Goal: Book appointment/travel/reservation

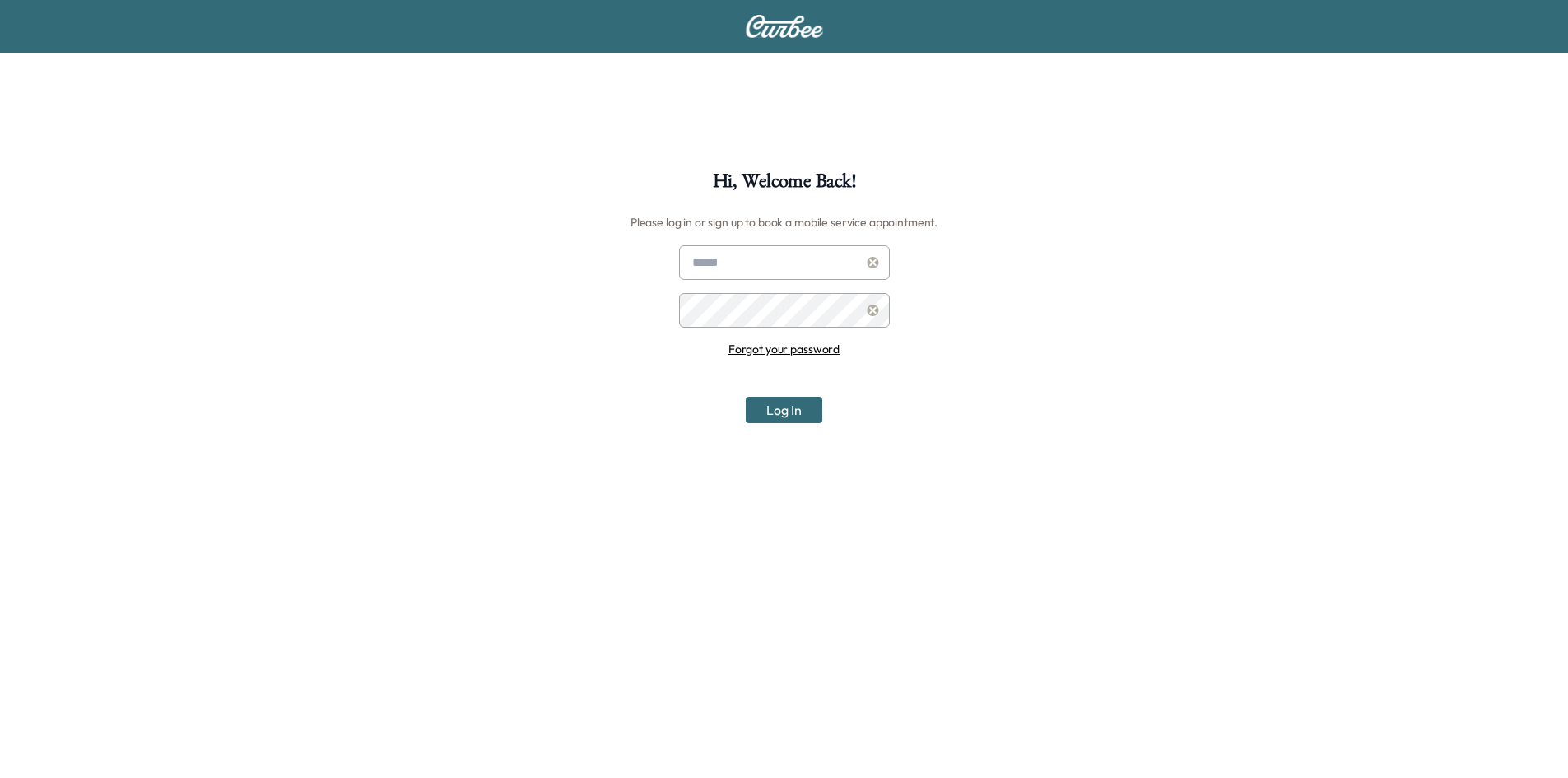
type input "**********"
click at [796, 424] on div "**********" at bounding box center [784, 560] width 1568 height 778
click at [801, 413] on button "Log In" at bounding box center [784, 409] width 76 height 26
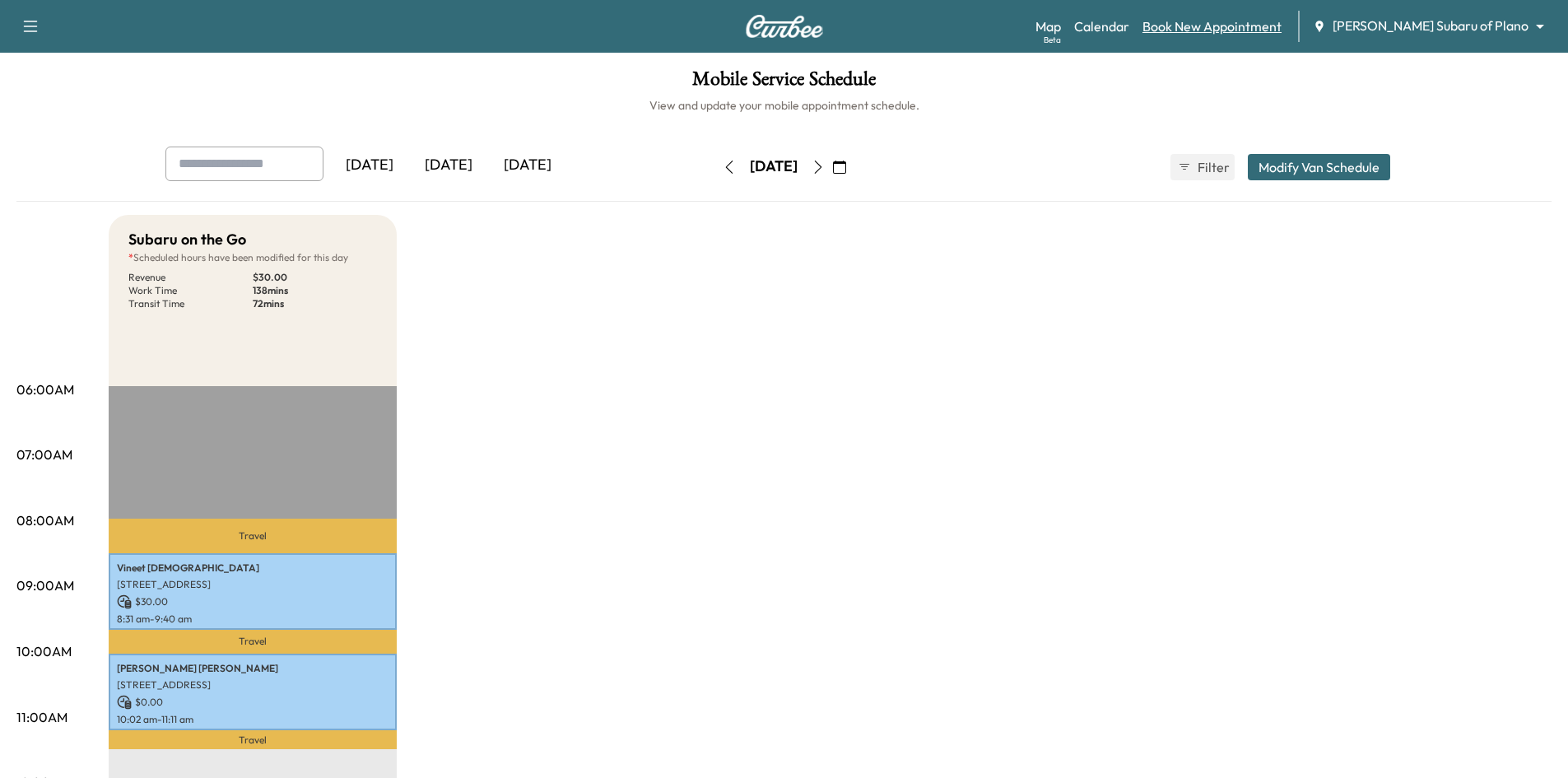
click at [1263, 28] on link "Book New Appointment" at bounding box center [1212, 26] width 139 height 20
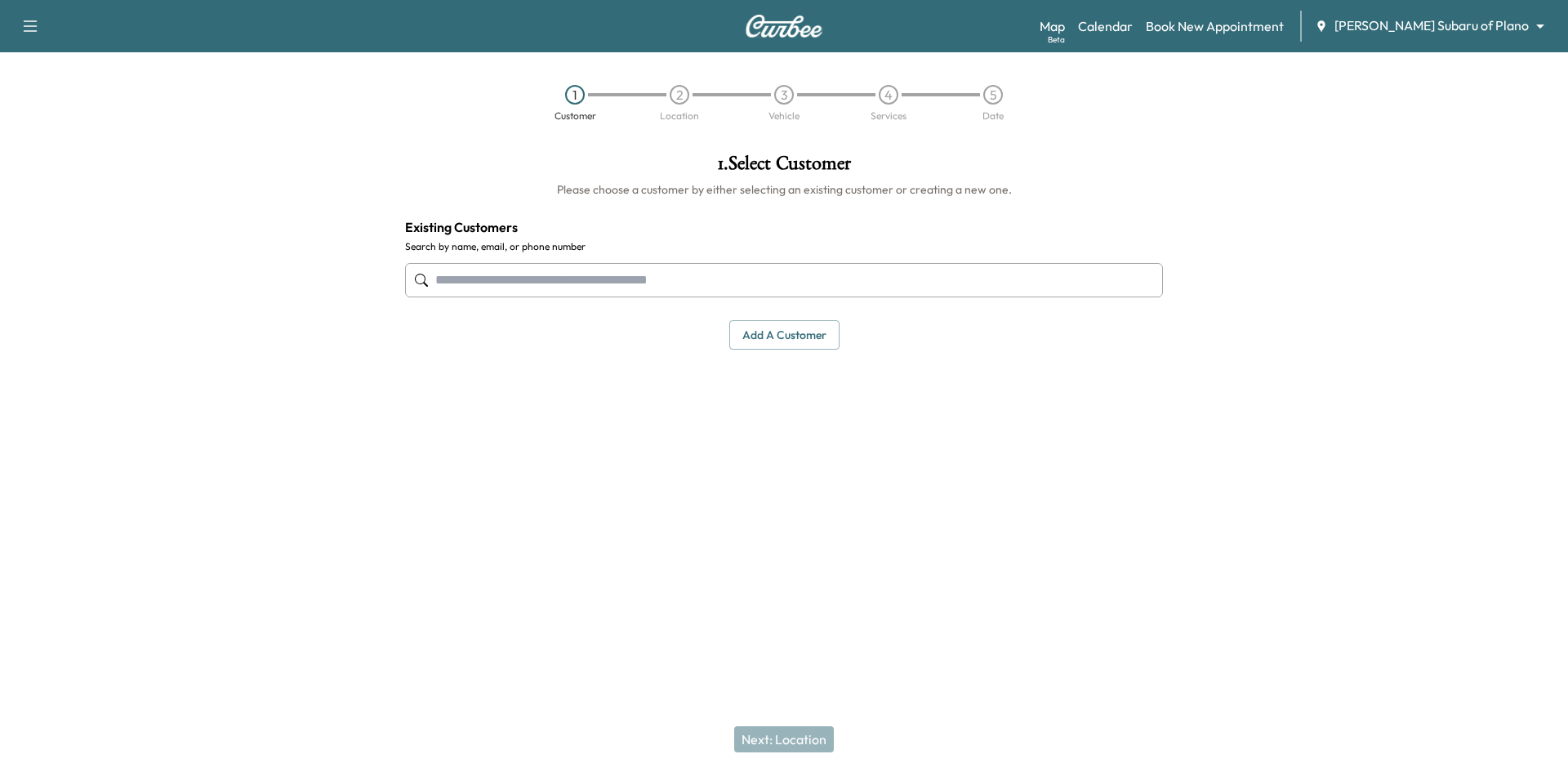
click at [813, 274] on input "text" at bounding box center [784, 280] width 758 height 34
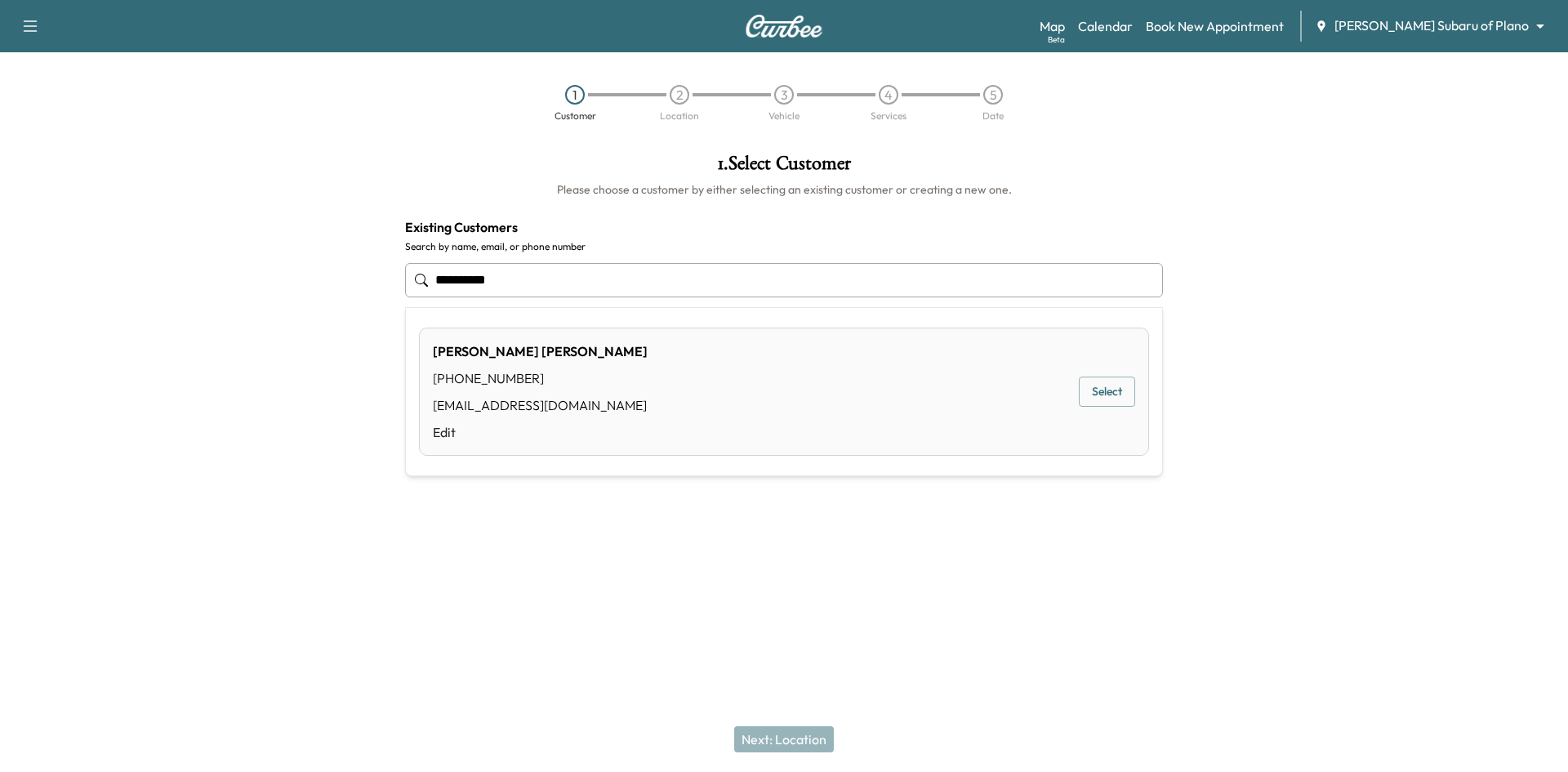
click at [1096, 395] on button "Select" at bounding box center [1107, 391] width 57 height 31
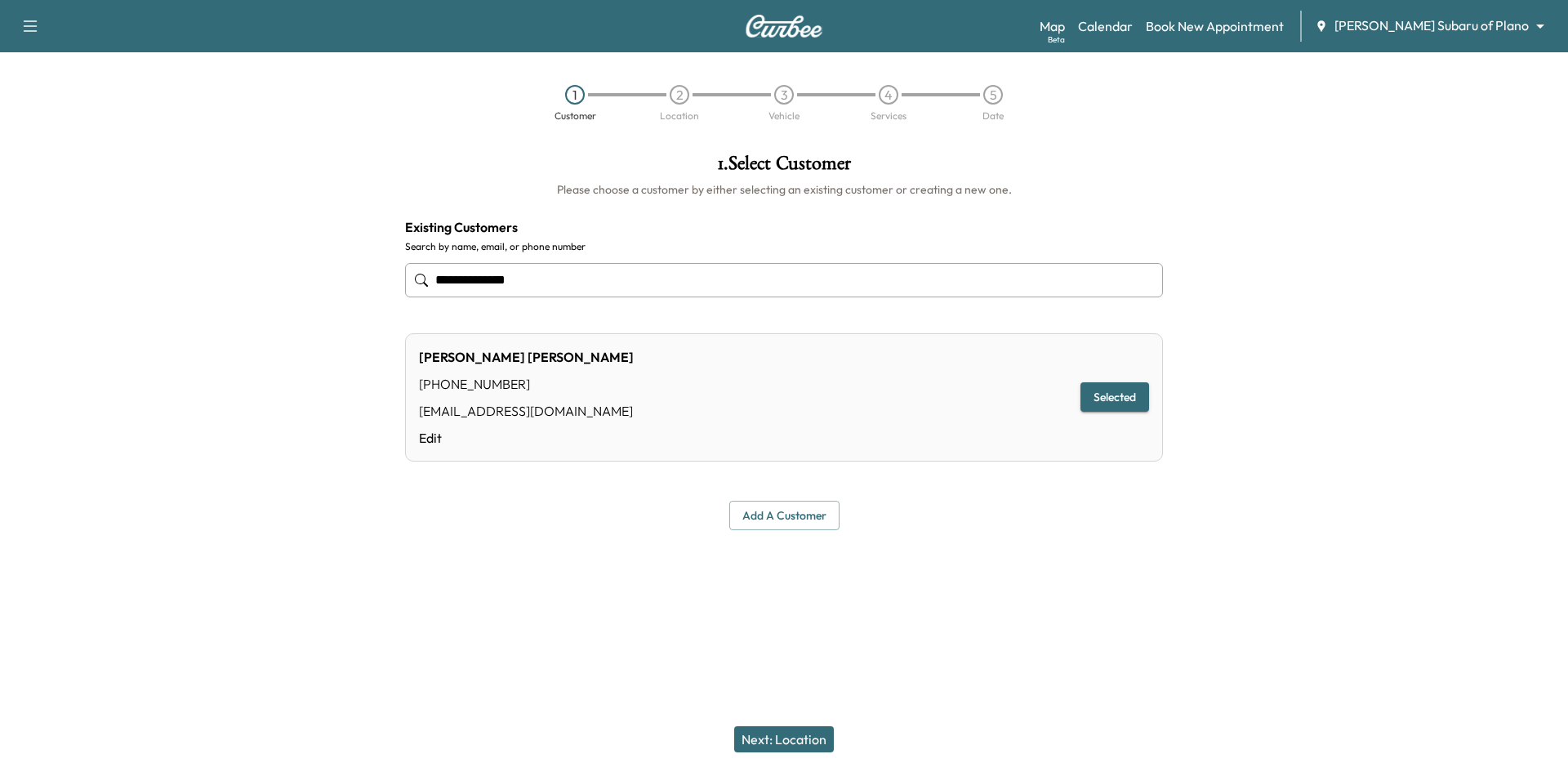
type input "**********"
click at [805, 741] on button "Next: Location" at bounding box center [784, 739] width 100 height 26
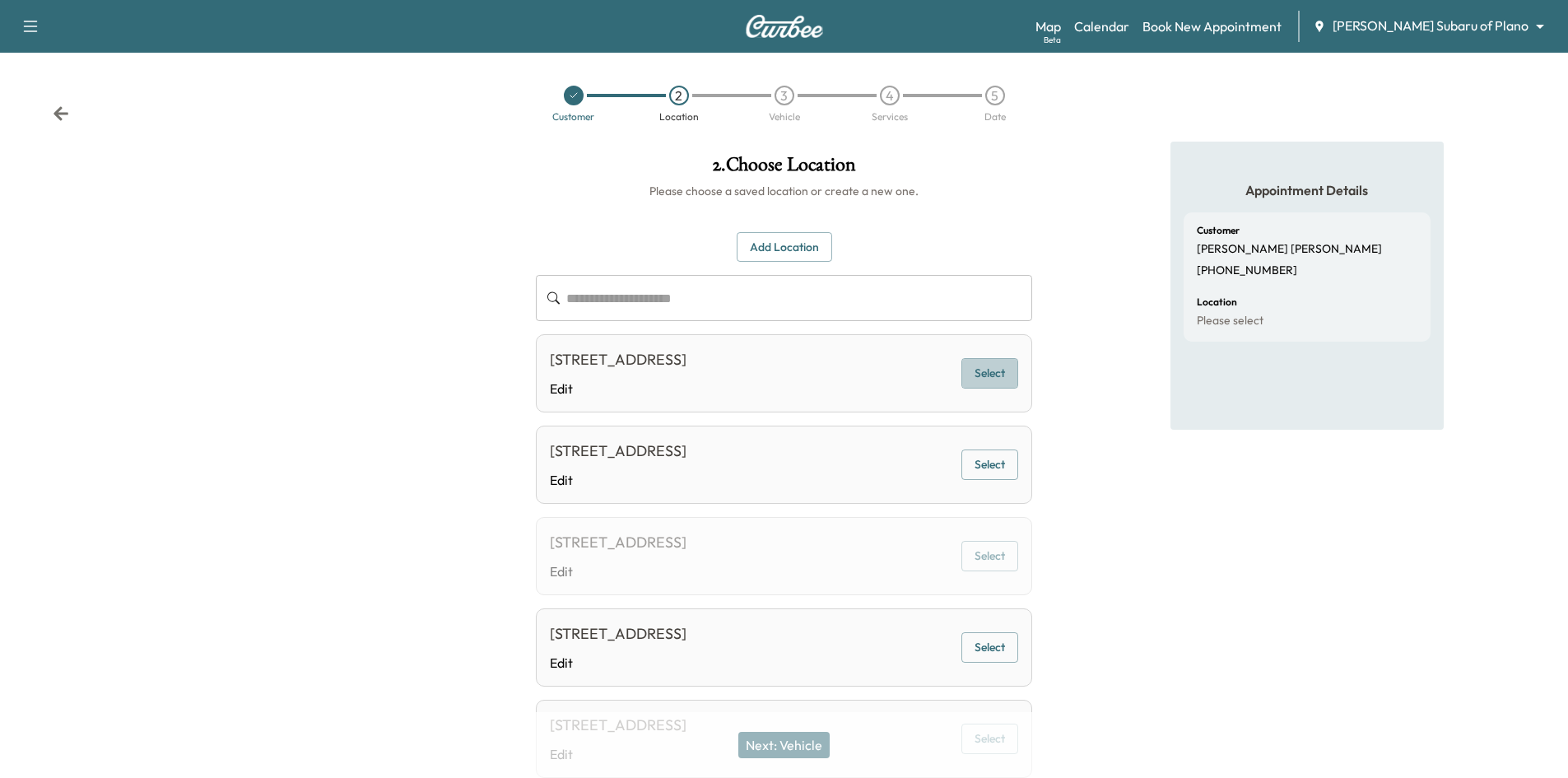
click at [1010, 388] on button "Select" at bounding box center [989, 374] width 57 height 31
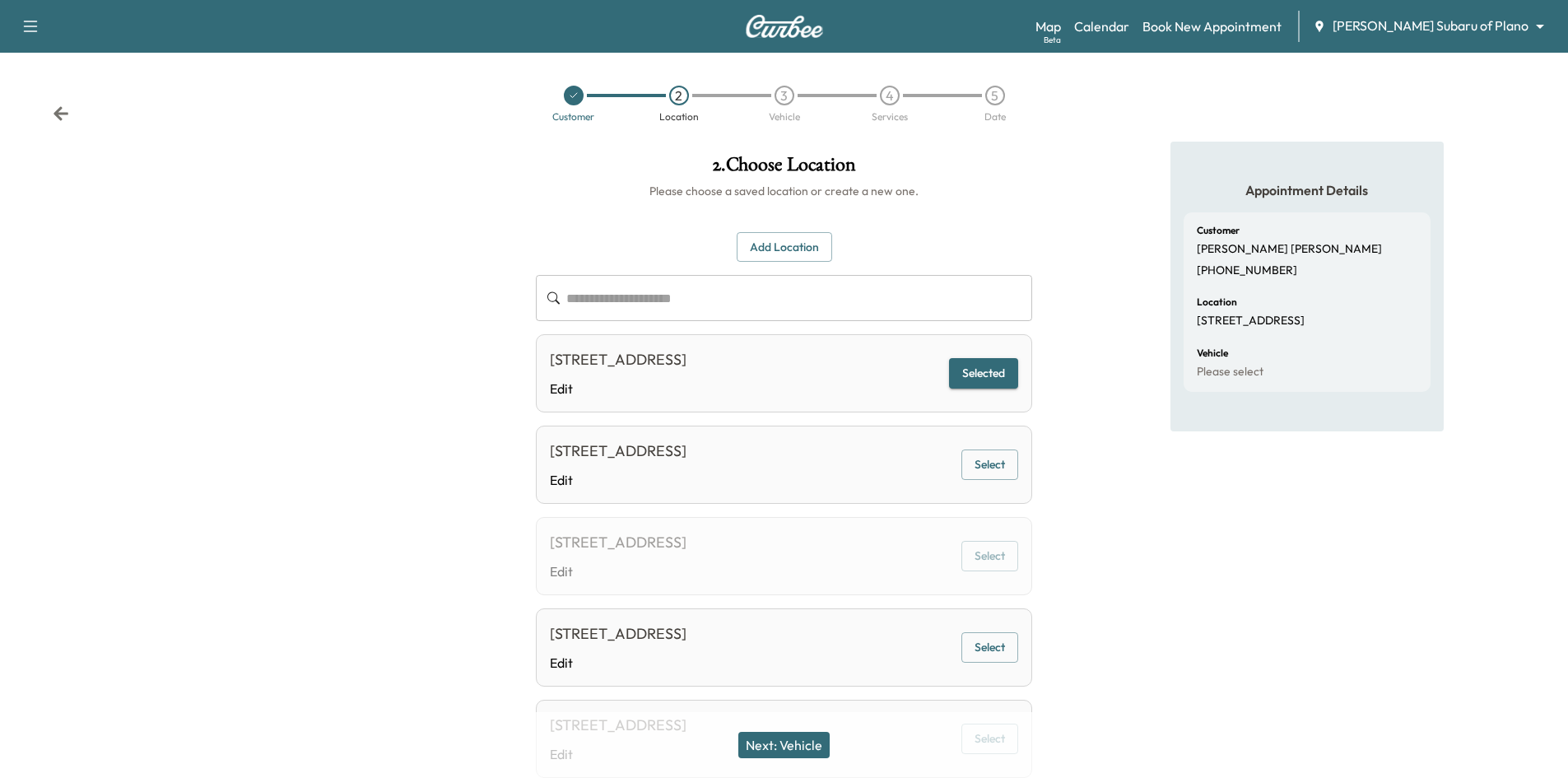
click at [802, 752] on button "Next: Vehicle" at bounding box center [784, 744] width 92 height 26
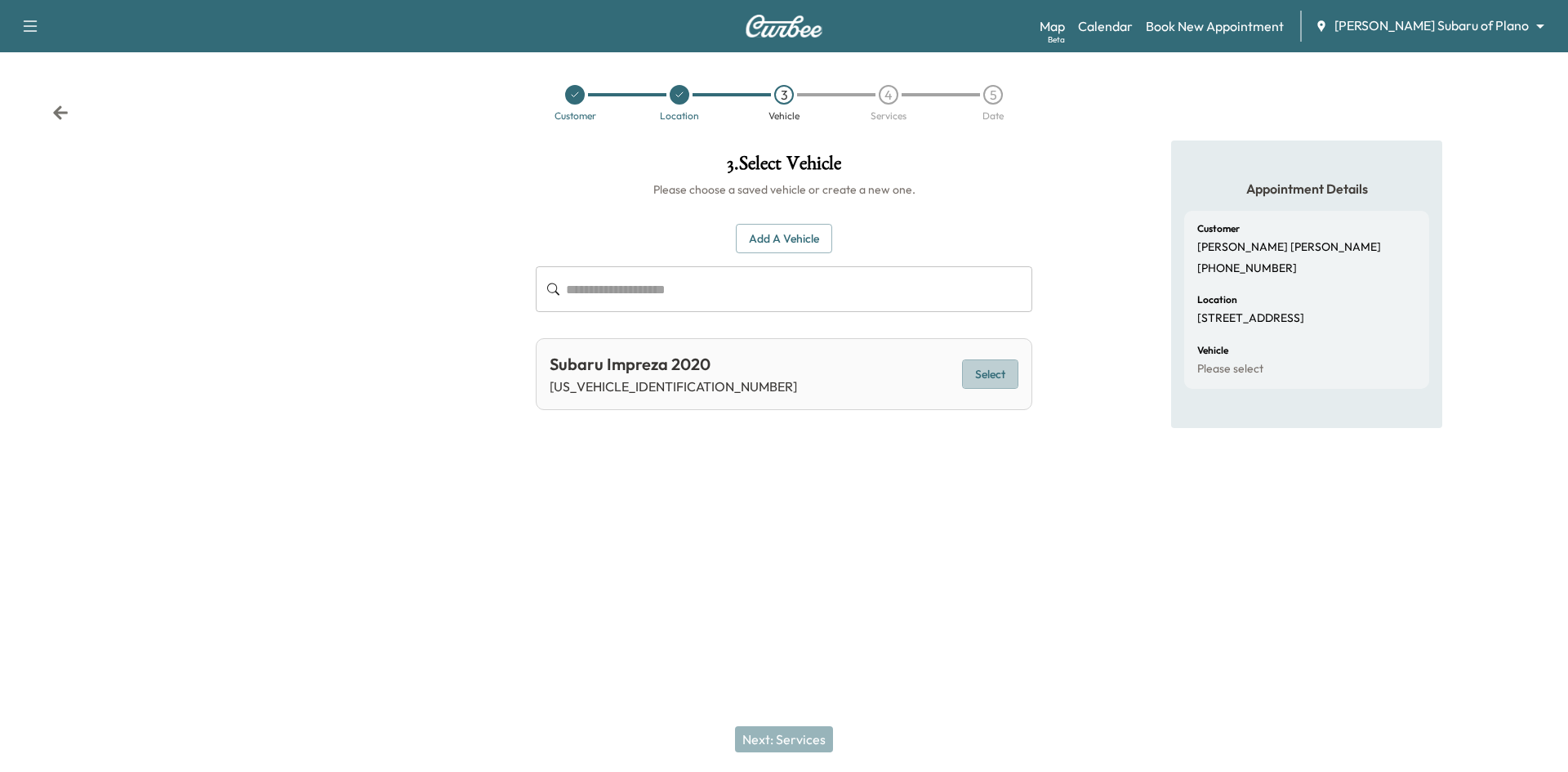
drag, startPoint x: 978, startPoint y: 375, endPoint x: 825, endPoint y: 596, distance: 268.8
click at [978, 375] on button "Select" at bounding box center [990, 374] width 57 height 31
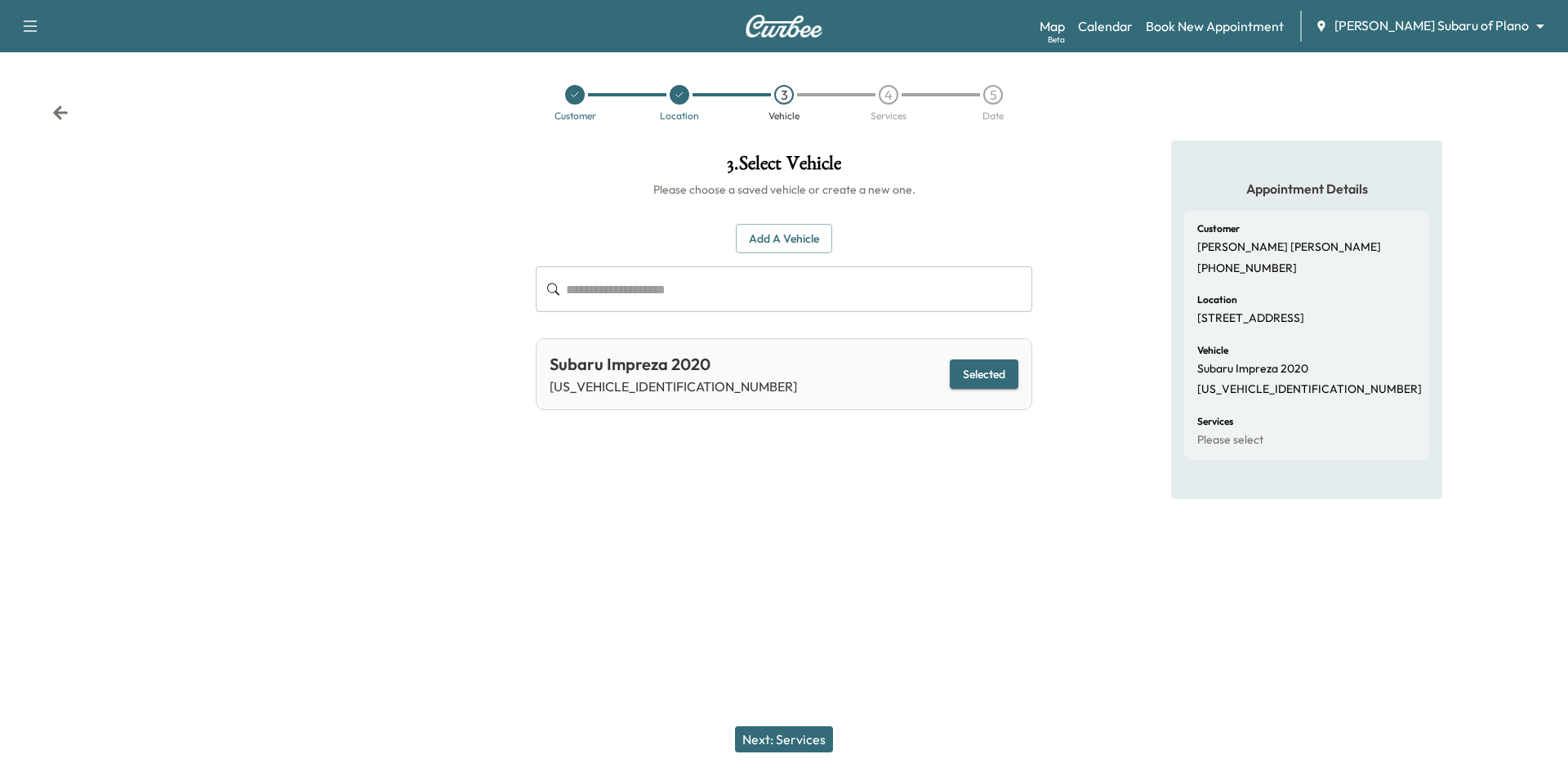
click at [791, 743] on button "Next: Services" at bounding box center [784, 739] width 98 height 26
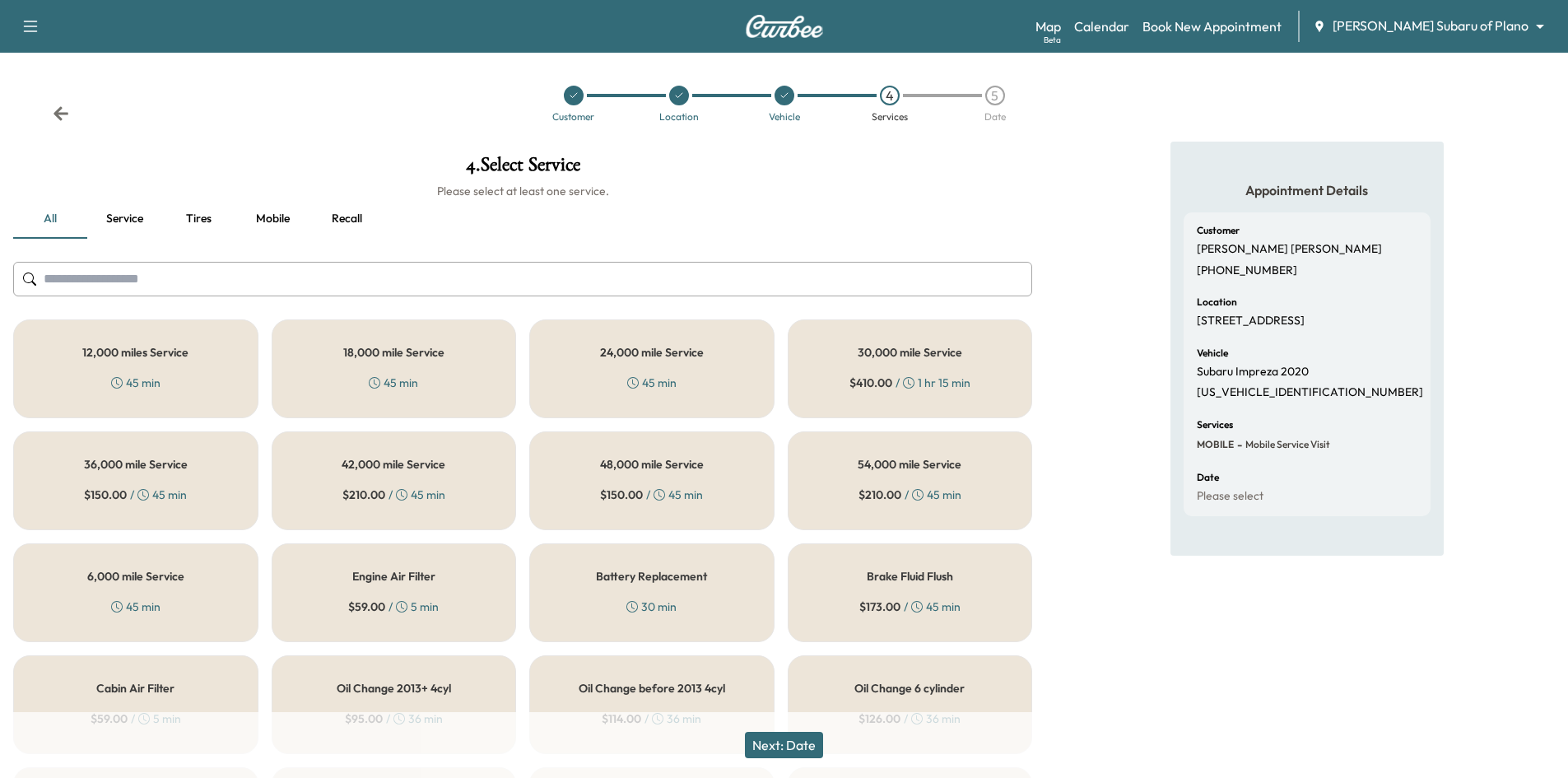
click at [355, 217] on button "Recall" at bounding box center [346, 219] width 74 height 40
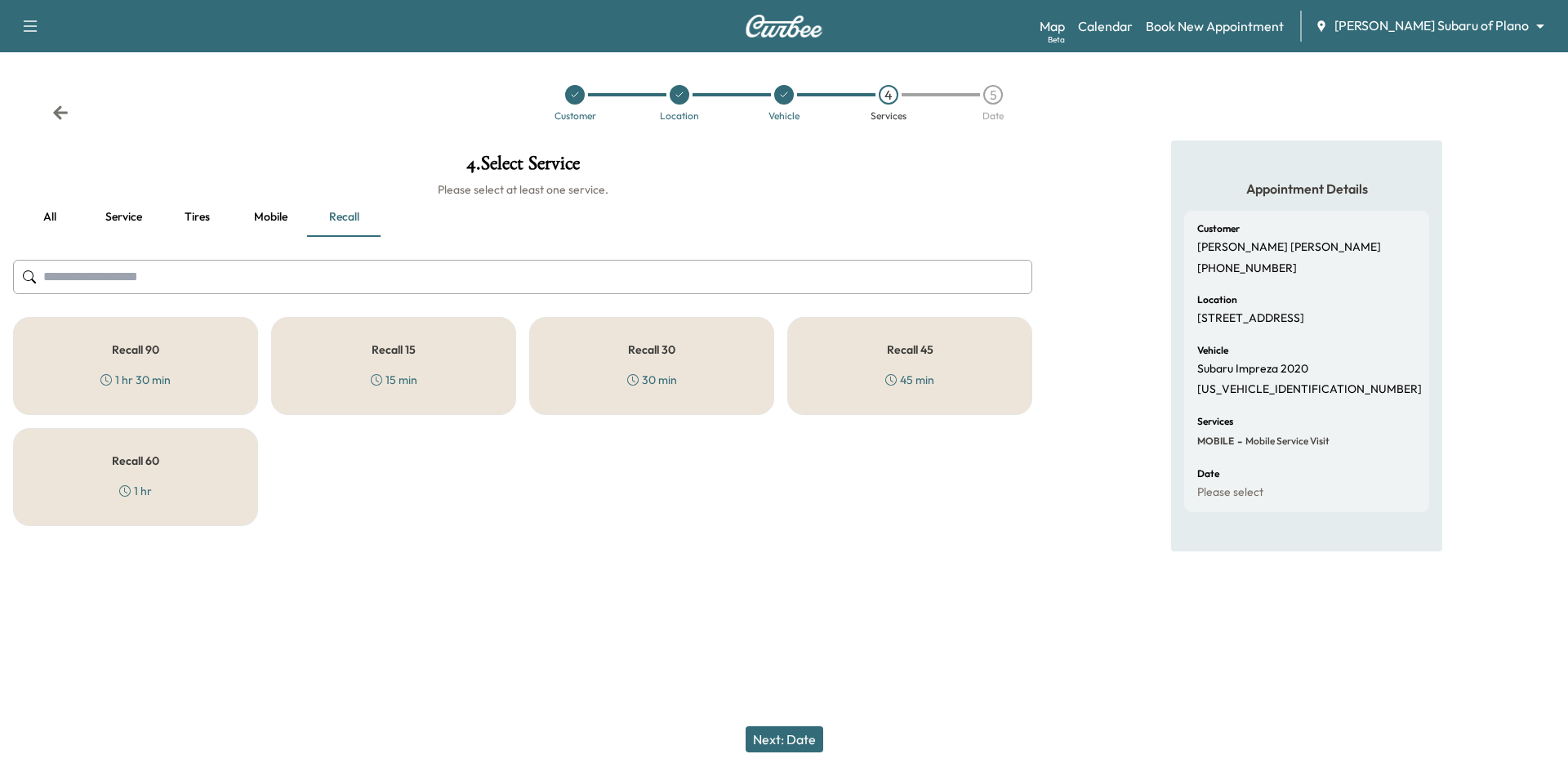
click at [902, 355] on h5 "Recall 45" at bounding box center [911, 349] width 47 height 12
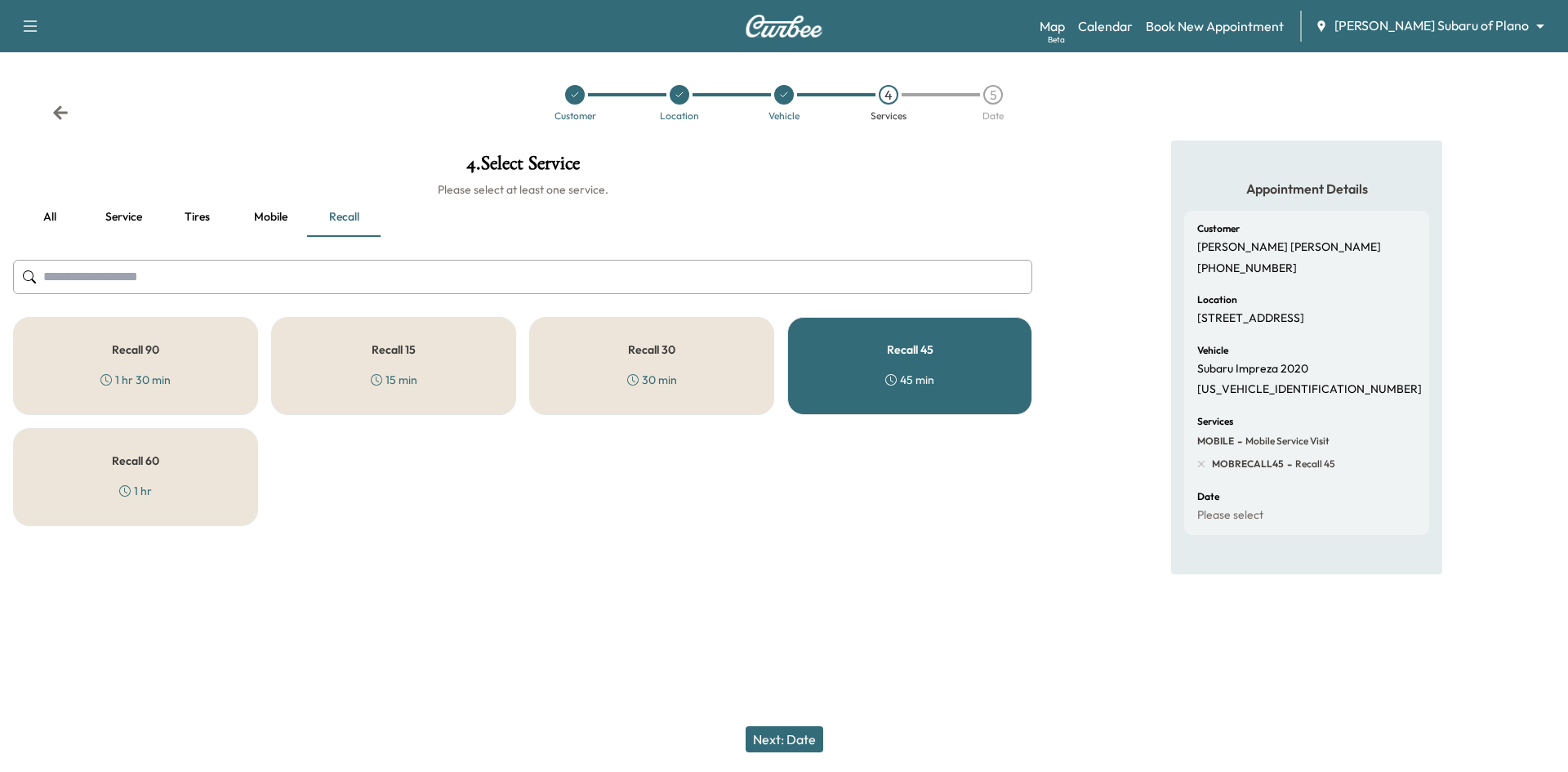
click at [764, 731] on button "Next: Date" at bounding box center [785, 739] width 77 height 26
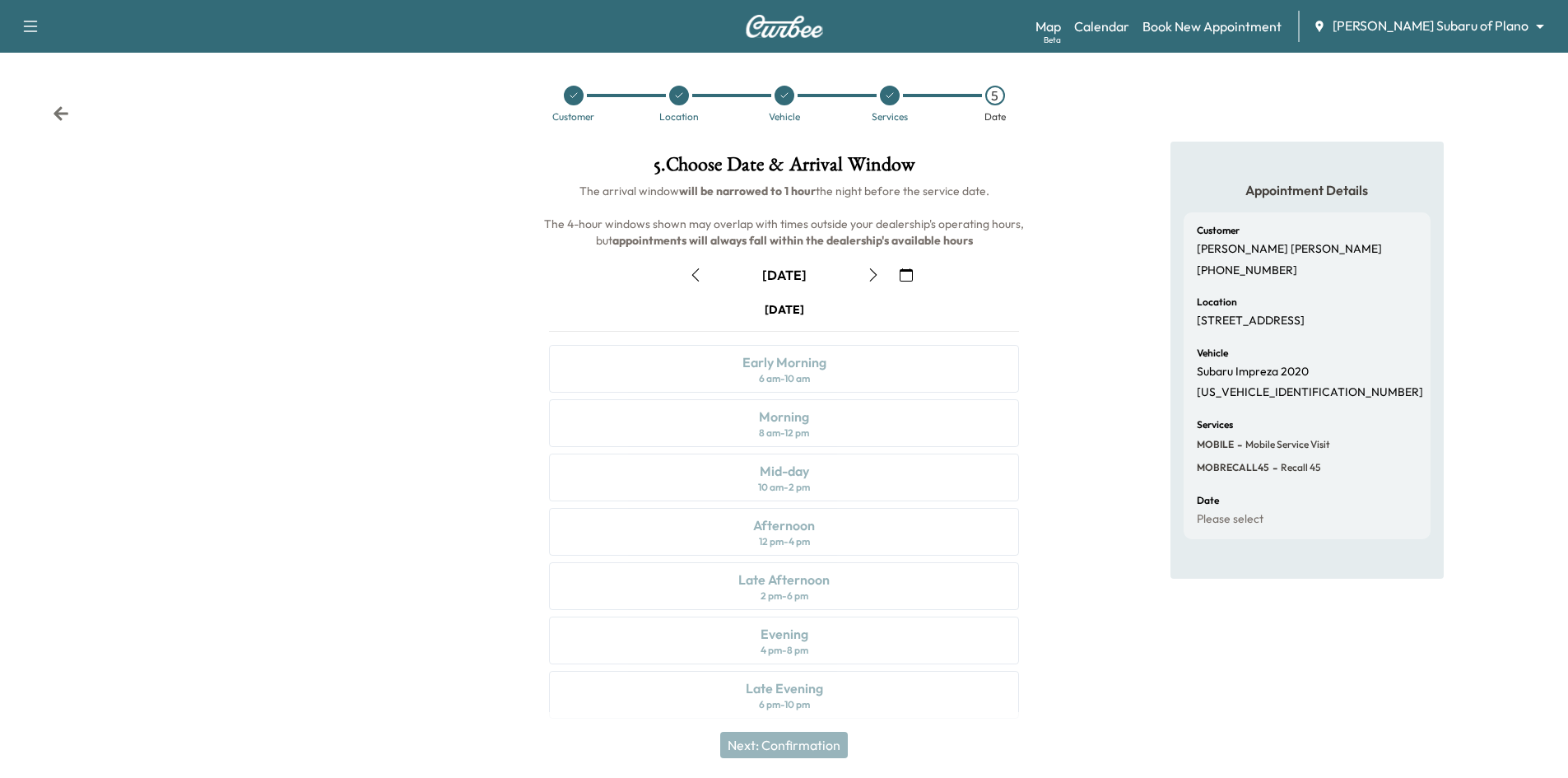
click at [903, 277] on icon "button" at bounding box center [906, 275] width 14 height 14
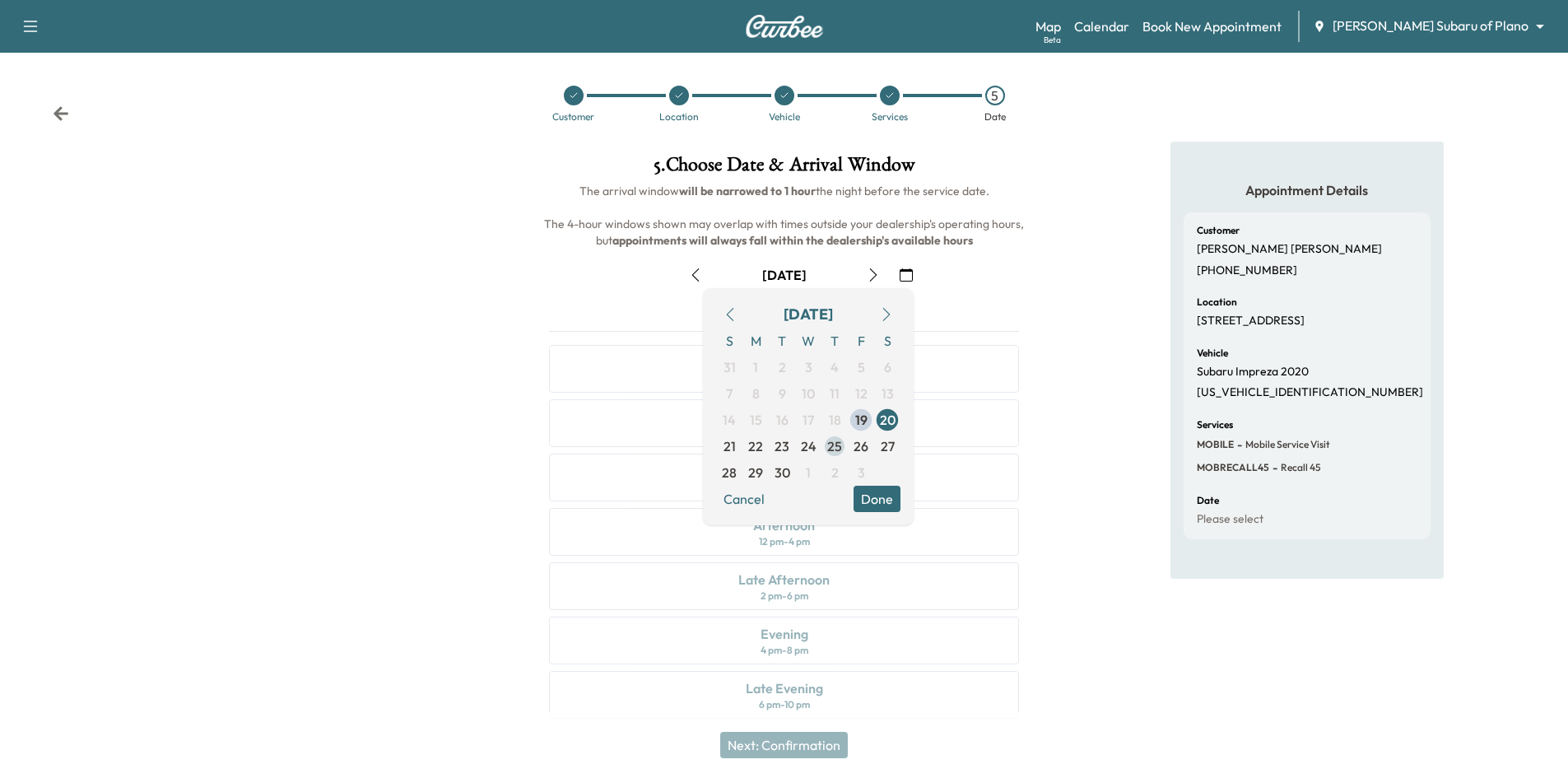
click at [834, 444] on span "25" at bounding box center [834, 446] width 15 height 20
click at [890, 504] on button "Done" at bounding box center [877, 498] width 47 height 26
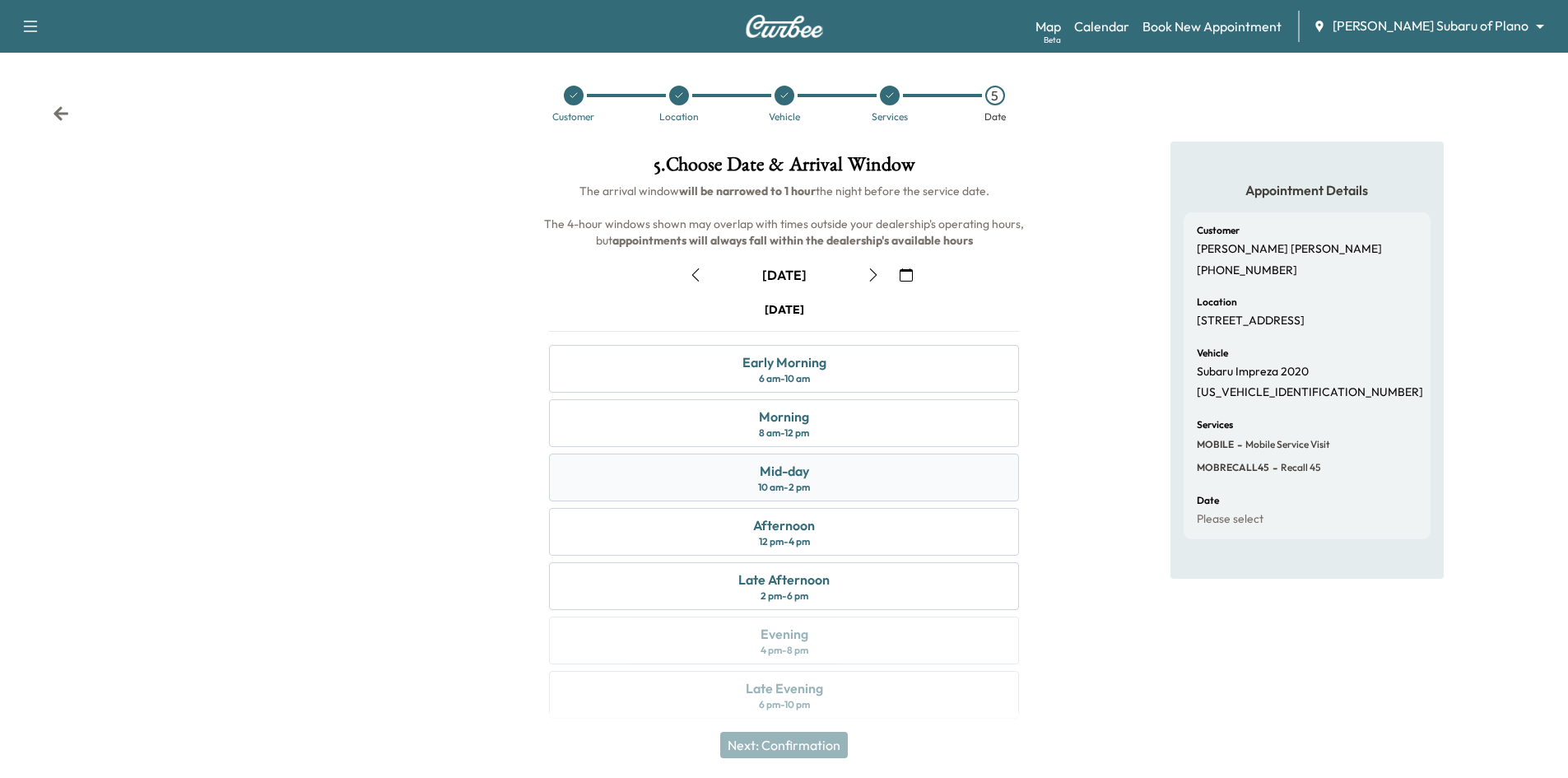
click at [829, 477] on div "Mid-day 10 am - 2 pm" at bounding box center [784, 477] width 470 height 48
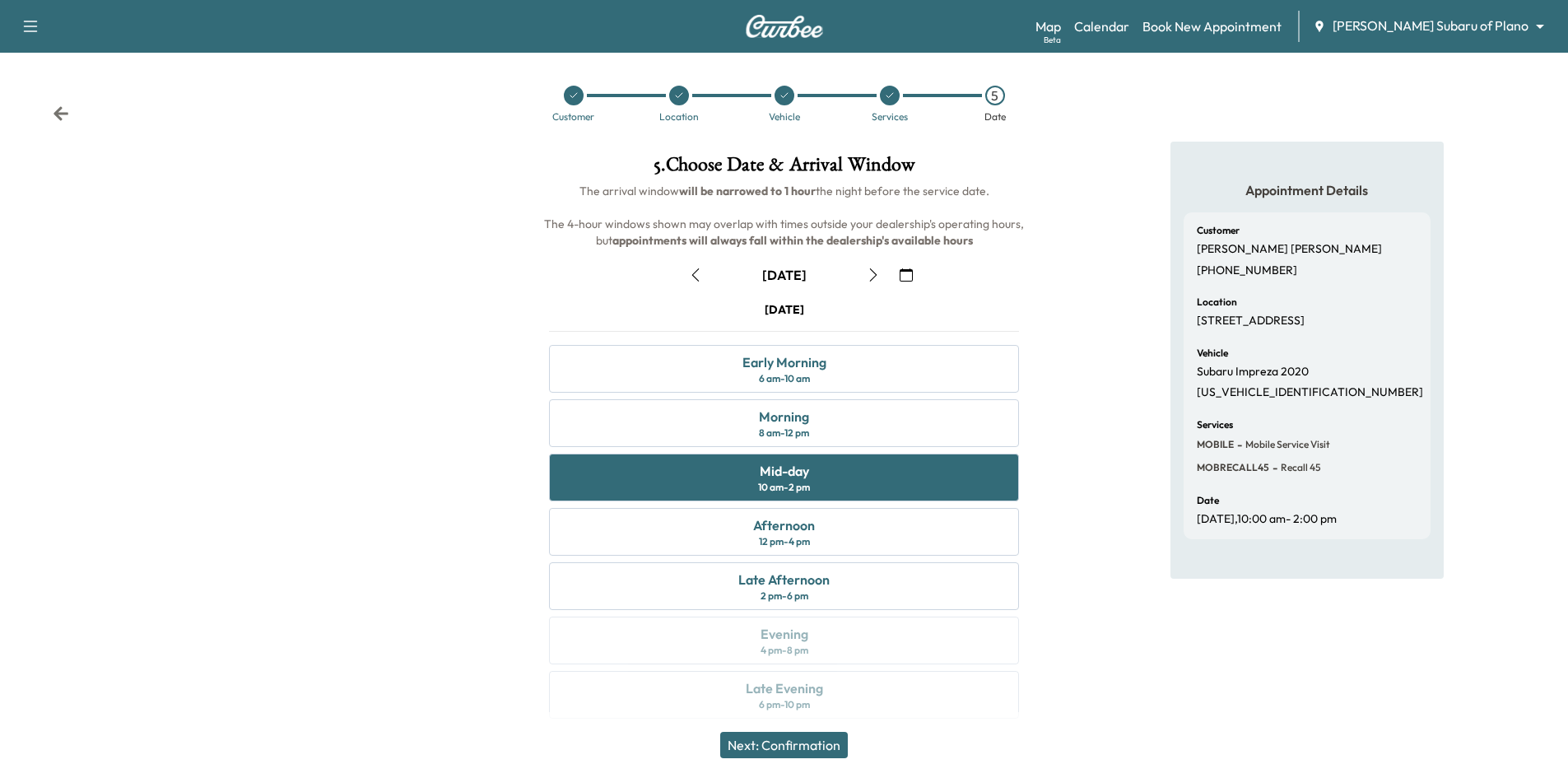
click at [813, 748] on button "Next: Confirmation" at bounding box center [784, 744] width 128 height 26
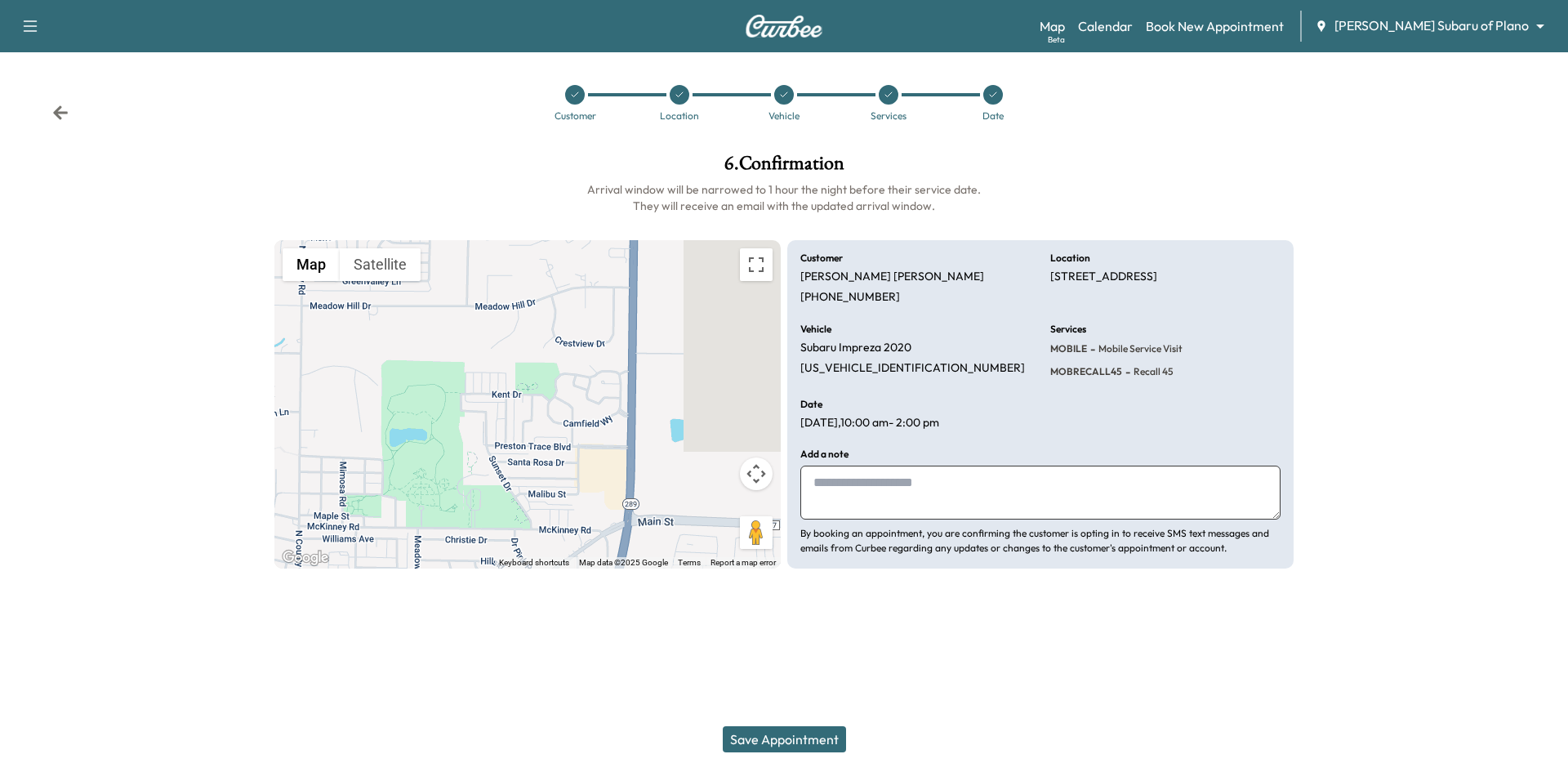
drag, startPoint x: 766, startPoint y: 749, endPoint x: 790, endPoint y: 714, distance: 42.4
click at [769, 748] on button "Save Appointment" at bounding box center [784, 739] width 123 height 26
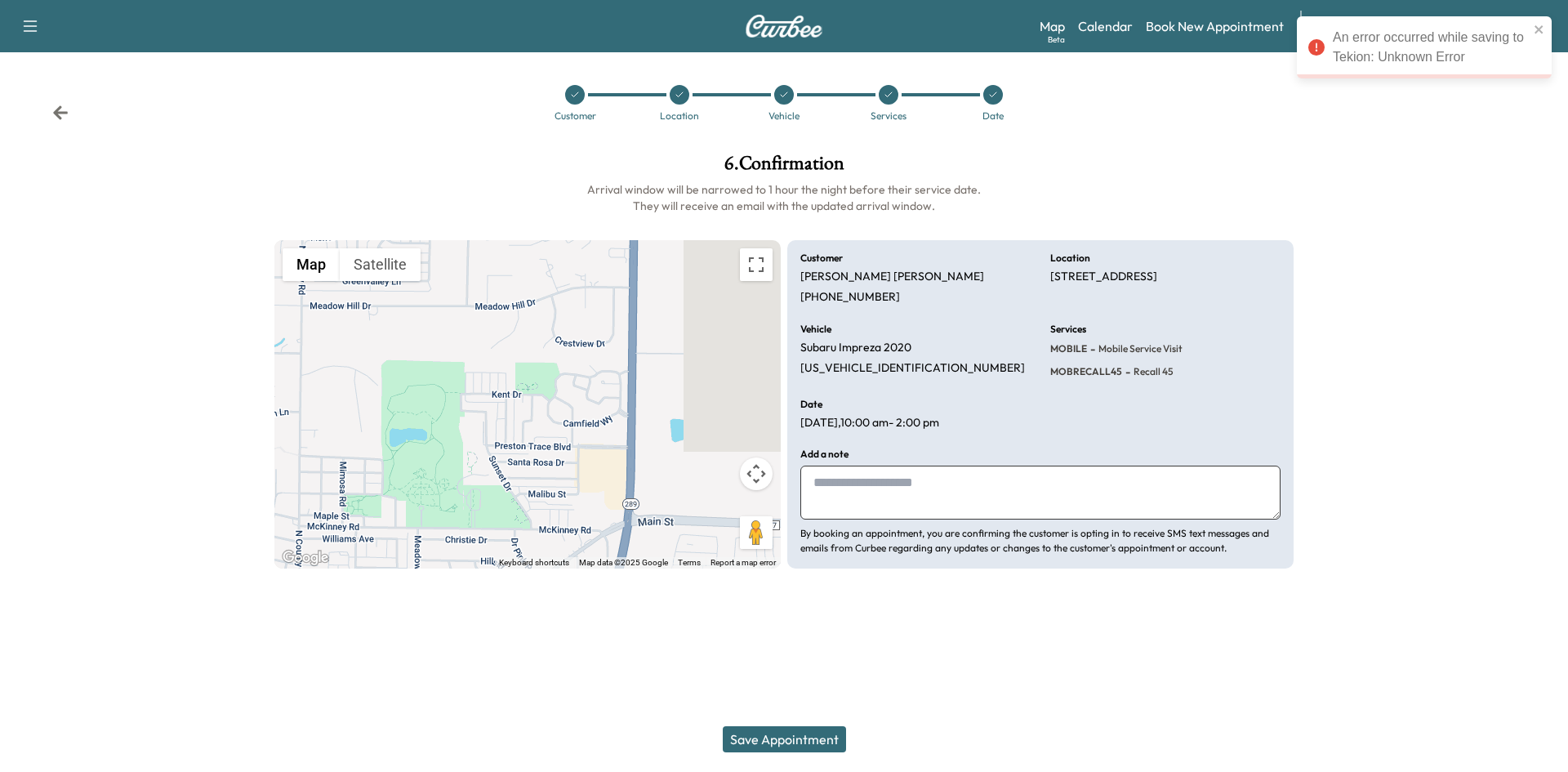
click at [991, 102] on div at bounding box center [994, 94] width 20 height 20
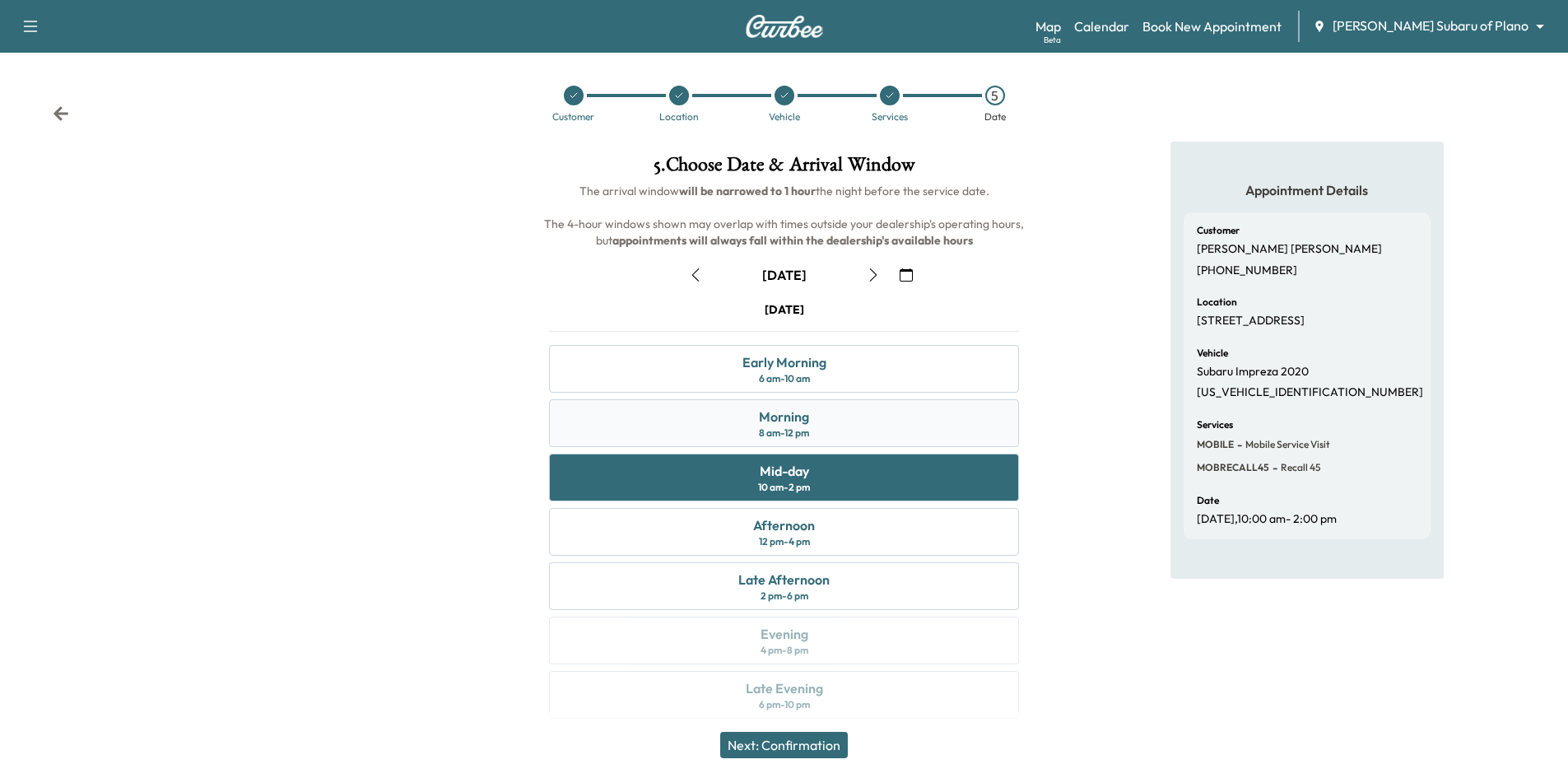
click at [862, 424] on div "Morning 8 am - 12 pm" at bounding box center [784, 423] width 470 height 48
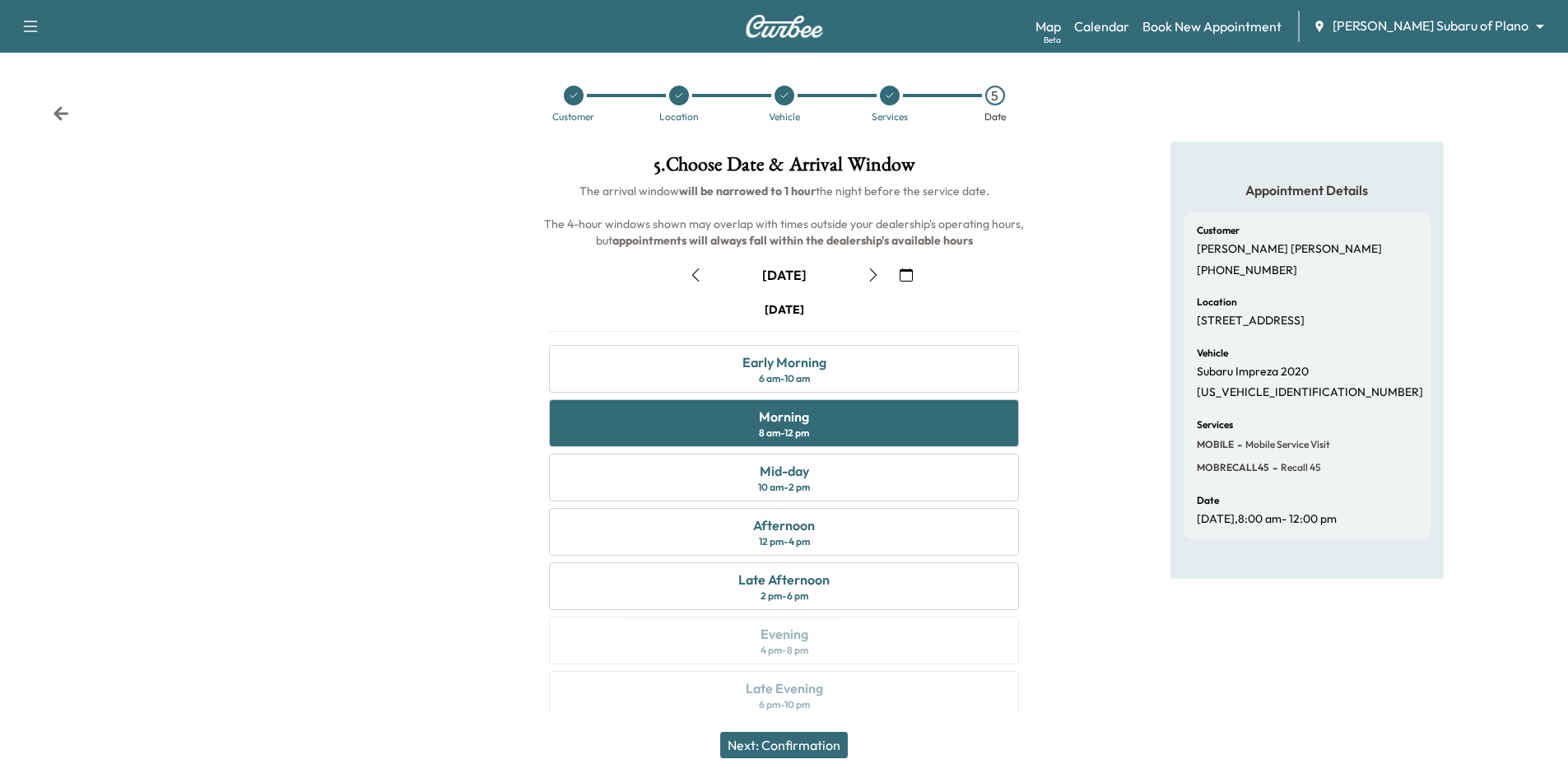
click at [794, 743] on button "Next: Confirmation" at bounding box center [784, 744] width 128 height 26
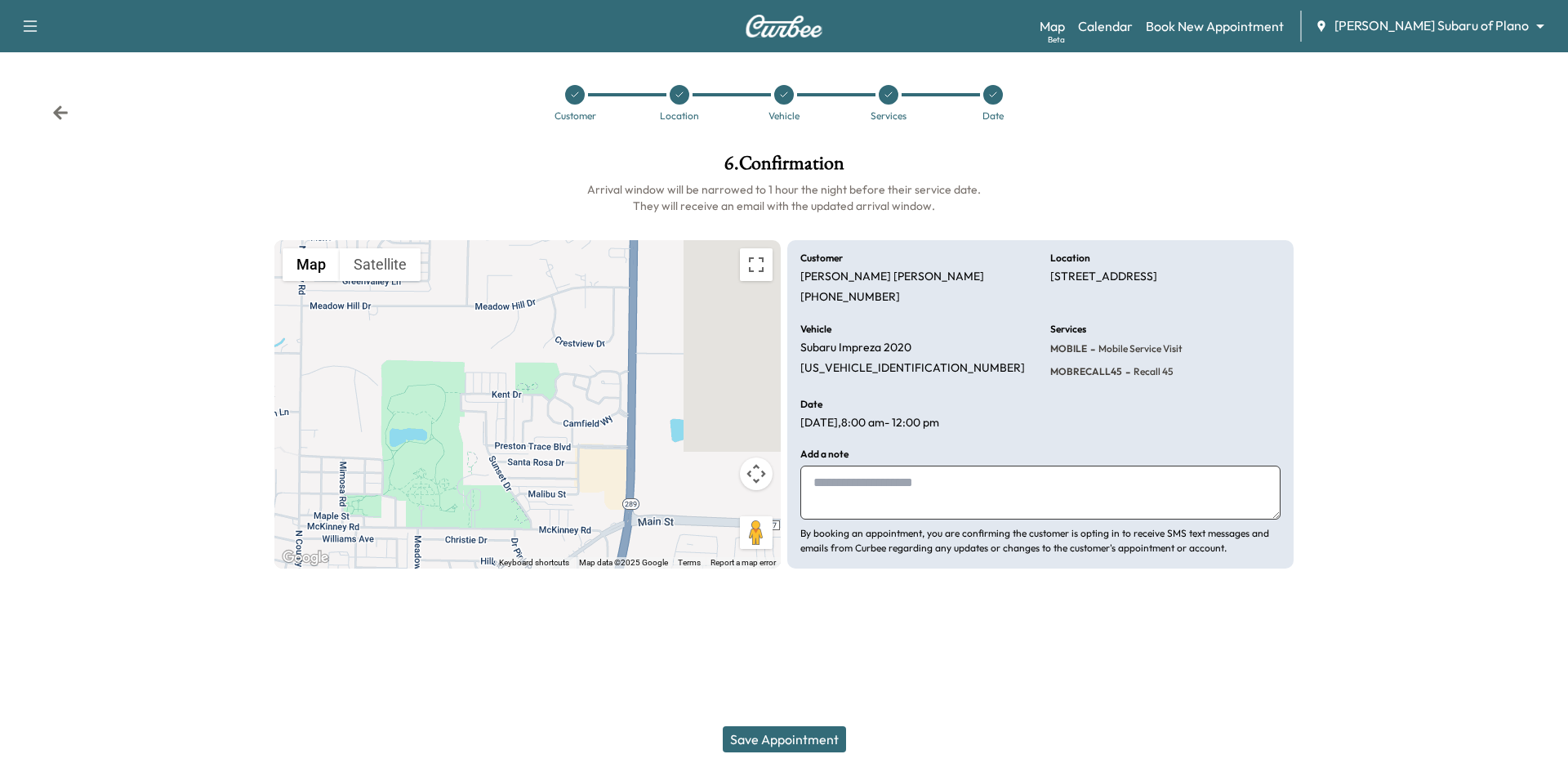
drag, startPoint x: 825, startPoint y: 735, endPoint x: 829, endPoint y: 713, distance: 22.4
click at [825, 736] on button "Save Appointment" at bounding box center [784, 739] width 123 height 26
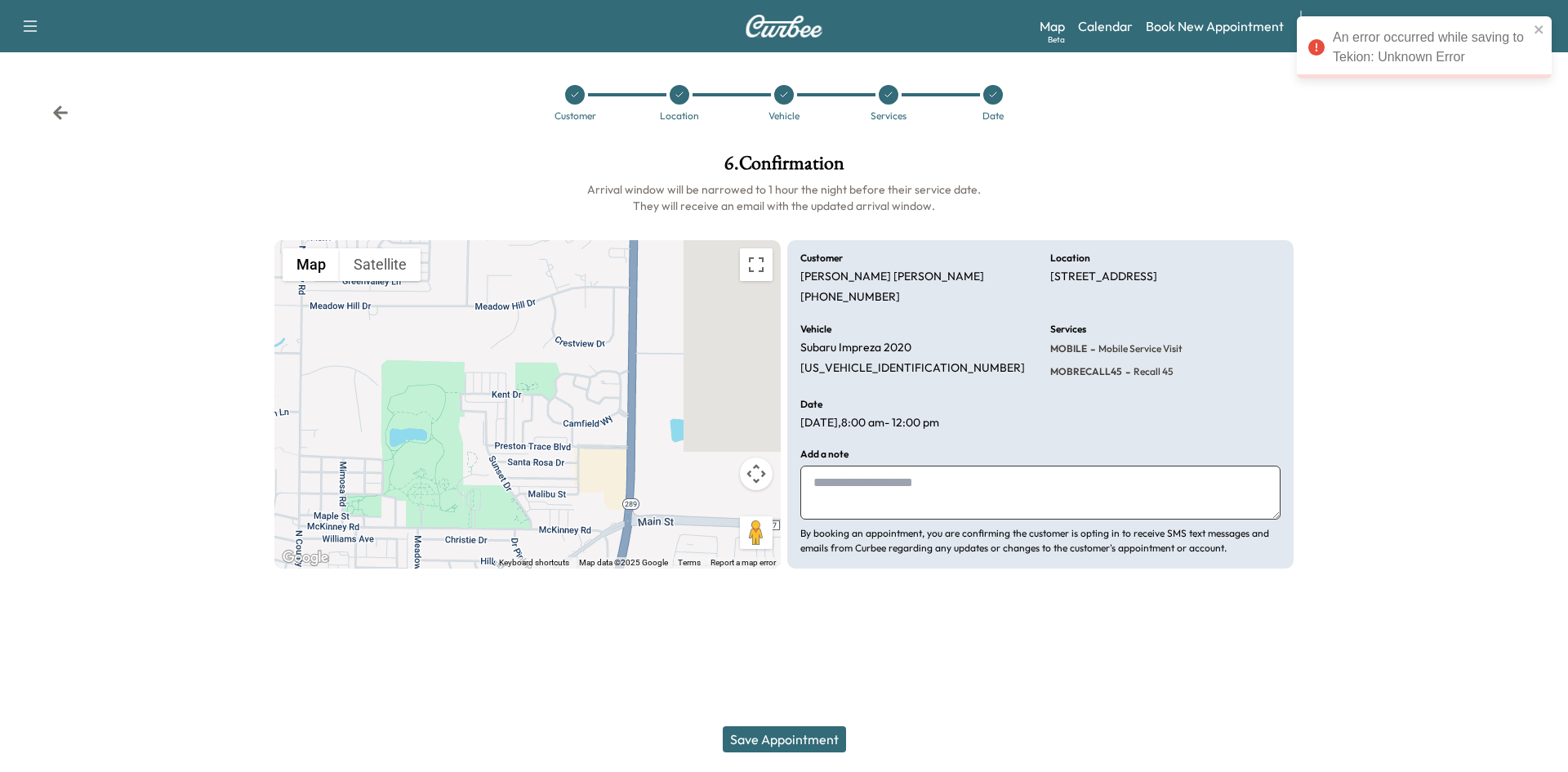
click at [775, 742] on button "Save Appointment" at bounding box center [784, 739] width 123 height 26
click at [993, 95] on icon at bounding box center [993, 94] width 10 height 10
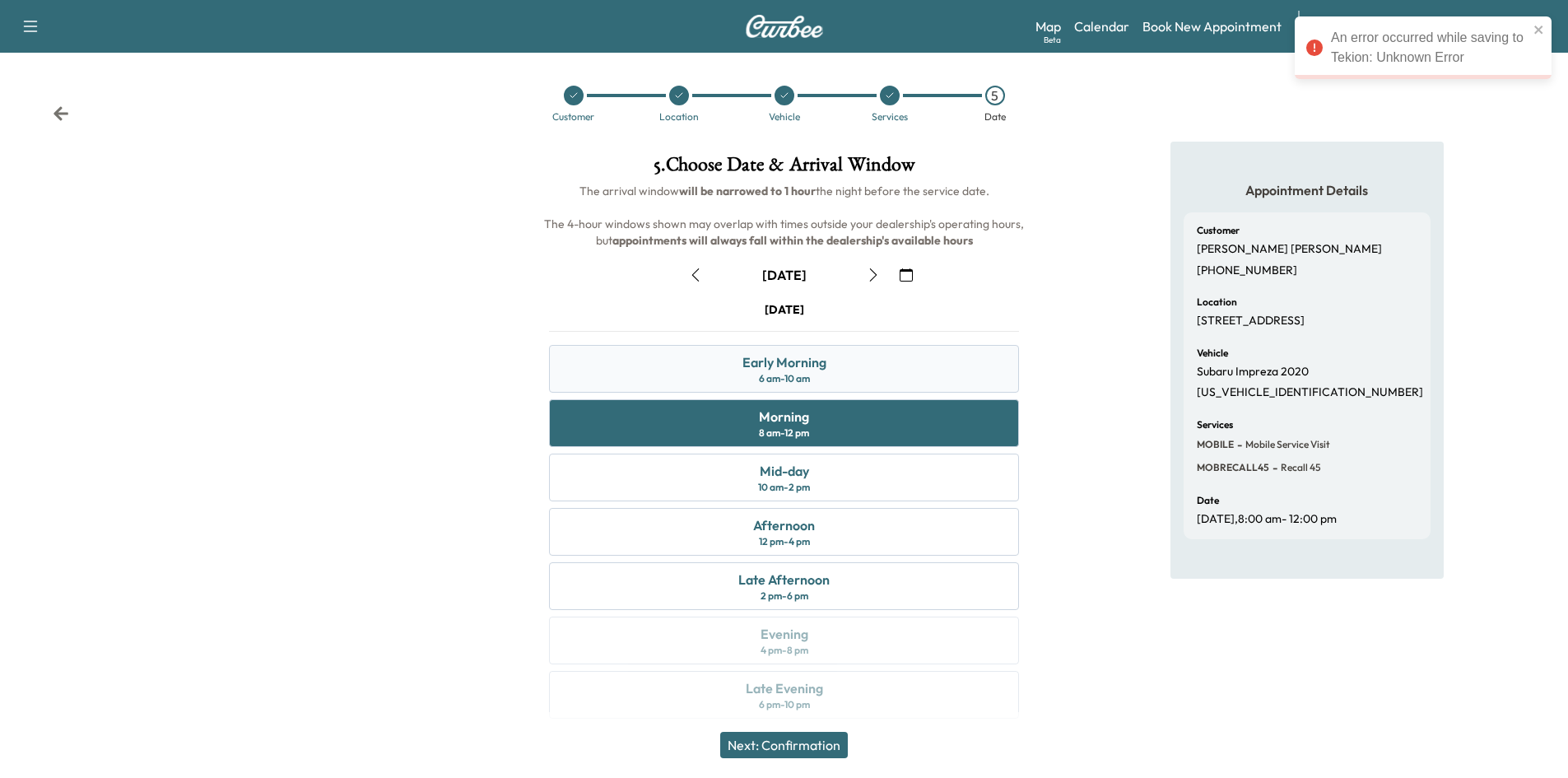
click at [953, 366] on div "Early Morning 6 am - 10 am" at bounding box center [784, 368] width 470 height 48
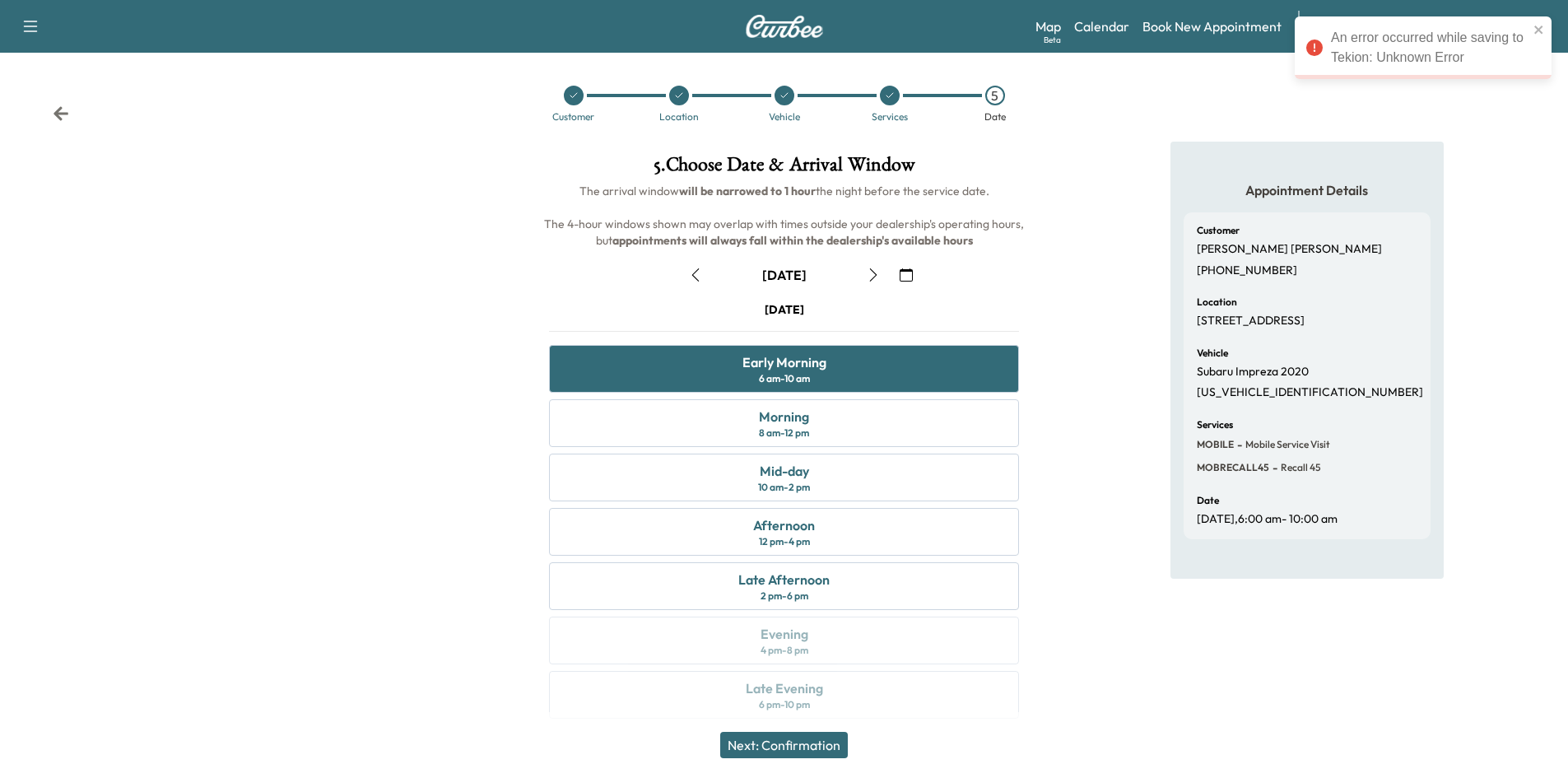
click at [817, 745] on button "Next: Confirmation" at bounding box center [784, 744] width 128 height 26
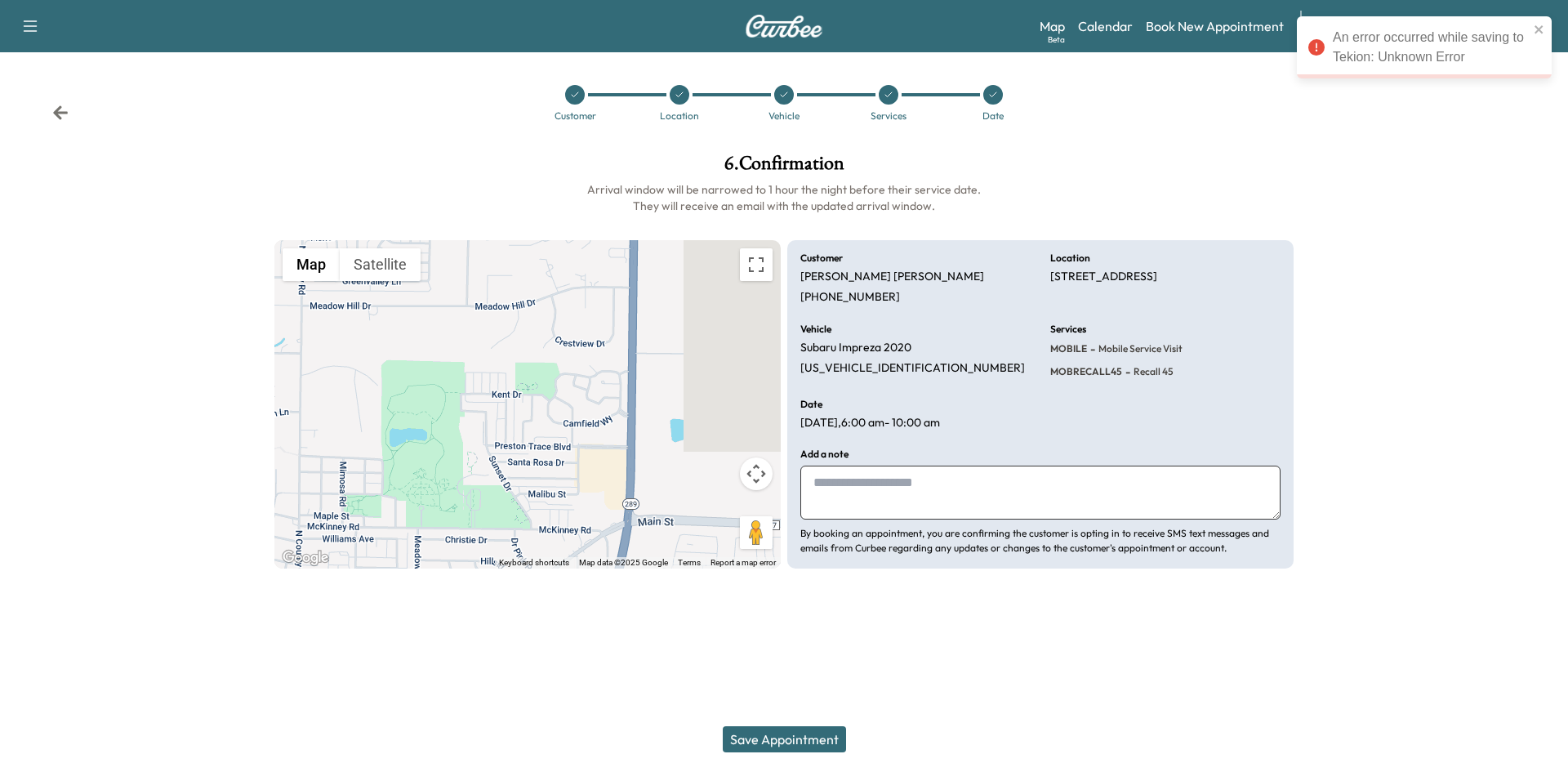
click at [807, 741] on button "Save Appointment" at bounding box center [784, 739] width 123 height 26
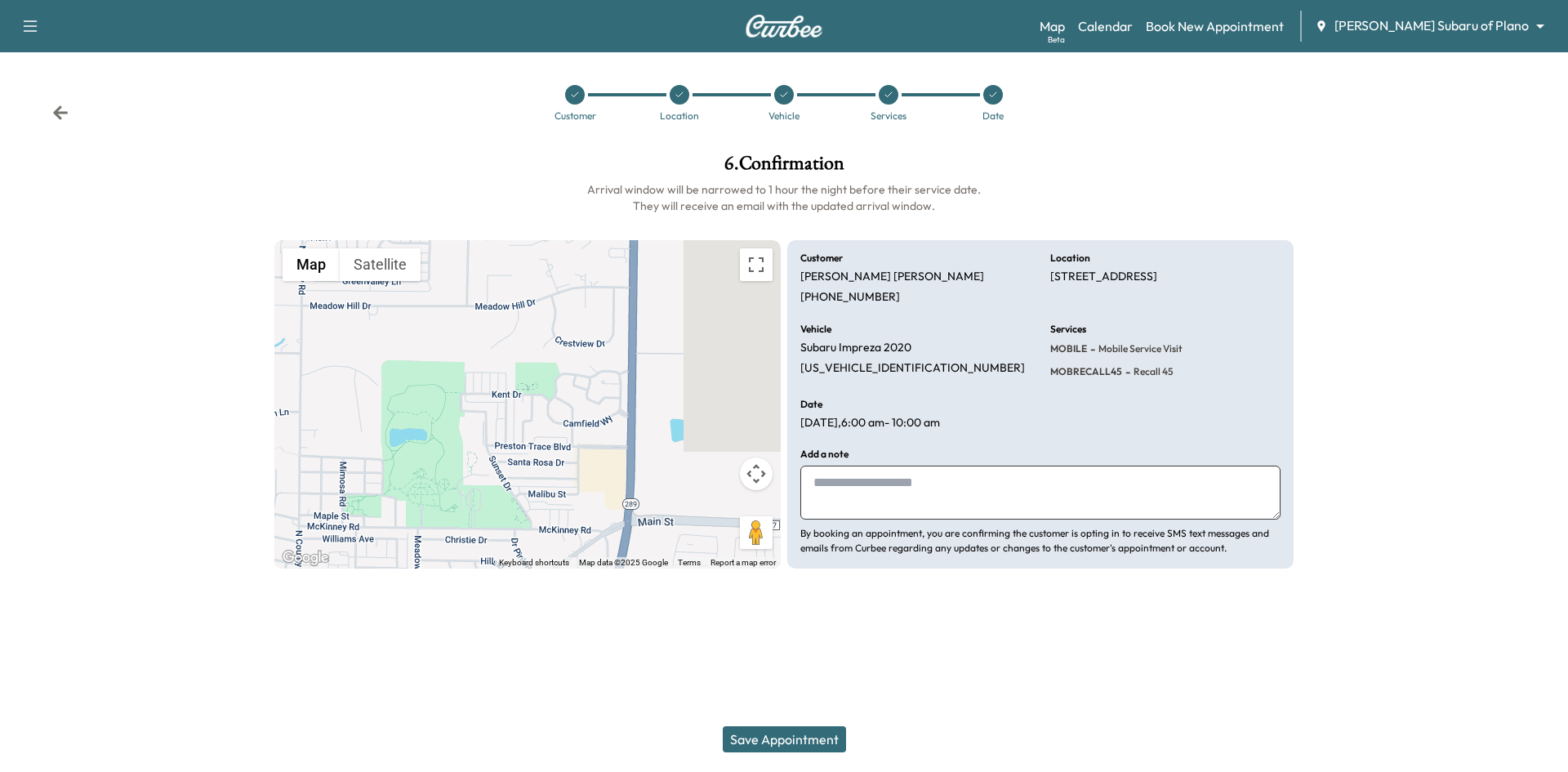
click at [891, 94] on icon at bounding box center [888, 94] width 10 height 10
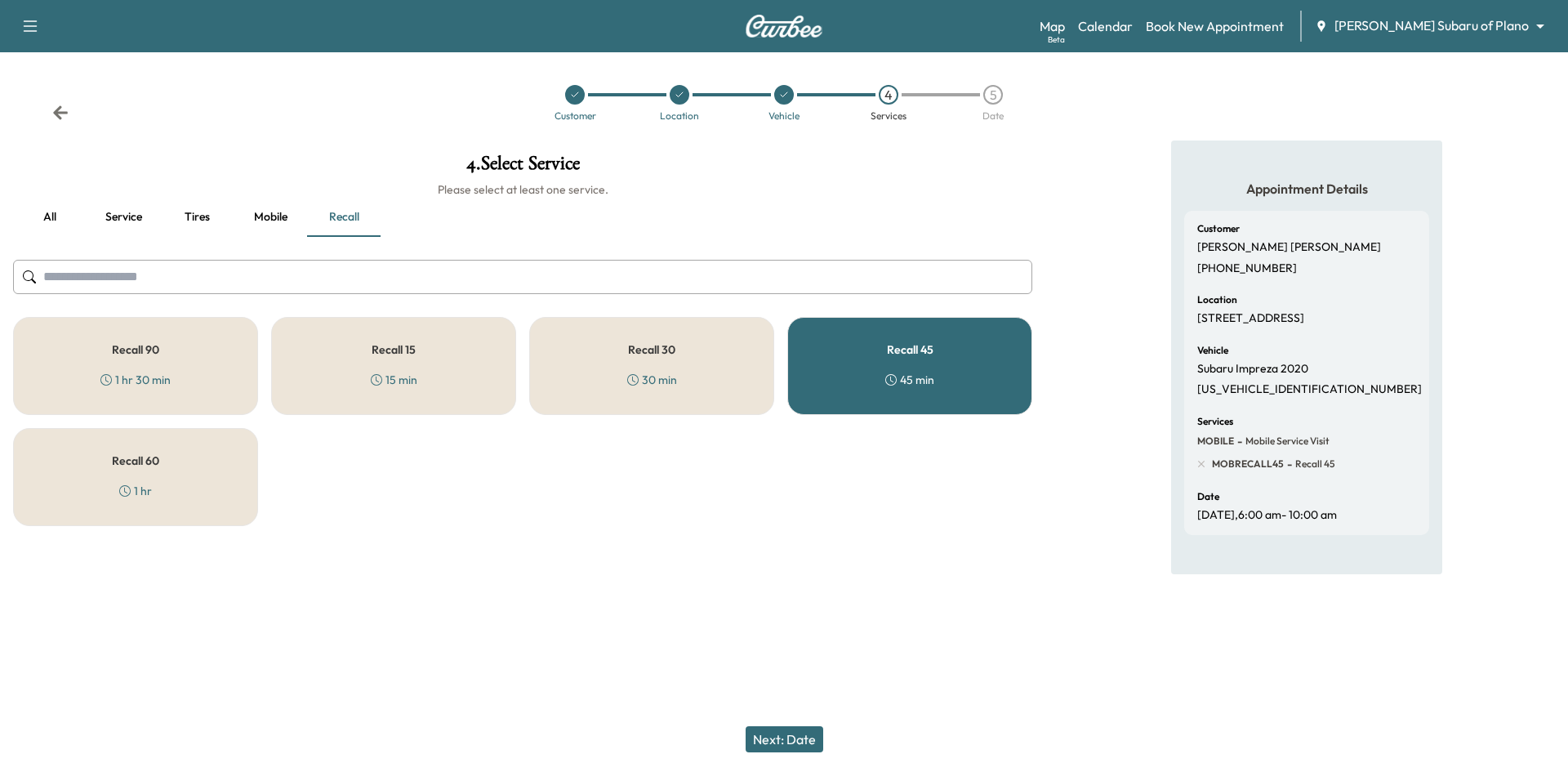
click at [261, 215] on button "Mobile" at bounding box center [271, 218] width 74 height 40
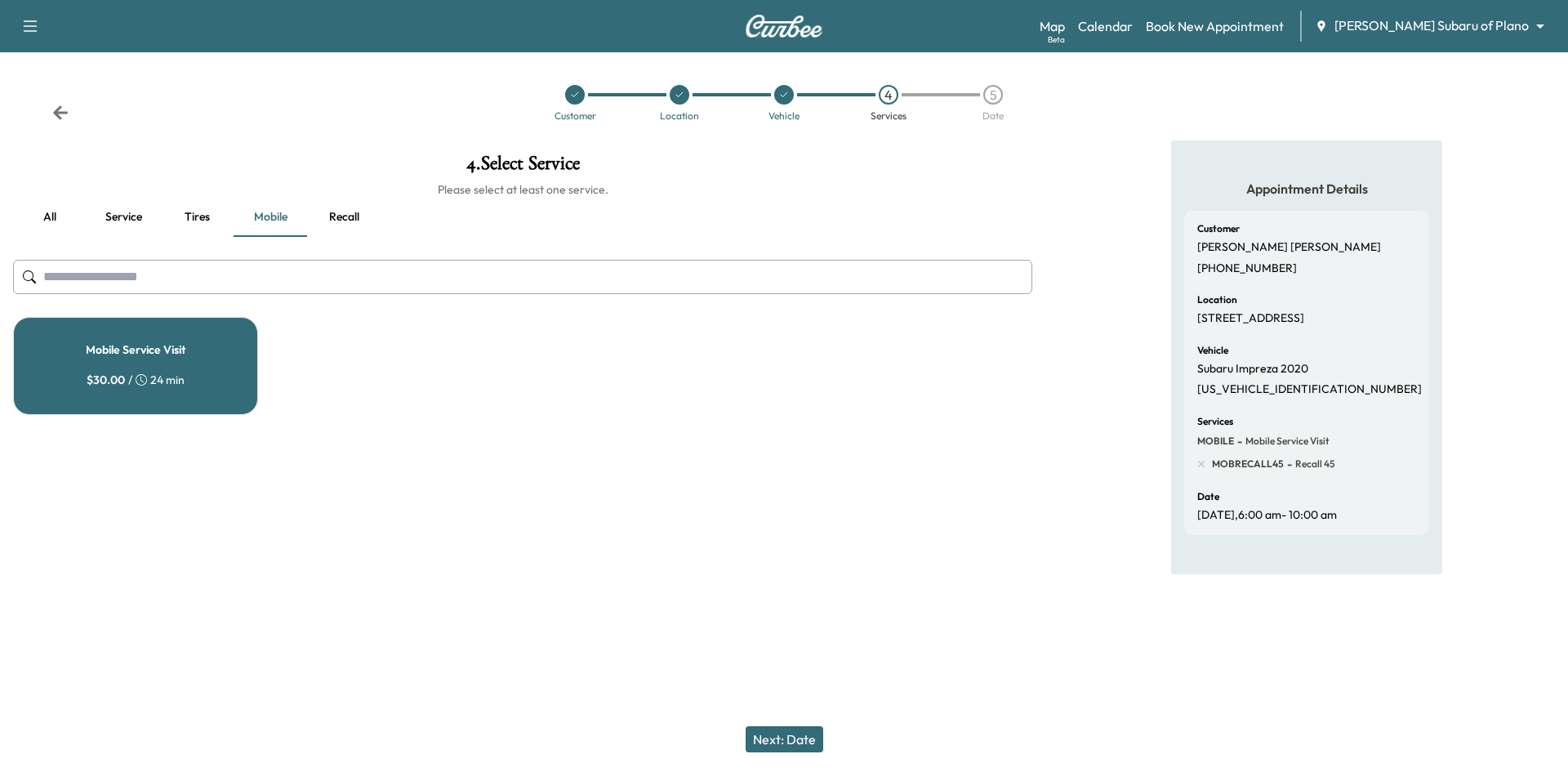
click at [213, 361] on div "Mobile Service Visit $ 30.00 / 24 min" at bounding box center [136, 365] width 245 height 98
click at [144, 386] on div "$ 30.00 / 24 min" at bounding box center [135, 380] width 98 height 16
click at [337, 208] on button "Recall" at bounding box center [344, 218] width 74 height 40
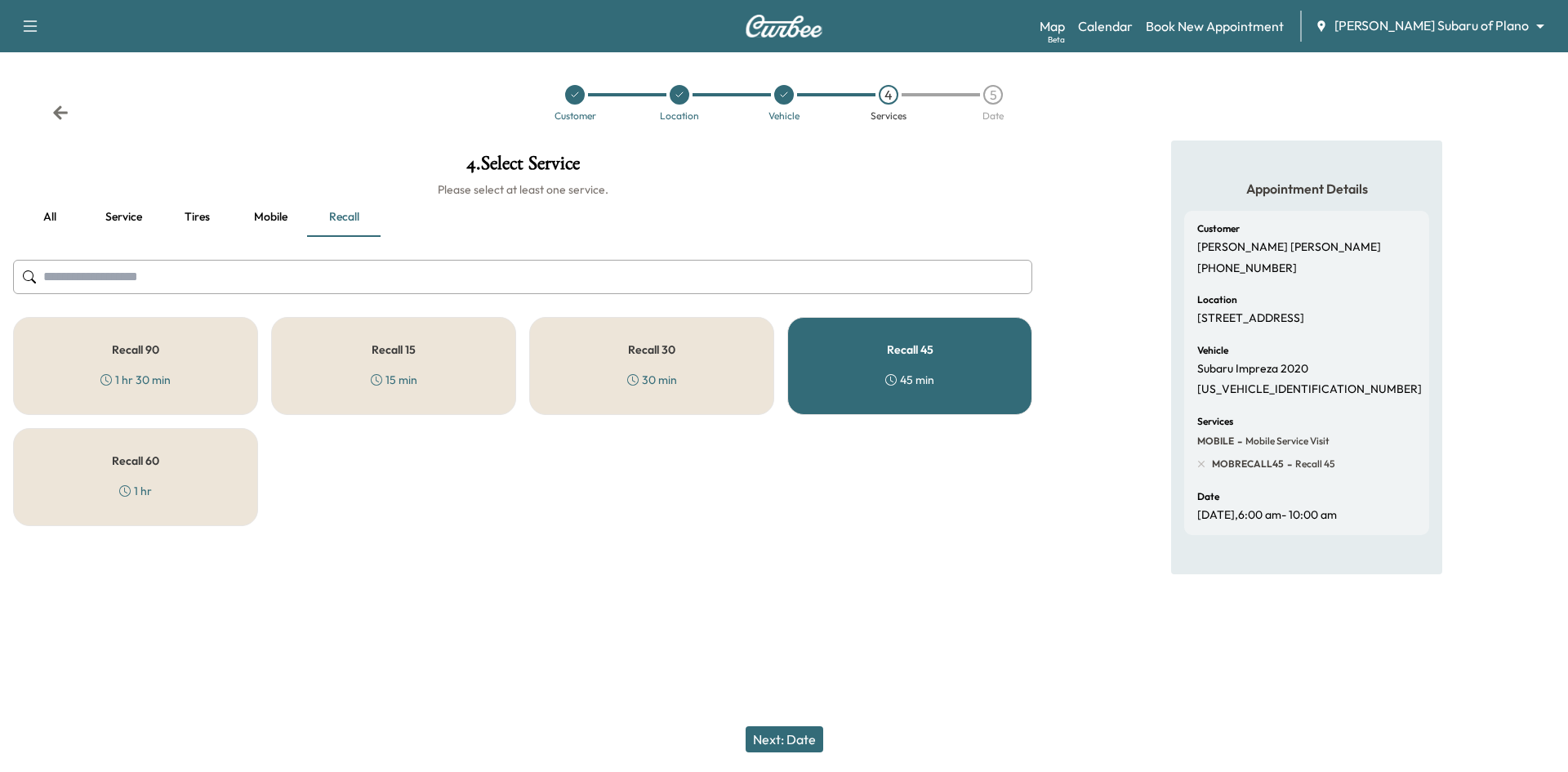
click at [752, 366] on div "Recall 30 30 min" at bounding box center [652, 365] width 245 height 98
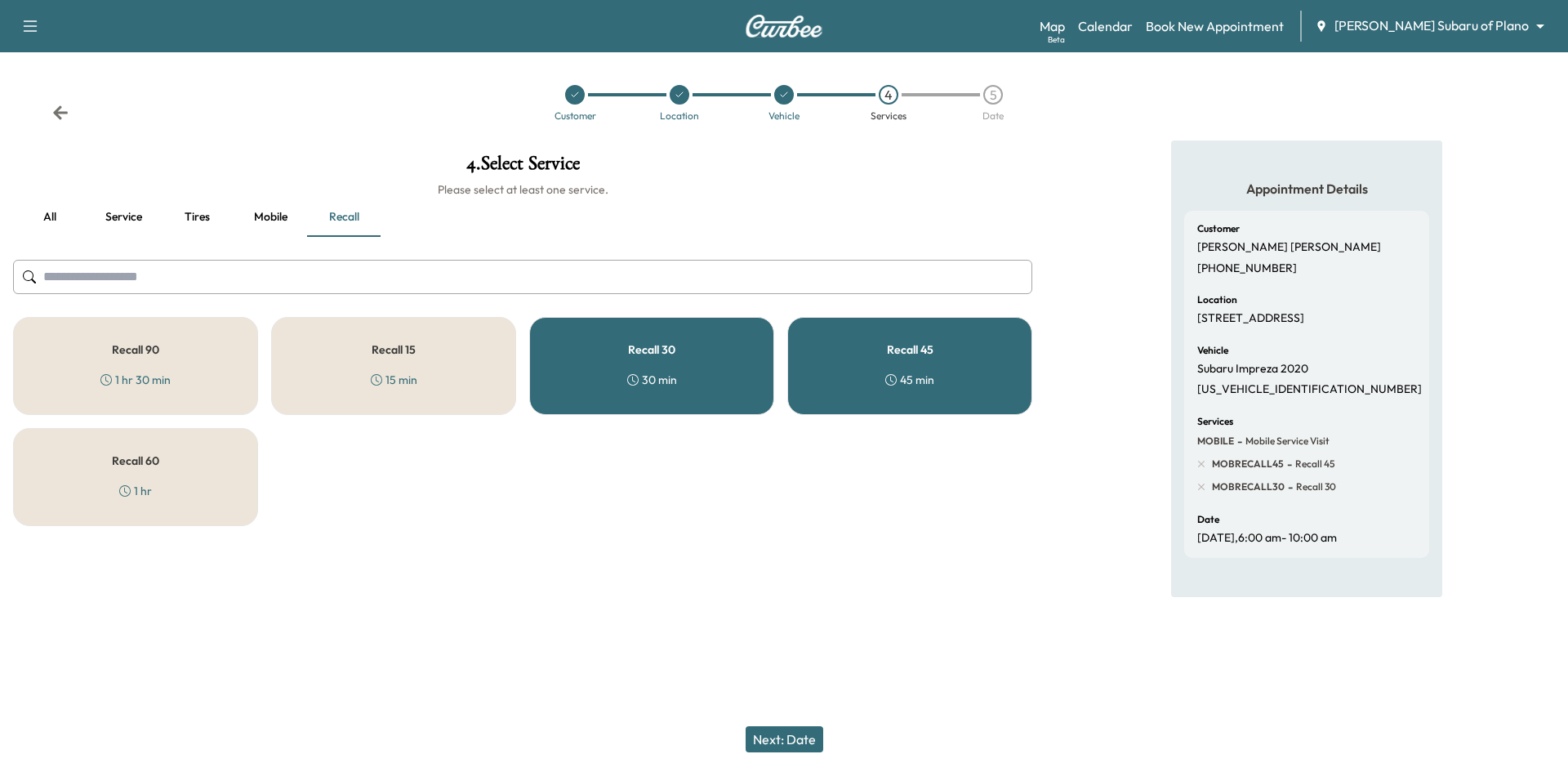
click at [829, 364] on div "Recall 45 45 min" at bounding box center [910, 365] width 245 height 98
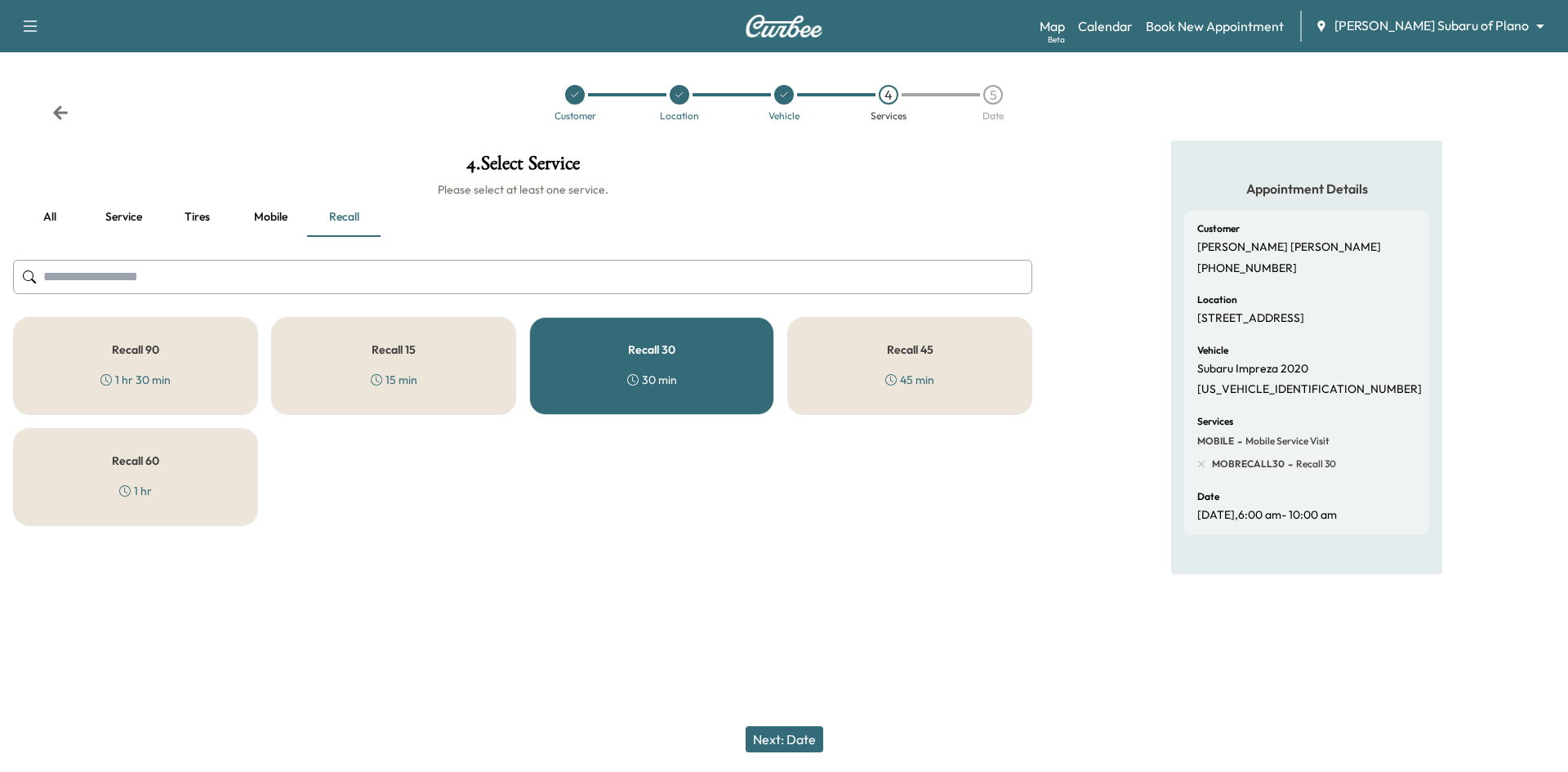
click at [793, 729] on button "Next: Date" at bounding box center [785, 739] width 77 height 26
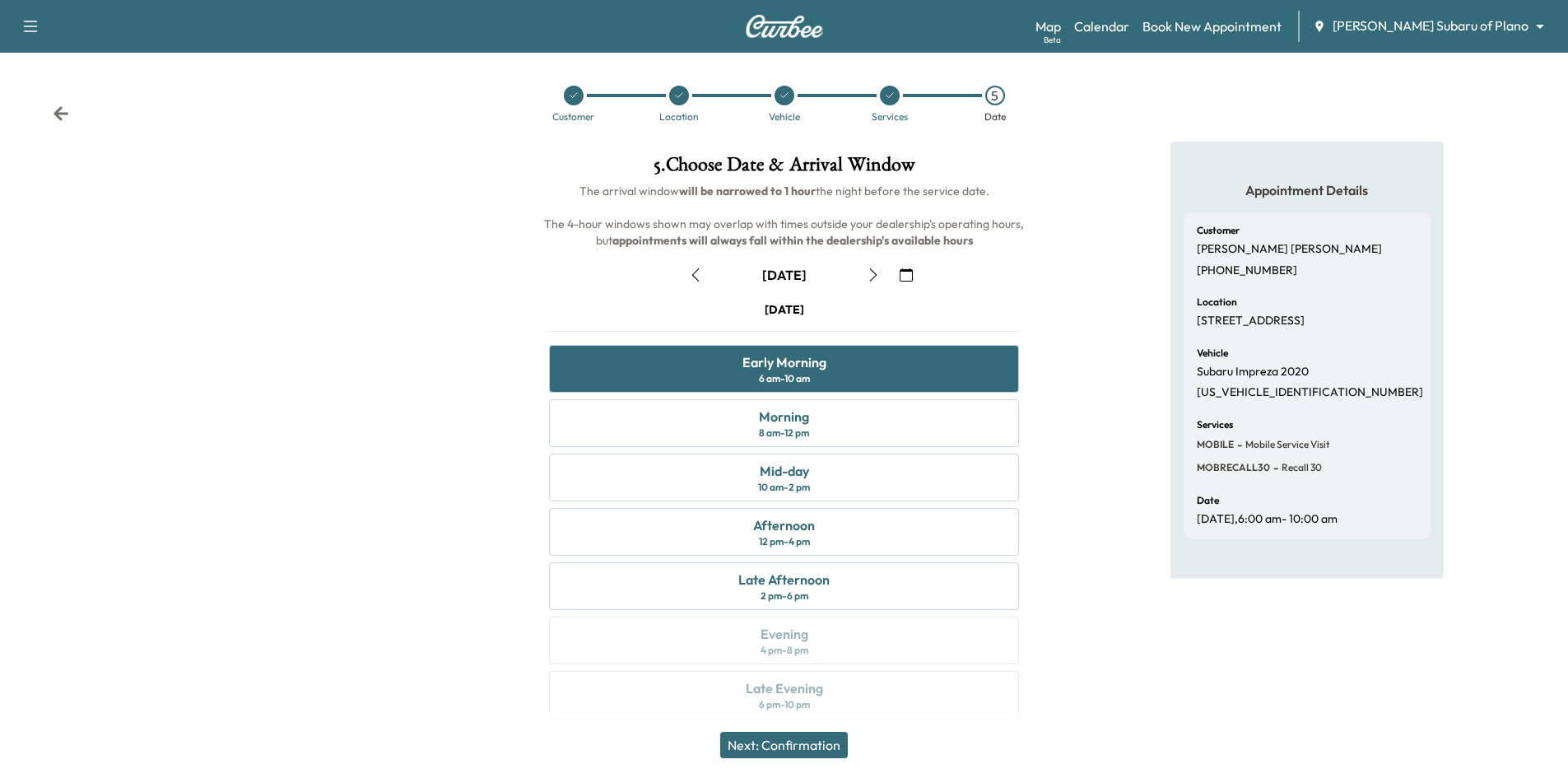
click at [906, 275] on icon "button" at bounding box center [906, 275] width 14 height 14
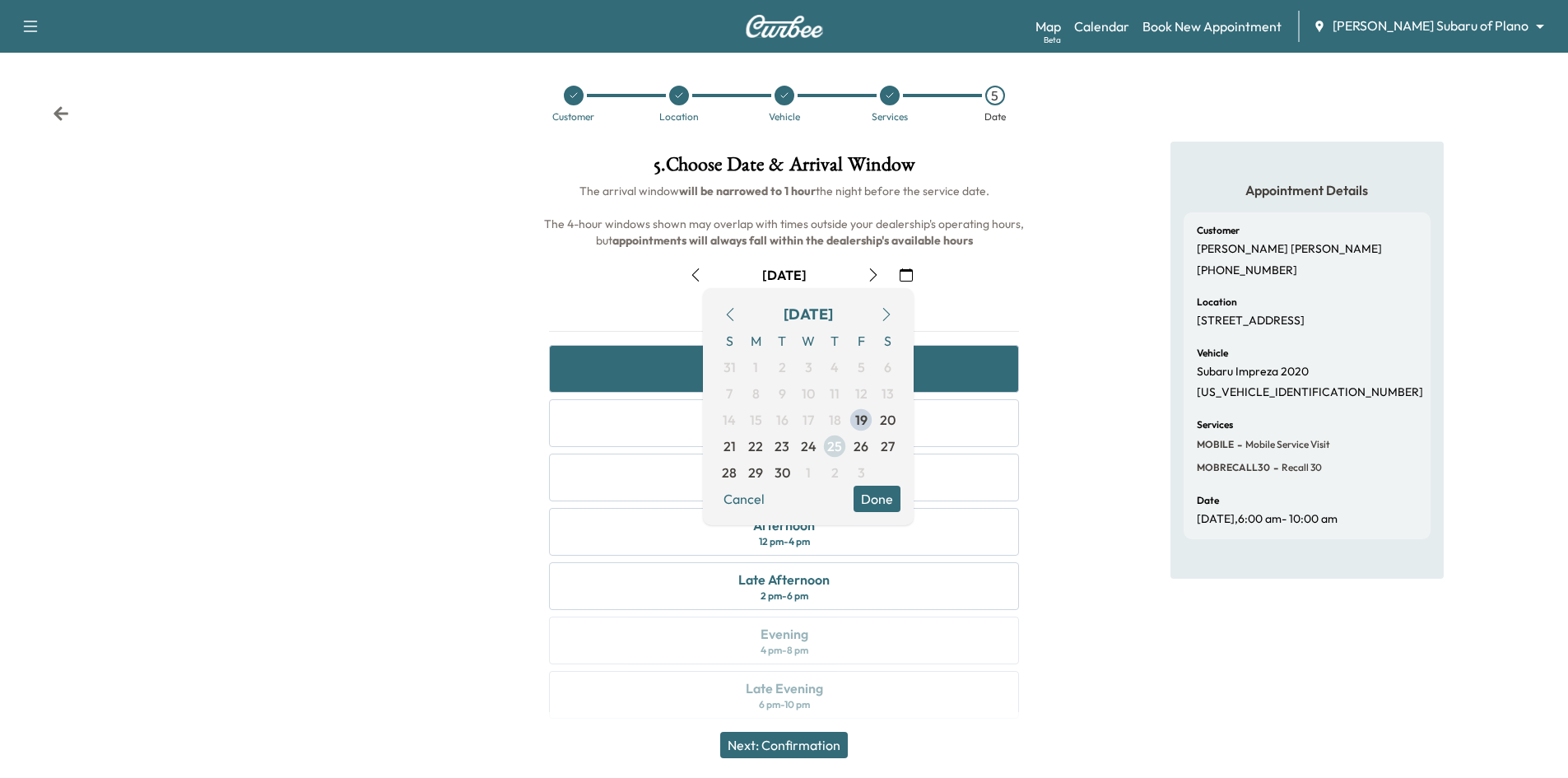
click at [832, 446] on span "25" at bounding box center [834, 446] width 15 height 20
click at [871, 498] on button "Done" at bounding box center [877, 498] width 47 height 26
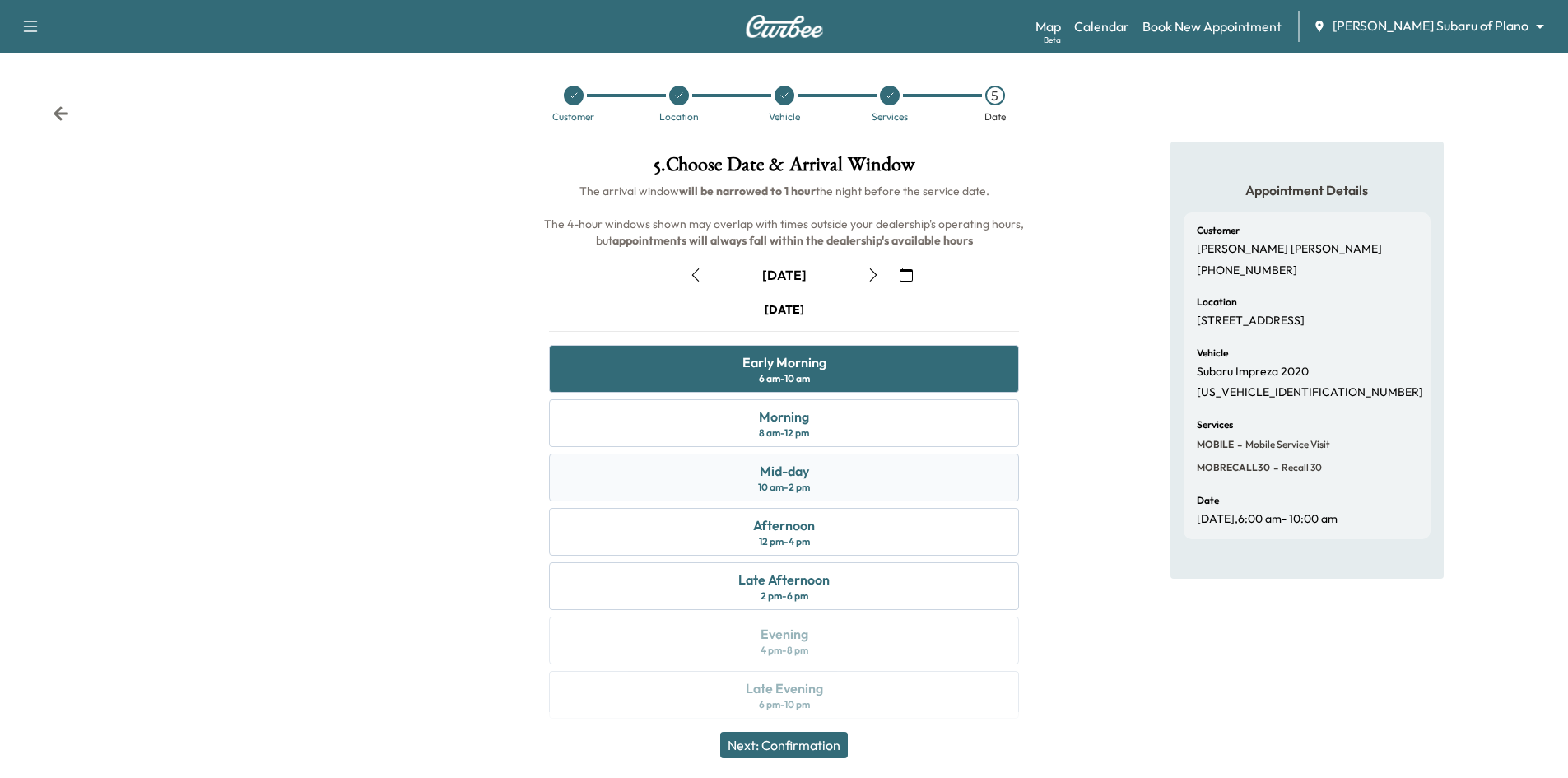
click at [857, 483] on div "Mid-day 10 am - 2 pm" at bounding box center [784, 477] width 470 height 48
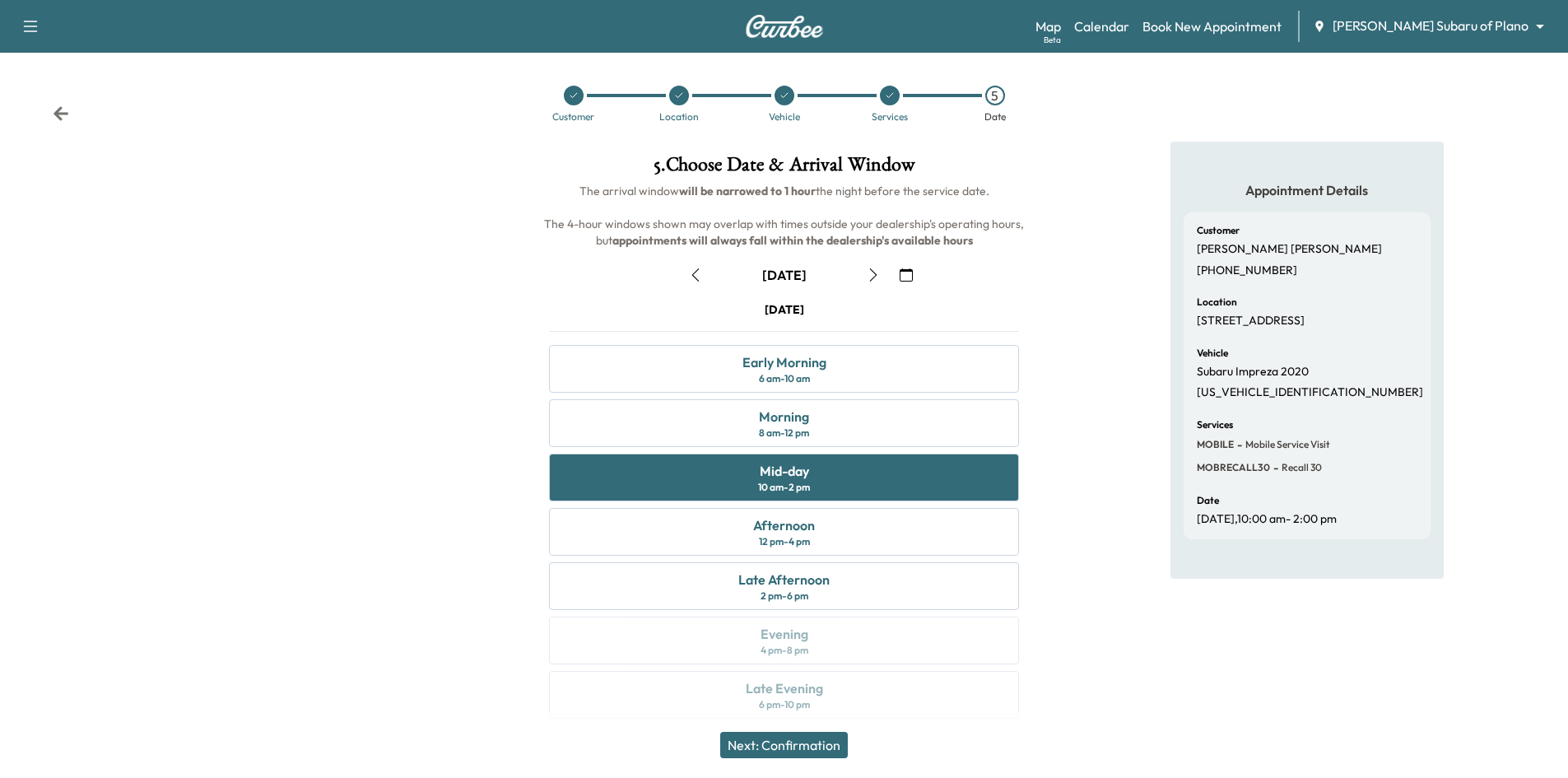
click at [834, 735] on div "Next: Confirmation" at bounding box center [784, 744] width 1568 height 66
click at [835, 741] on button "Next: Confirmation" at bounding box center [784, 744] width 128 height 26
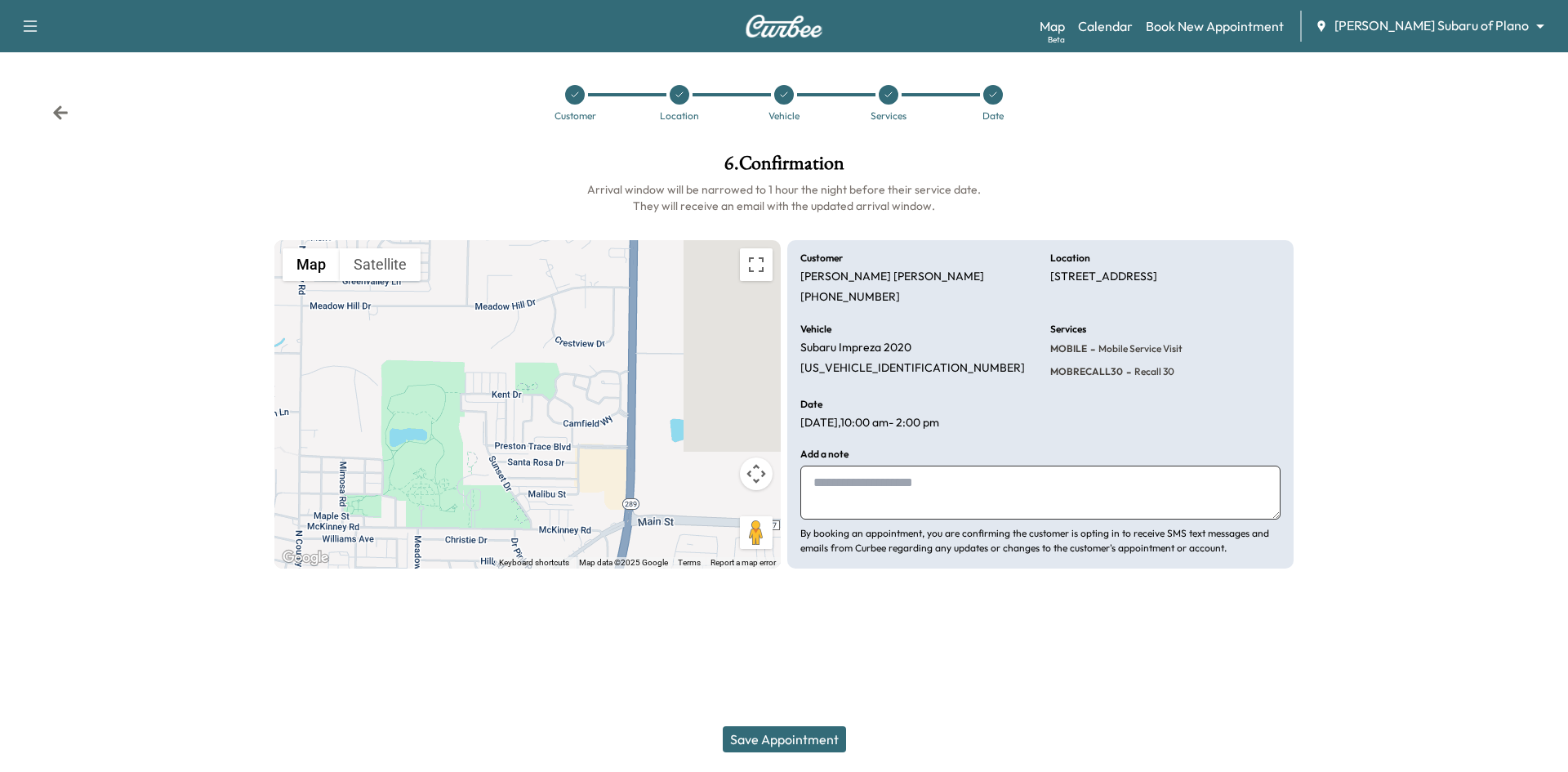
click at [825, 763] on div "Save Appointment" at bounding box center [784, 739] width 1568 height 66
click at [827, 751] on button "Save Appointment" at bounding box center [784, 739] width 123 height 26
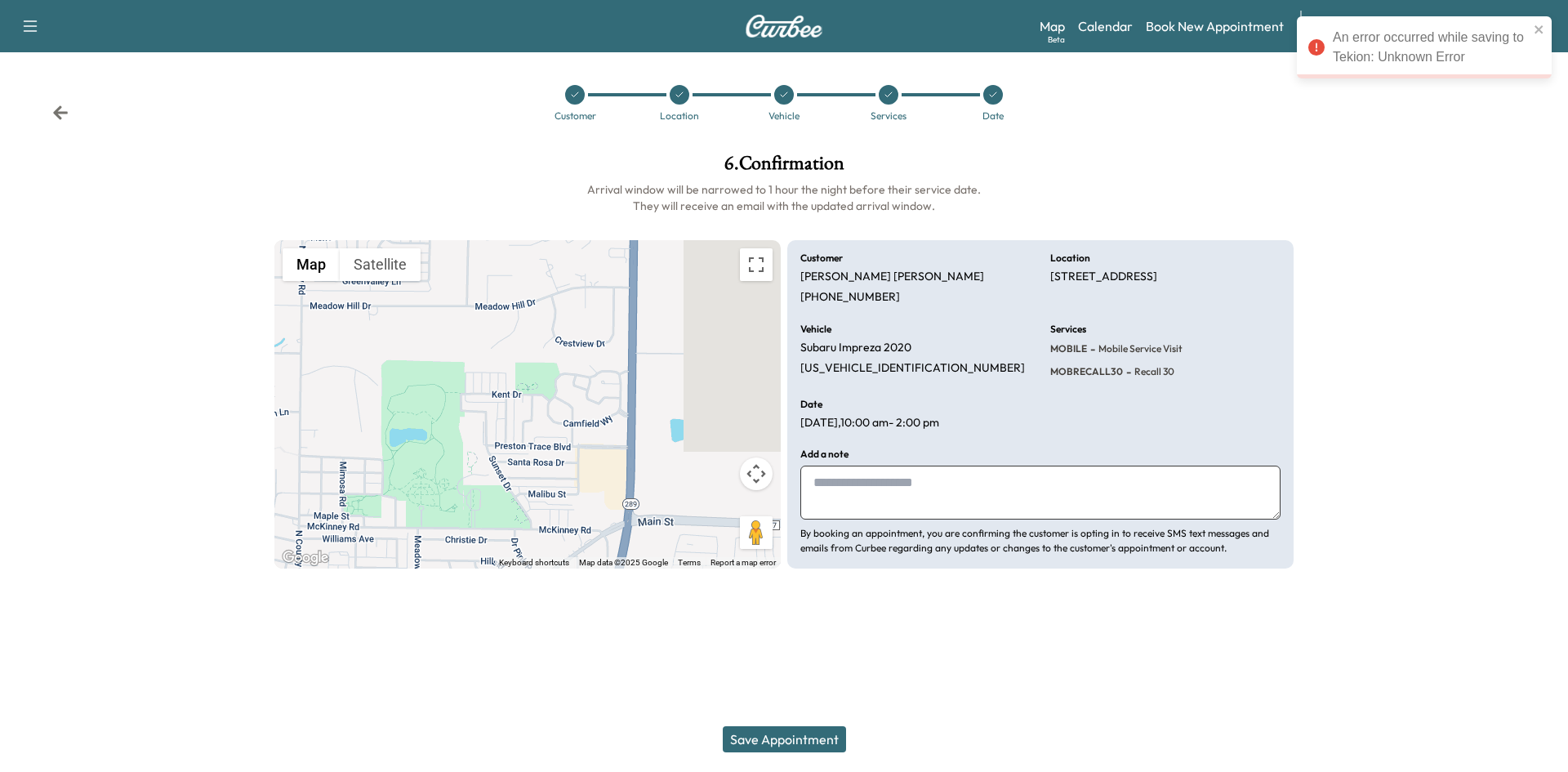
click at [996, 101] on div at bounding box center [994, 94] width 20 height 20
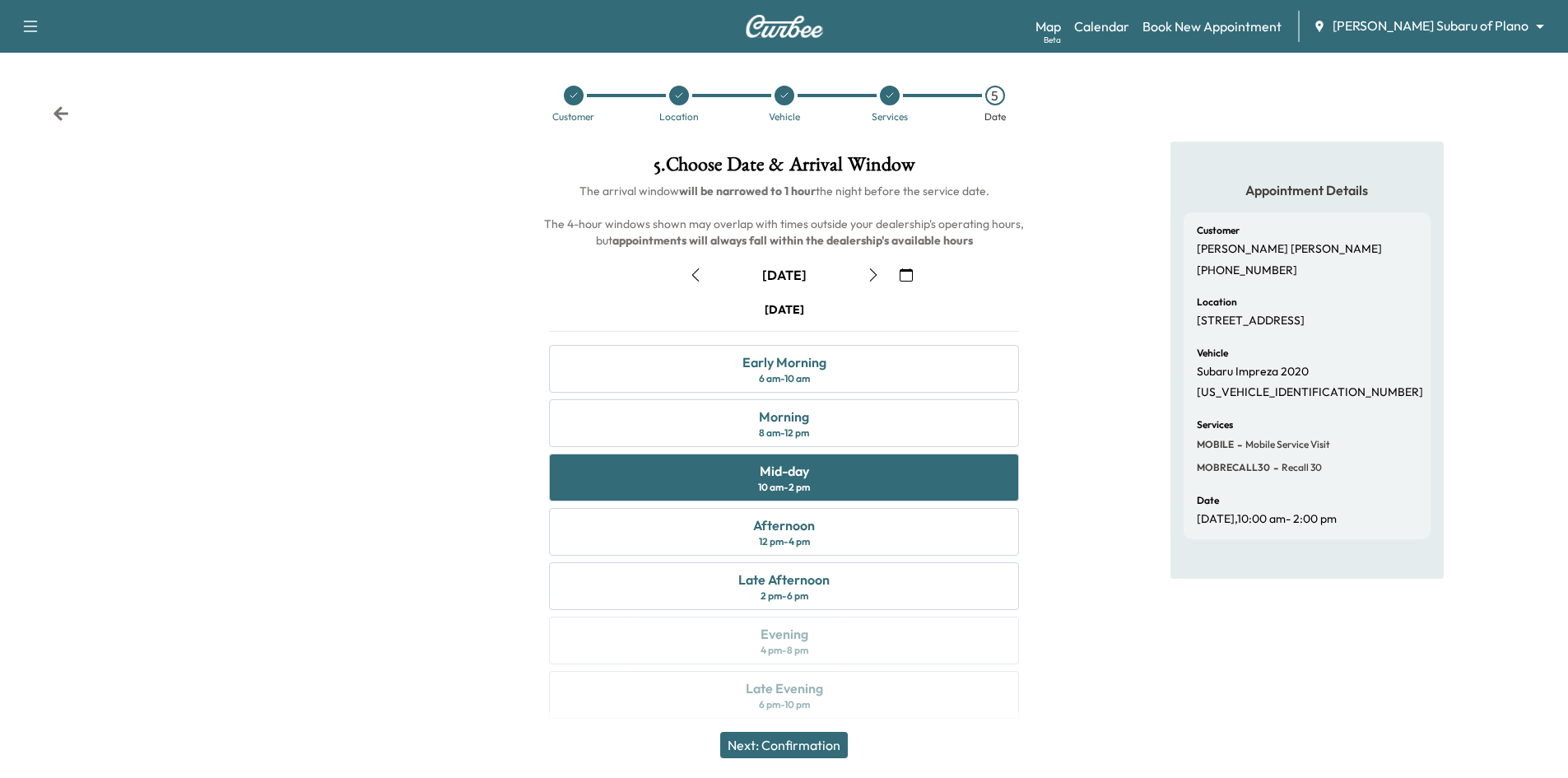
click at [887, 103] on div at bounding box center [890, 95] width 20 height 20
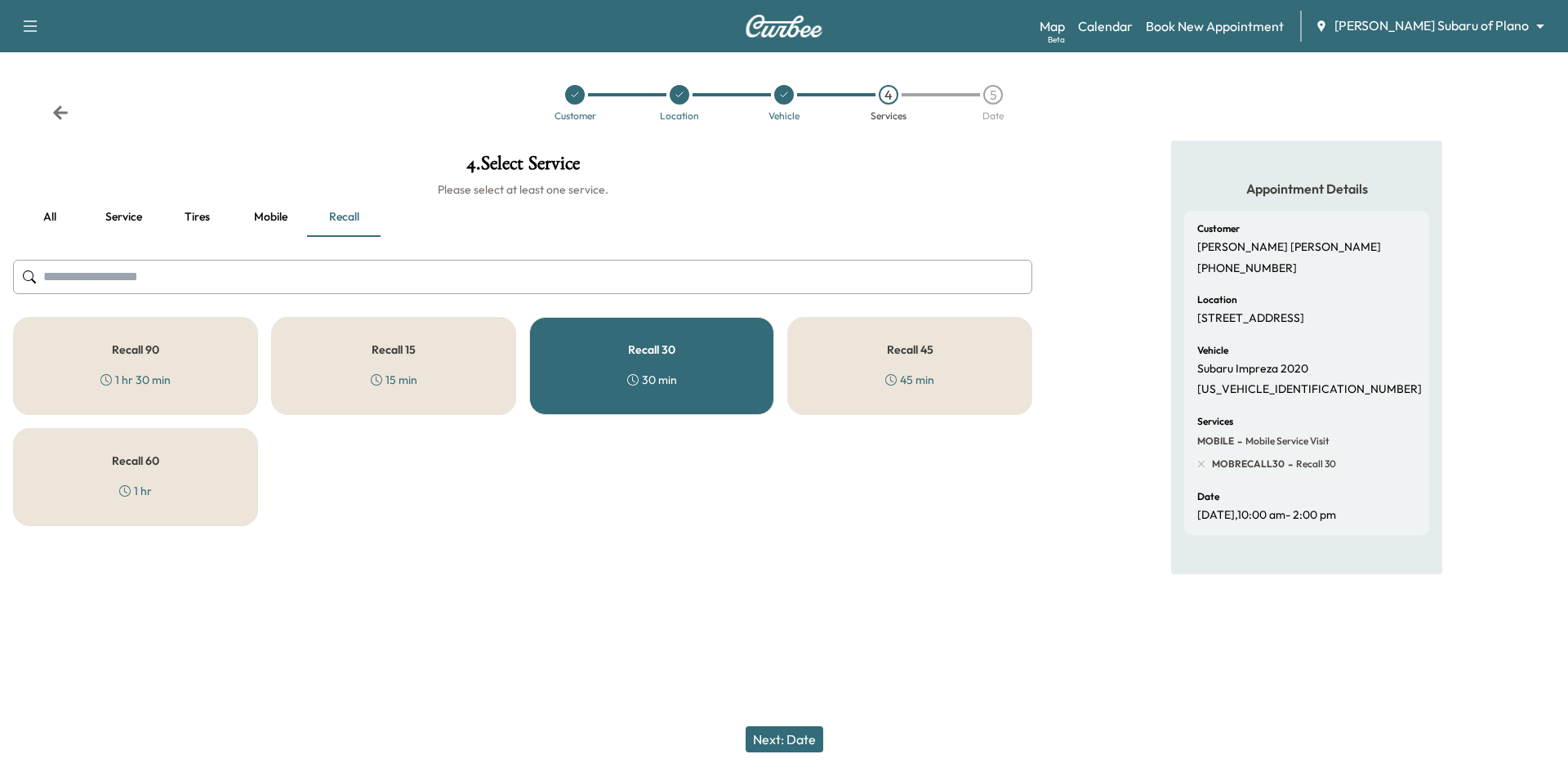
click at [477, 365] on div "Recall 15 15 min" at bounding box center [393, 365] width 245 height 98
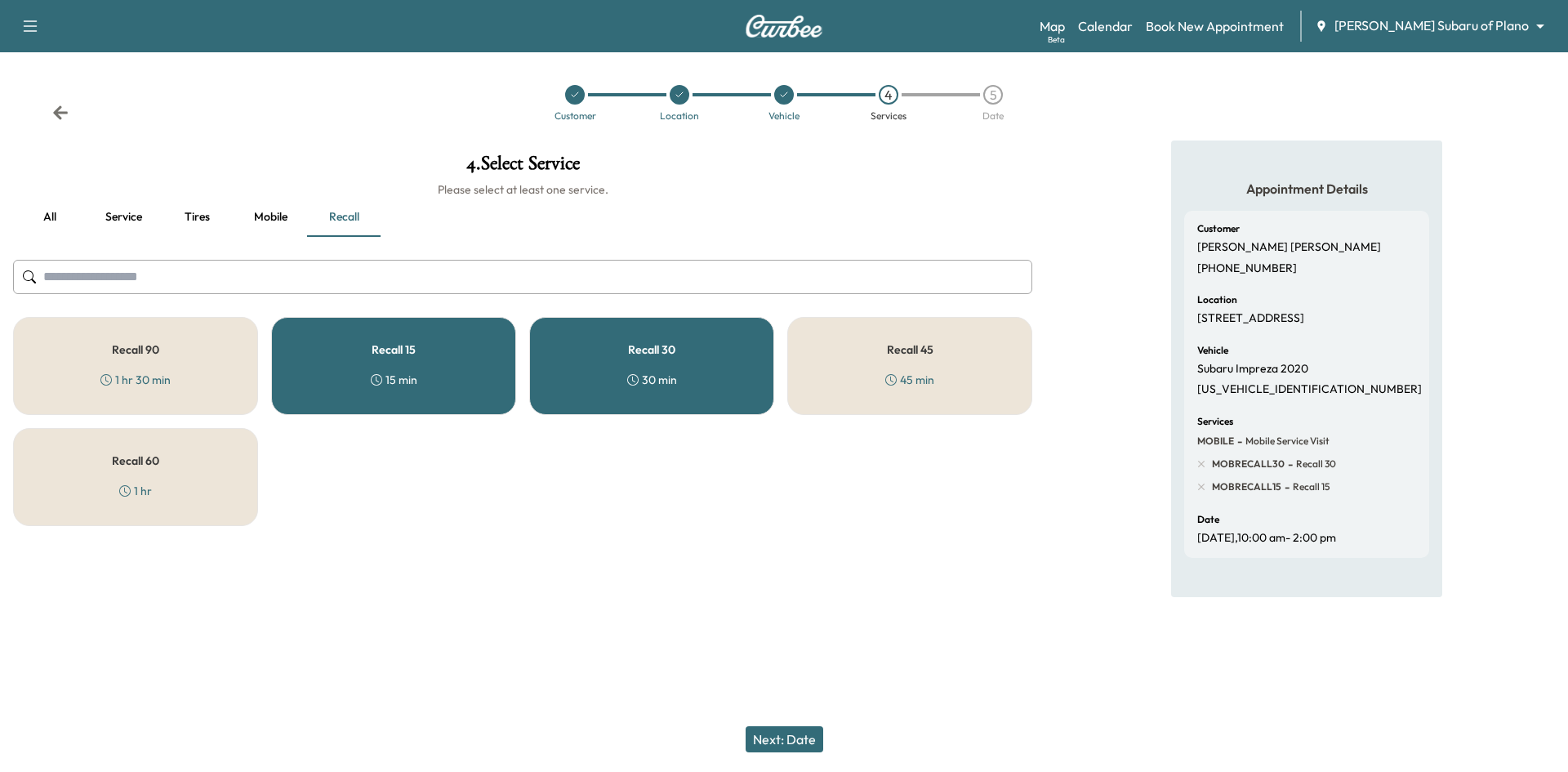
click at [594, 362] on div "Recall 30 30 min" at bounding box center [652, 365] width 245 height 98
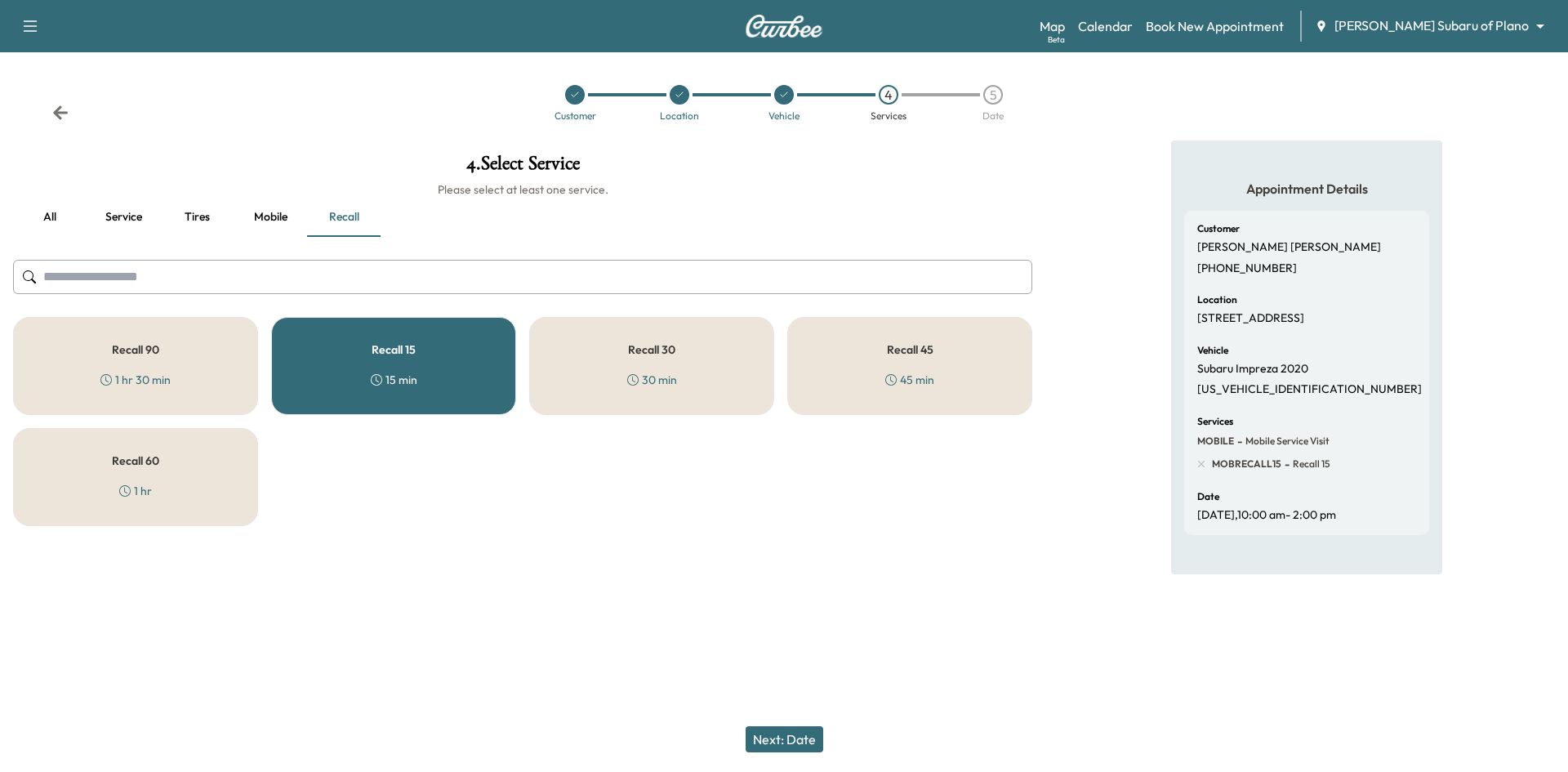
click at [809, 743] on button "Next: Date" at bounding box center [785, 739] width 77 height 26
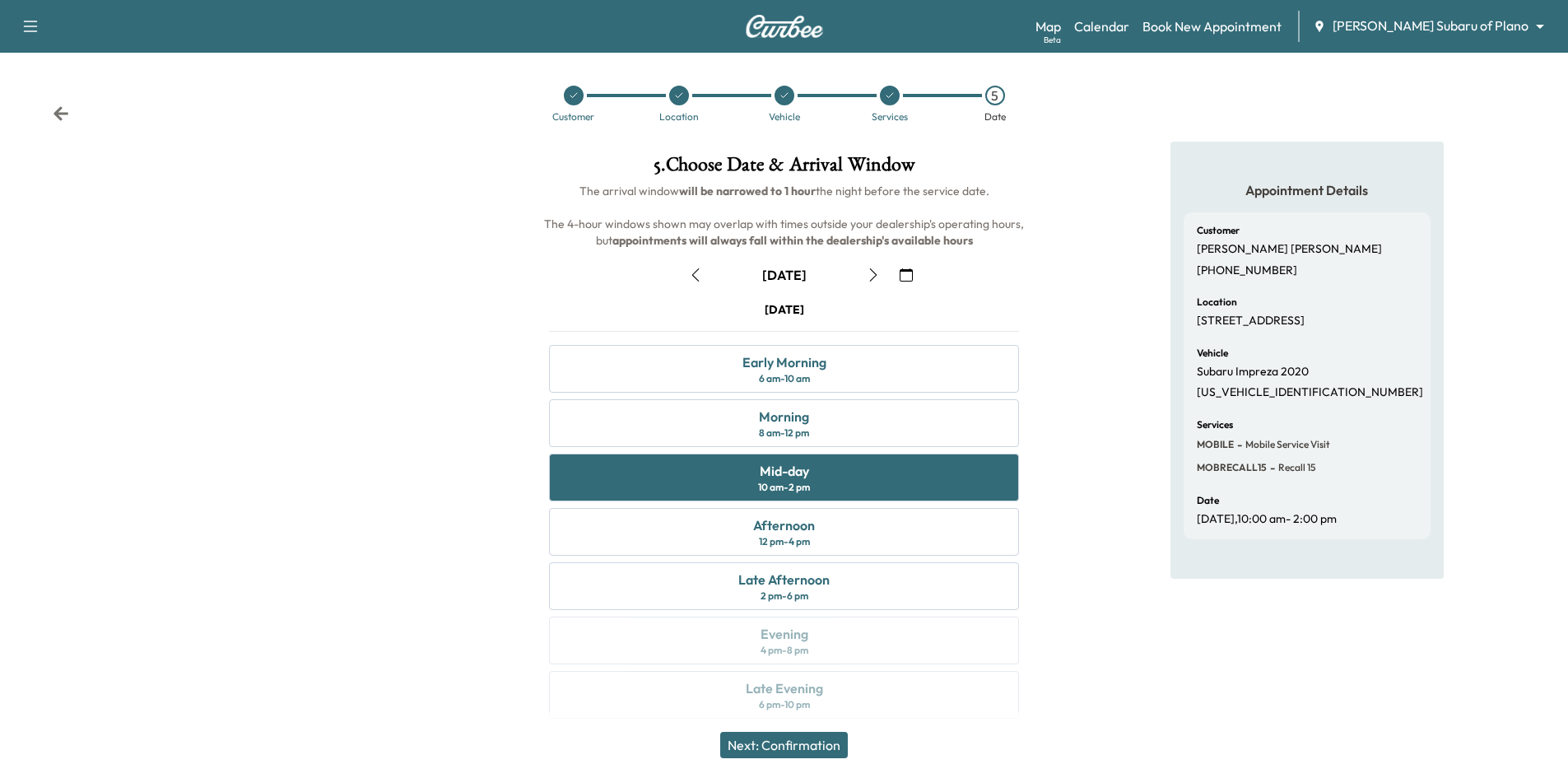
click at [779, 754] on button "Next: Confirmation" at bounding box center [784, 744] width 128 height 26
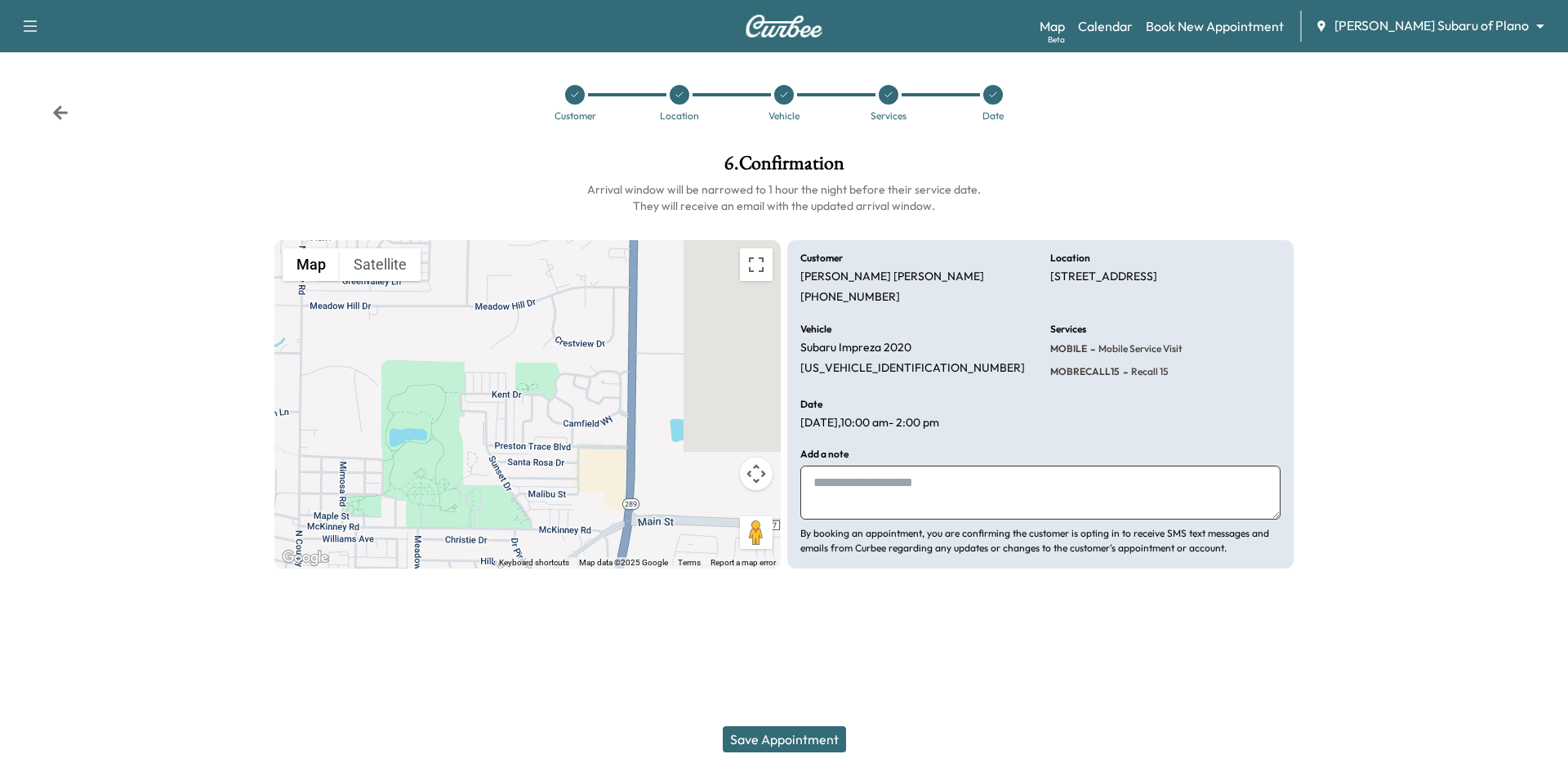
click at [786, 748] on button "Save Appointment" at bounding box center [784, 739] width 123 height 26
click at [990, 104] on div "Date" at bounding box center [993, 103] width 104 height 36
click at [990, 100] on div at bounding box center [994, 94] width 20 height 20
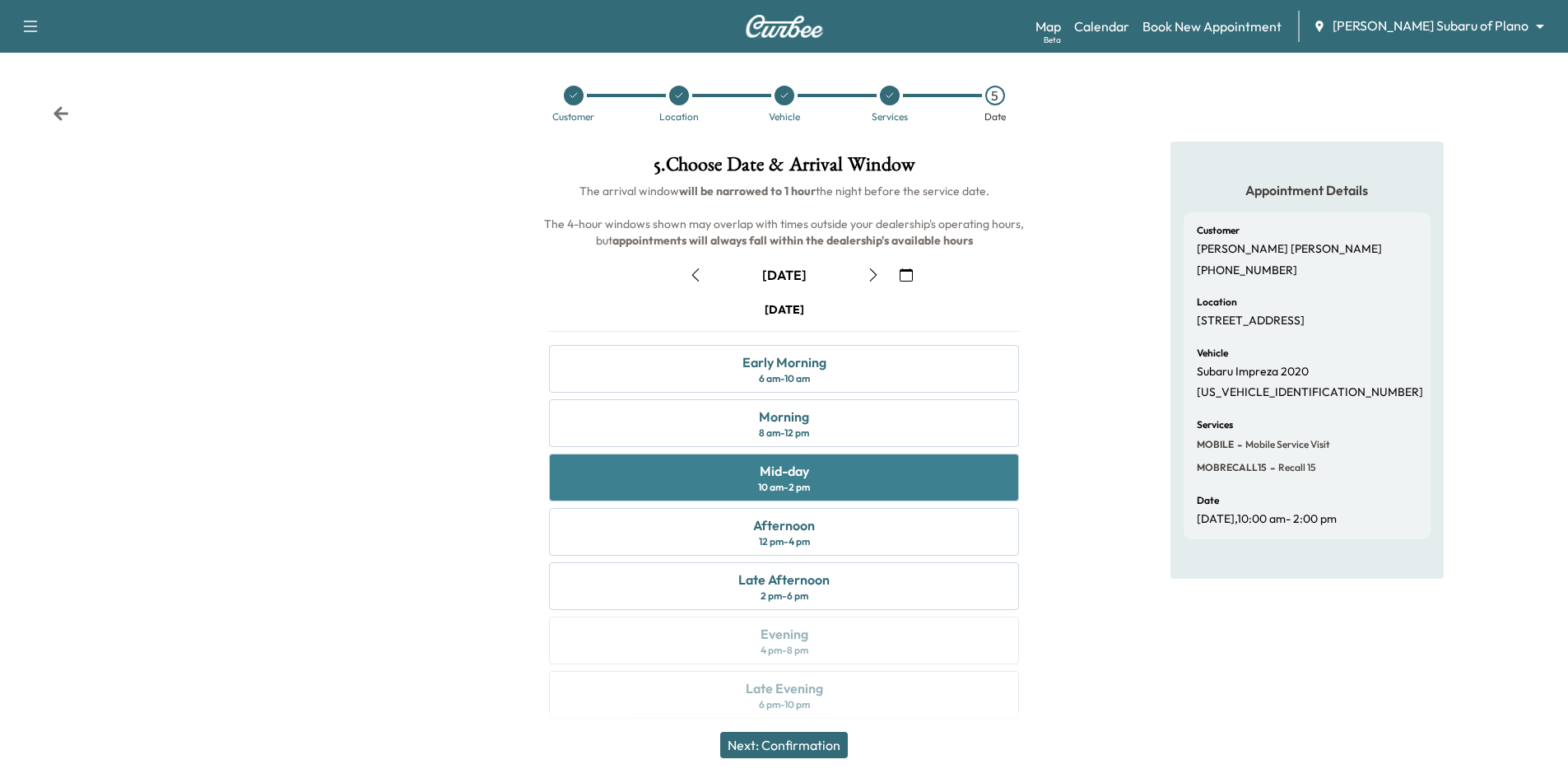
click at [881, 465] on div "Mid-day 10 am - 2 pm" at bounding box center [784, 477] width 470 height 48
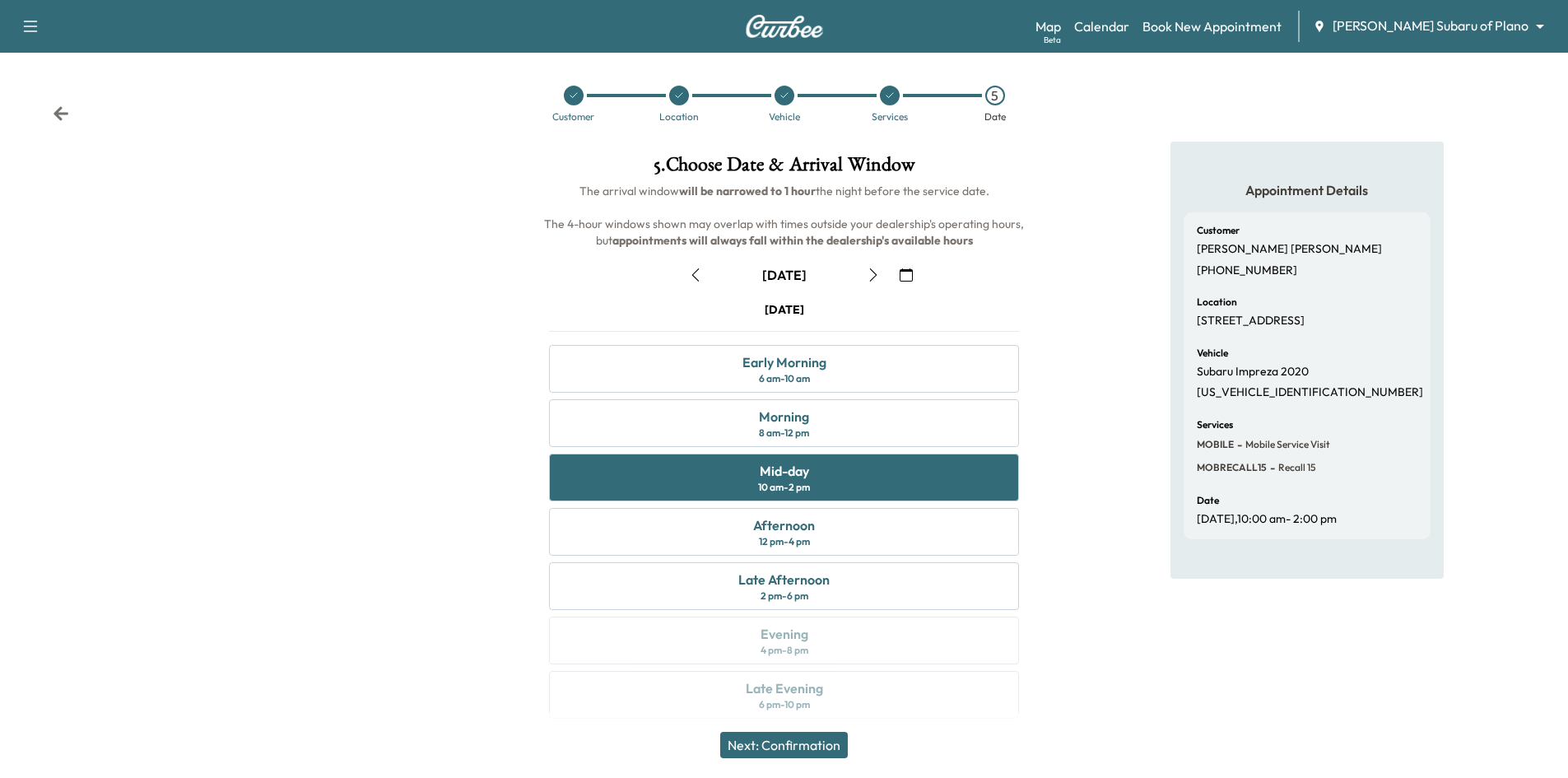
click at [805, 752] on button "Next: Confirmation" at bounding box center [784, 744] width 128 height 26
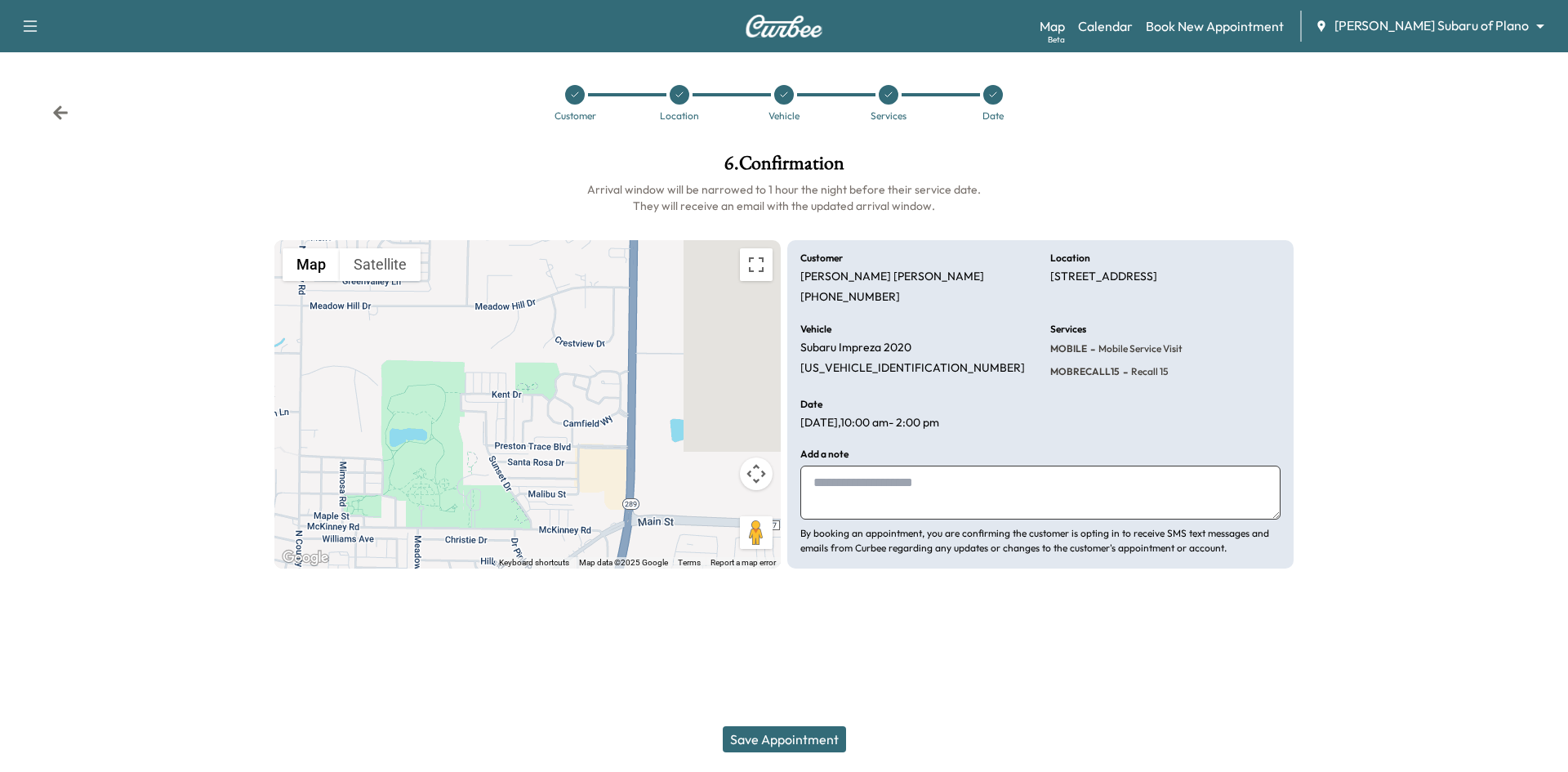
click at [826, 734] on button "Save Appointment" at bounding box center [784, 739] width 123 height 26
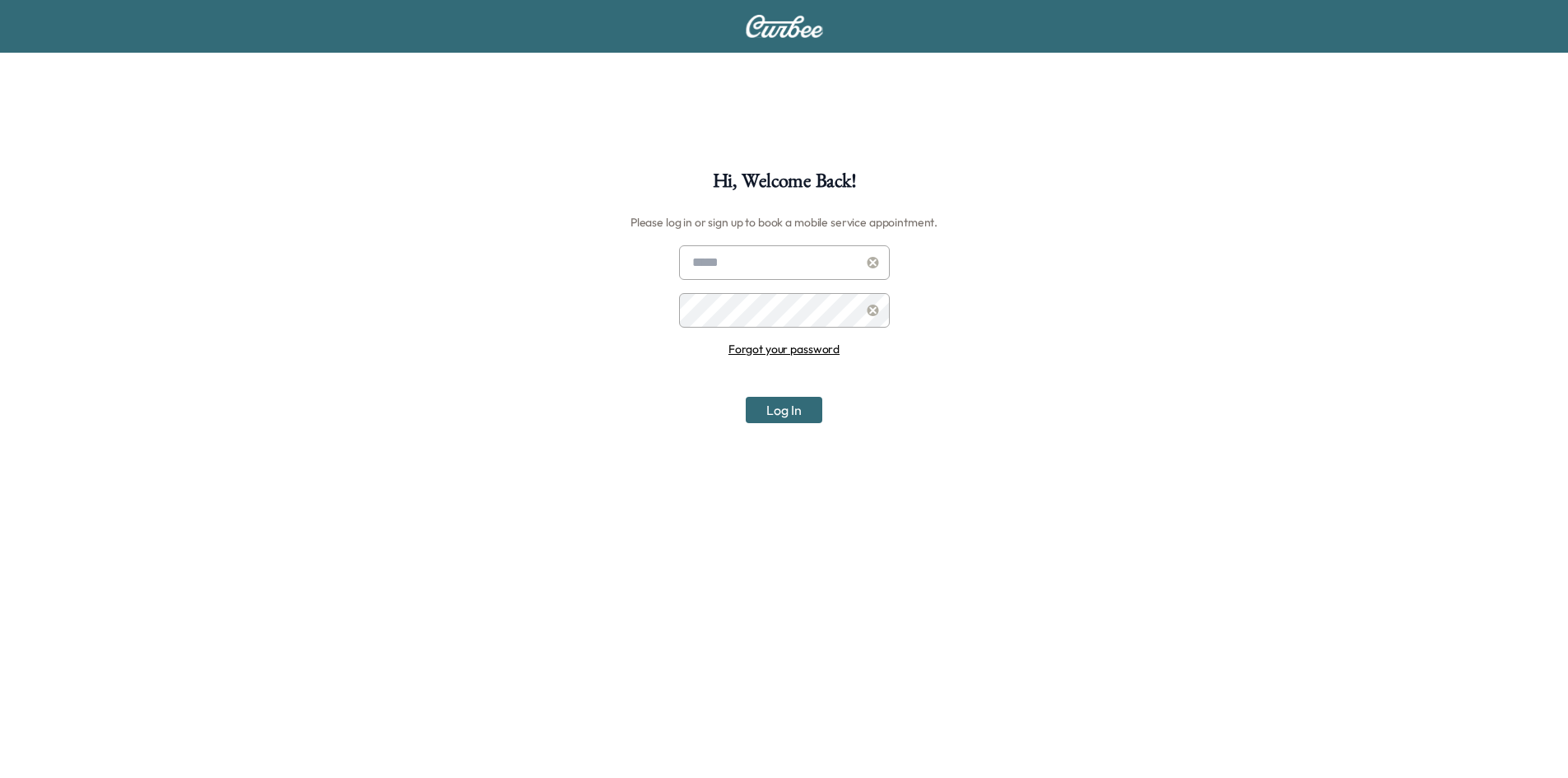
scroll to position [171, 0]
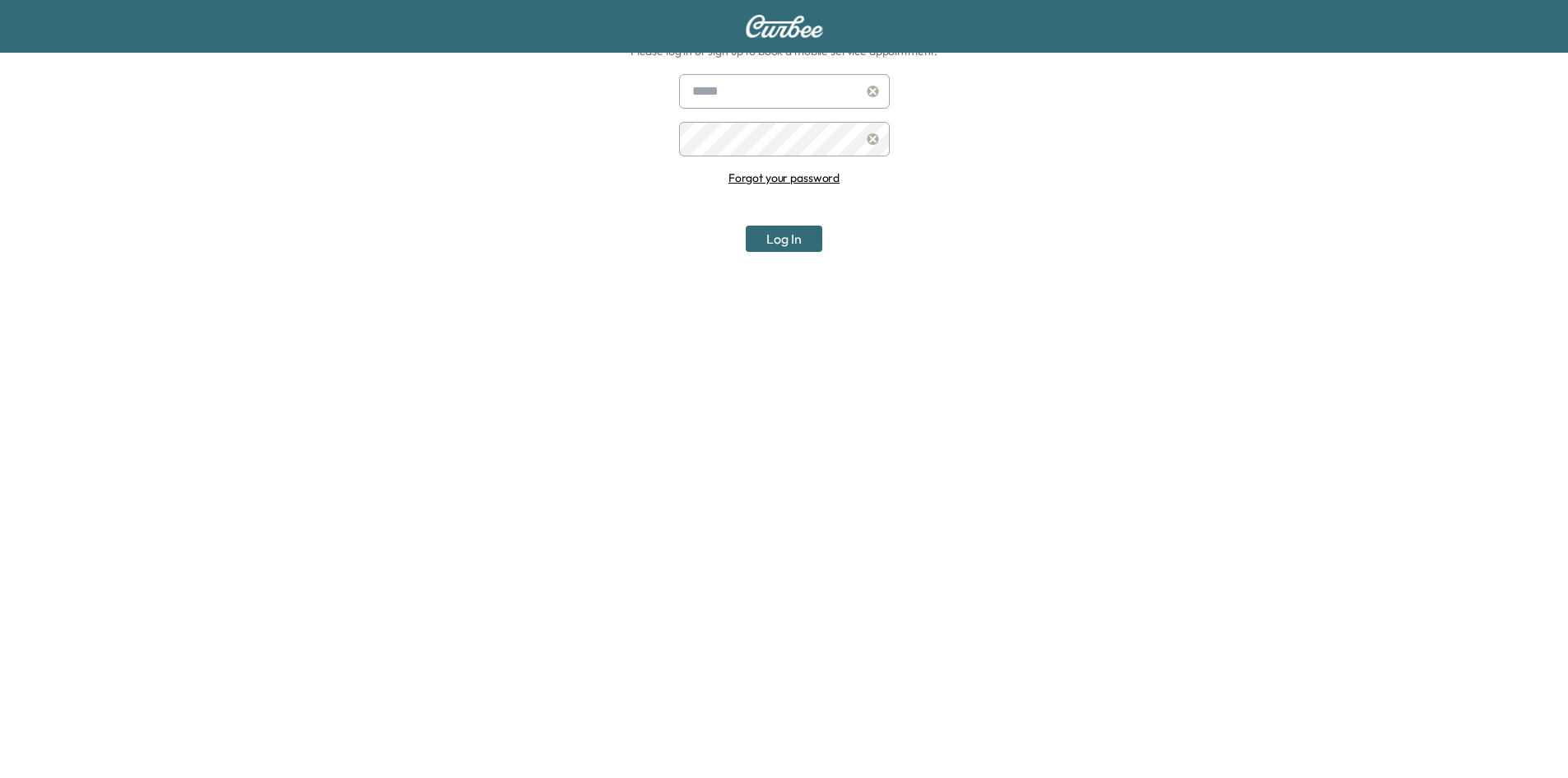
type input "**********"
click at [809, 246] on button "Log In" at bounding box center [784, 238] width 76 height 26
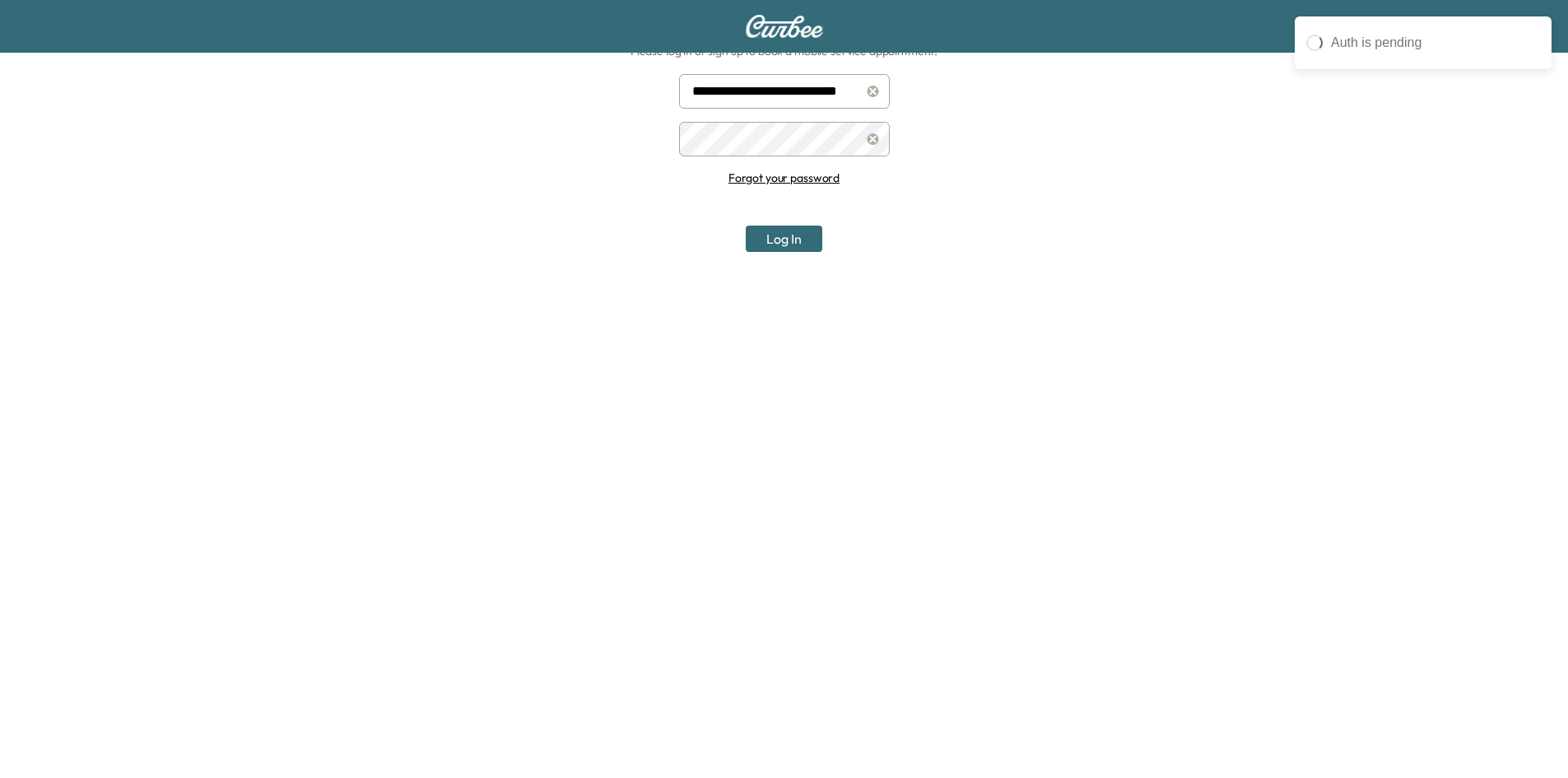
scroll to position [0, 0]
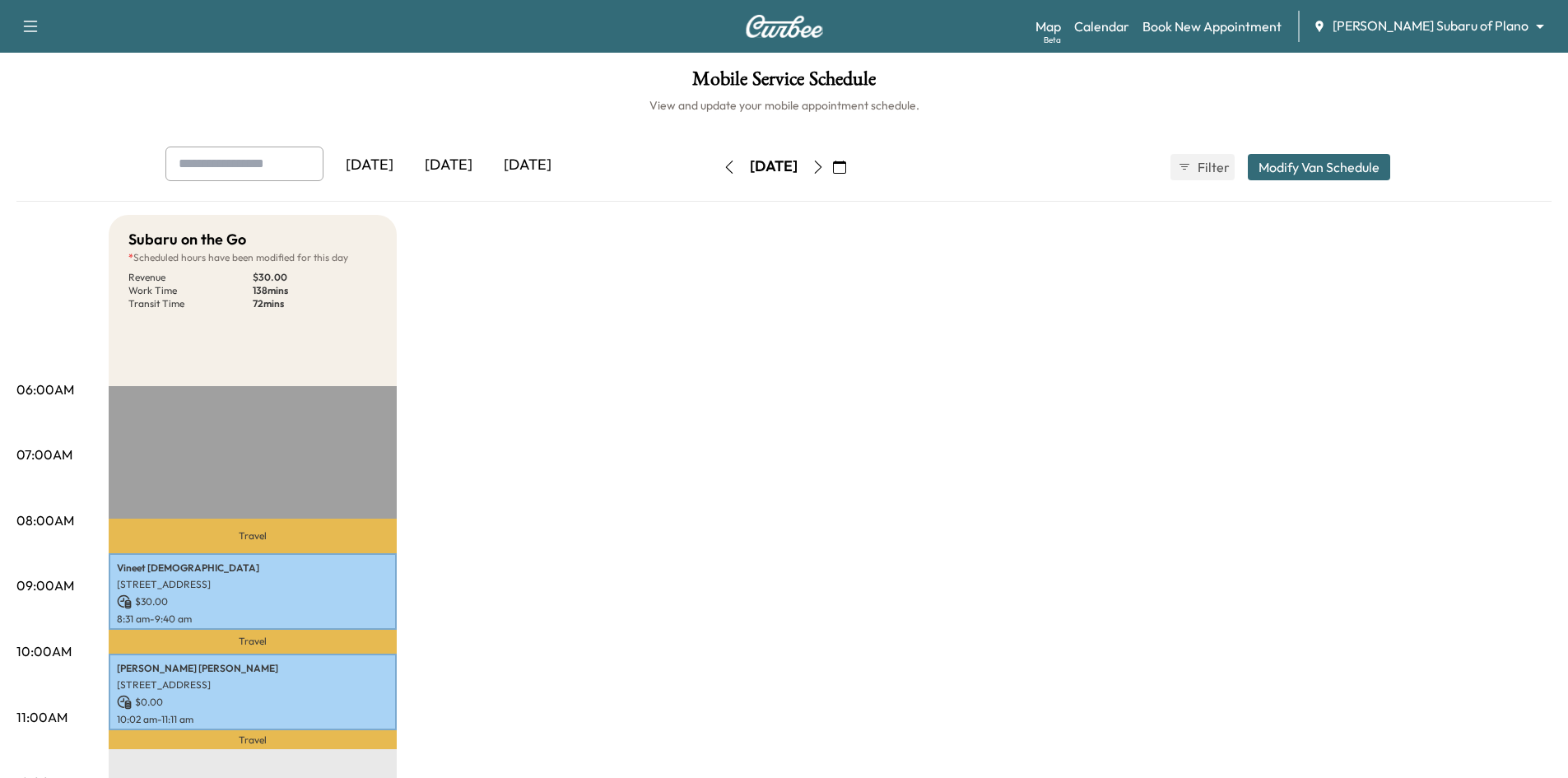
click at [452, 165] on div "[DATE]" at bounding box center [448, 166] width 79 height 38
click at [462, 168] on div "[DATE]" at bounding box center [448, 166] width 79 height 38
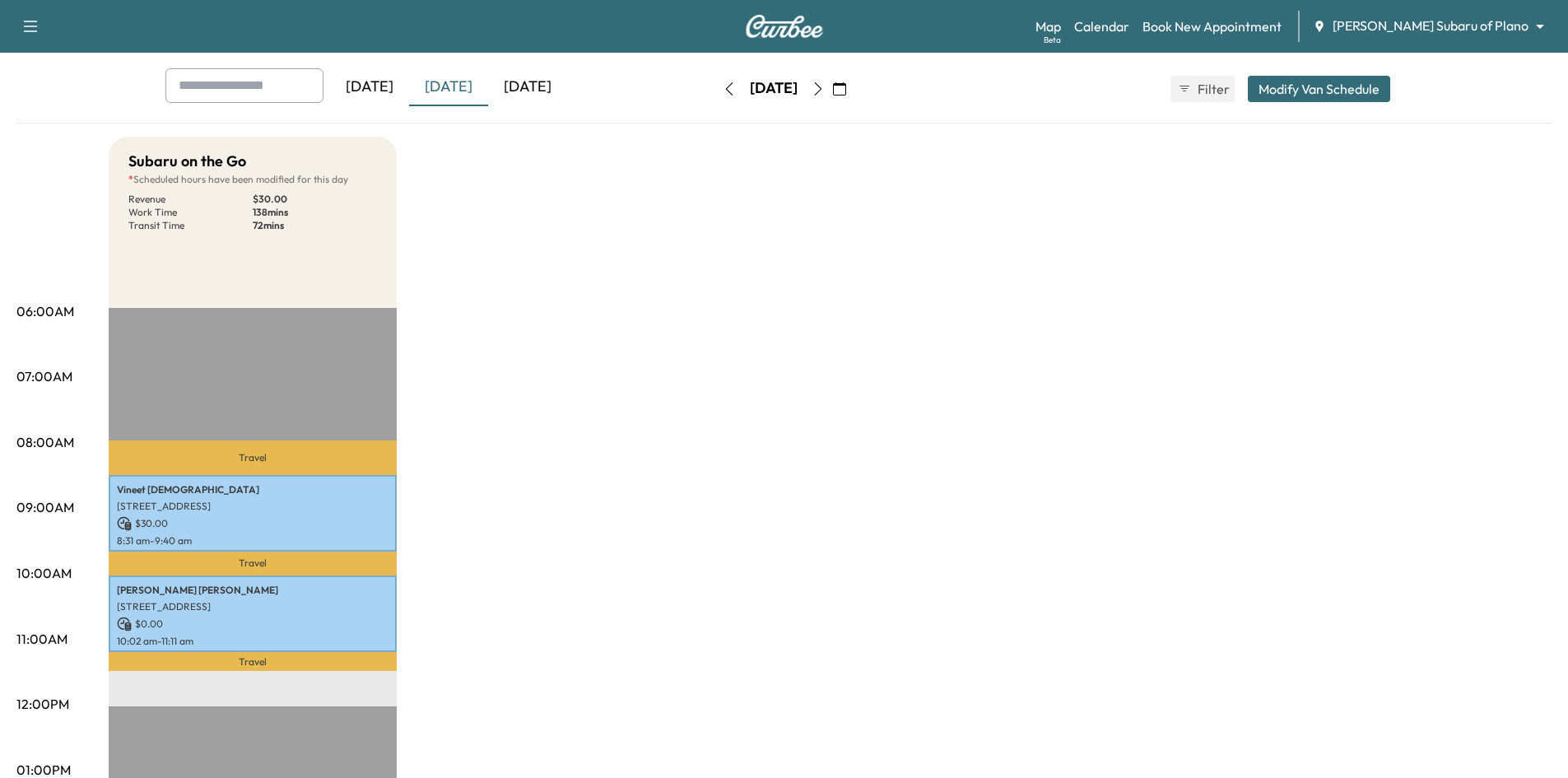
scroll to position [165, 0]
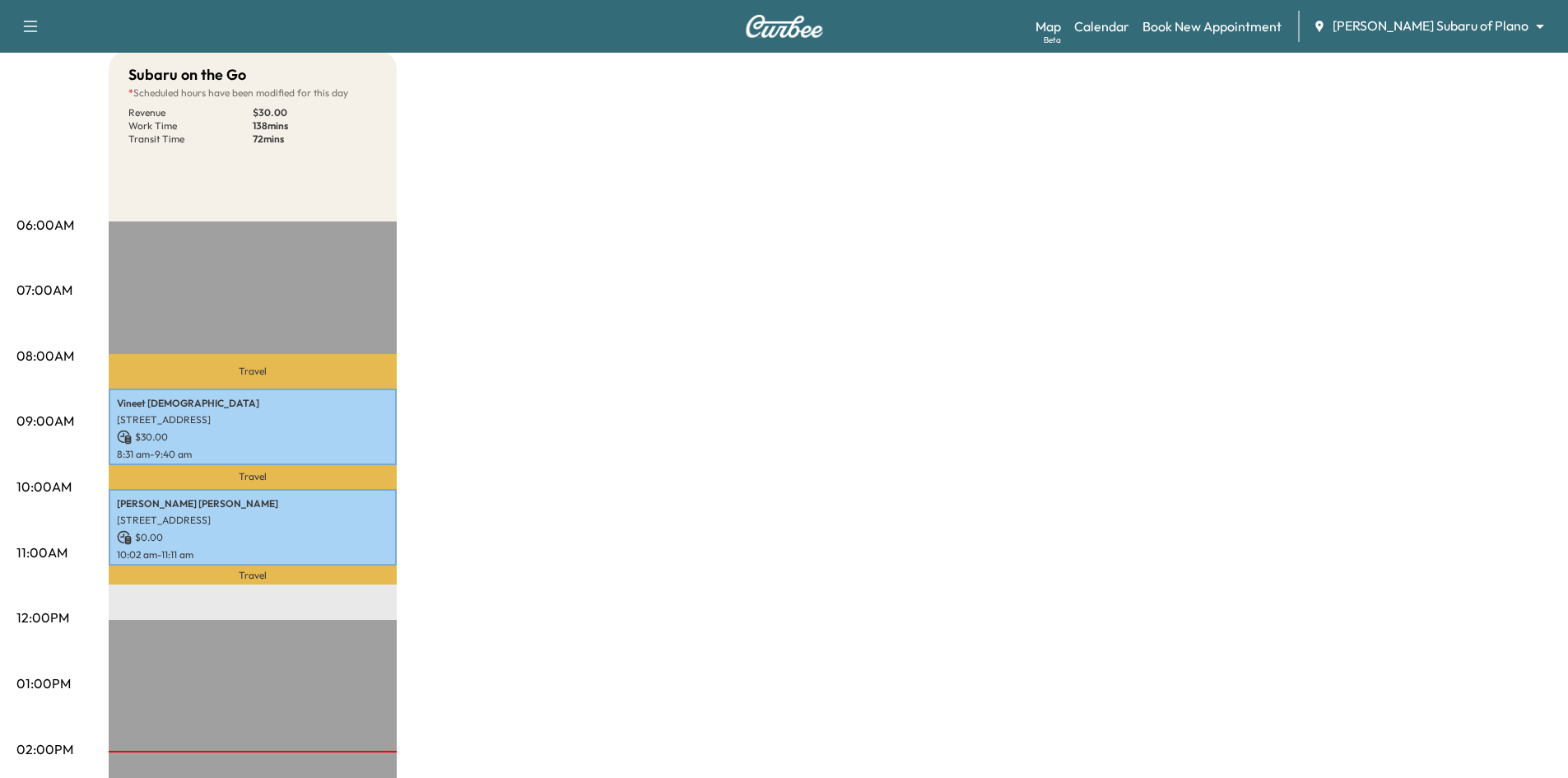
click at [1418, 25] on body "Support Log Out Map Beta Calendar Book New Appointment Ewing Subaru of Plano **…" at bounding box center [784, 224] width 1568 height 778
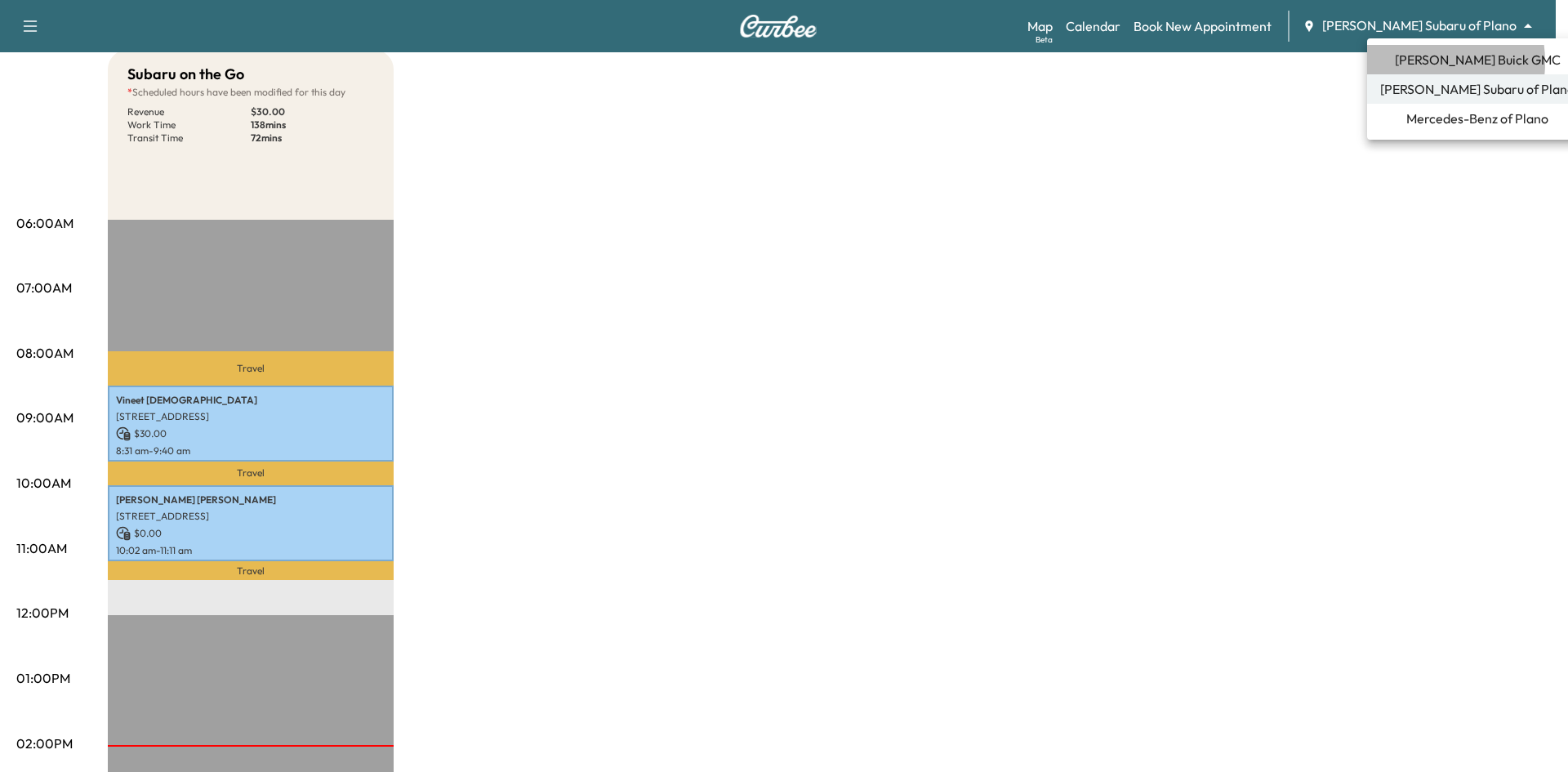
click at [1417, 62] on span "Ewing Buick GMC" at bounding box center [1478, 59] width 166 height 20
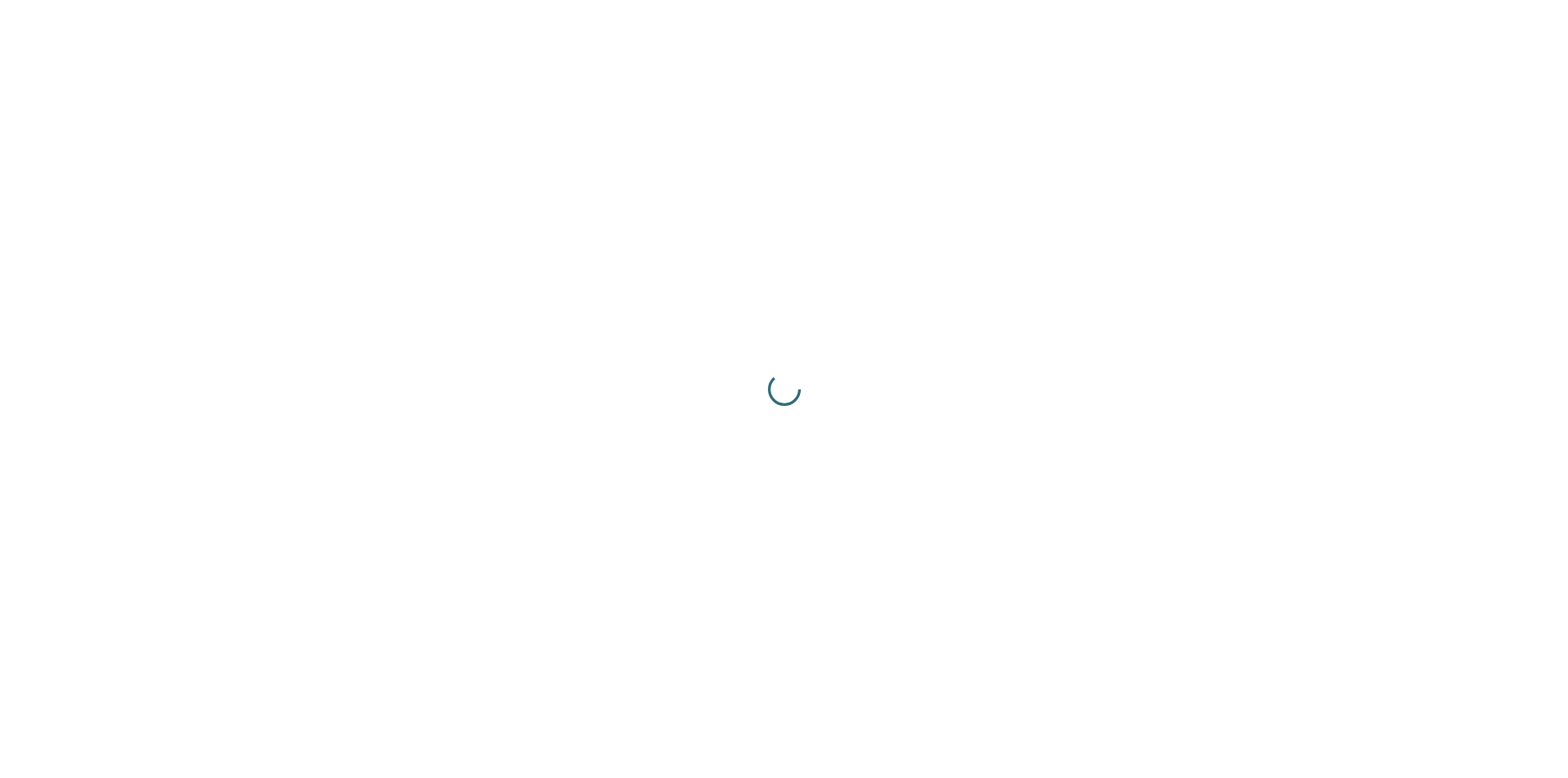
scroll to position [0, 0]
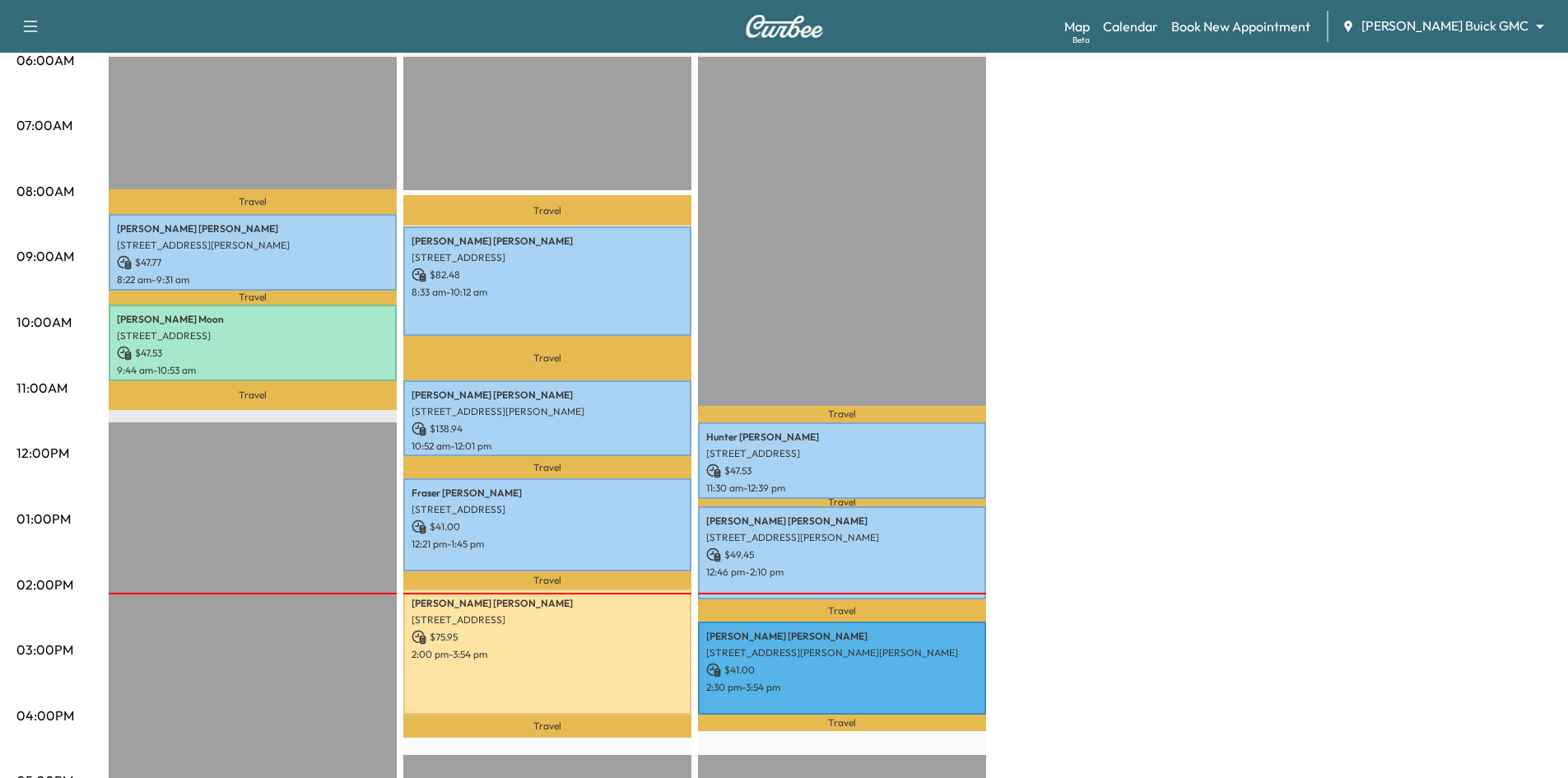
scroll to position [412, 0]
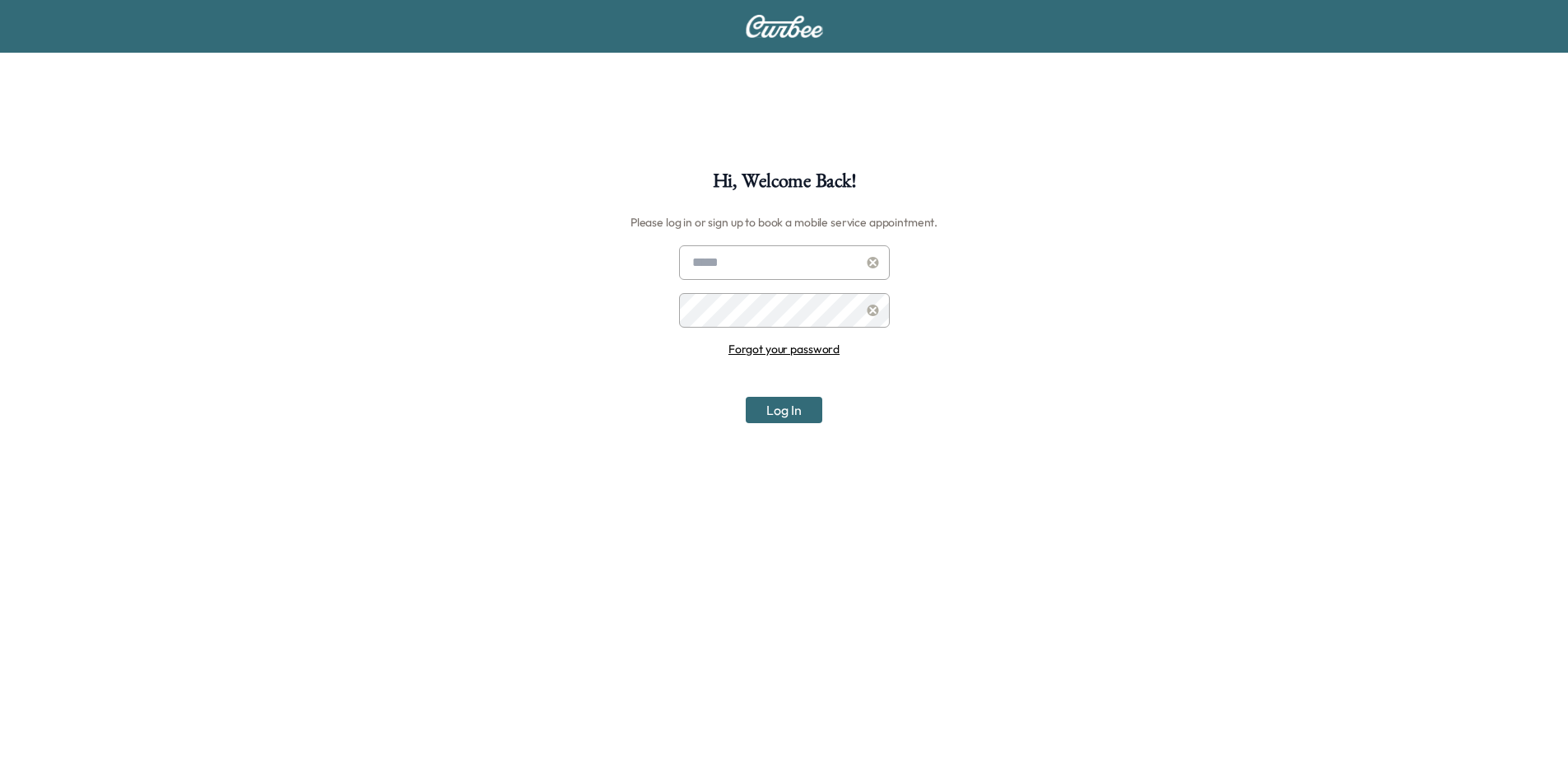
scroll to position [165, 0]
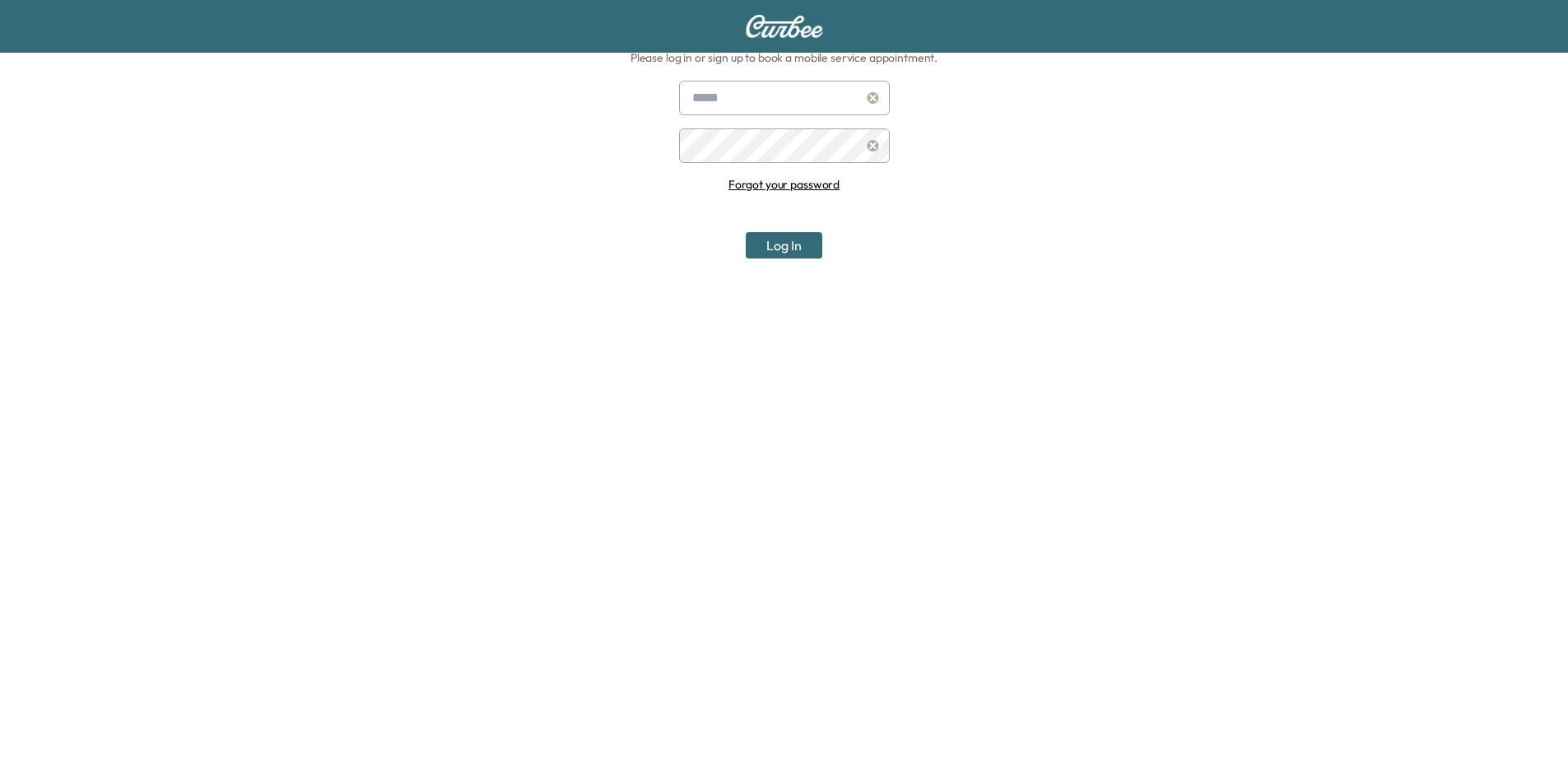
type input "**********"
drag, startPoint x: 781, startPoint y: 246, endPoint x: 621, endPoint y: 151, distance: 186.1
click at [779, 245] on button "Log In" at bounding box center [784, 245] width 76 height 26
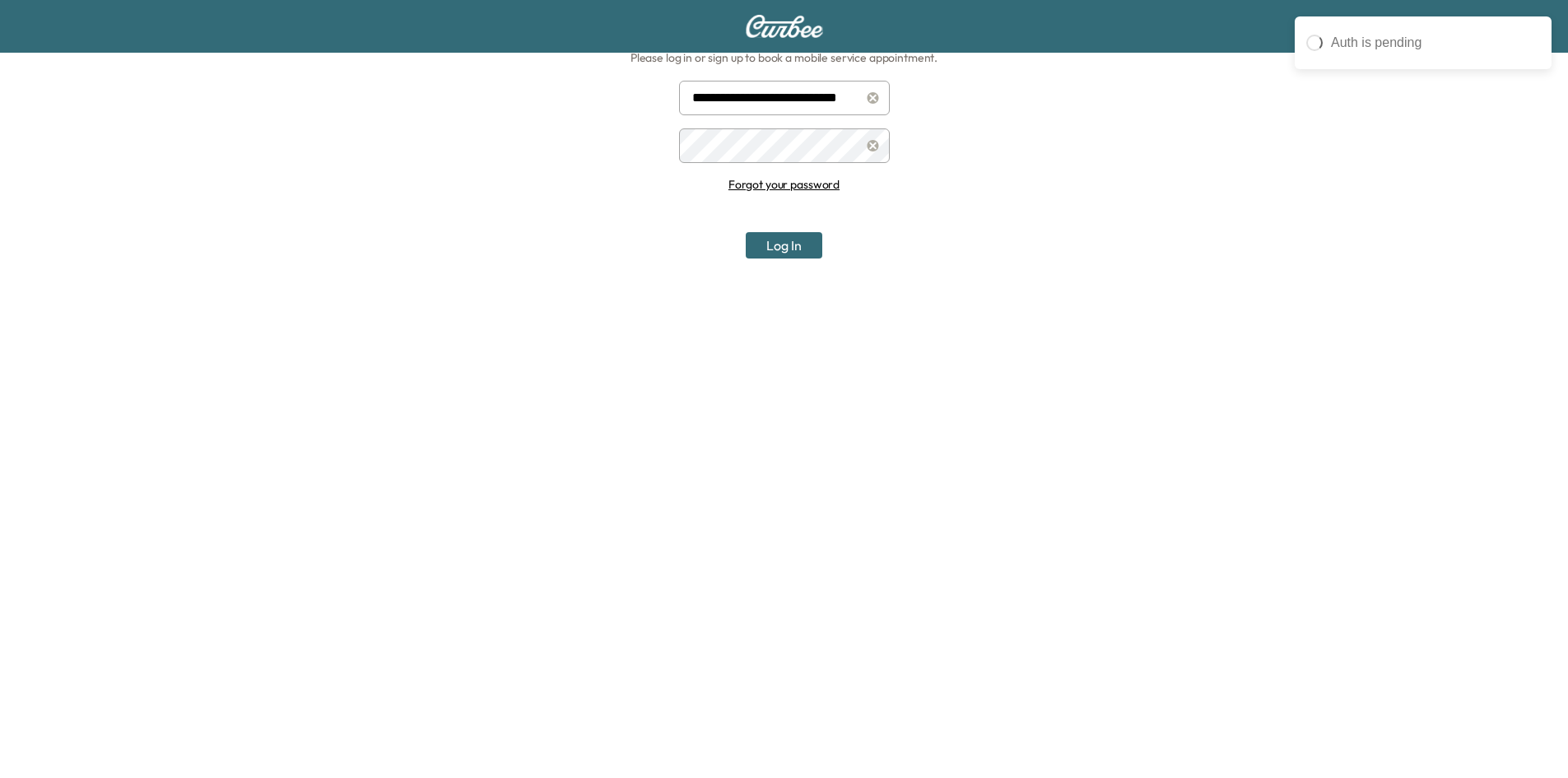
scroll to position [0, 0]
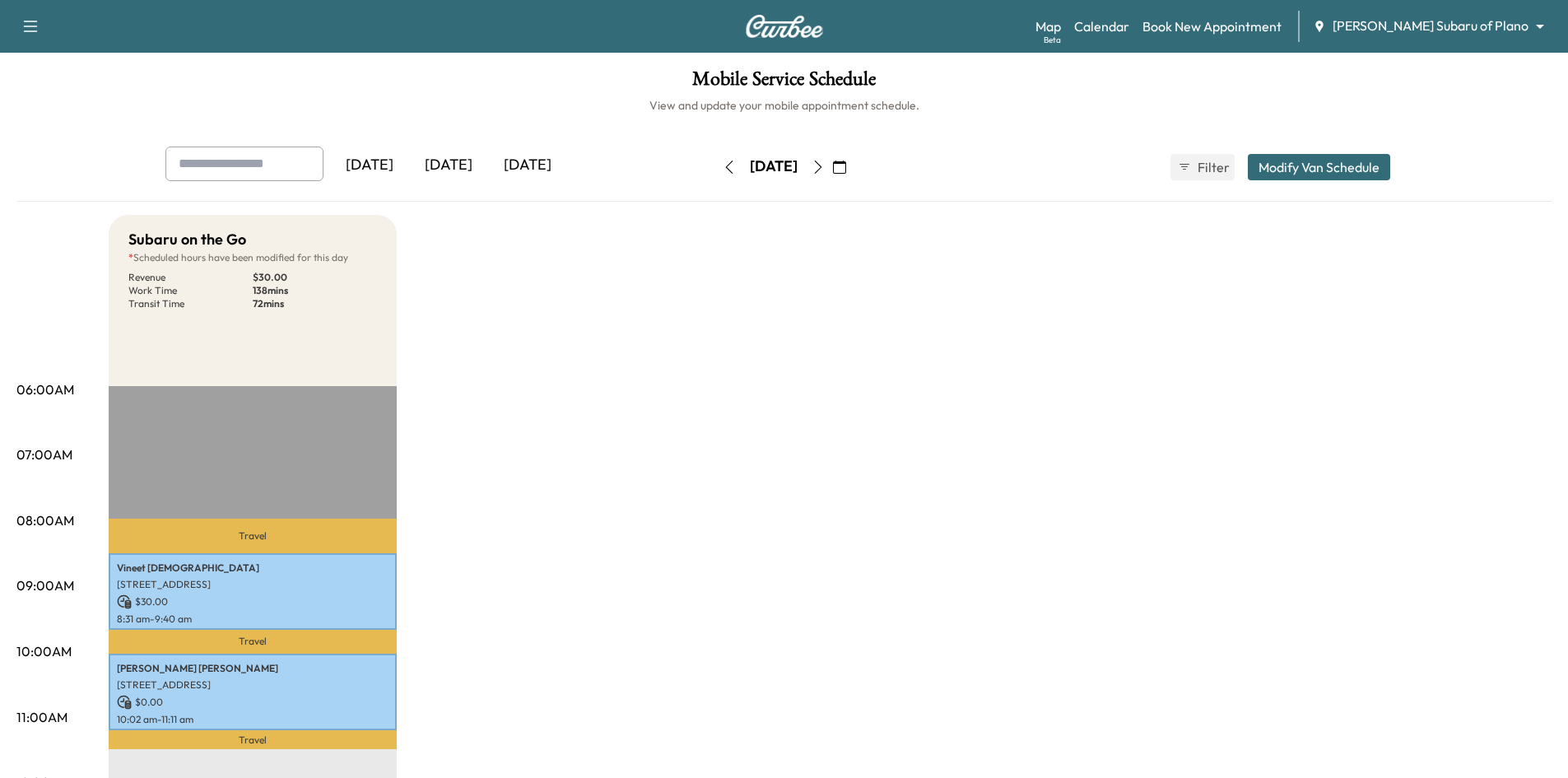
click at [846, 168] on icon "button" at bounding box center [839, 167] width 14 height 14
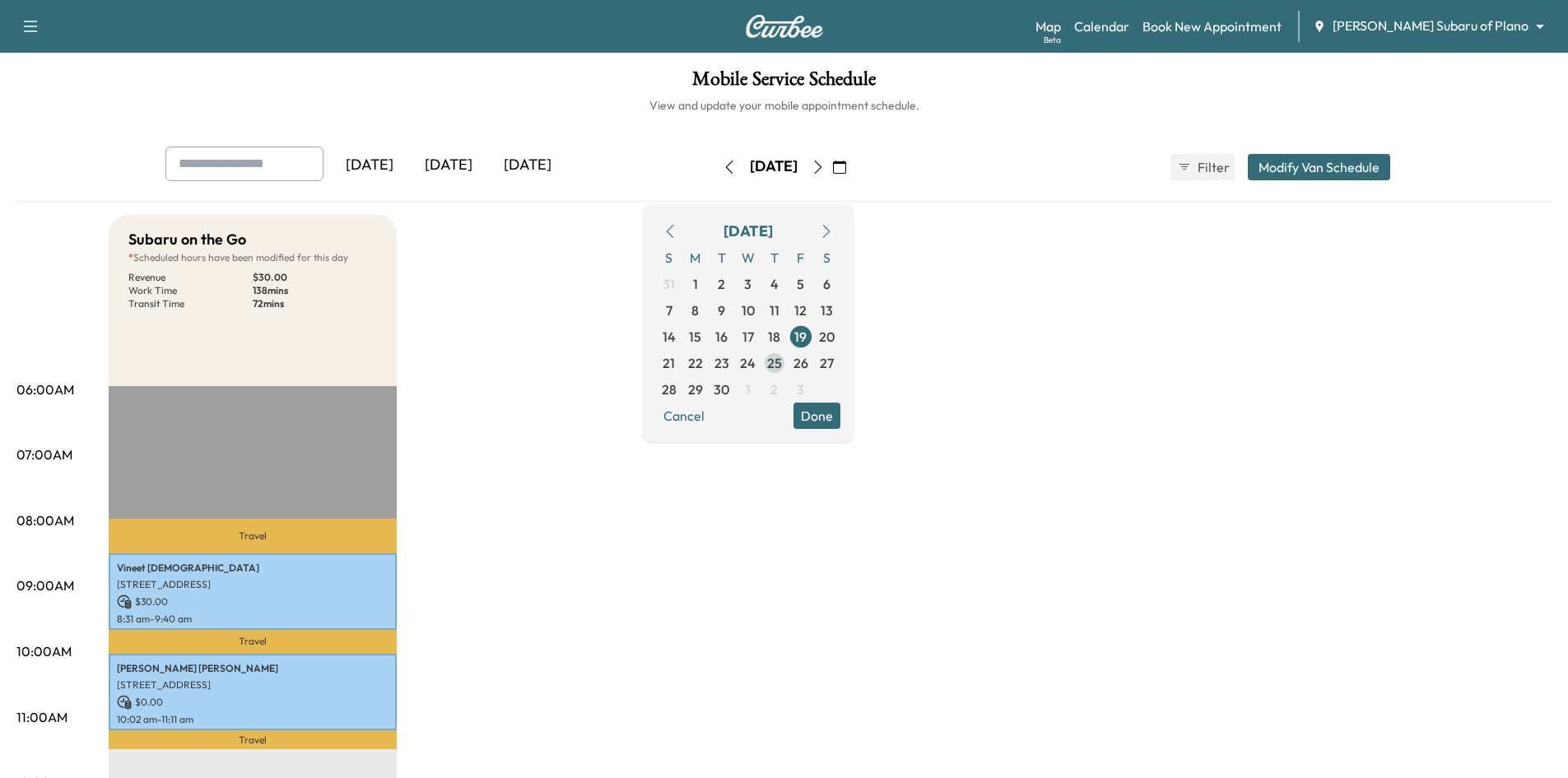
click at [782, 365] on span "25" at bounding box center [774, 363] width 15 height 20
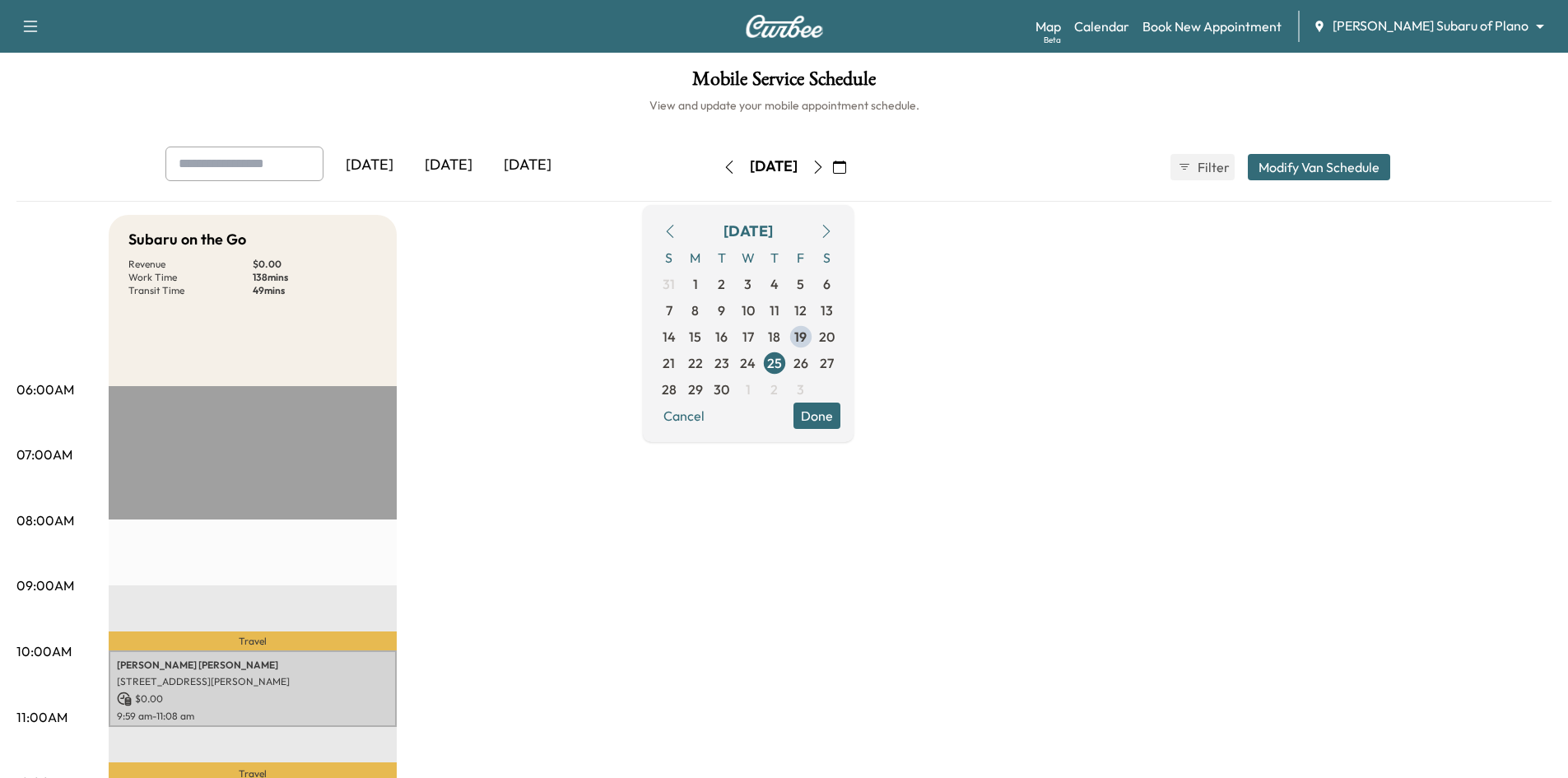
click at [841, 423] on button "Done" at bounding box center [817, 415] width 47 height 26
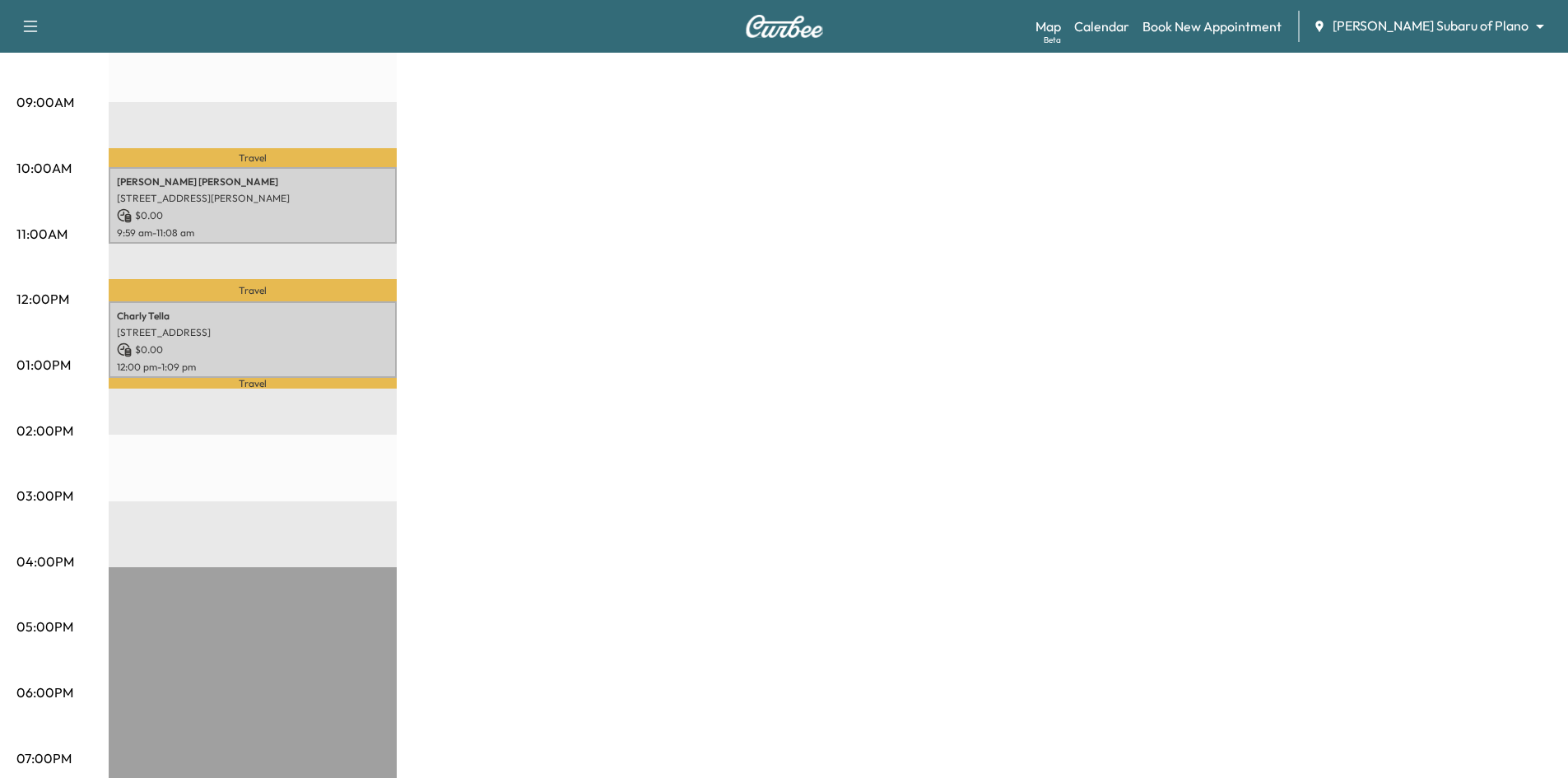
scroll to position [247, 0]
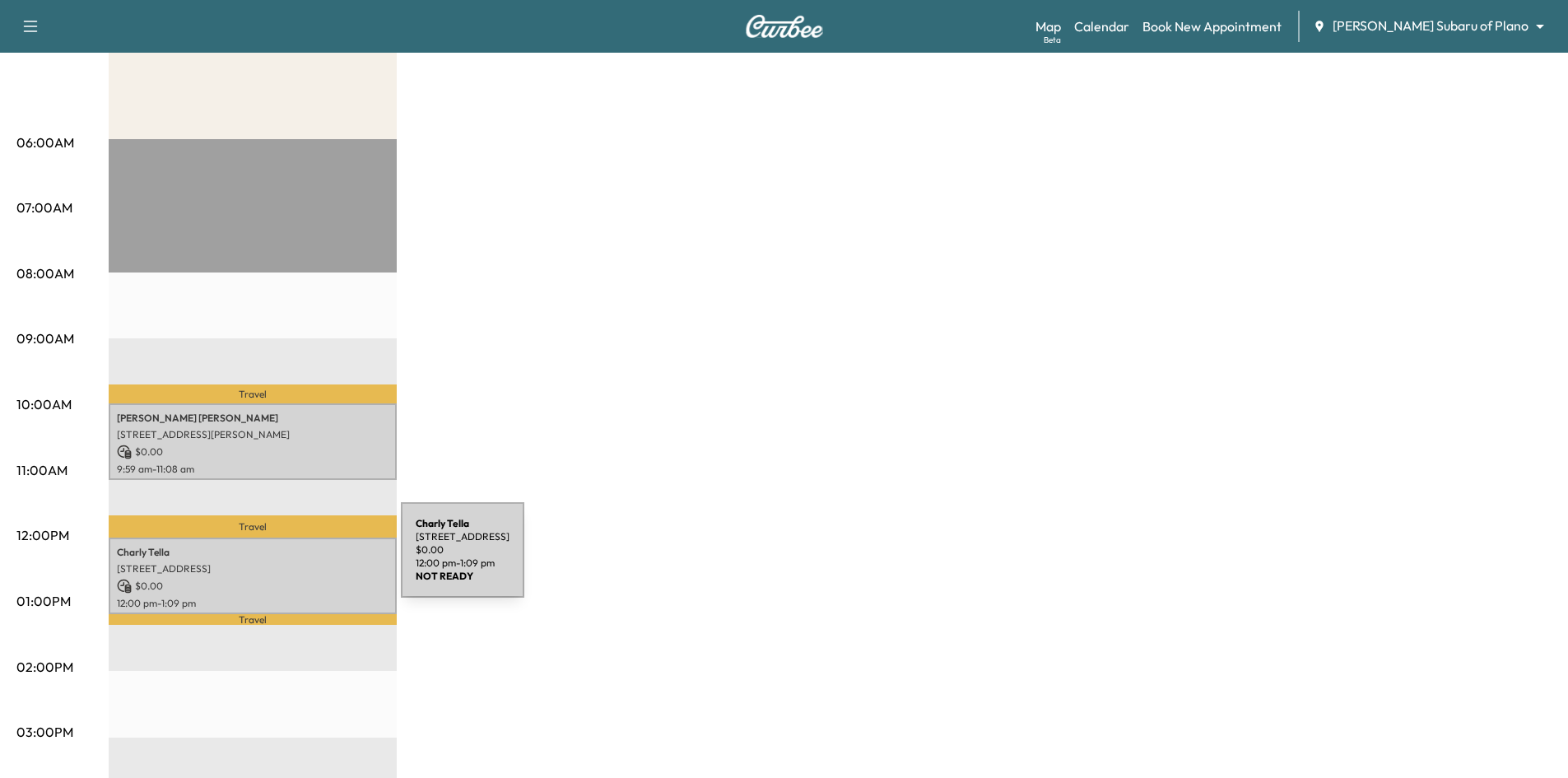
click at [278, 562] on p "[STREET_ADDRESS]" at bounding box center [252, 569] width 271 height 14
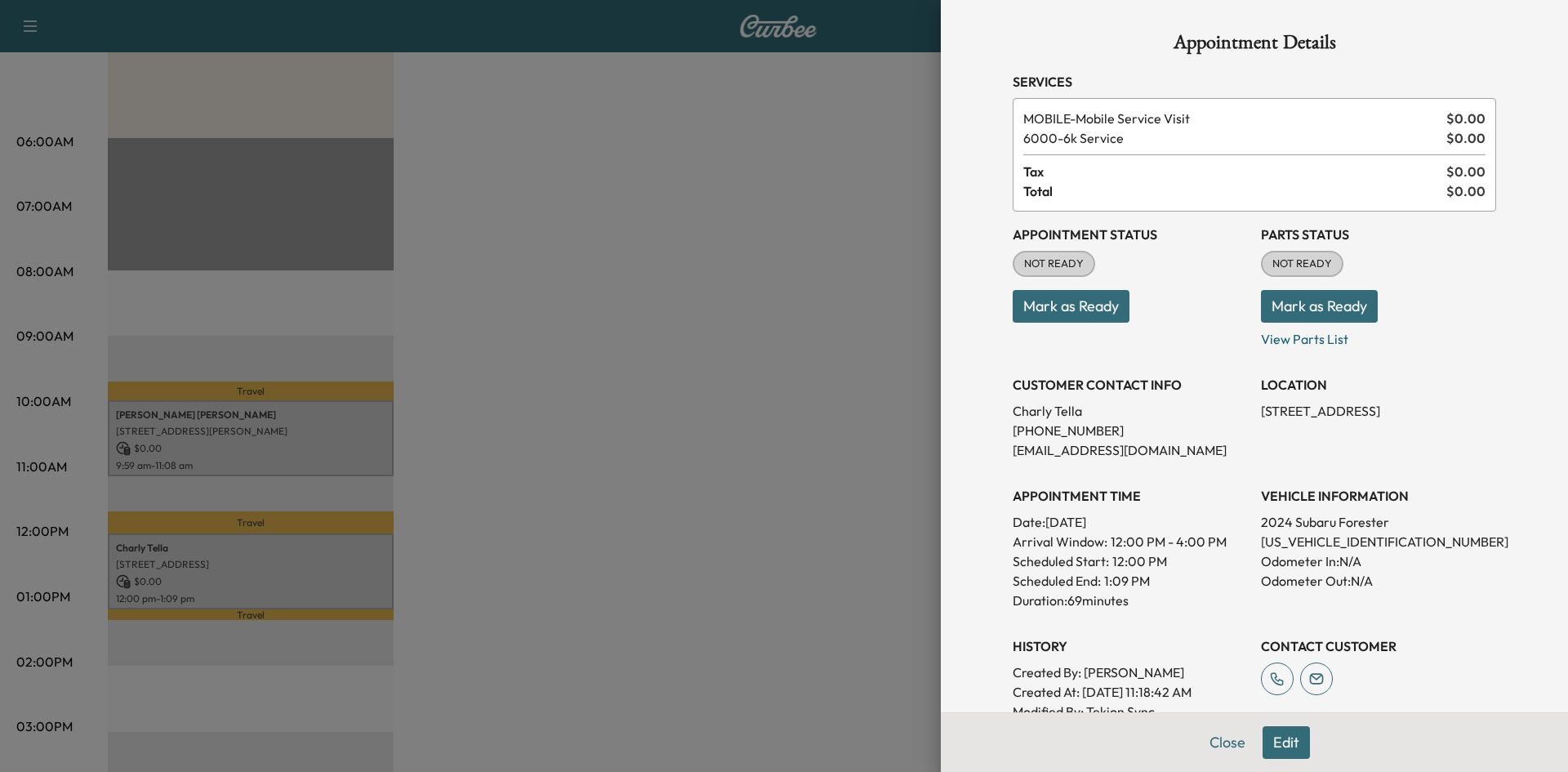
click at [614, 290] on div at bounding box center [784, 386] width 1568 height 772
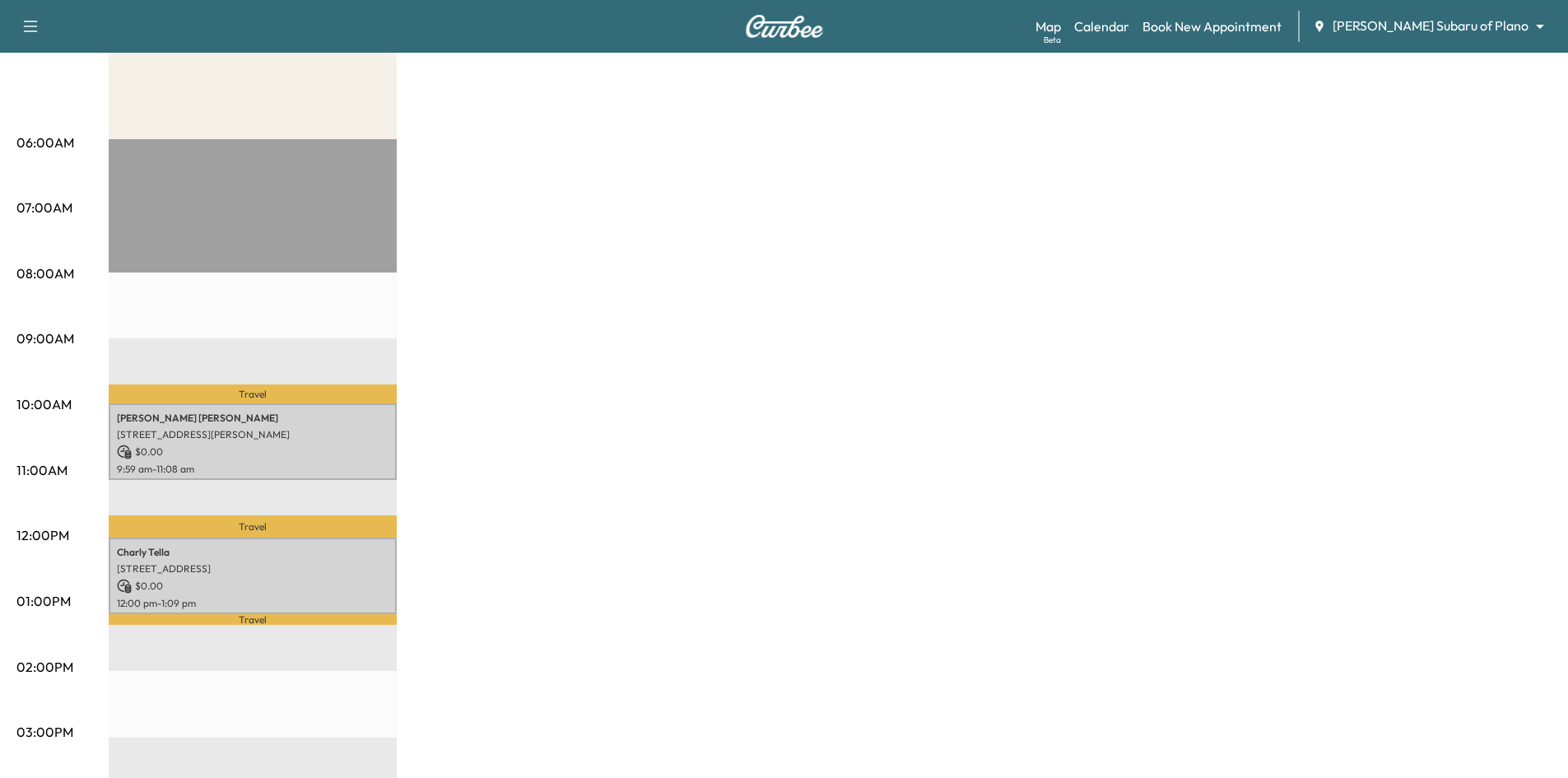
click at [326, 238] on div "Travel [PERSON_NAME] [STREET_ADDRESS][PERSON_NAME] $ 0.00 9:59 am - 11:08 am Tr…" at bounding box center [253, 670] width 288 height 1064
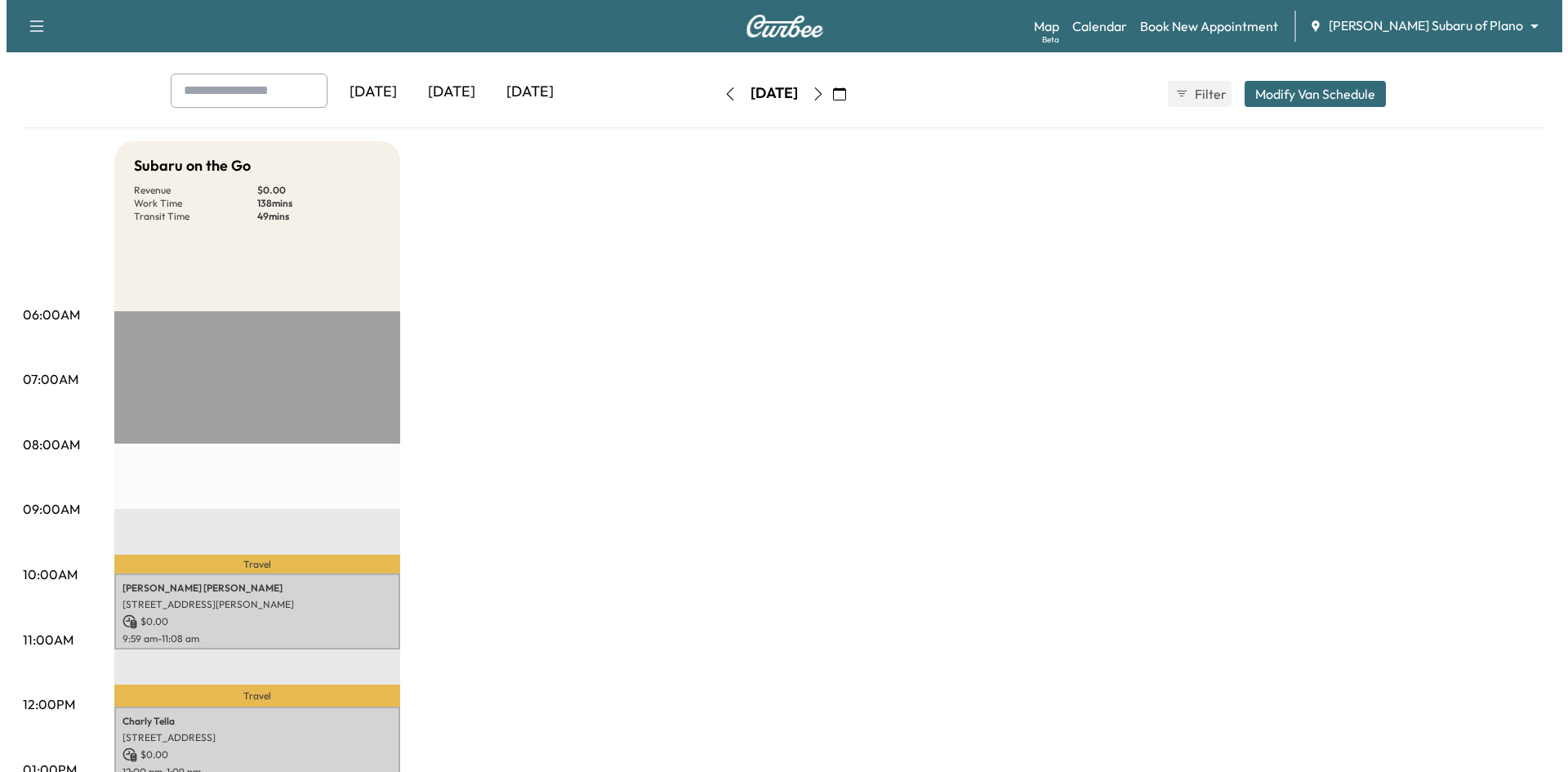
scroll to position [0, 0]
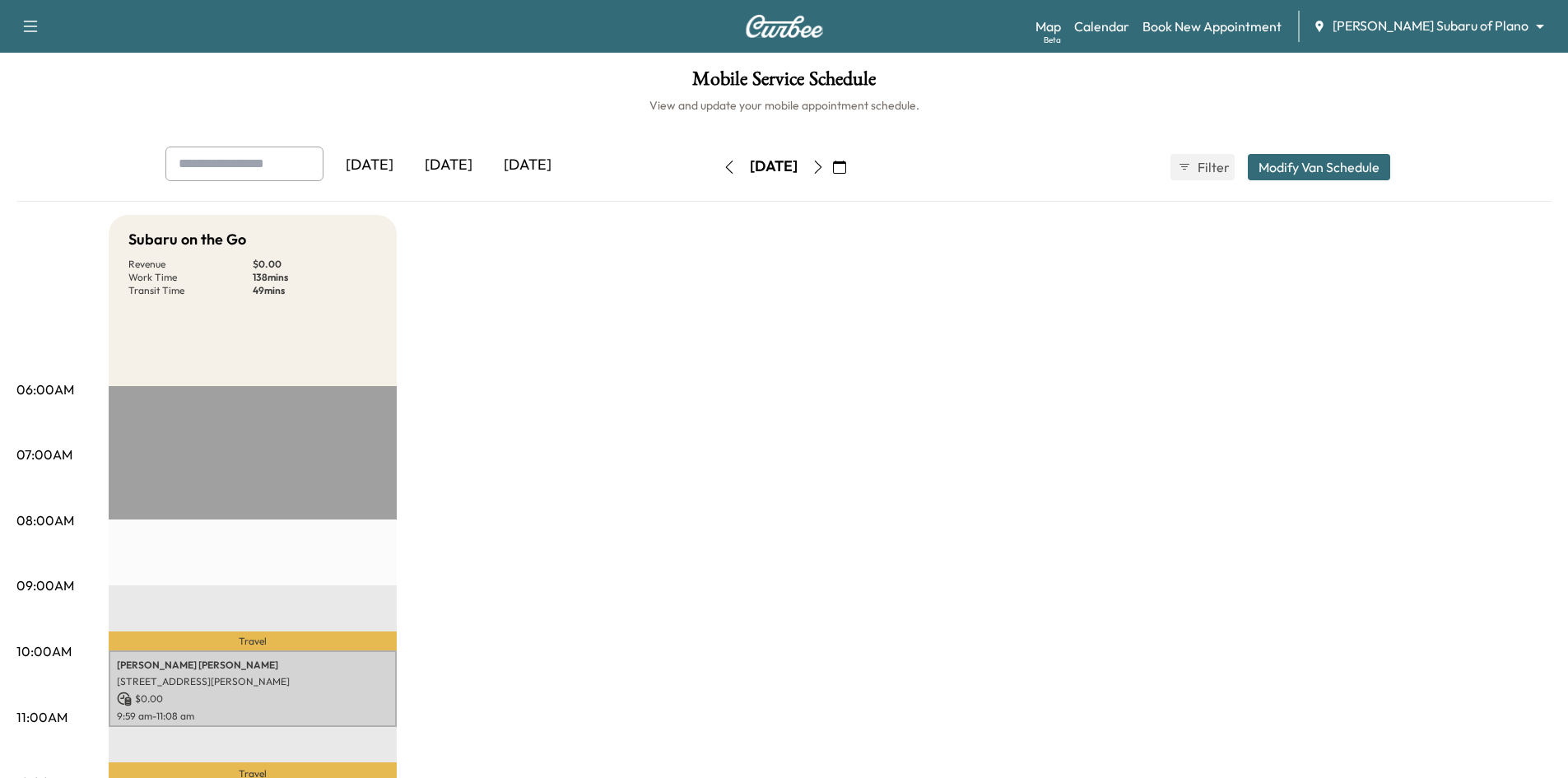
click at [1366, 160] on button "Modify Van Schedule" at bounding box center [1319, 167] width 142 height 26
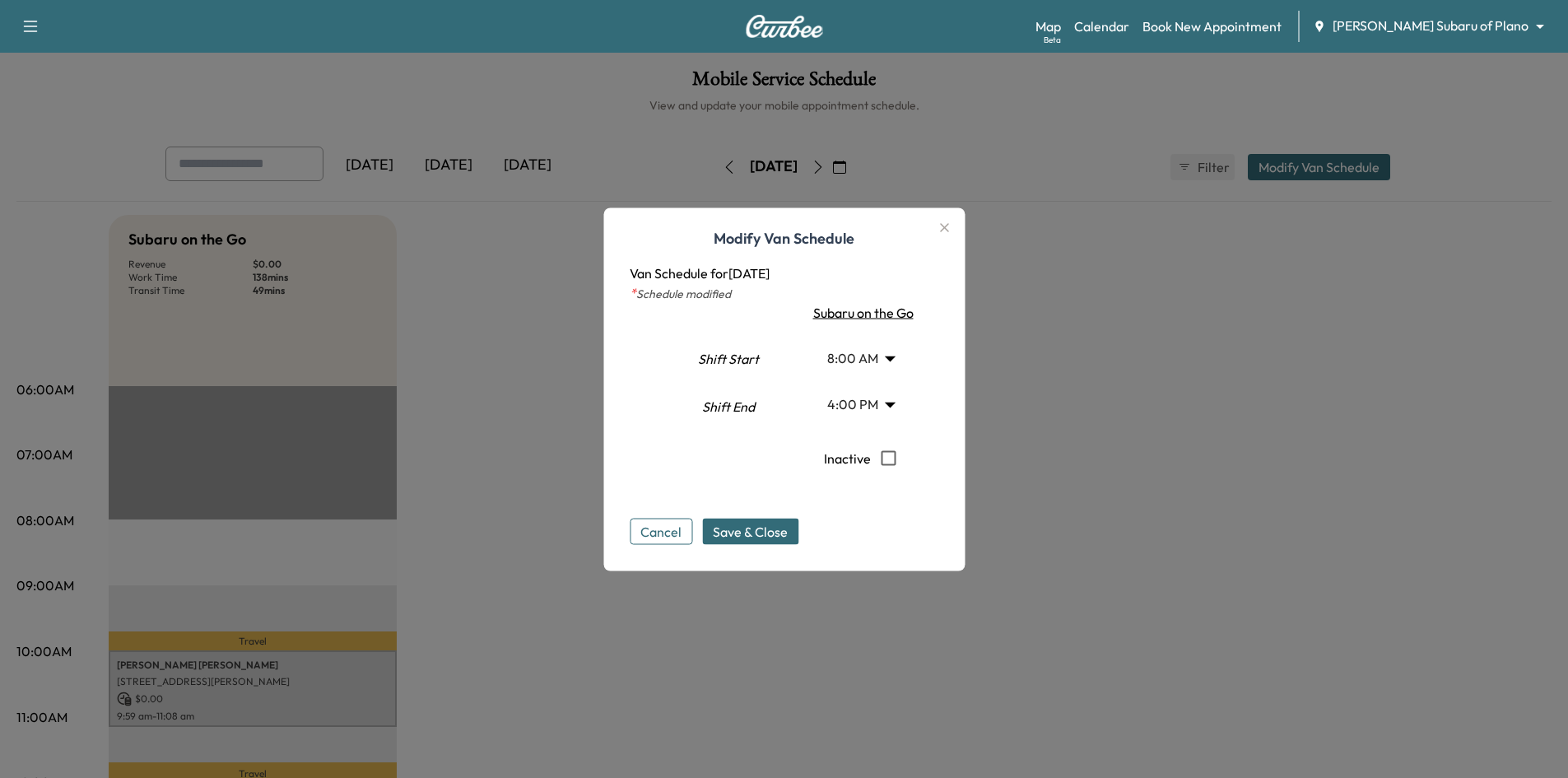
click at [898, 358] on body "Support Log Out Map Beta Calendar Book New Appointment [PERSON_NAME] Subaru of …" at bounding box center [784, 389] width 1568 height 778
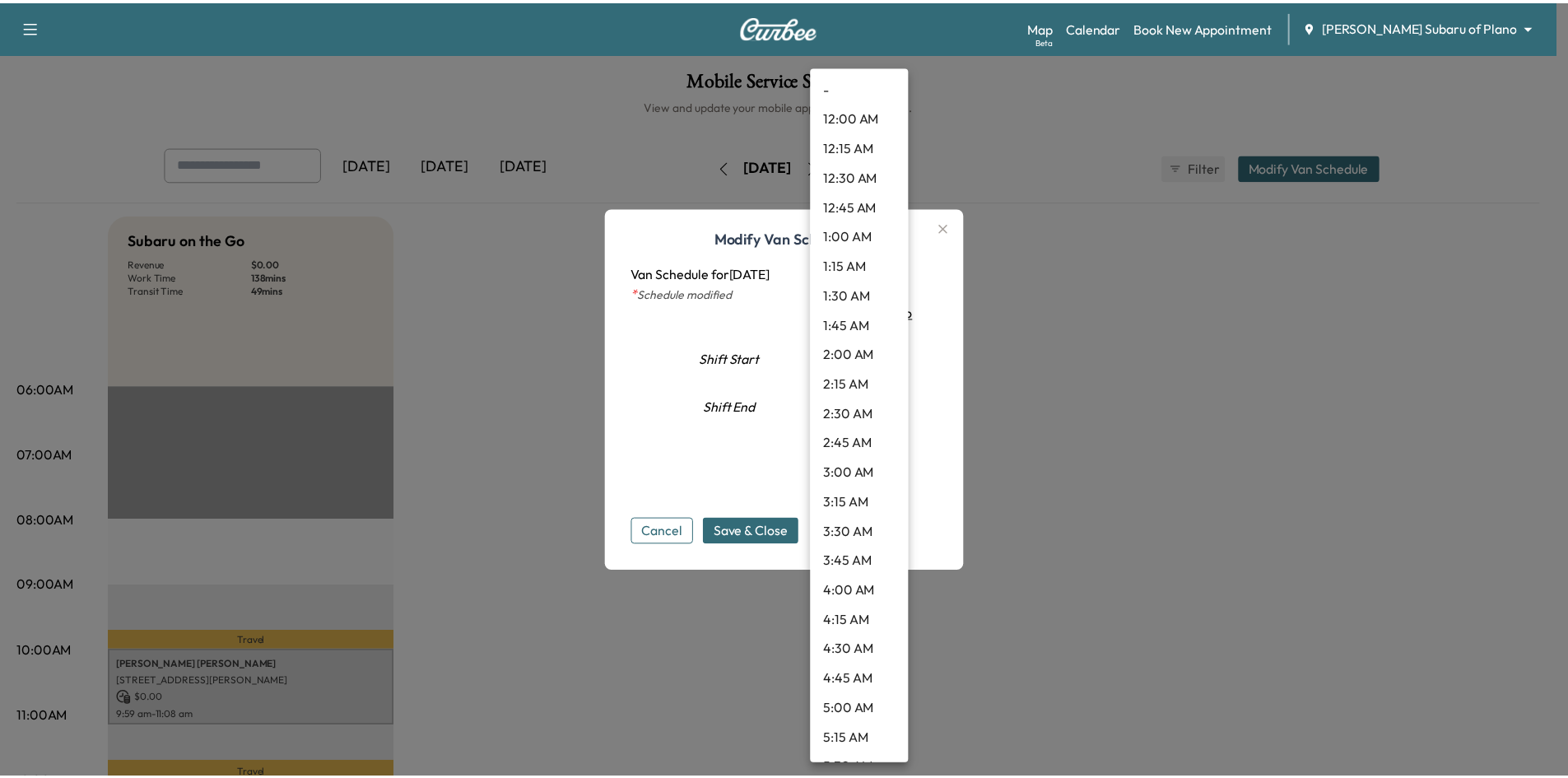
scroll to position [650, 0]
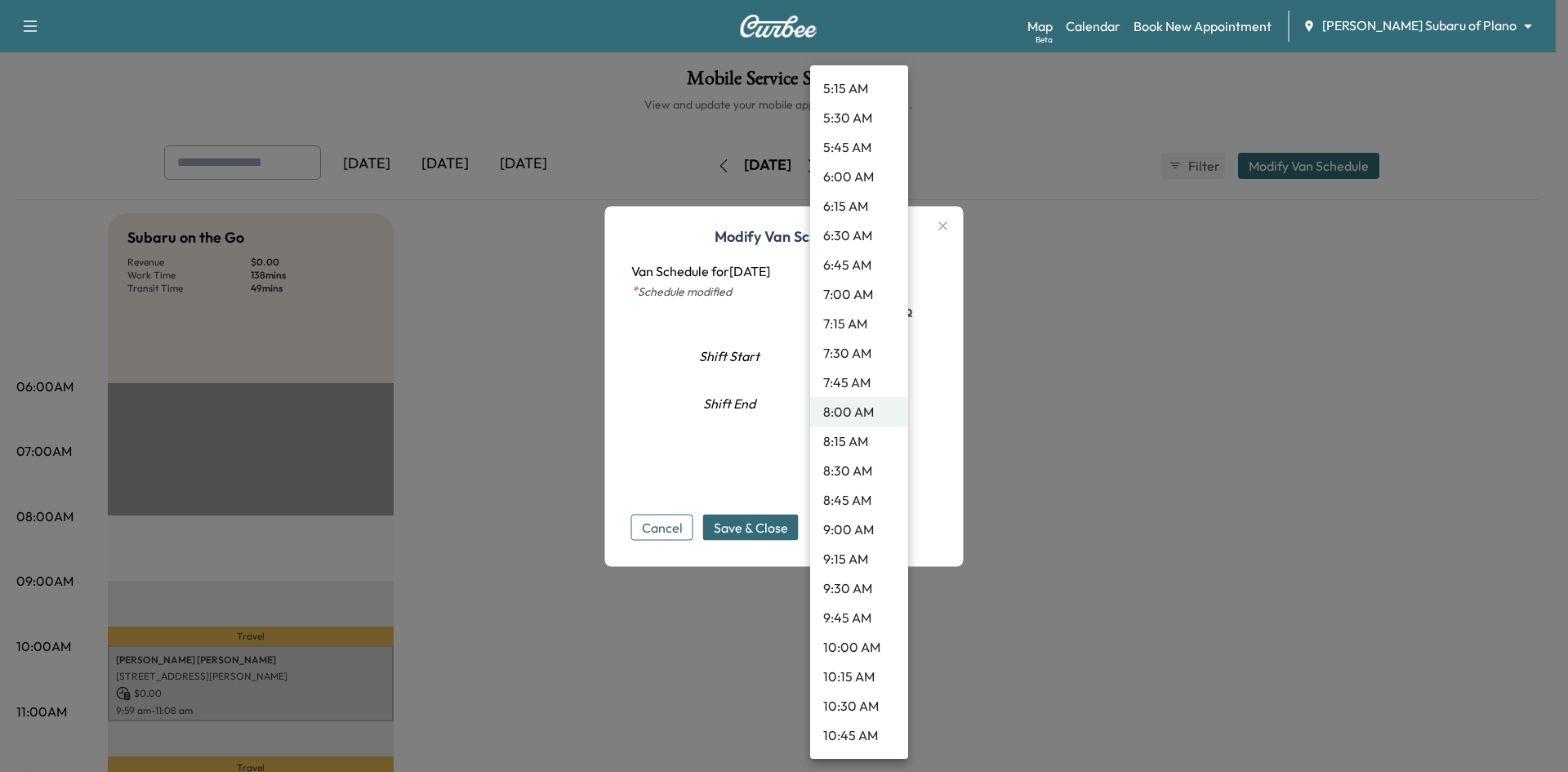
click at [861, 356] on li "7:30 AM" at bounding box center [859, 353] width 98 height 30
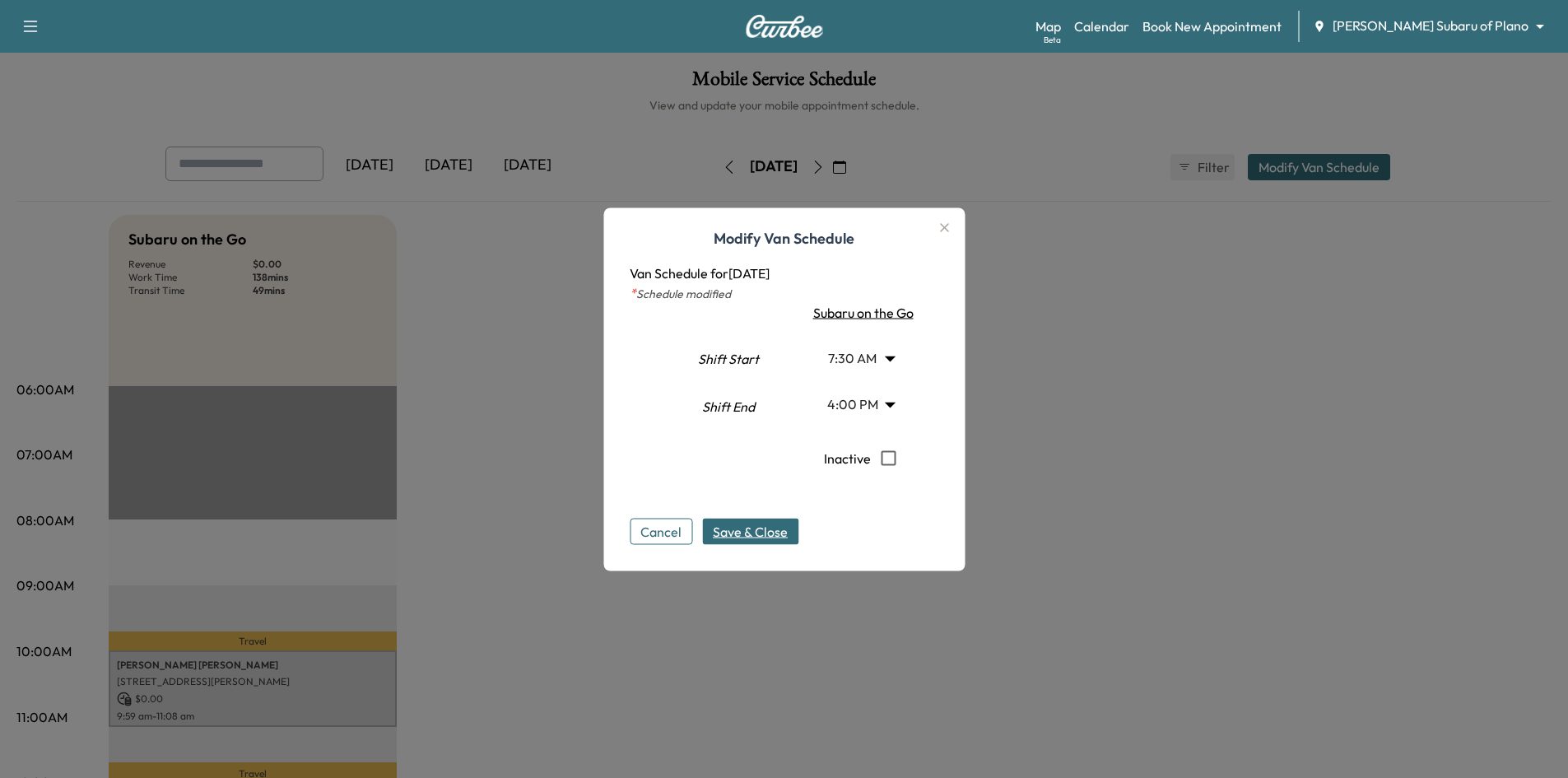
click at [749, 538] on span "Save & Close" at bounding box center [750, 530] width 75 height 20
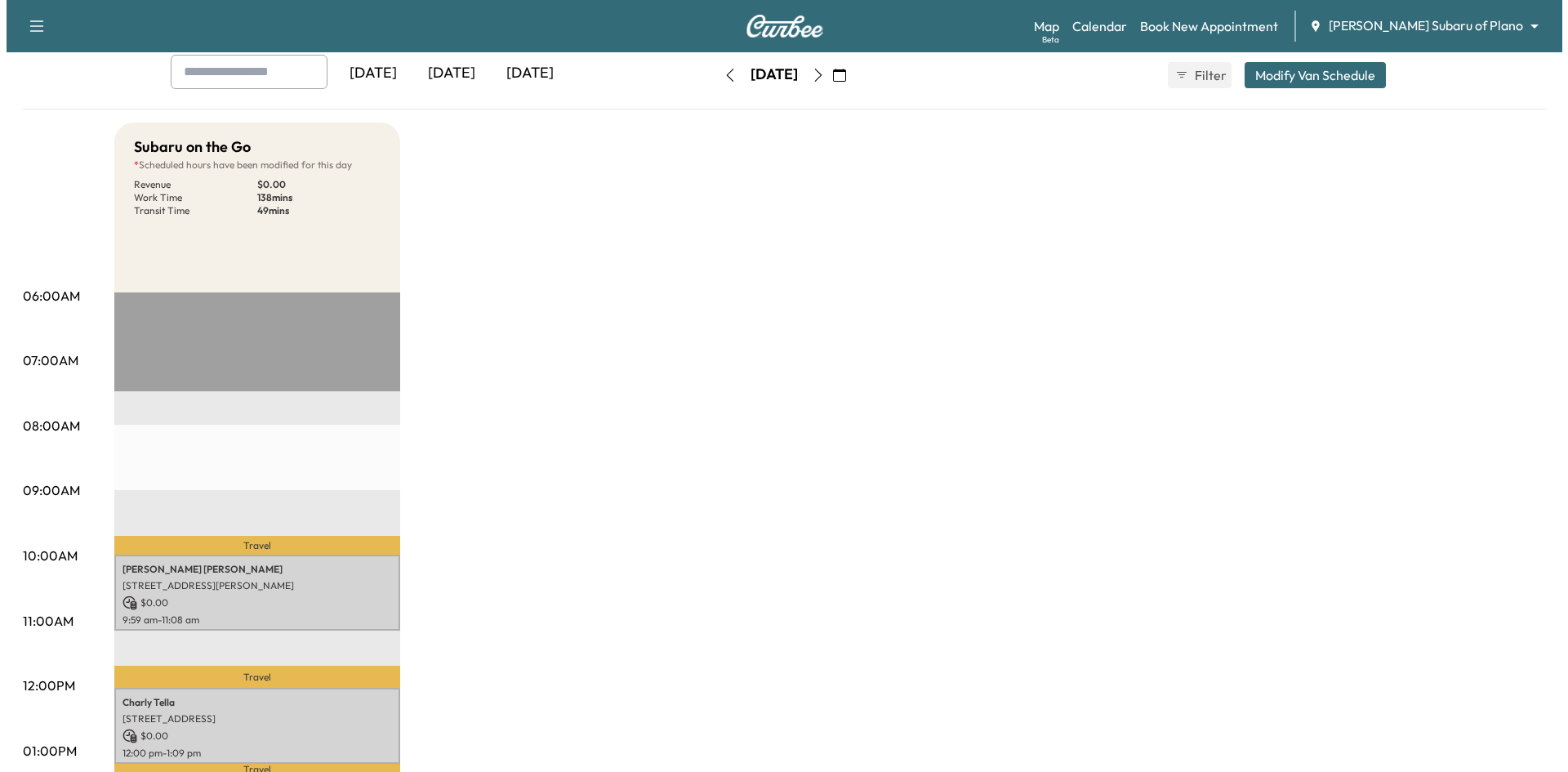
scroll to position [164, 0]
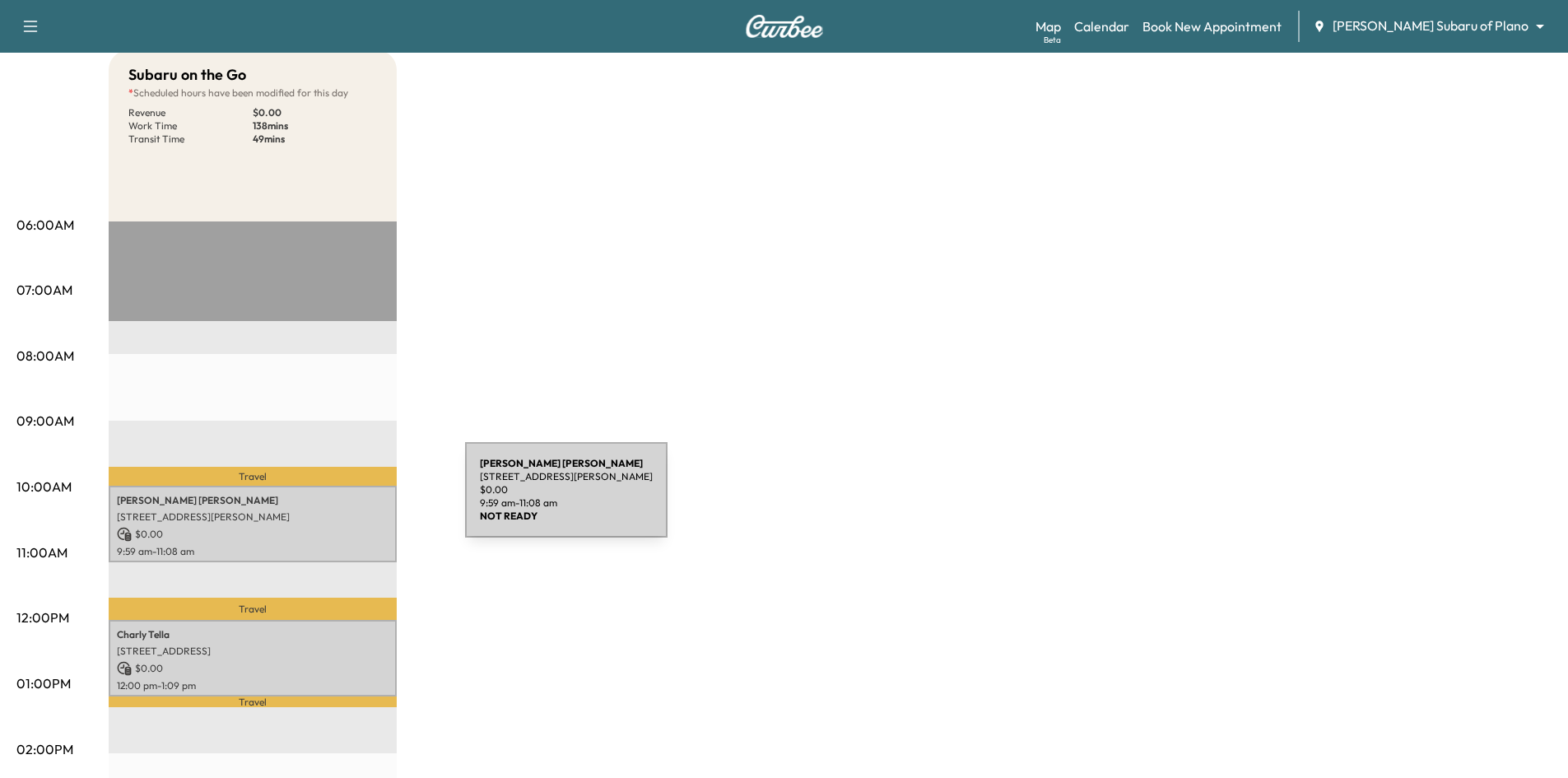
click at [342, 500] on p "[PERSON_NAME]" at bounding box center [252, 501] width 271 height 14
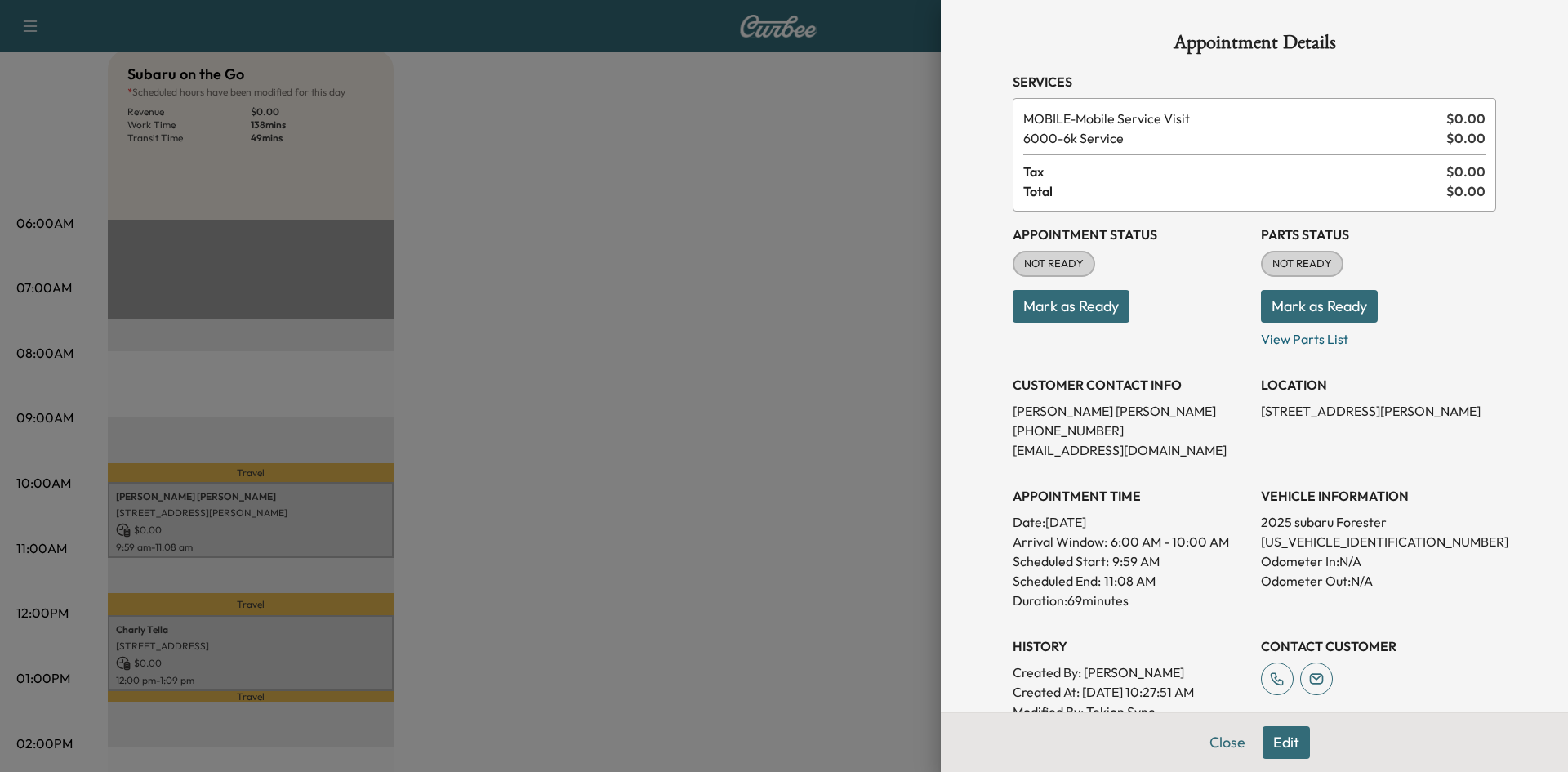
click at [1279, 746] on button "Edit" at bounding box center [1286, 742] width 48 height 32
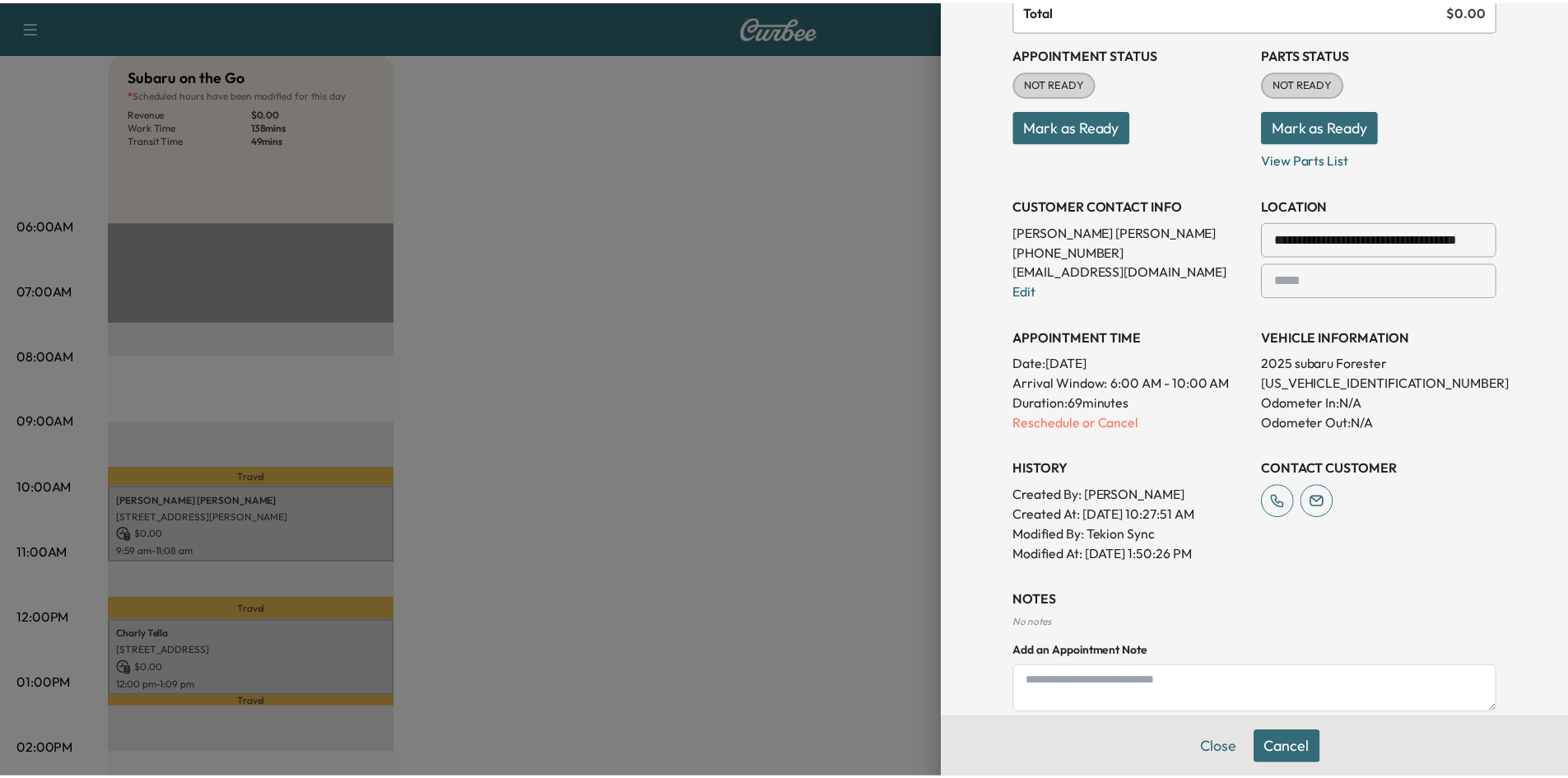
scroll to position [247, 0]
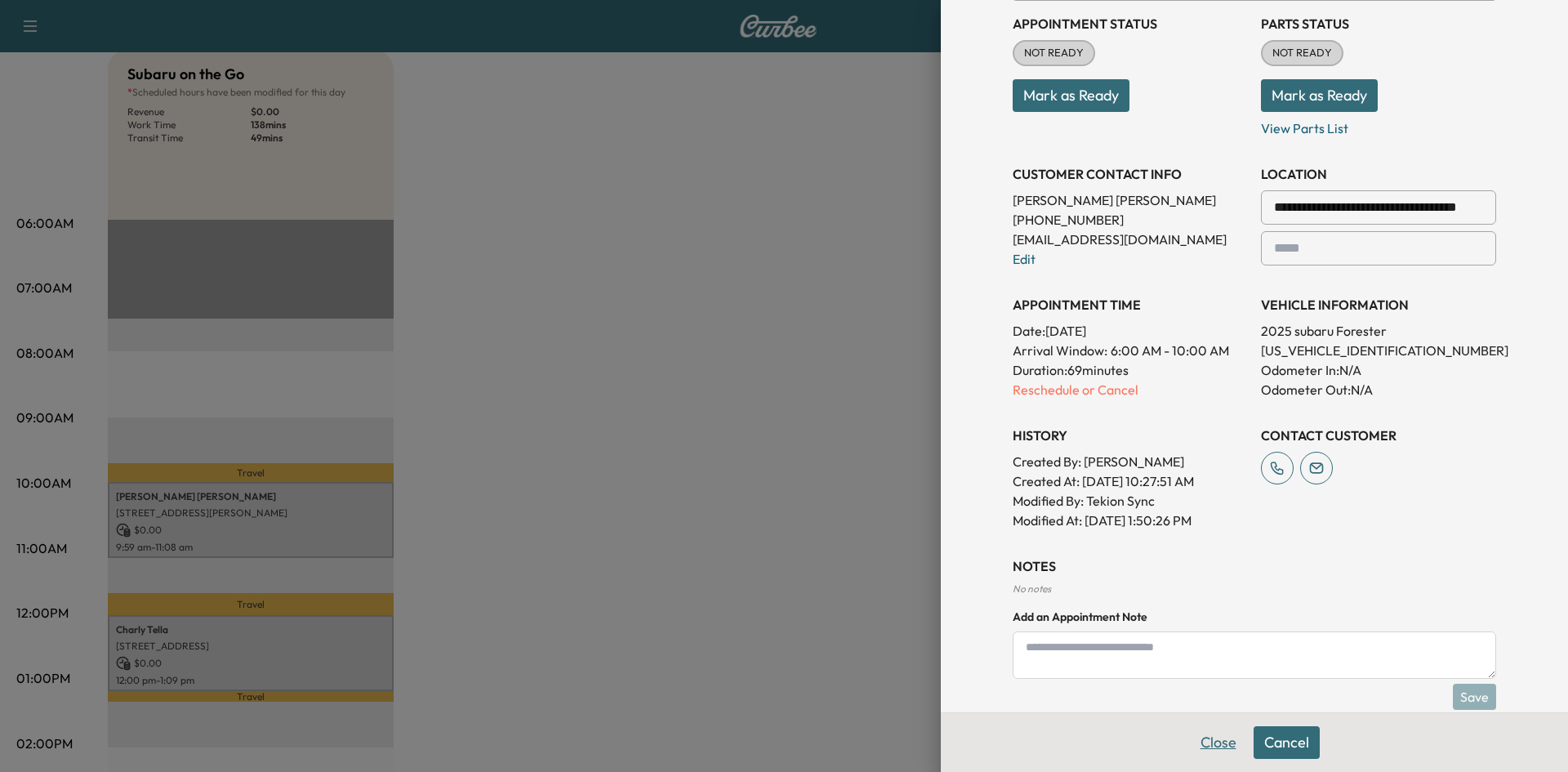
drag, startPoint x: 1211, startPoint y: 747, endPoint x: 1158, endPoint y: 720, distance: 59.5
click at [1211, 746] on button "Close" at bounding box center [1219, 742] width 58 height 32
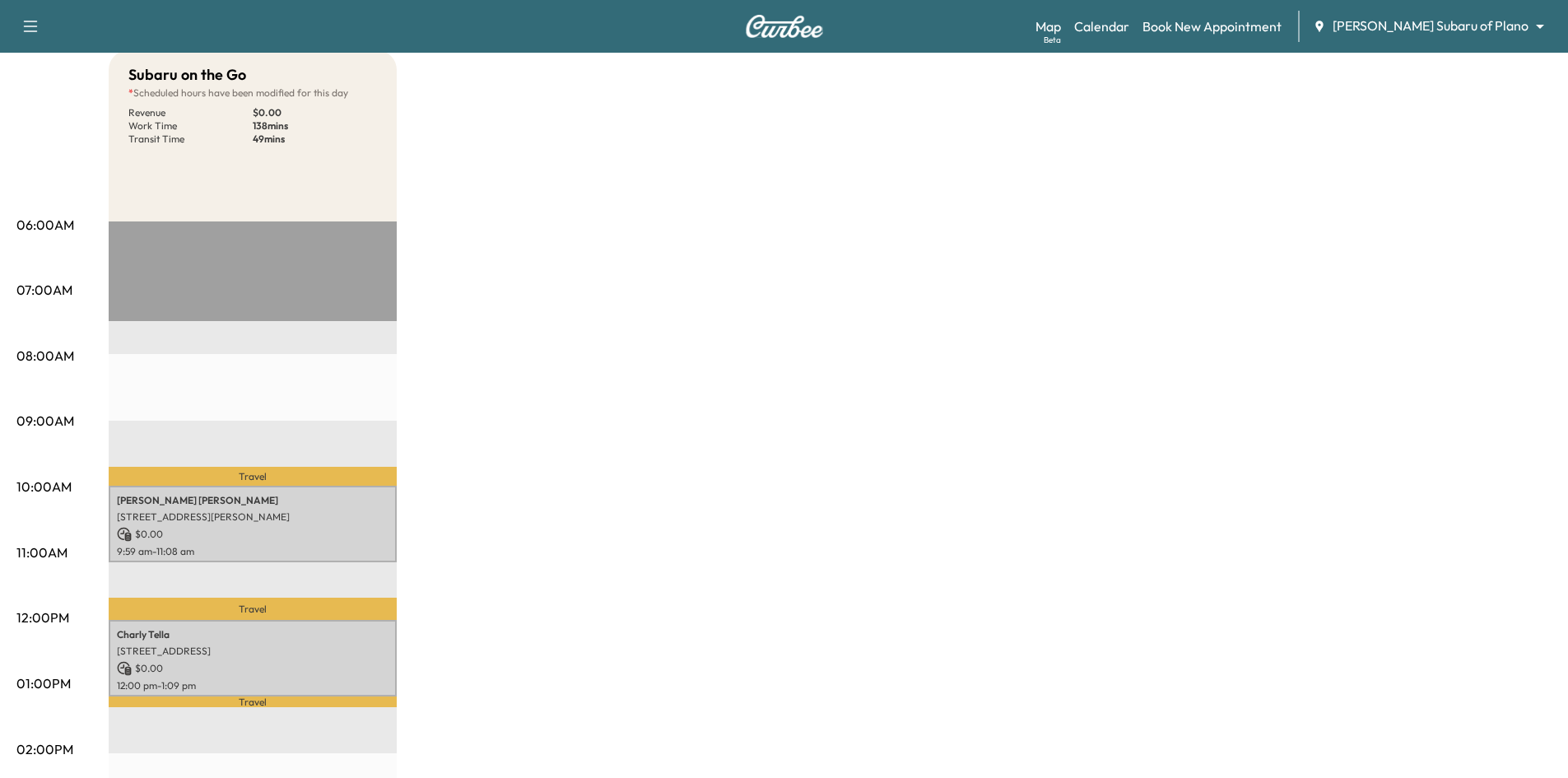
click at [347, 273] on div "Travel [PERSON_NAME] [STREET_ADDRESS][PERSON_NAME] $ 0.00 9:59 am - 11:08 am Tr…" at bounding box center [253, 753] width 288 height 1064
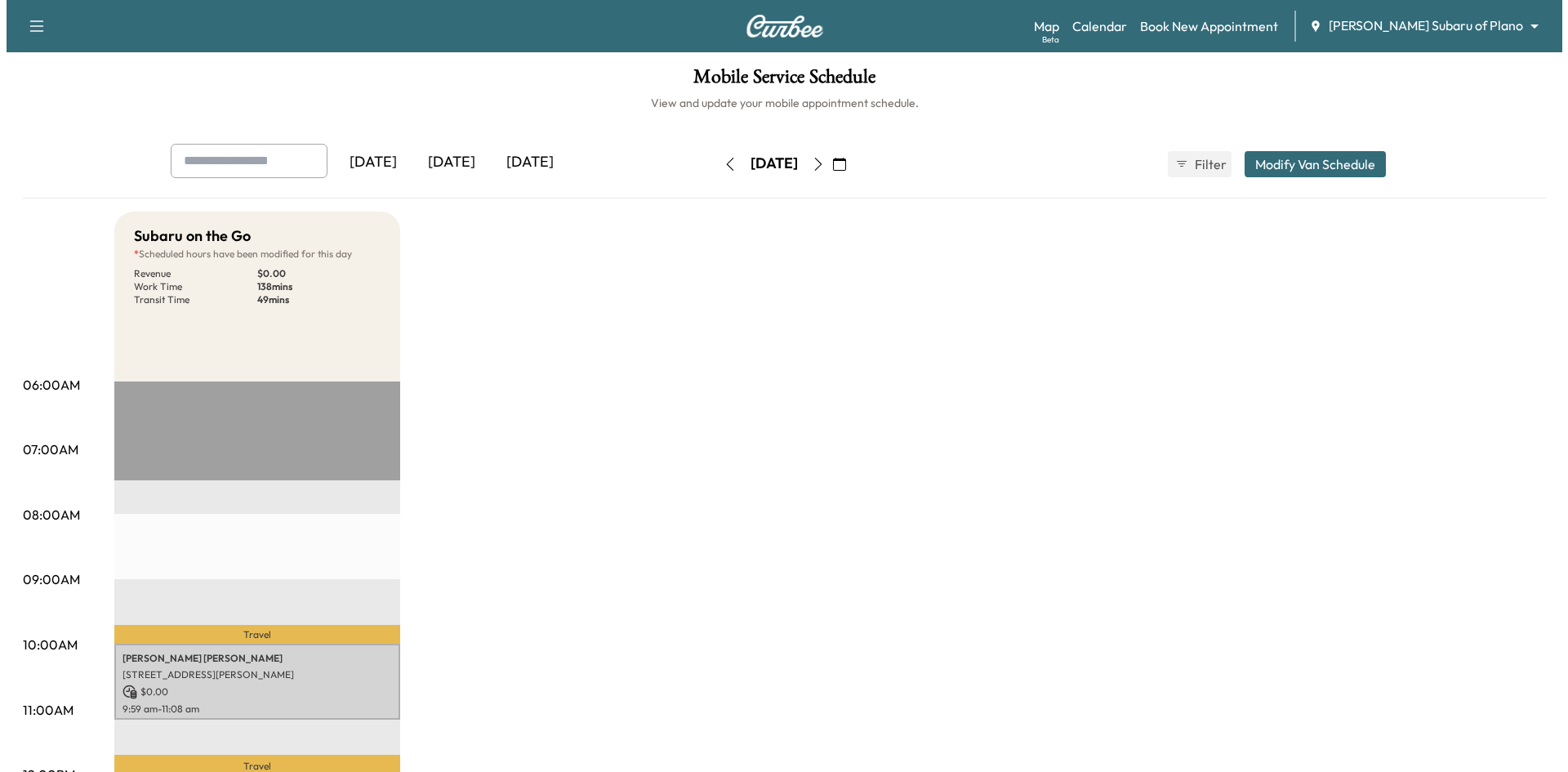
scroll to position [0, 0]
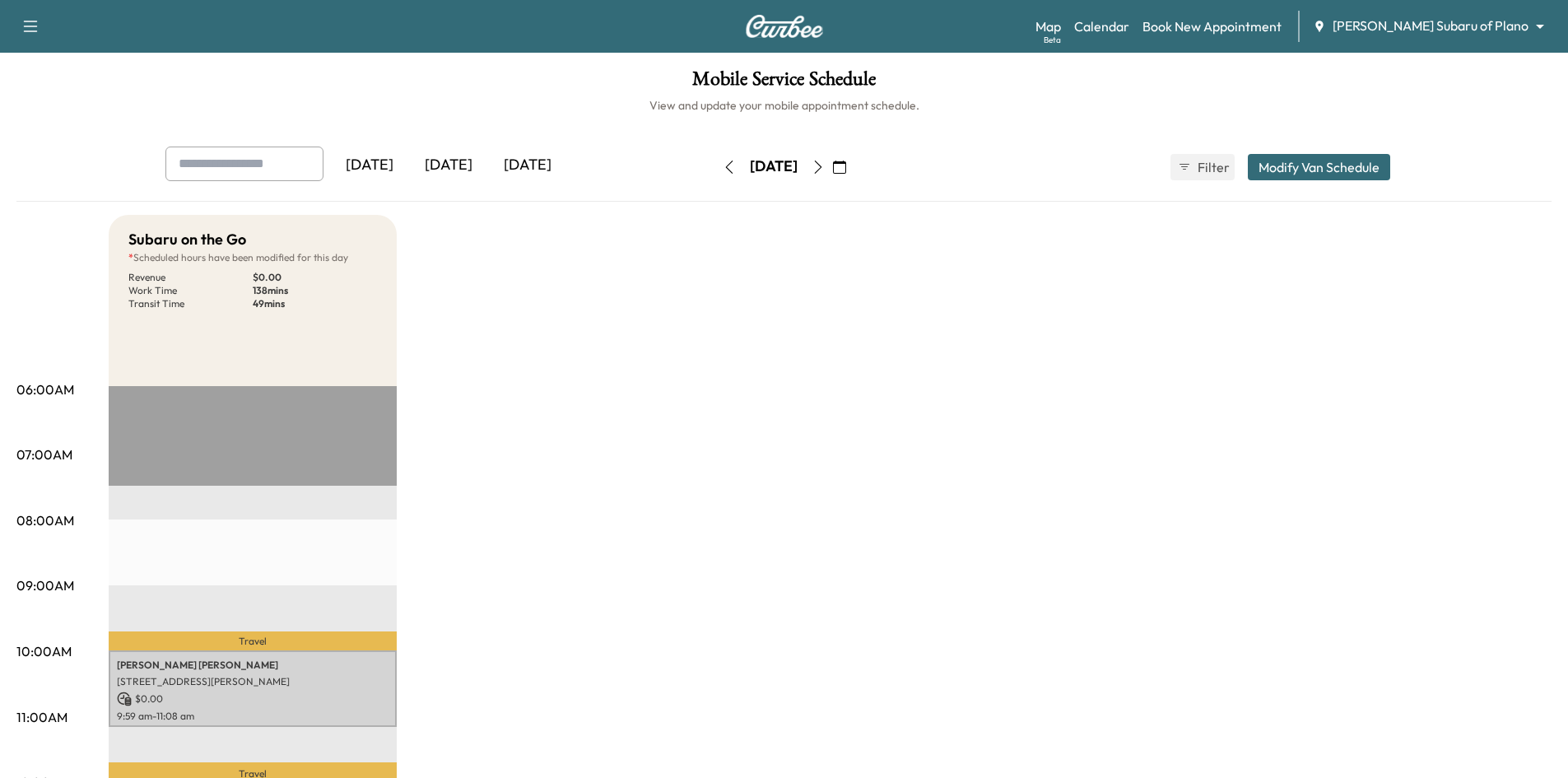
drag, startPoint x: 1326, startPoint y: 164, endPoint x: 1298, endPoint y: 176, distance: 30.5
click at [1324, 164] on button "Modify Van Schedule" at bounding box center [1319, 167] width 142 height 26
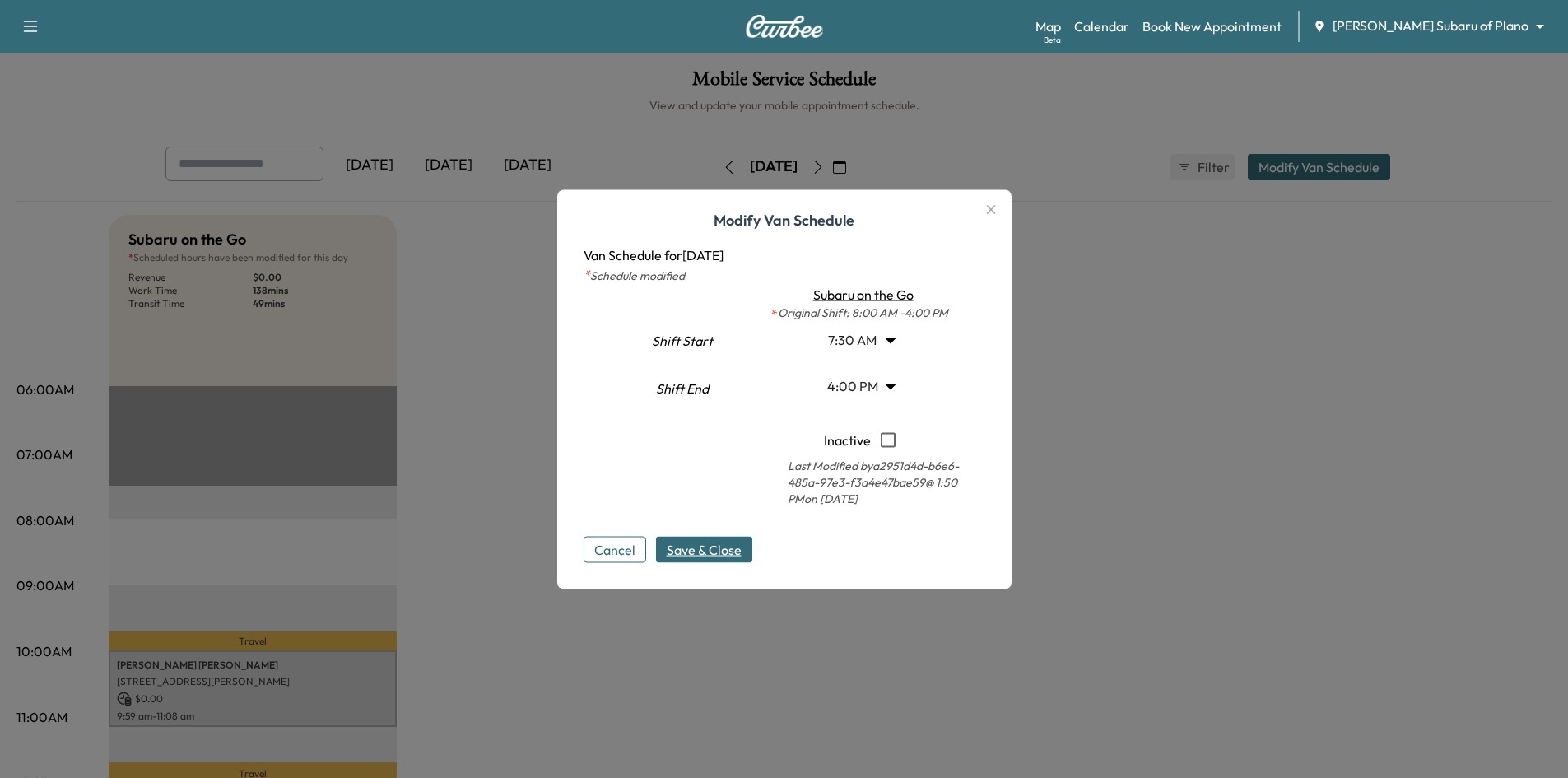
click at [894, 343] on body "Support Log Out Map Beta Calendar Book New Appointment [PERSON_NAME] Subaru of …" at bounding box center [784, 389] width 1568 height 778
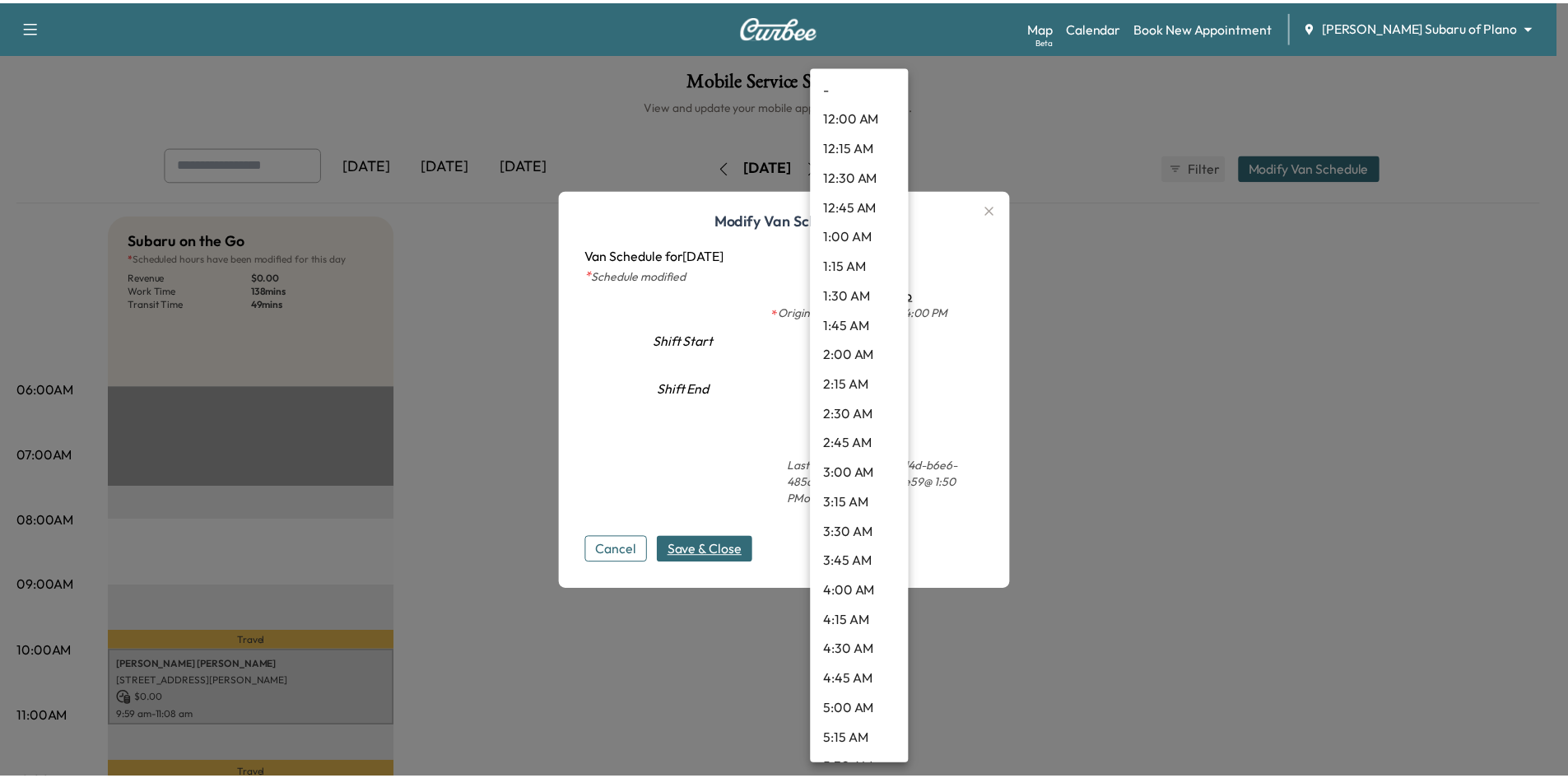
scroll to position [591, 0]
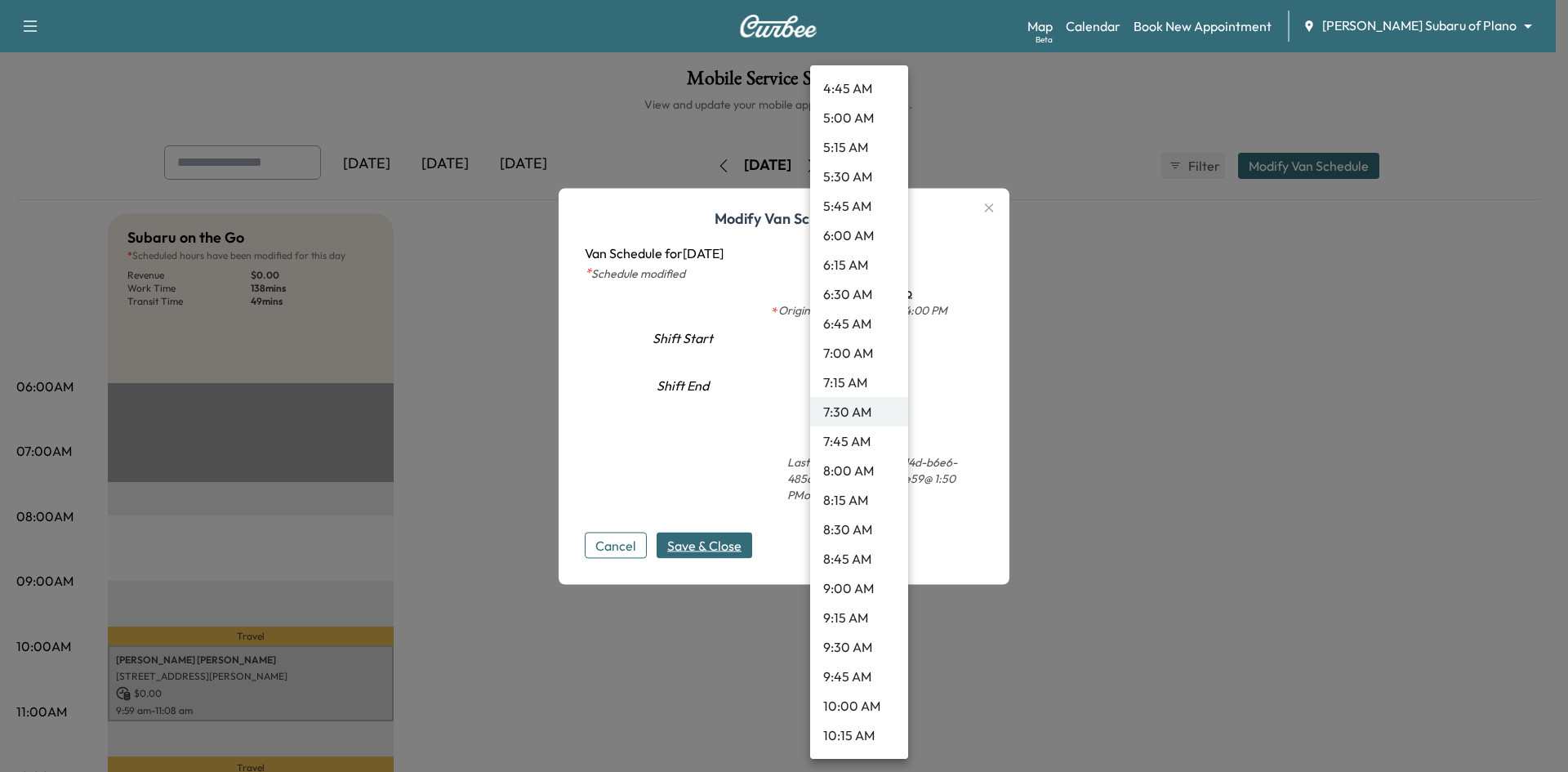
click at [856, 465] on li "8:00 AM" at bounding box center [859, 470] width 98 height 30
type input "*"
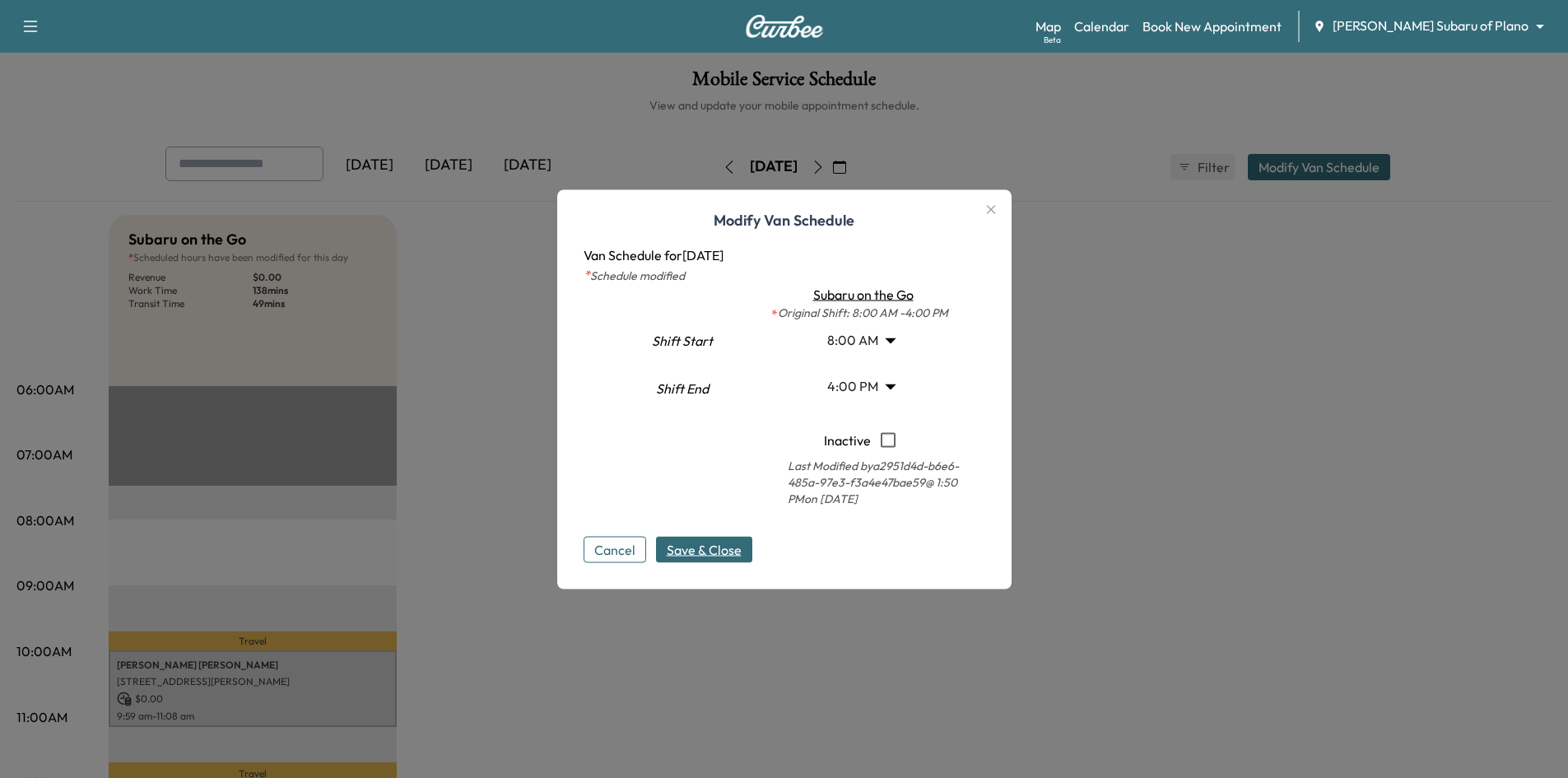
click at [739, 549] on span "Save & Close" at bounding box center [704, 549] width 75 height 20
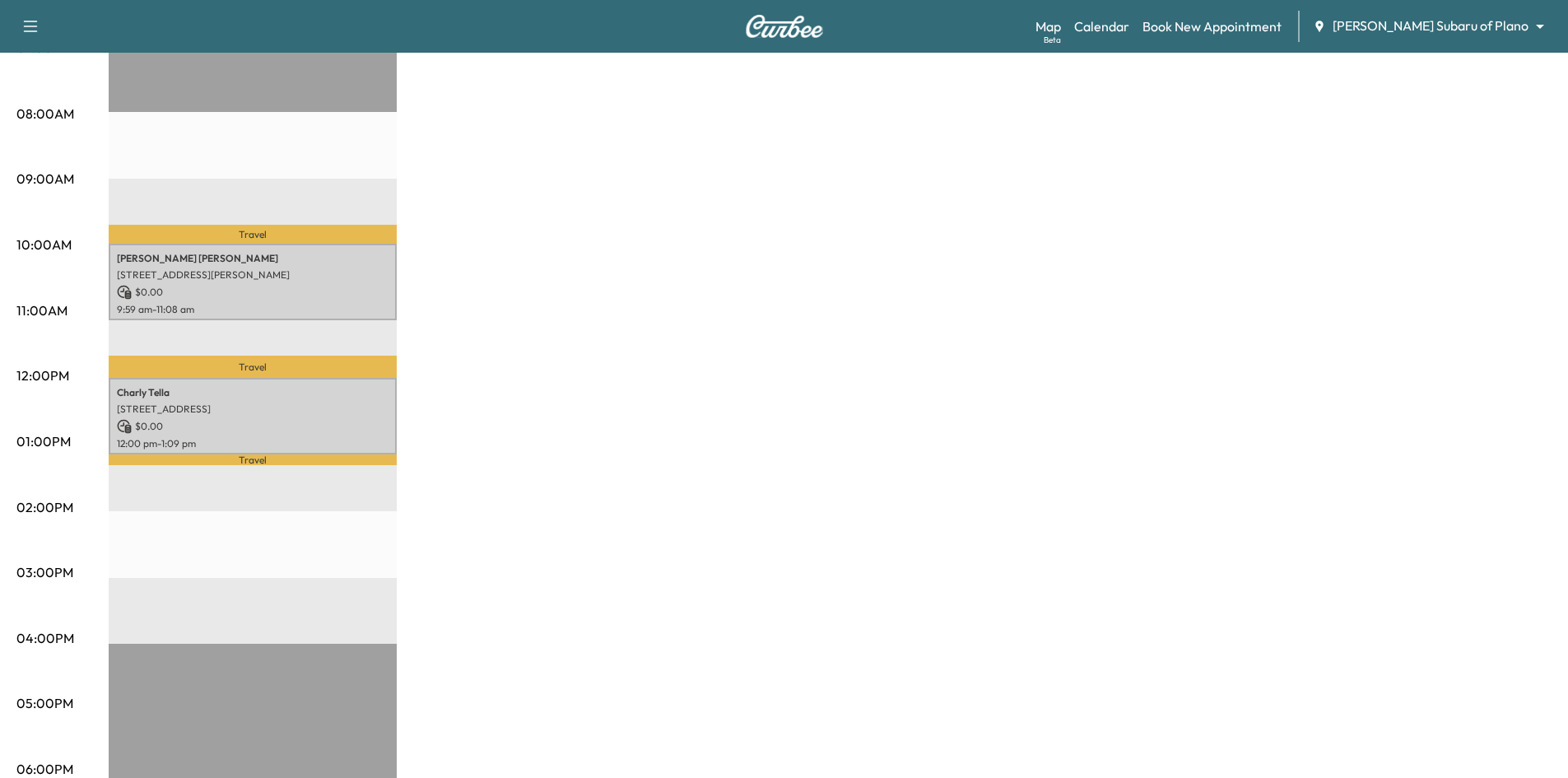
scroll to position [83, 0]
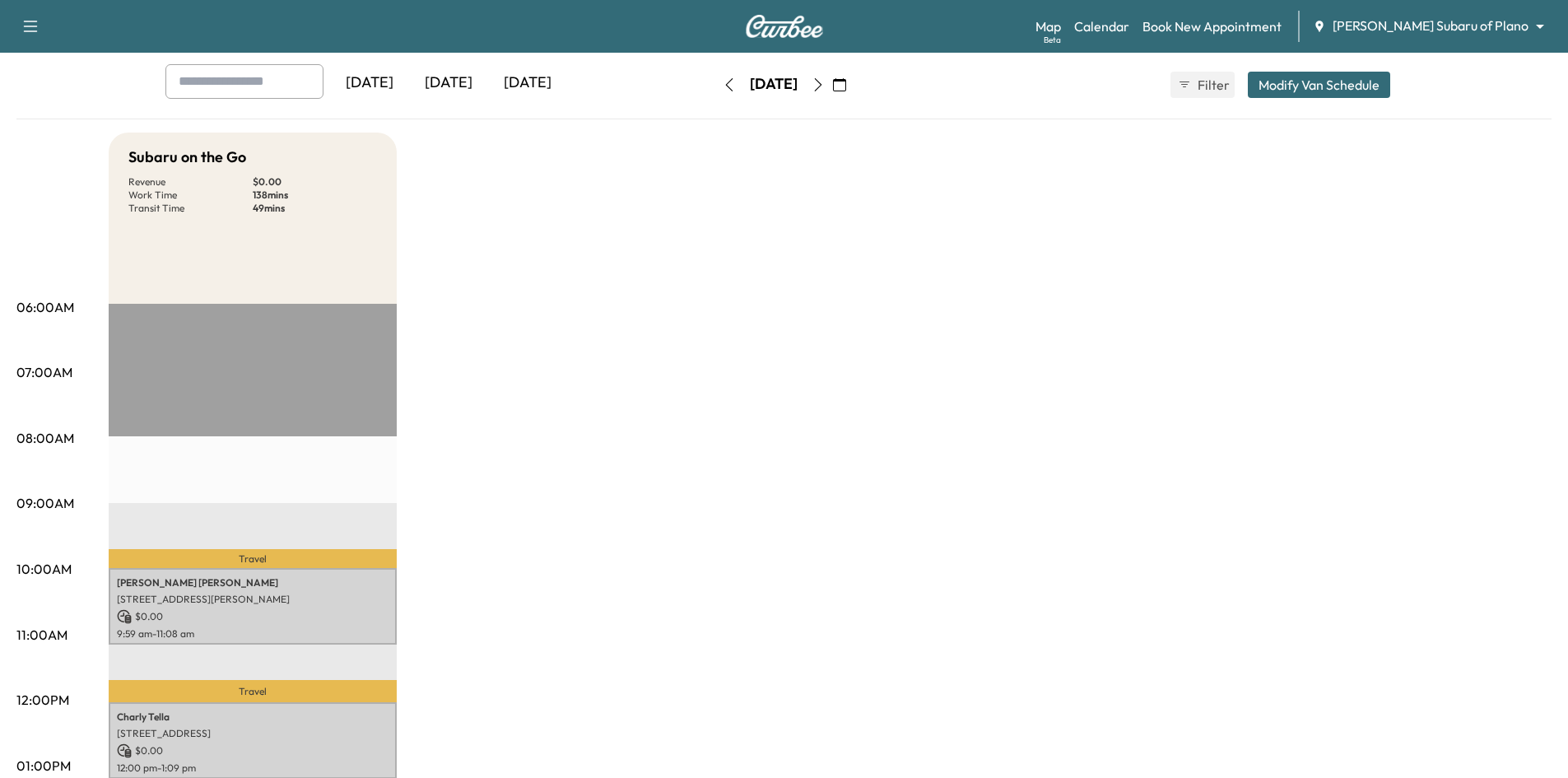
click at [1465, 16] on body "Support Log Out Map Beta Calendar Book New Appointment [PERSON_NAME] Subaru of …" at bounding box center [784, 306] width 1568 height 778
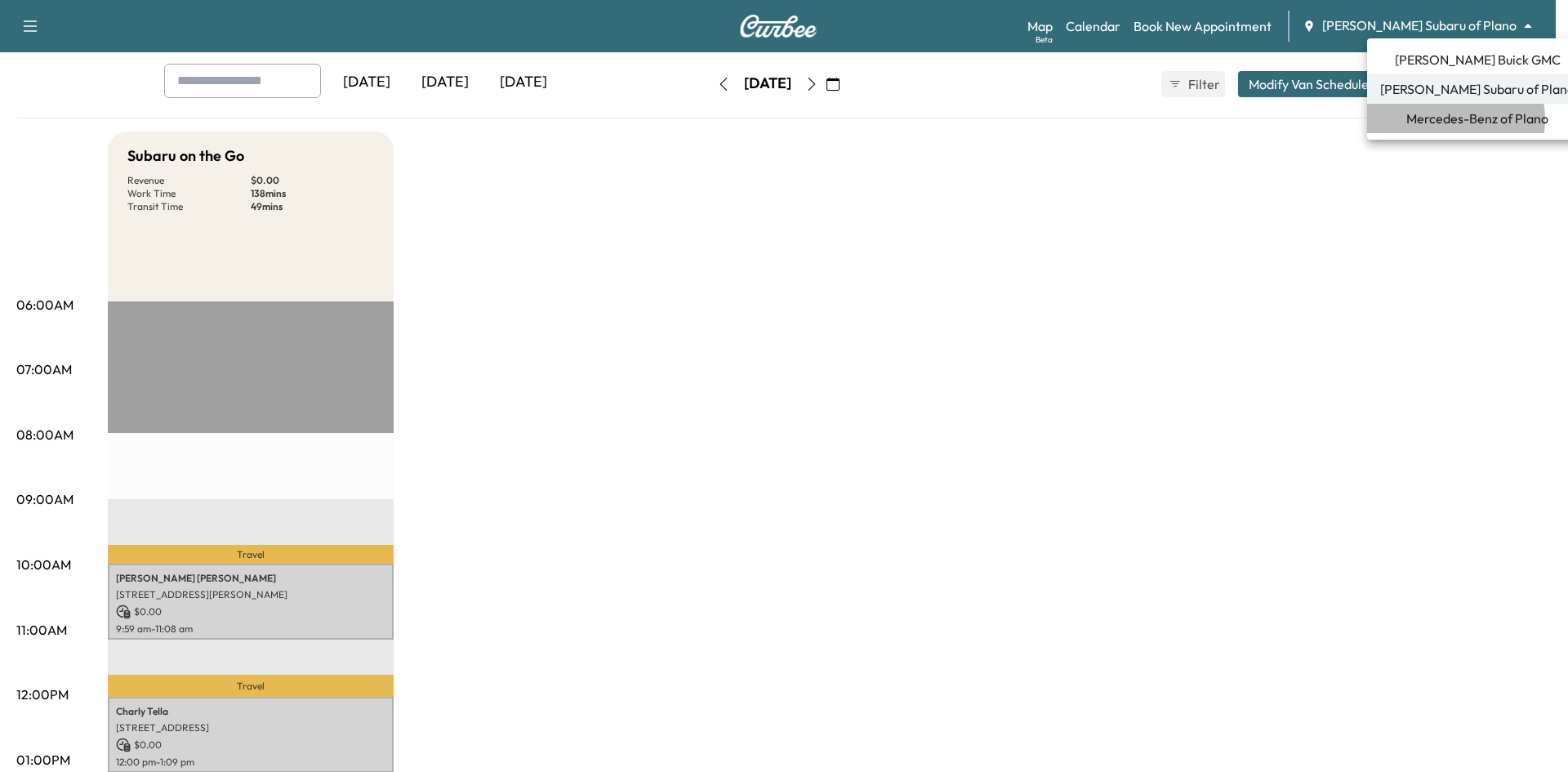
drag, startPoint x: 1453, startPoint y: 119, endPoint x: 1404, endPoint y: 112, distance: 49.5
click at [1452, 119] on span "Mercedes-Benz of Plano" at bounding box center [1478, 119] width 142 height 20
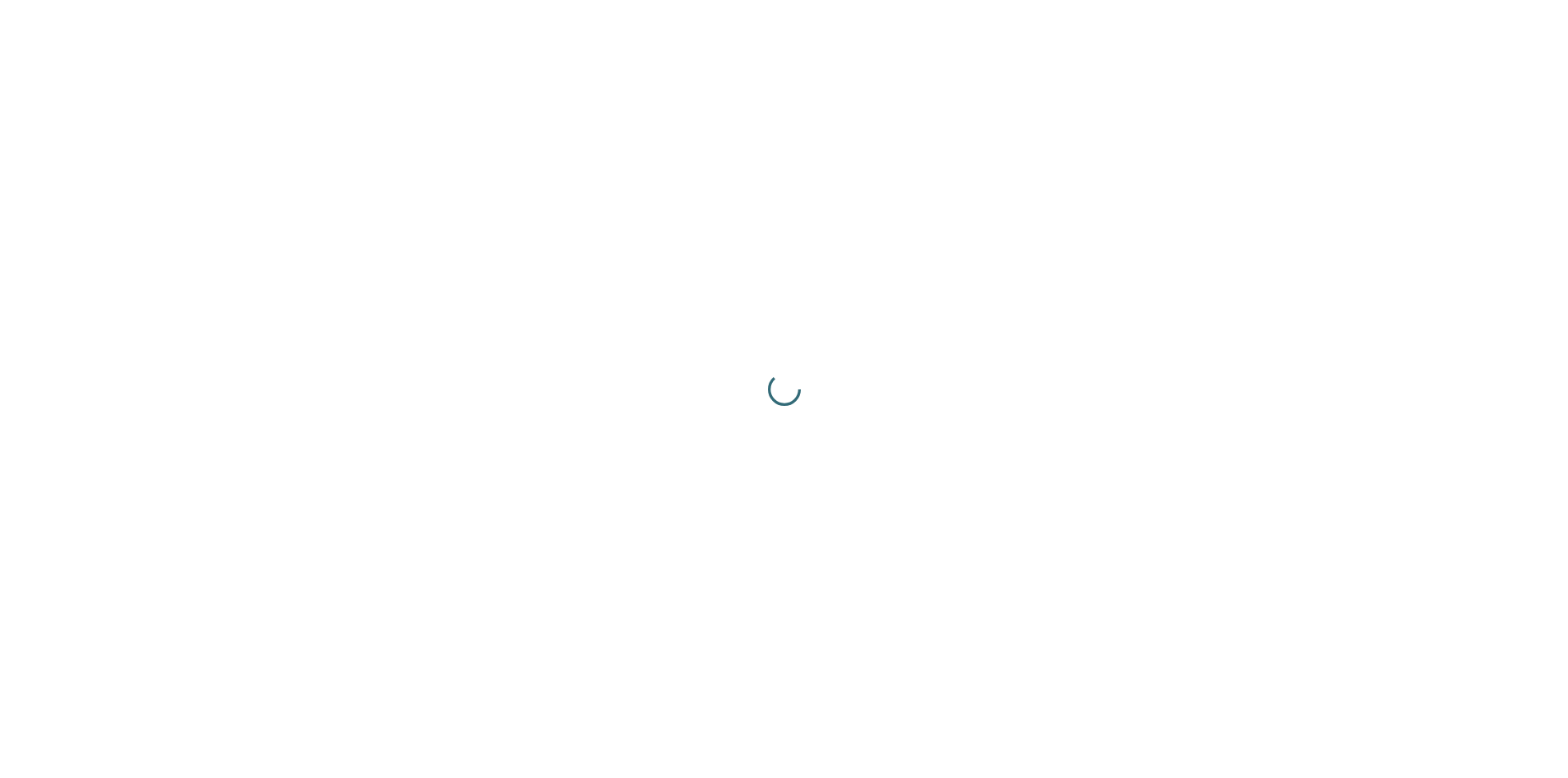
scroll to position [0, 0]
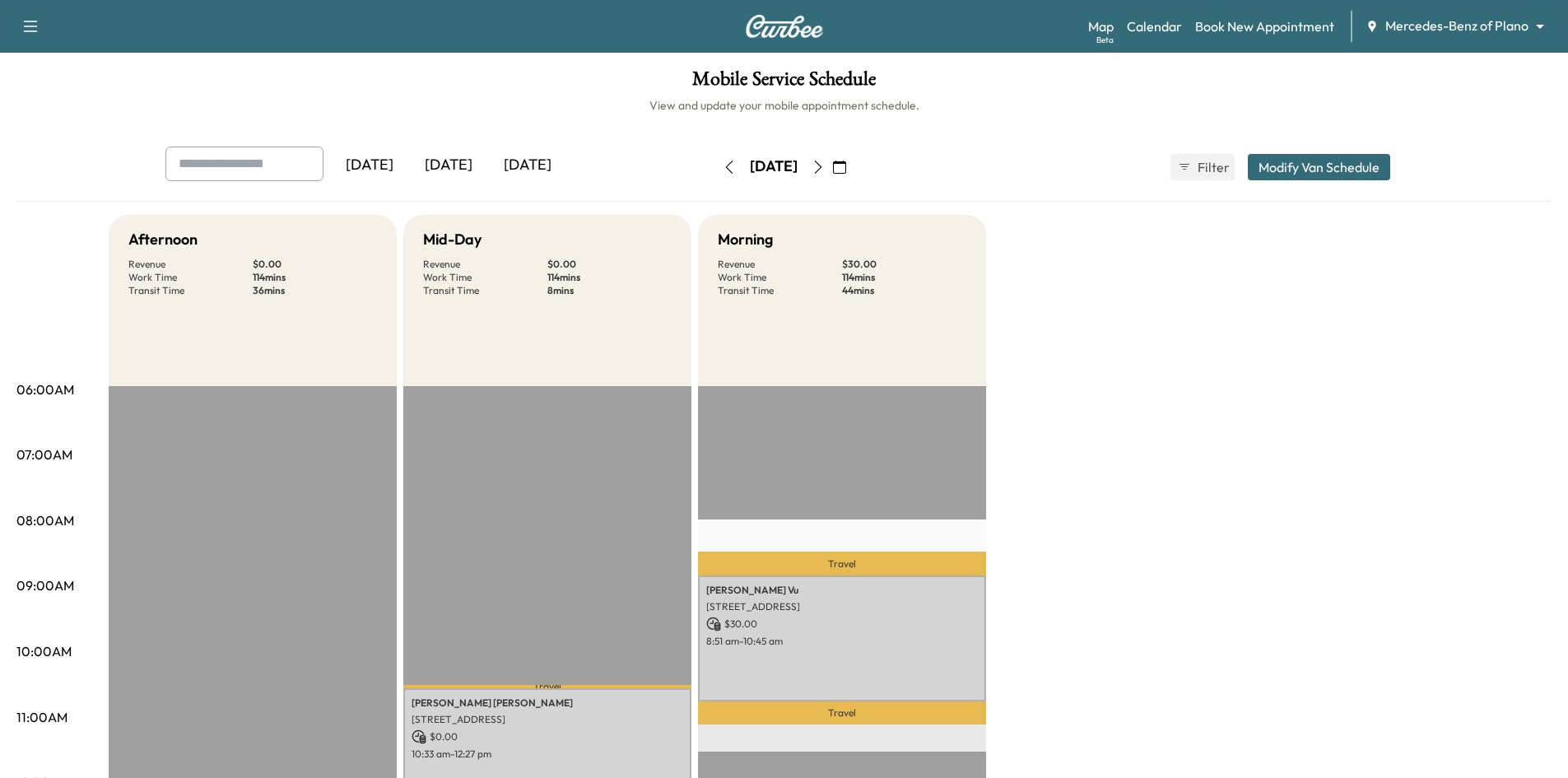
click at [450, 165] on div "[DATE]" at bounding box center [448, 166] width 79 height 38
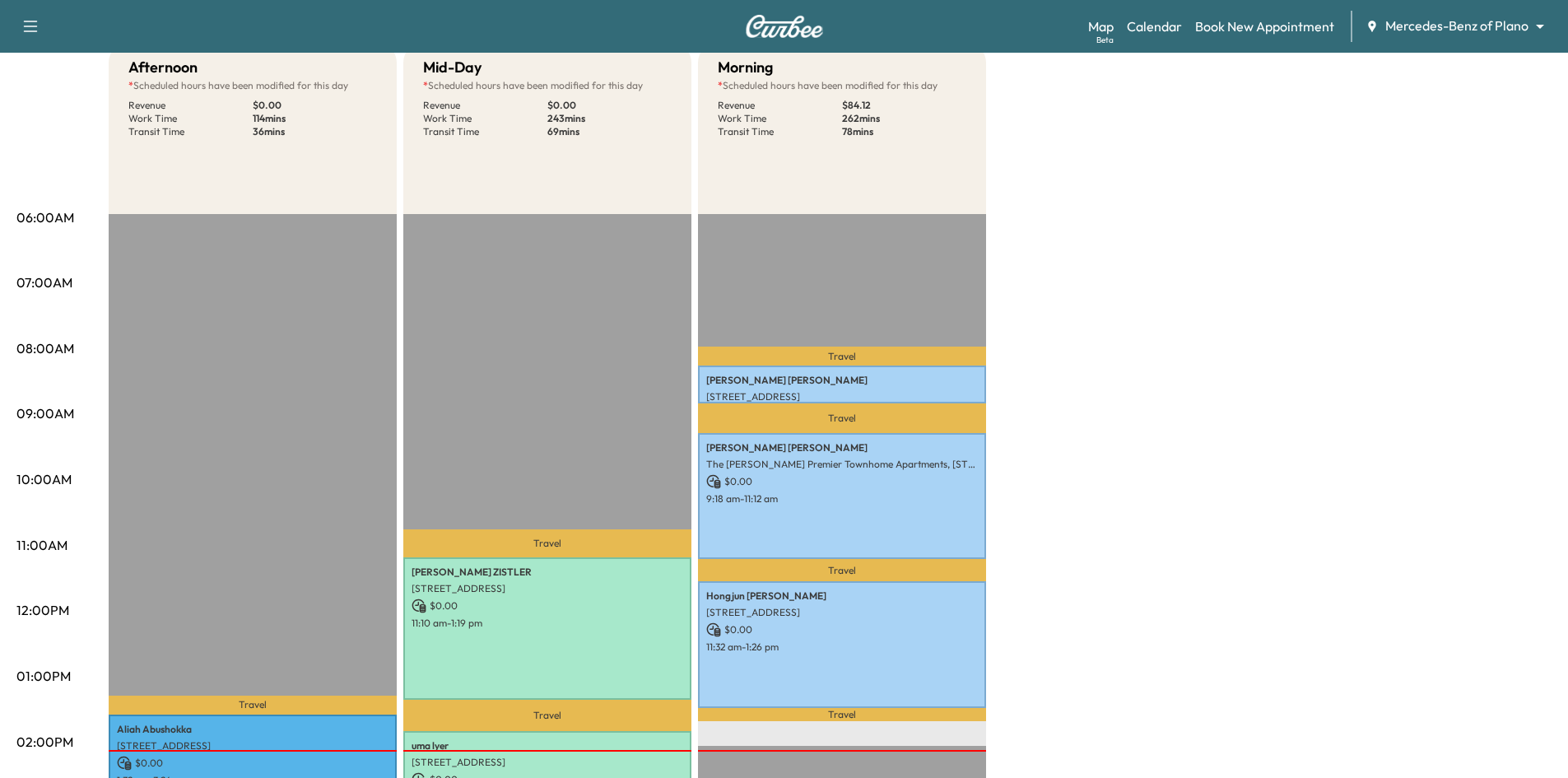
scroll to position [412, 0]
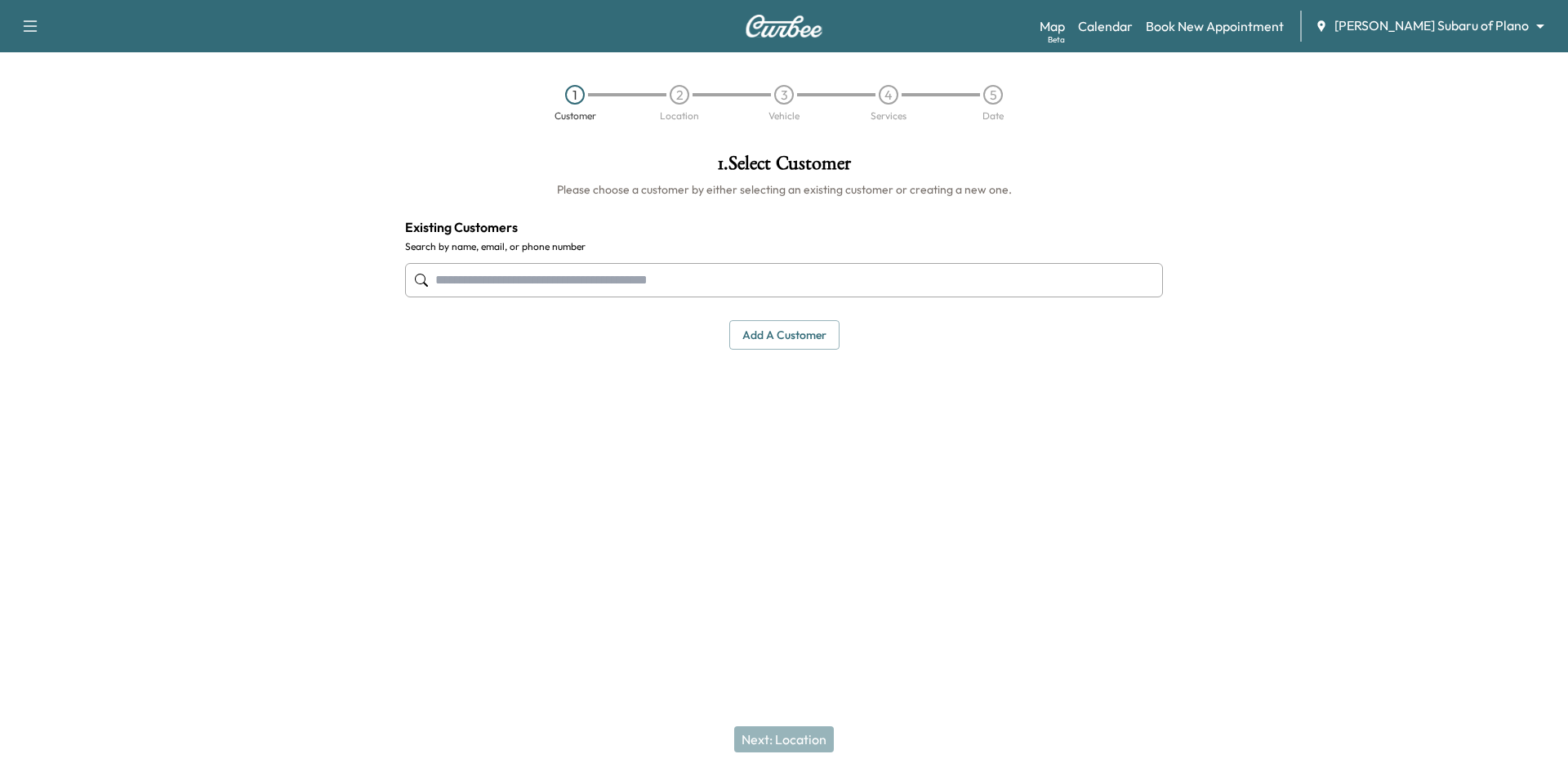
click at [473, 285] on input "text" at bounding box center [784, 280] width 758 height 34
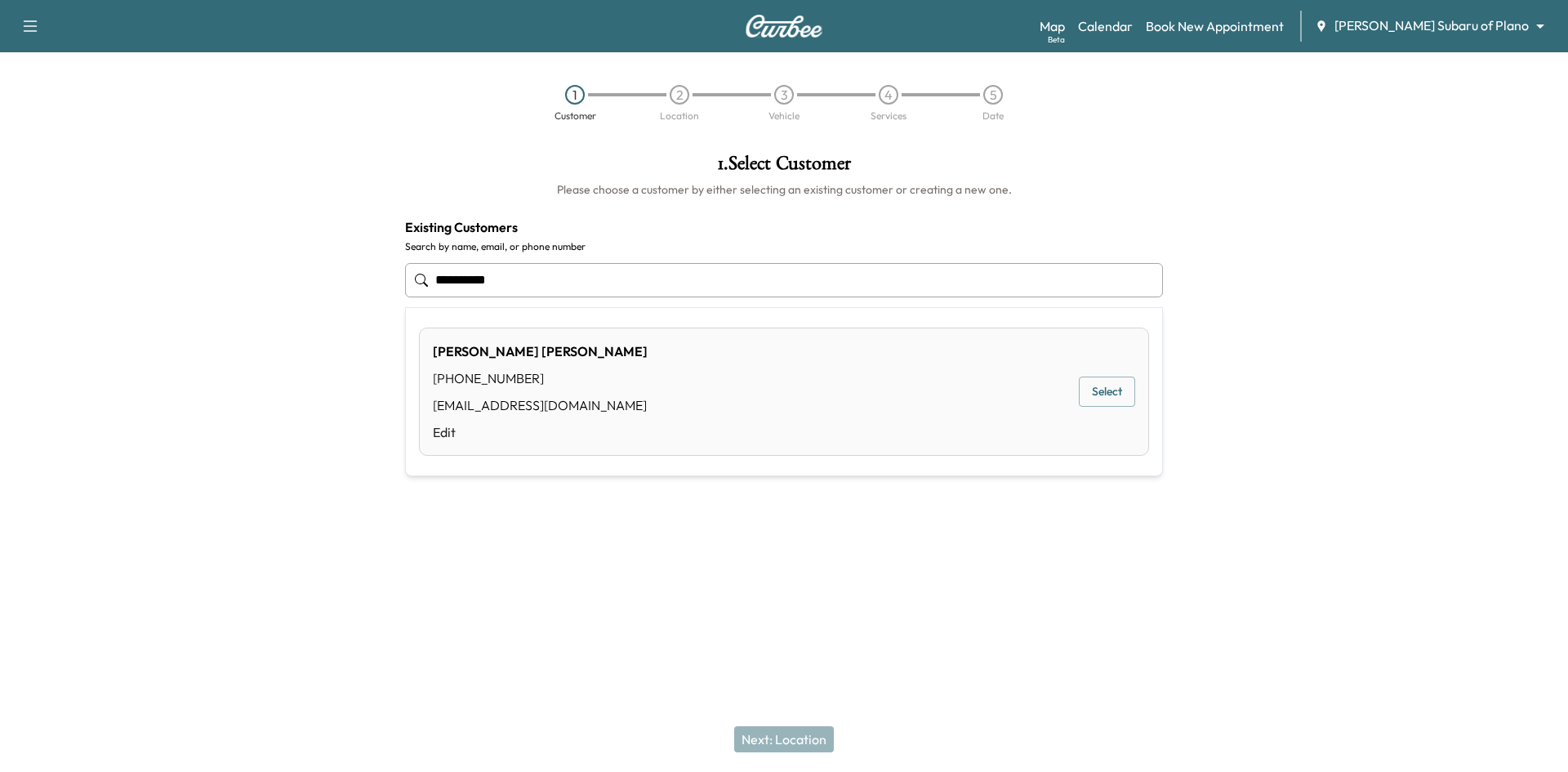
click at [1081, 397] on button "Select" at bounding box center [1107, 391] width 57 height 31
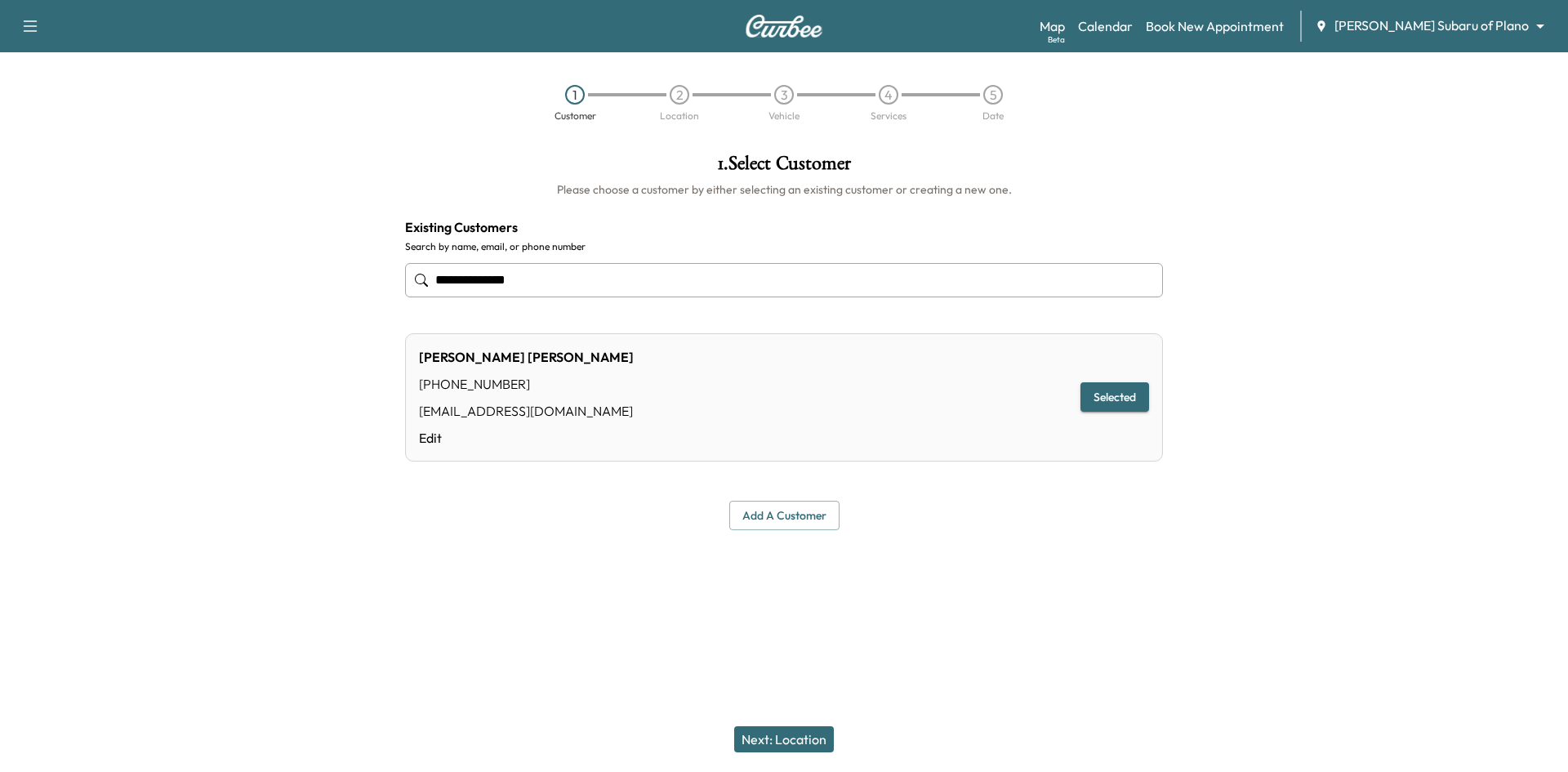
type input "**********"
click at [763, 740] on button "Next: Location" at bounding box center [784, 739] width 100 height 26
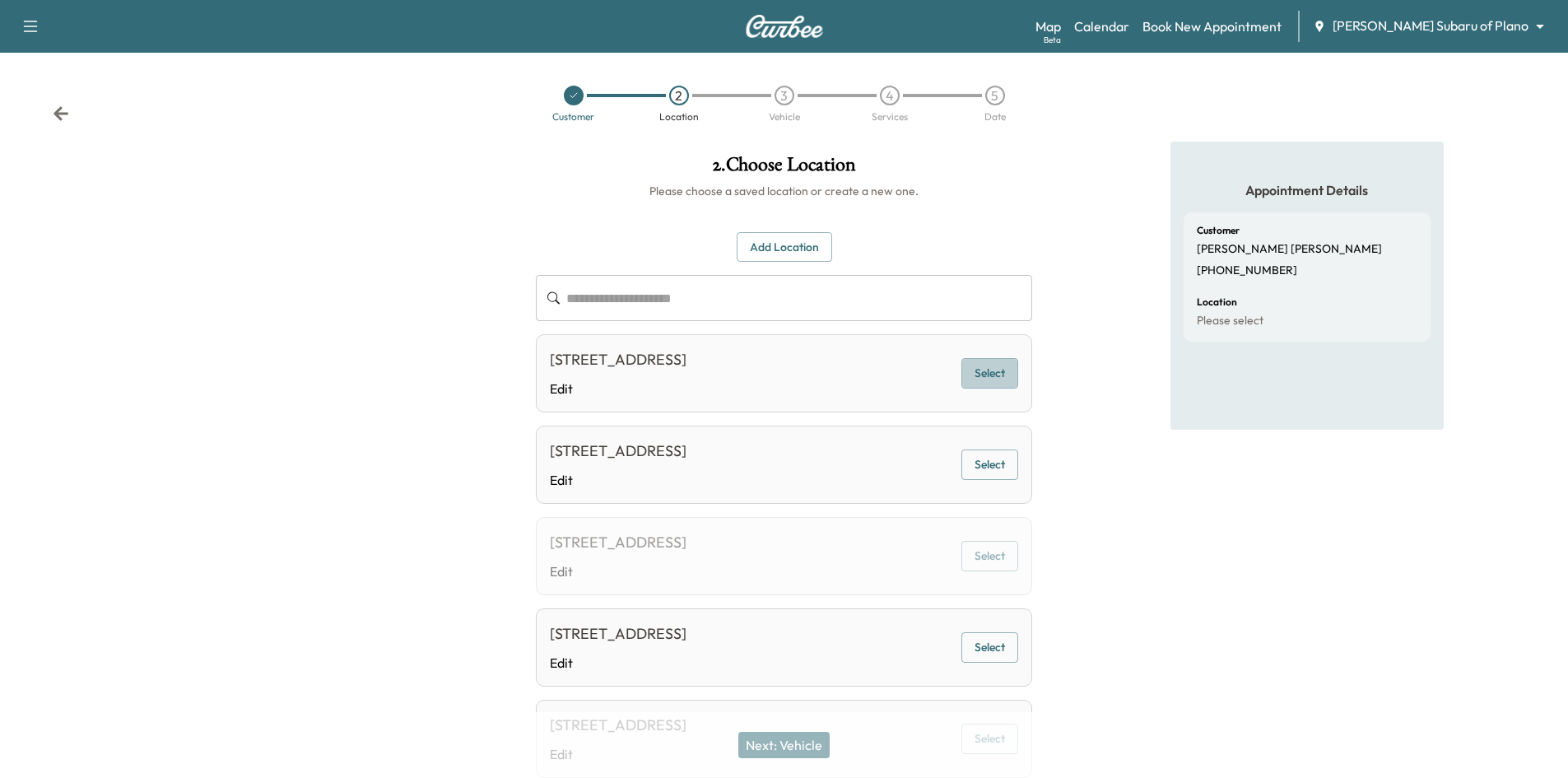
click at [1009, 388] on button "Select" at bounding box center [989, 374] width 57 height 31
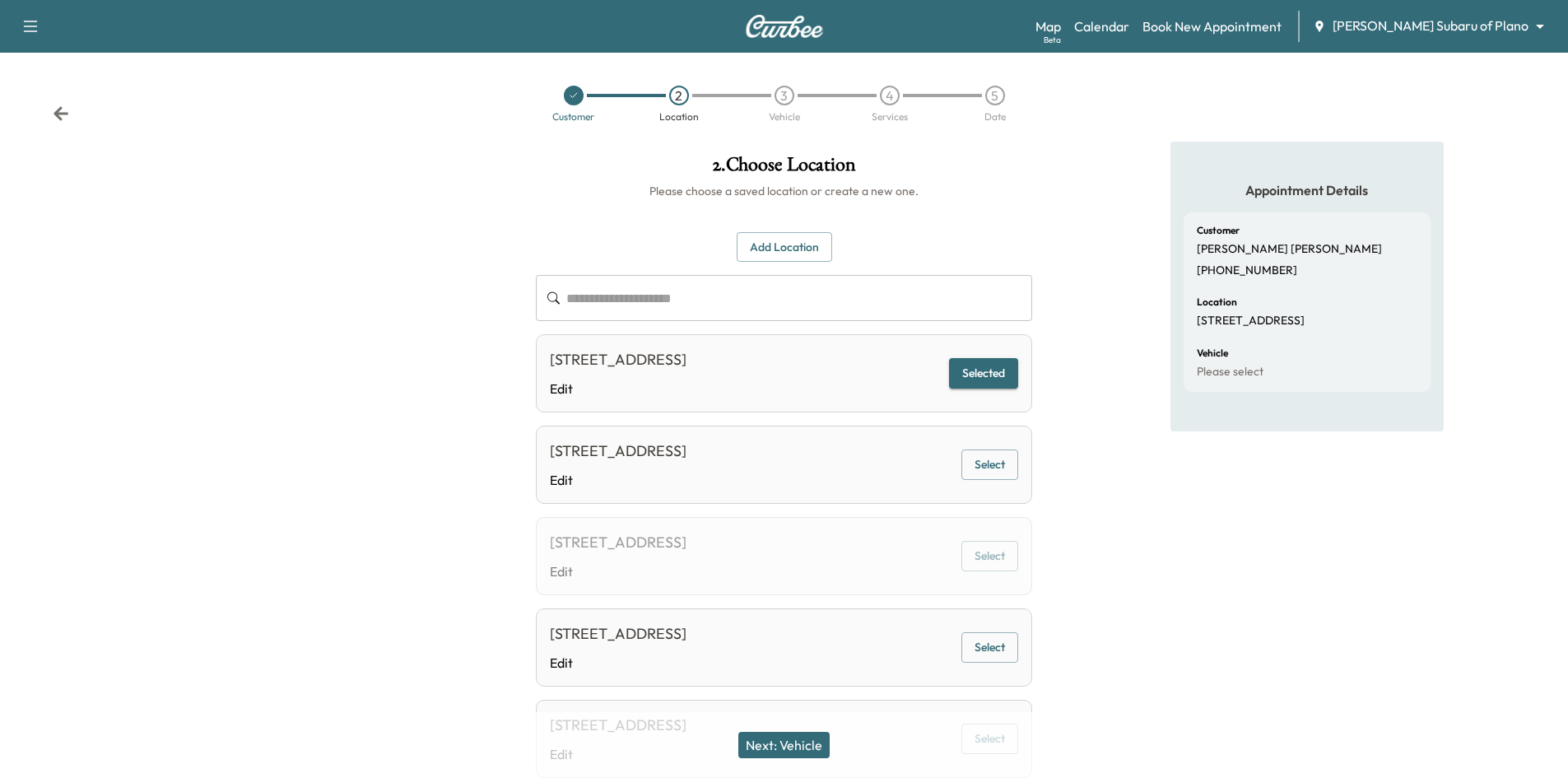
click at [773, 751] on button "Next: Vehicle" at bounding box center [784, 744] width 92 height 26
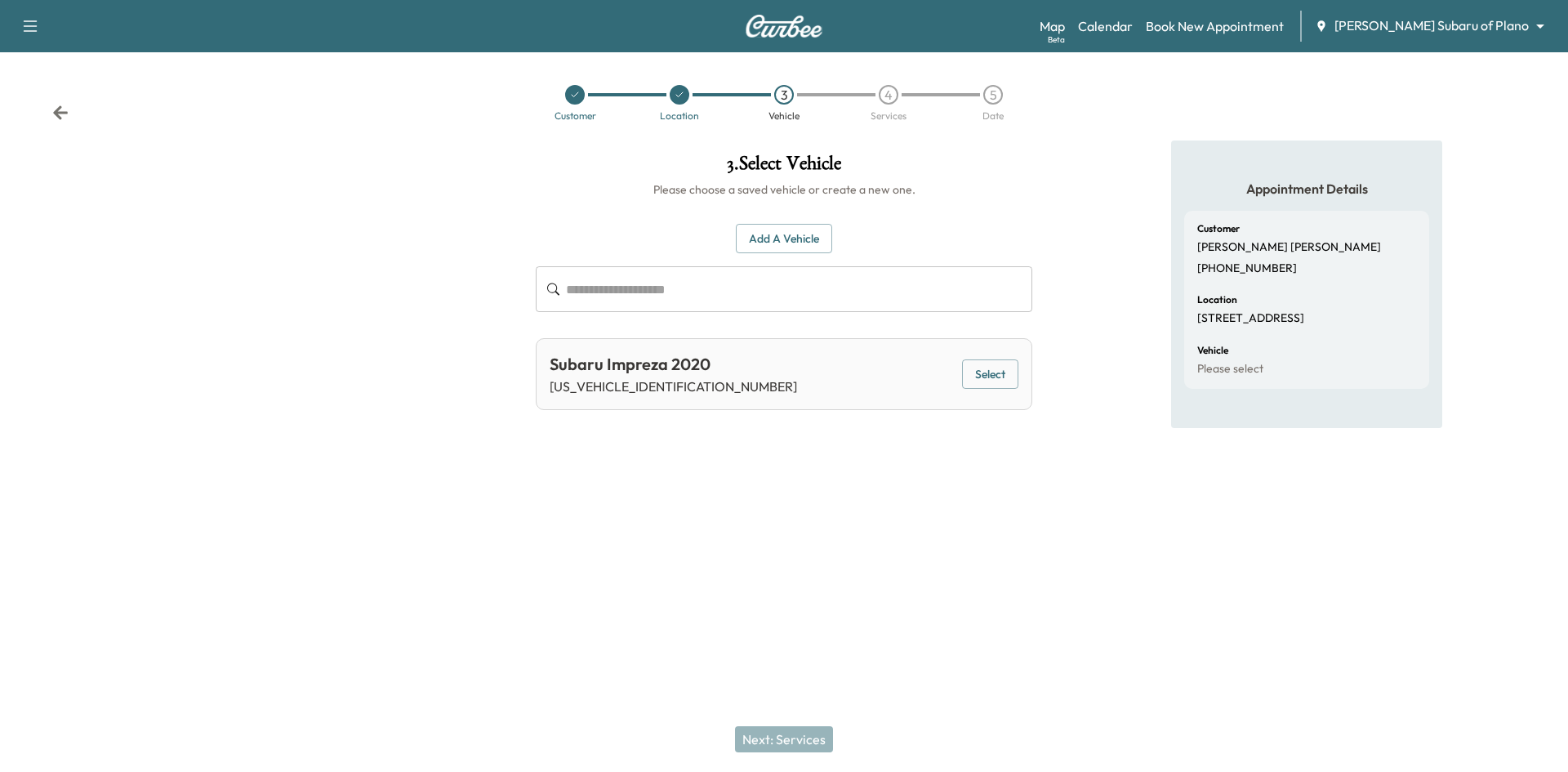
click at [996, 374] on button "Select" at bounding box center [990, 374] width 57 height 31
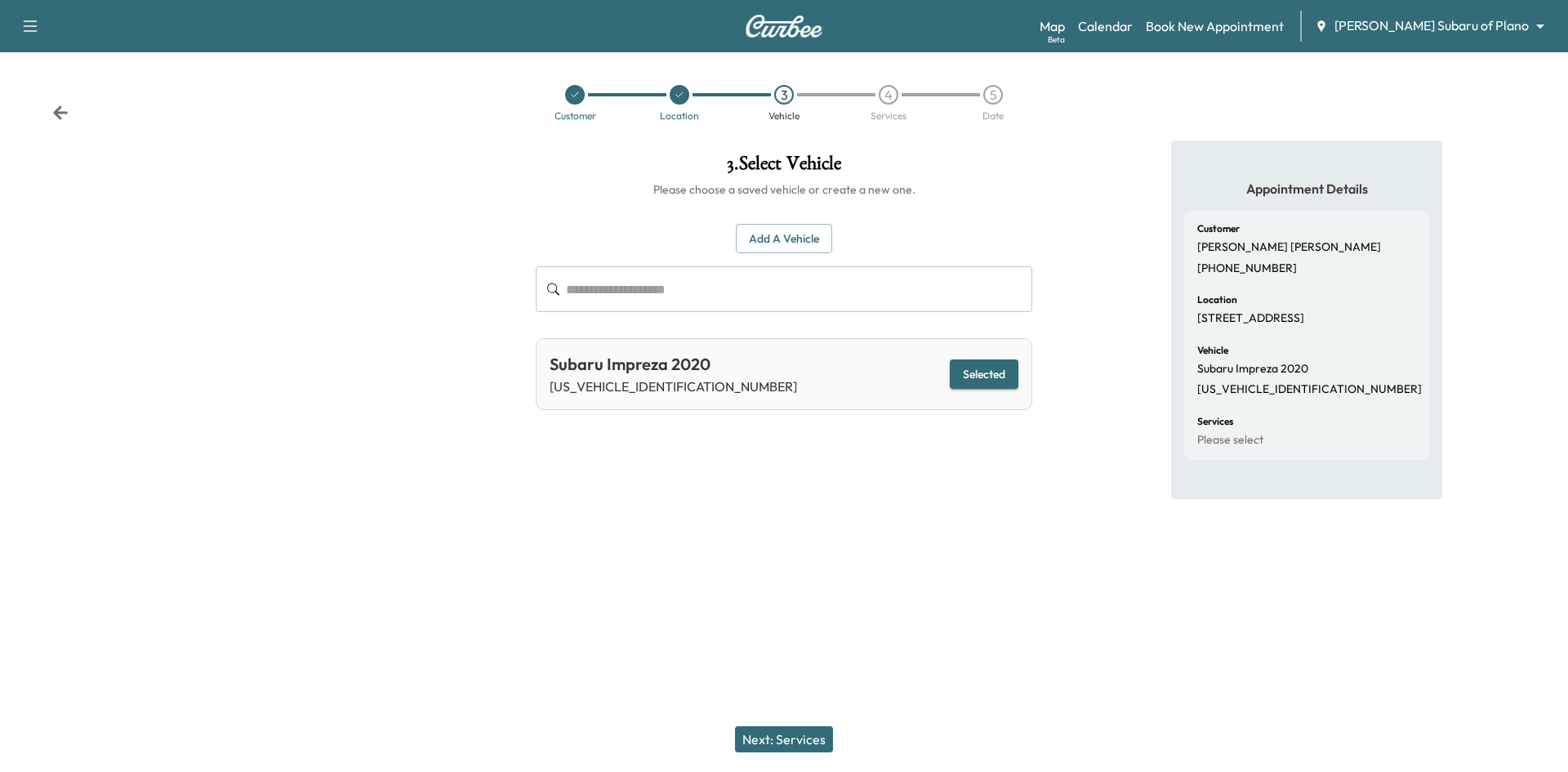
click at [779, 739] on button "Next: Services" at bounding box center [784, 739] width 98 height 26
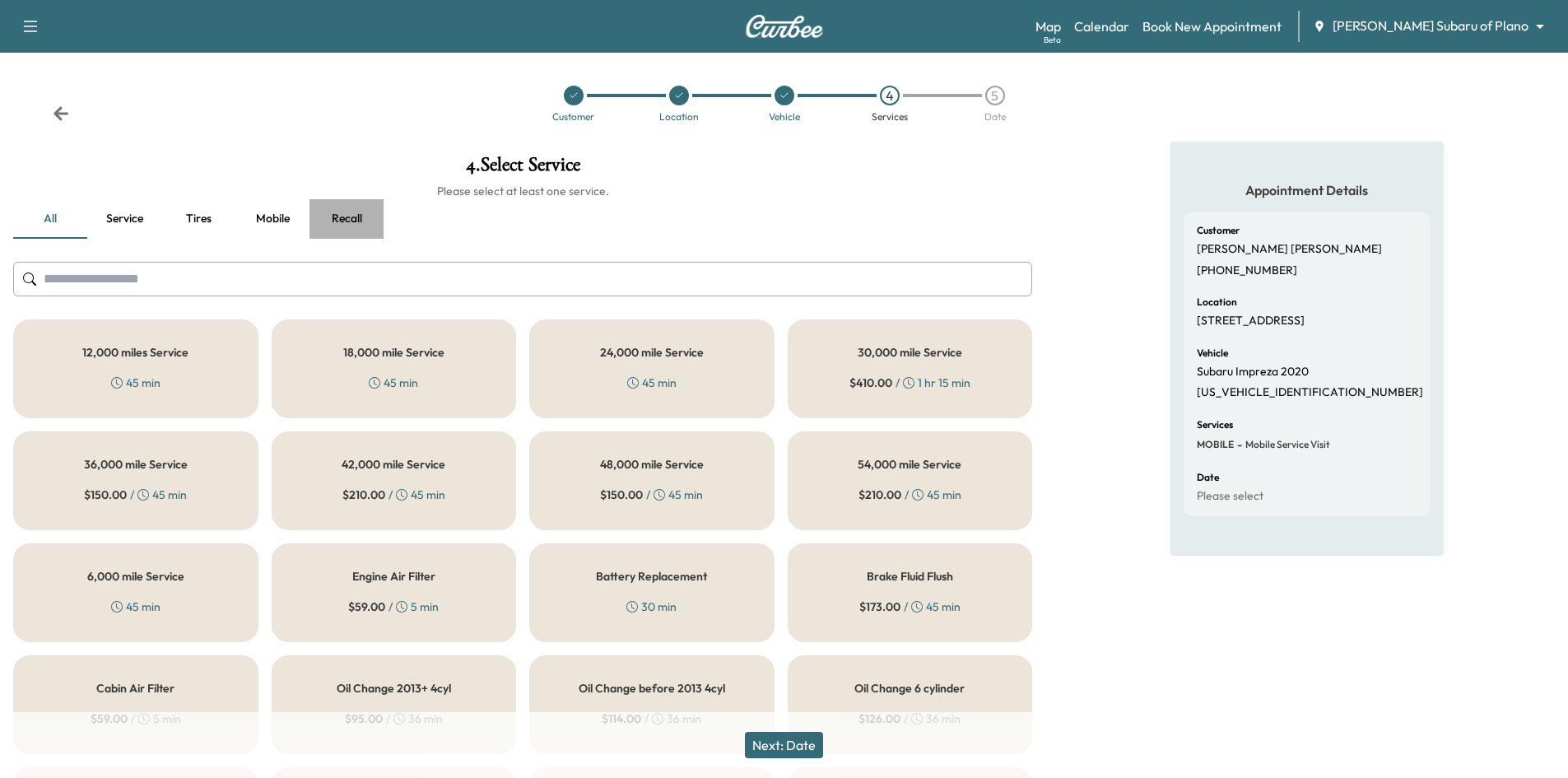
click at [334, 222] on button "Recall" at bounding box center [346, 219] width 74 height 40
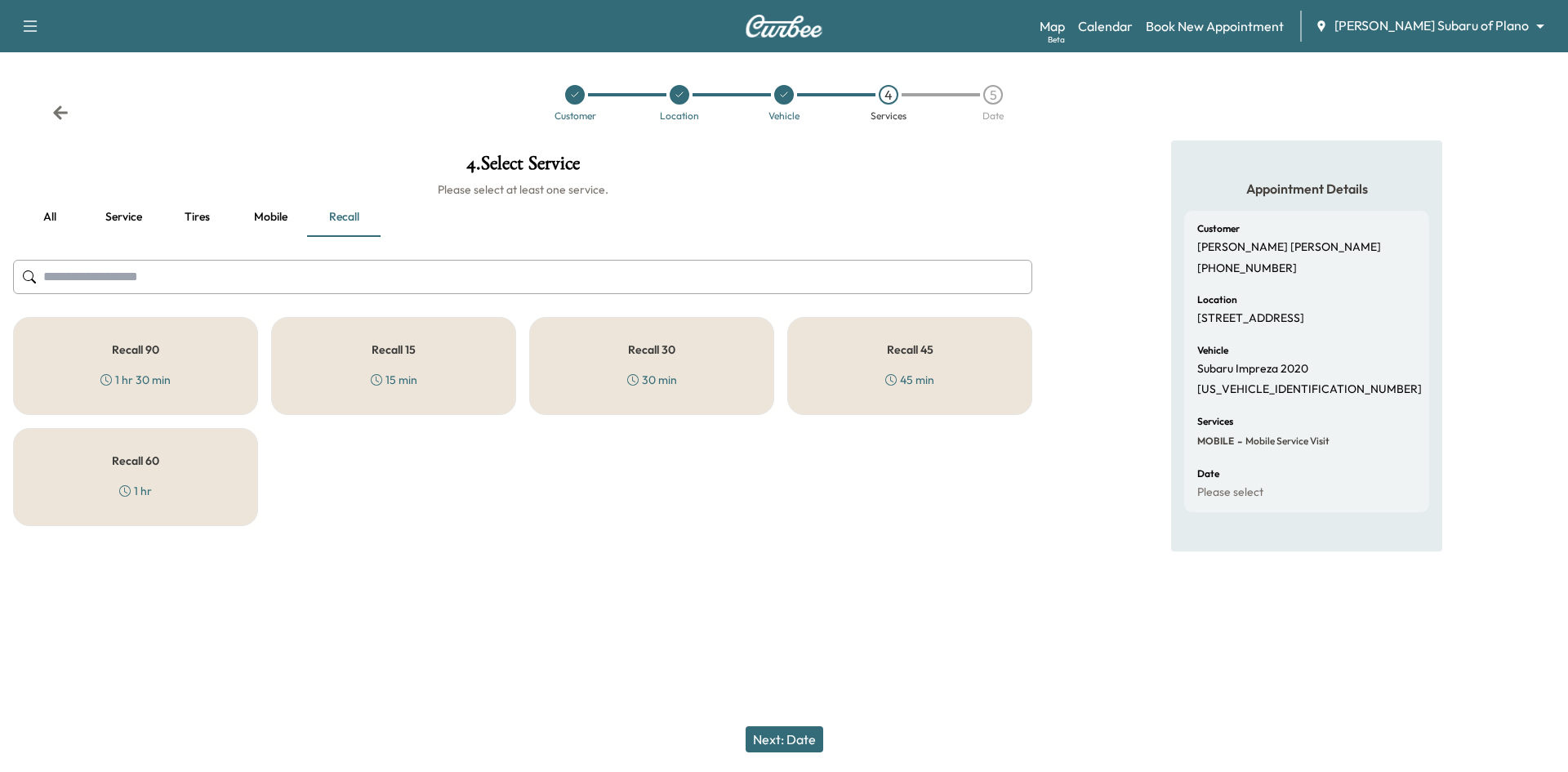
click at [859, 387] on div "Recall 45 45 min" at bounding box center [910, 365] width 245 height 98
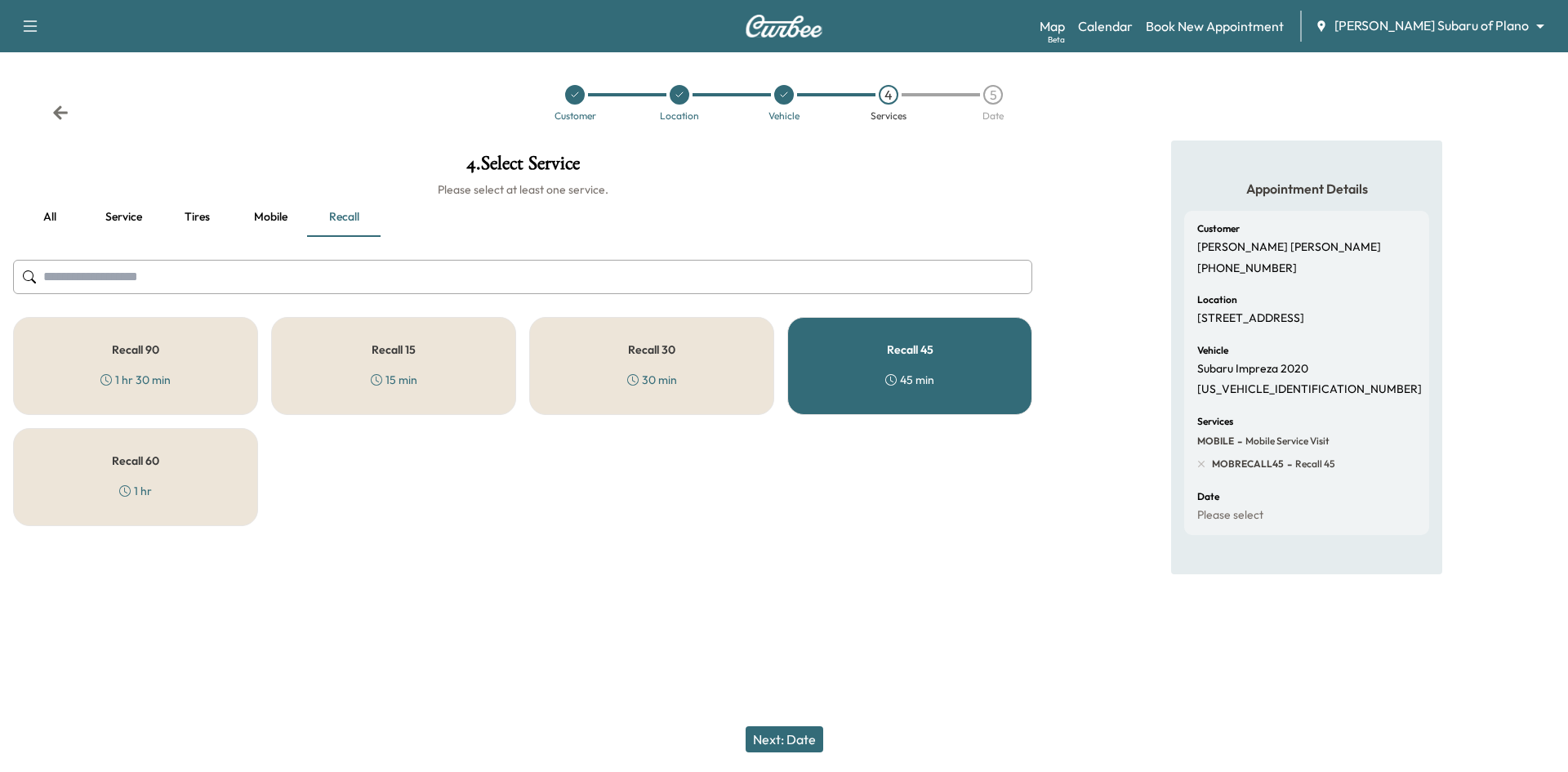
click at [793, 744] on button "Next: Date" at bounding box center [785, 739] width 77 height 26
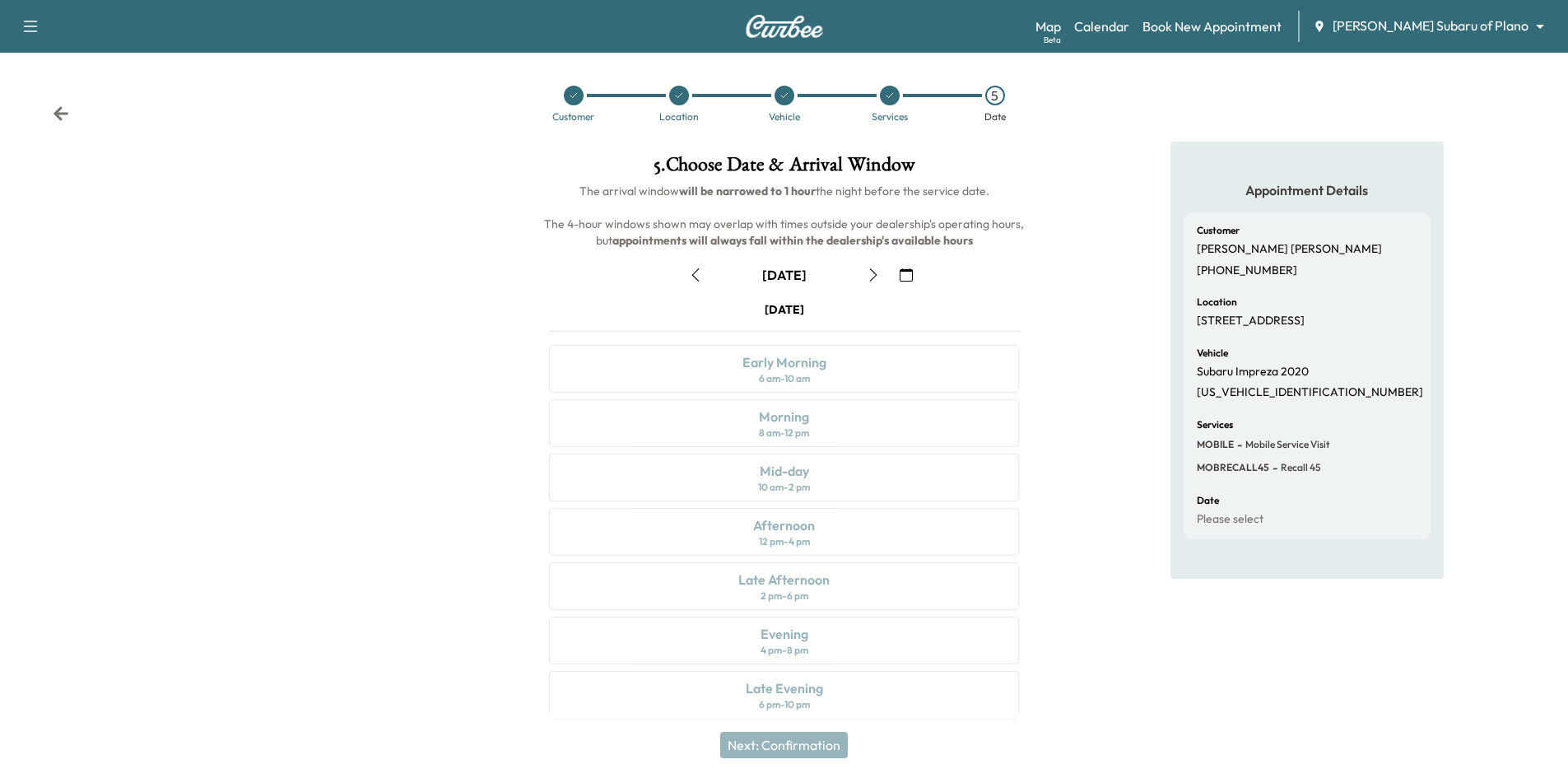
click at [895, 268] on button "button" at bounding box center [906, 275] width 28 height 26
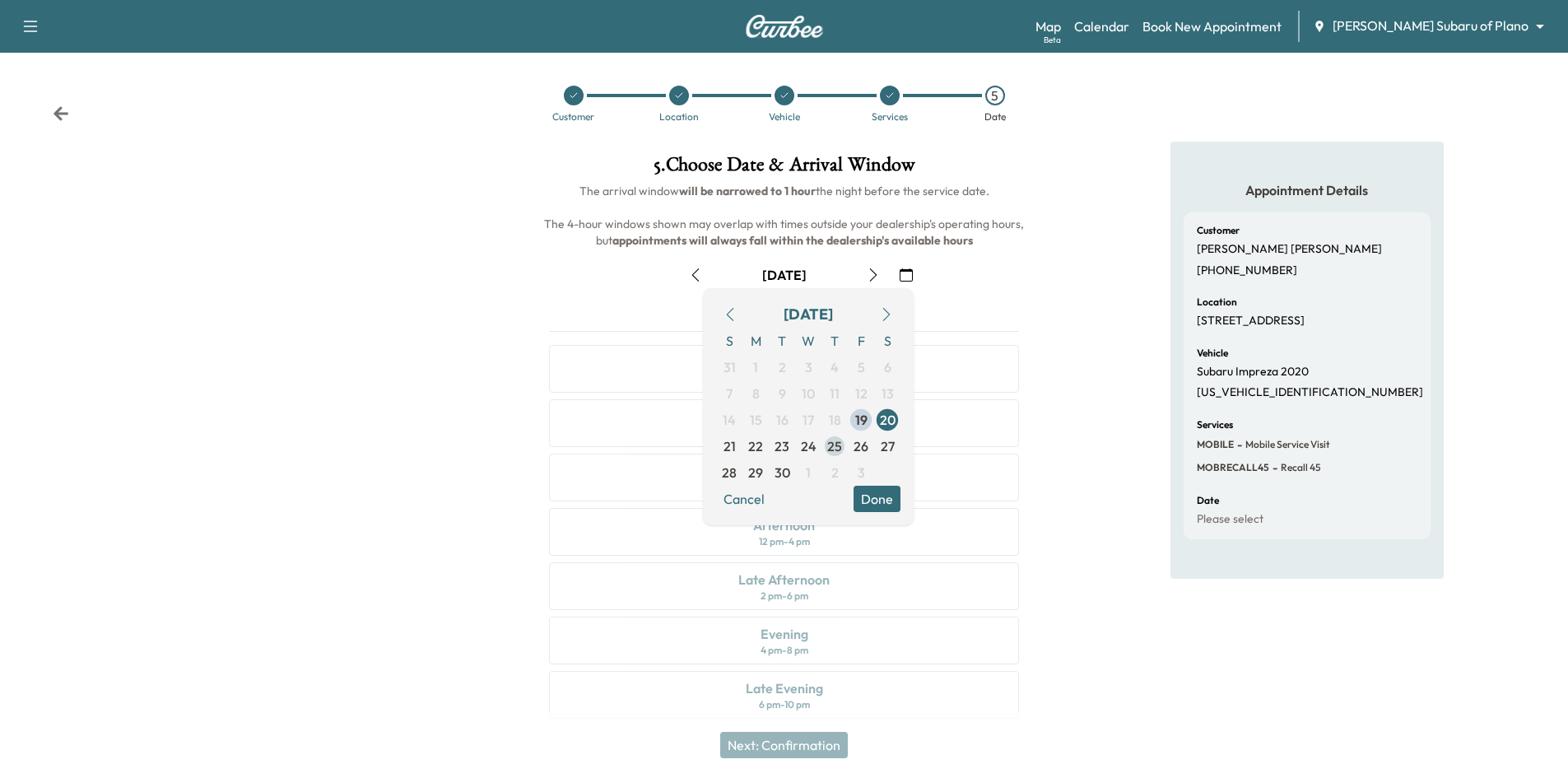
click at [829, 451] on span "25" at bounding box center [834, 446] width 15 height 20
click at [872, 497] on button "Done" at bounding box center [877, 498] width 47 height 26
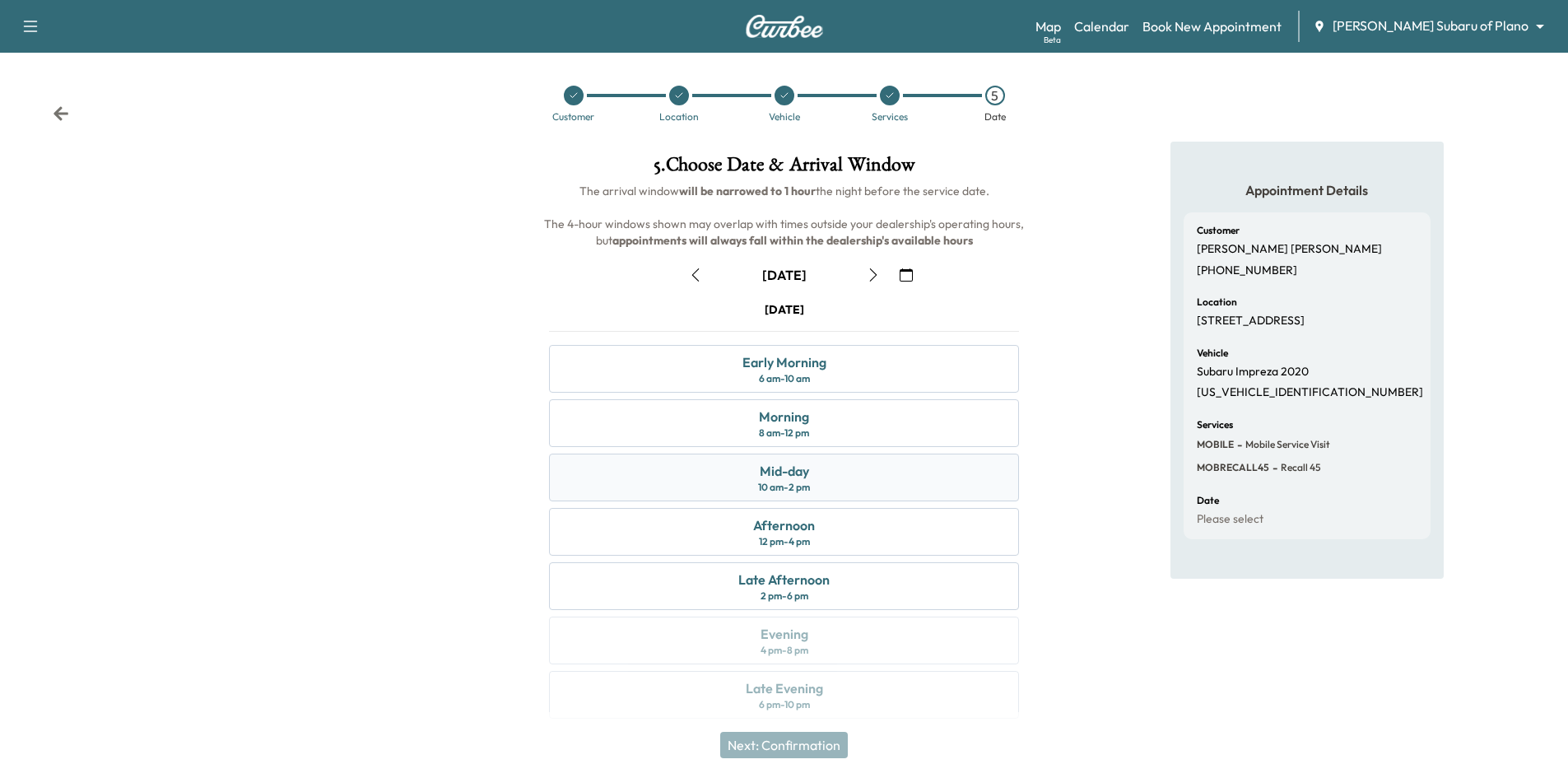
click at [823, 472] on div "Mid-day 10 am - 2 pm" at bounding box center [784, 477] width 470 height 48
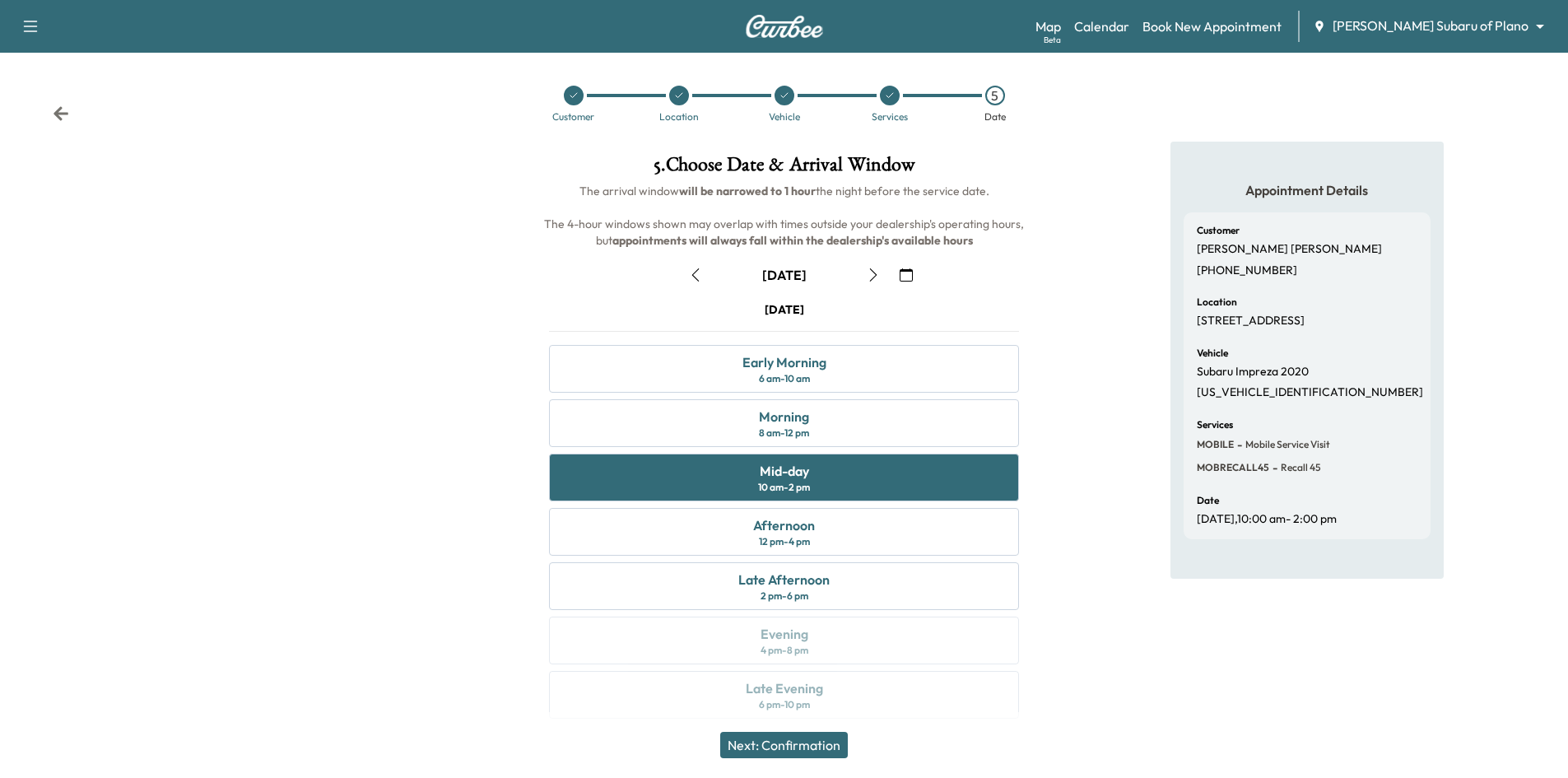
click at [799, 748] on button "Next: Confirmation" at bounding box center [784, 744] width 128 height 26
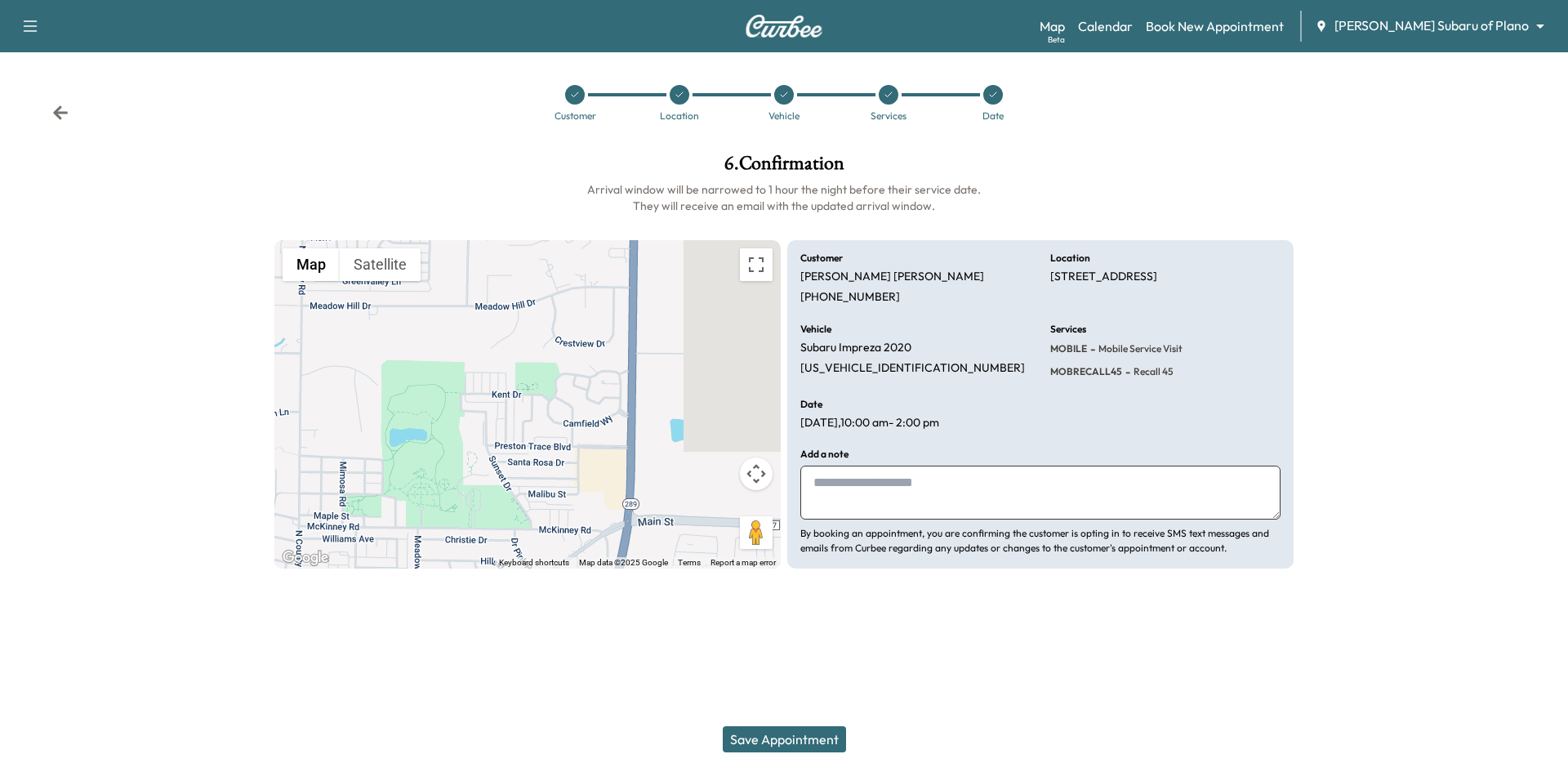
click at [793, 742] on button "Save Appointment" at bounding box center [784, 739] width 123 height 26
click at [807, 741] on button "Save Appointment" at bounding box center [784, 739] width 123 height 26
click at [1133, 26] on link "Calendar" at bounding box center [1105, 26] width 55 height 20
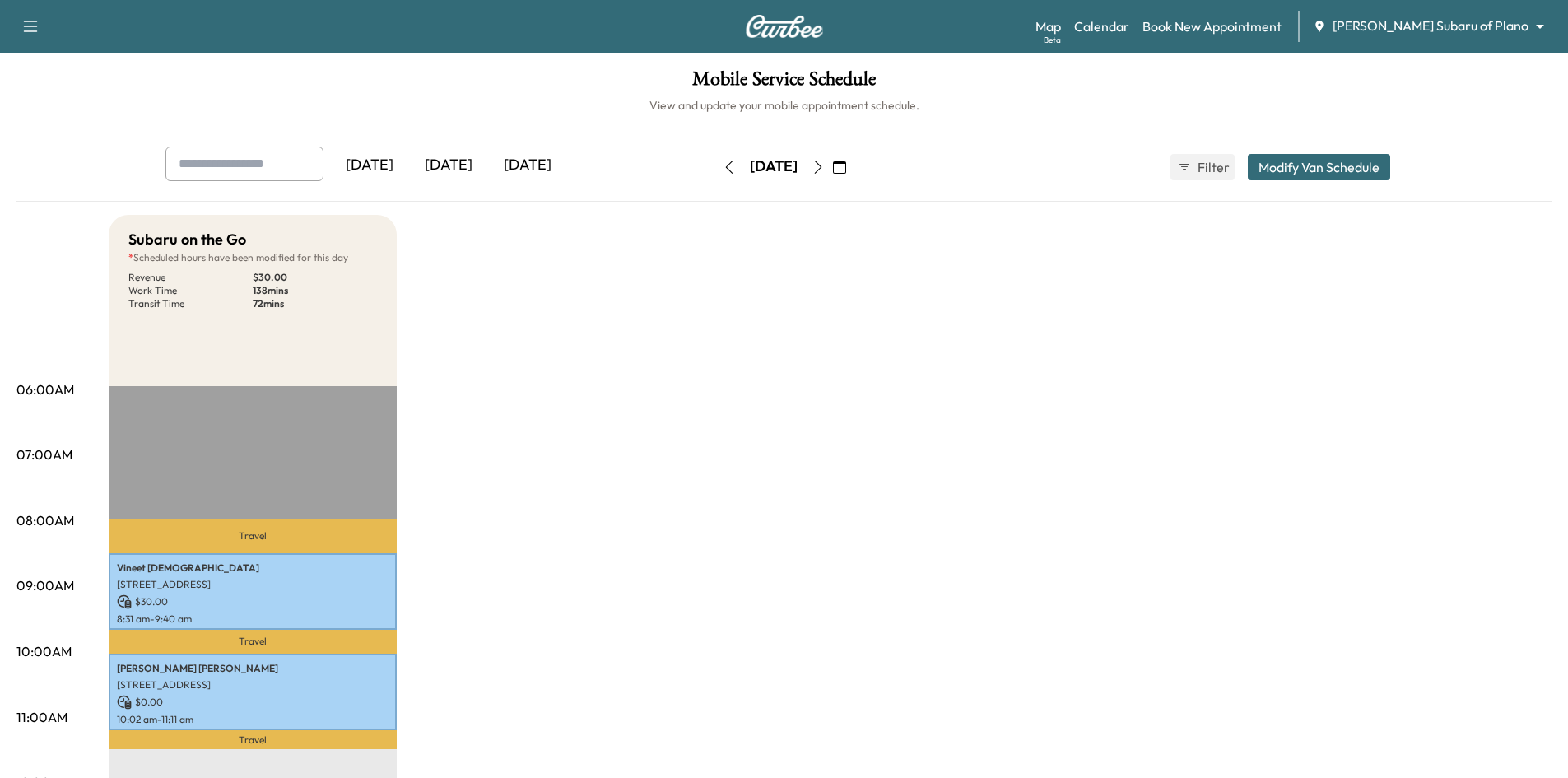
click at [846, 165] on icon "button" at bounding box center [839, 167] width 14 height 14
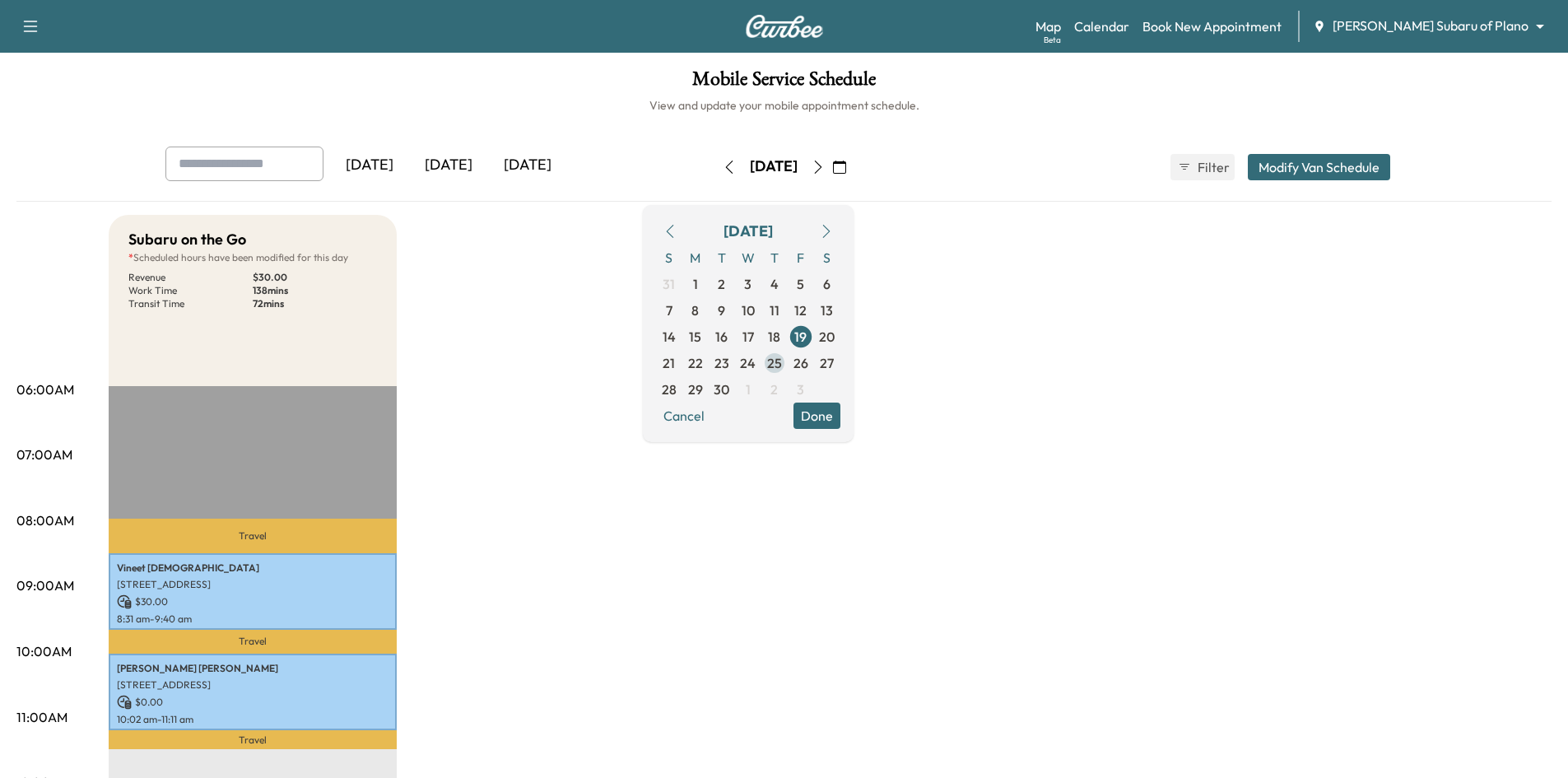
click at [782, 360] on span "25" at bounding box center [774, 363] width 15 height 20
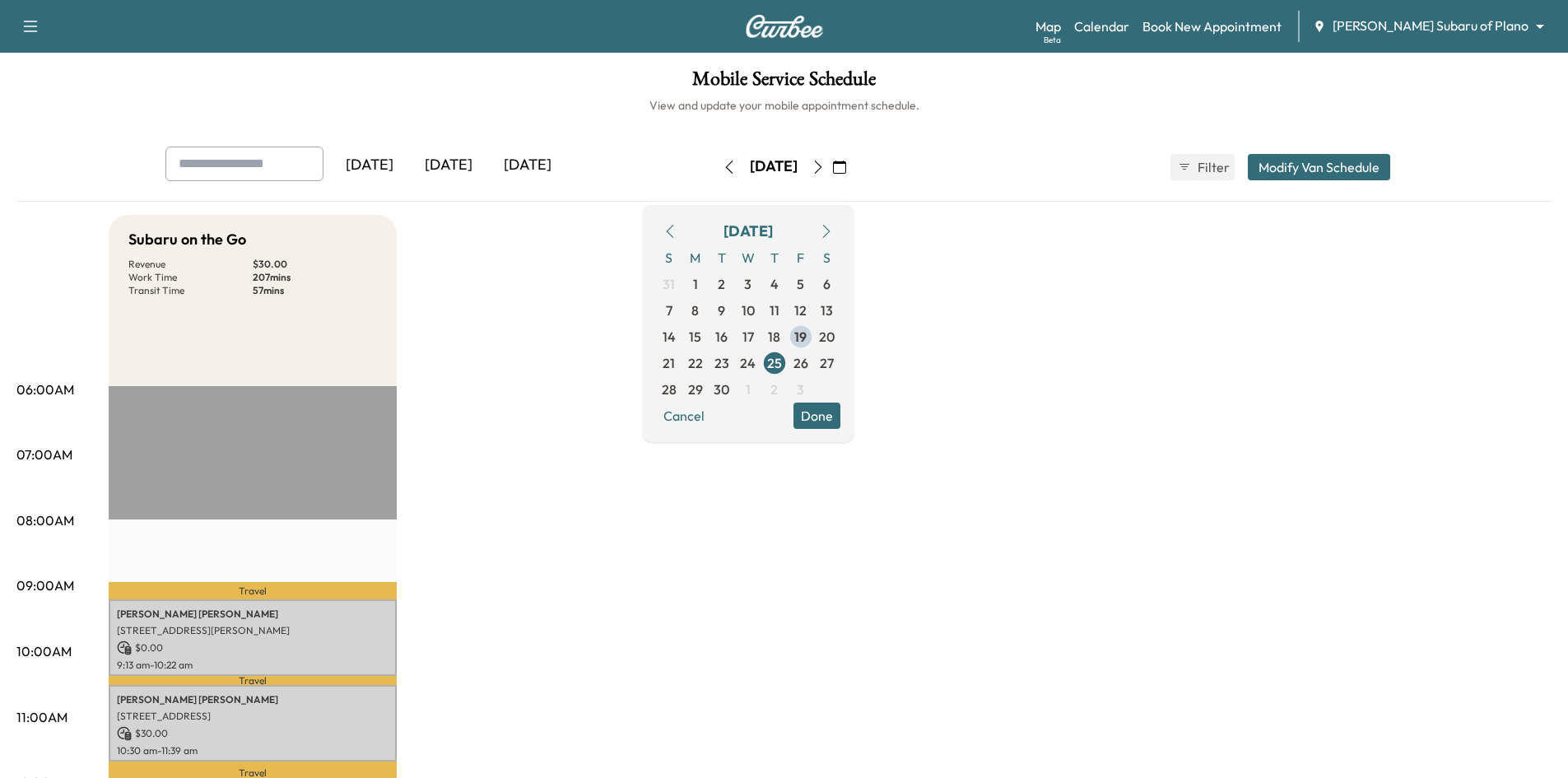
click at [841, 416] on button "Done" at bounding box center [817, 415] width 47 height 26
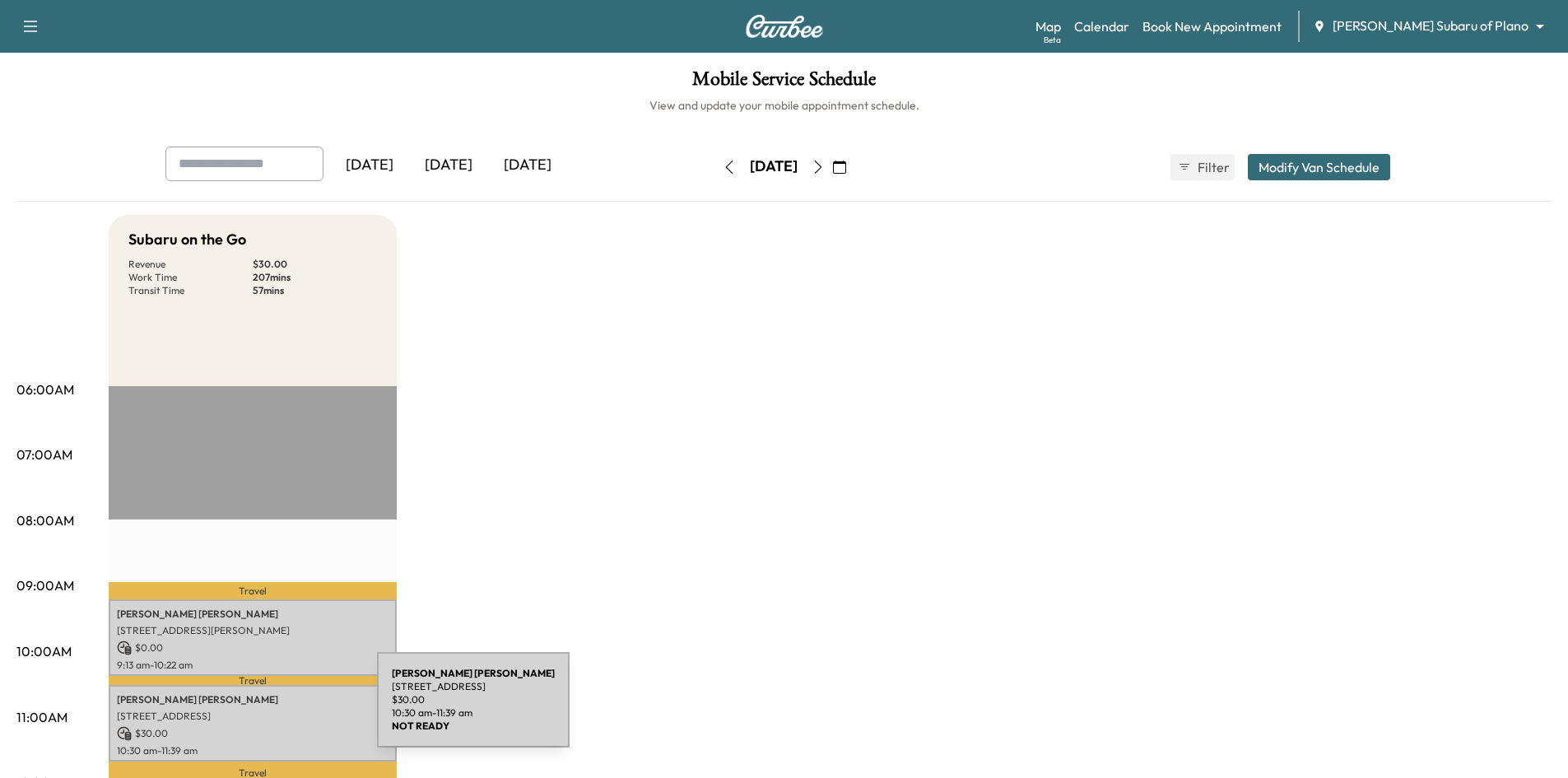
click at [252, 713] on p "9811 Windy Ridge Road, Frisco, TX 75033, US" at bounding box center [252, 715] width 271 height 14
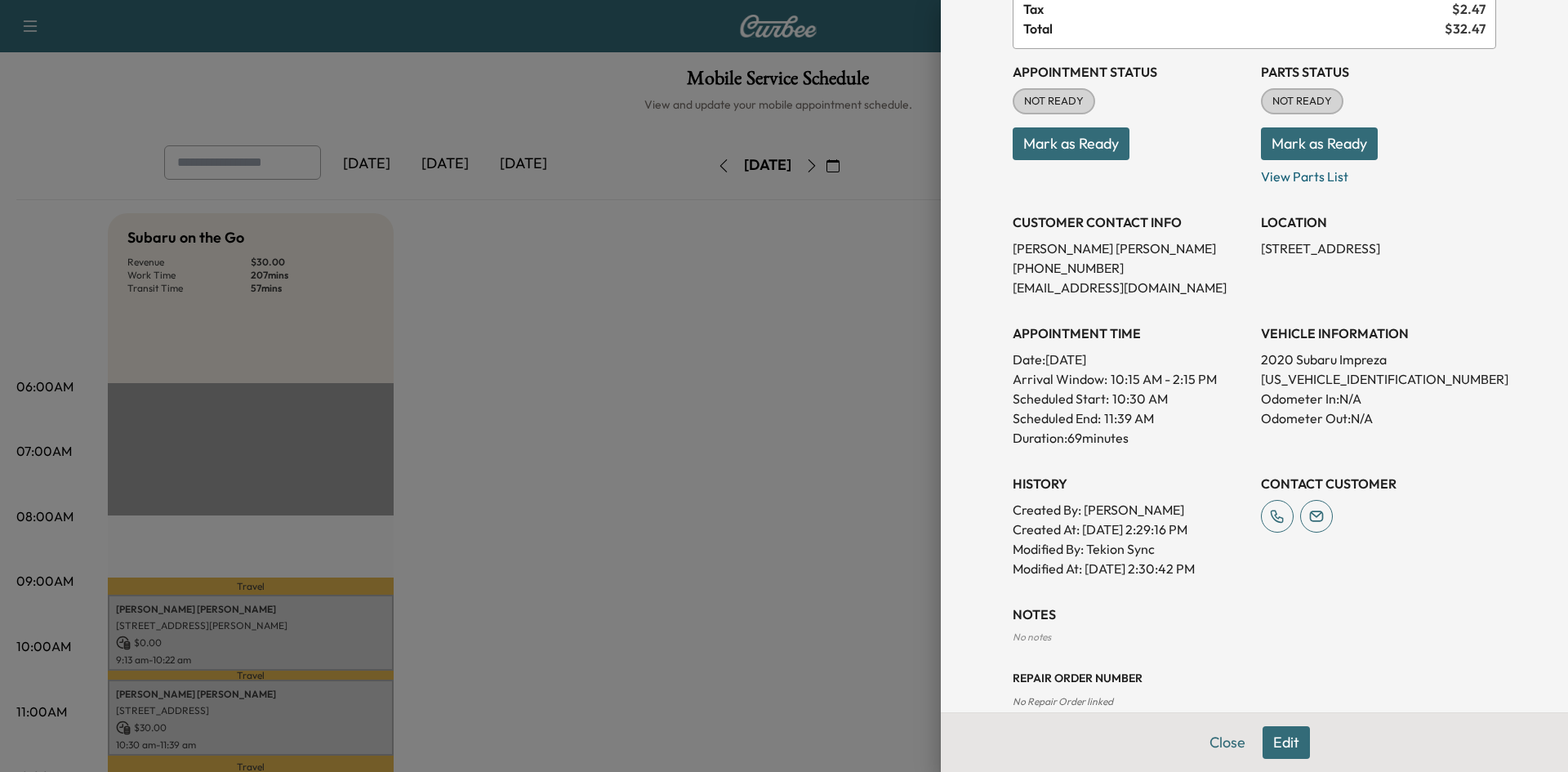
scroll to position [267, 0]
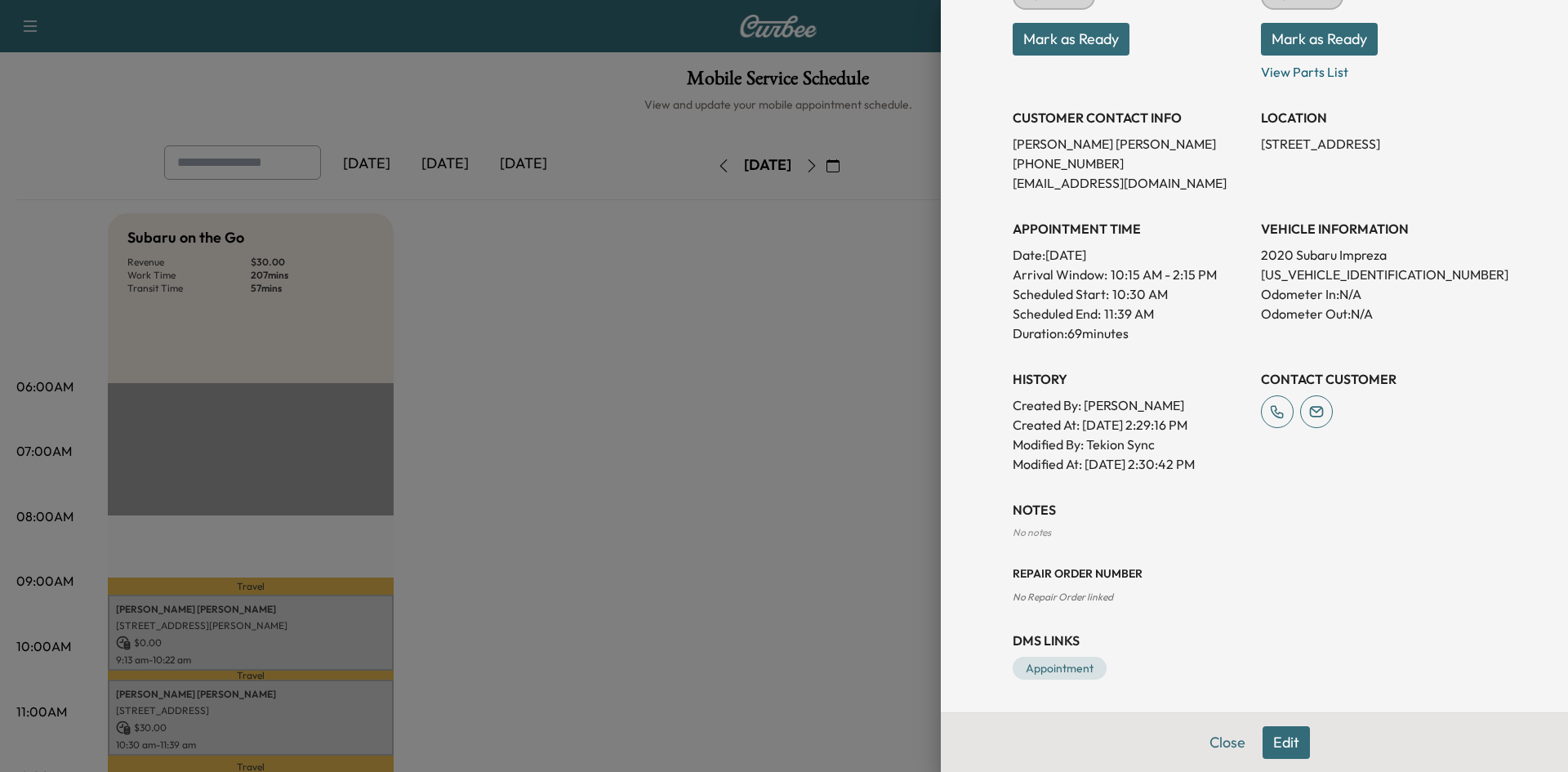
click at [1272, 746] on button "Edit" at bounding box center [1286, 742] width 48 height 32
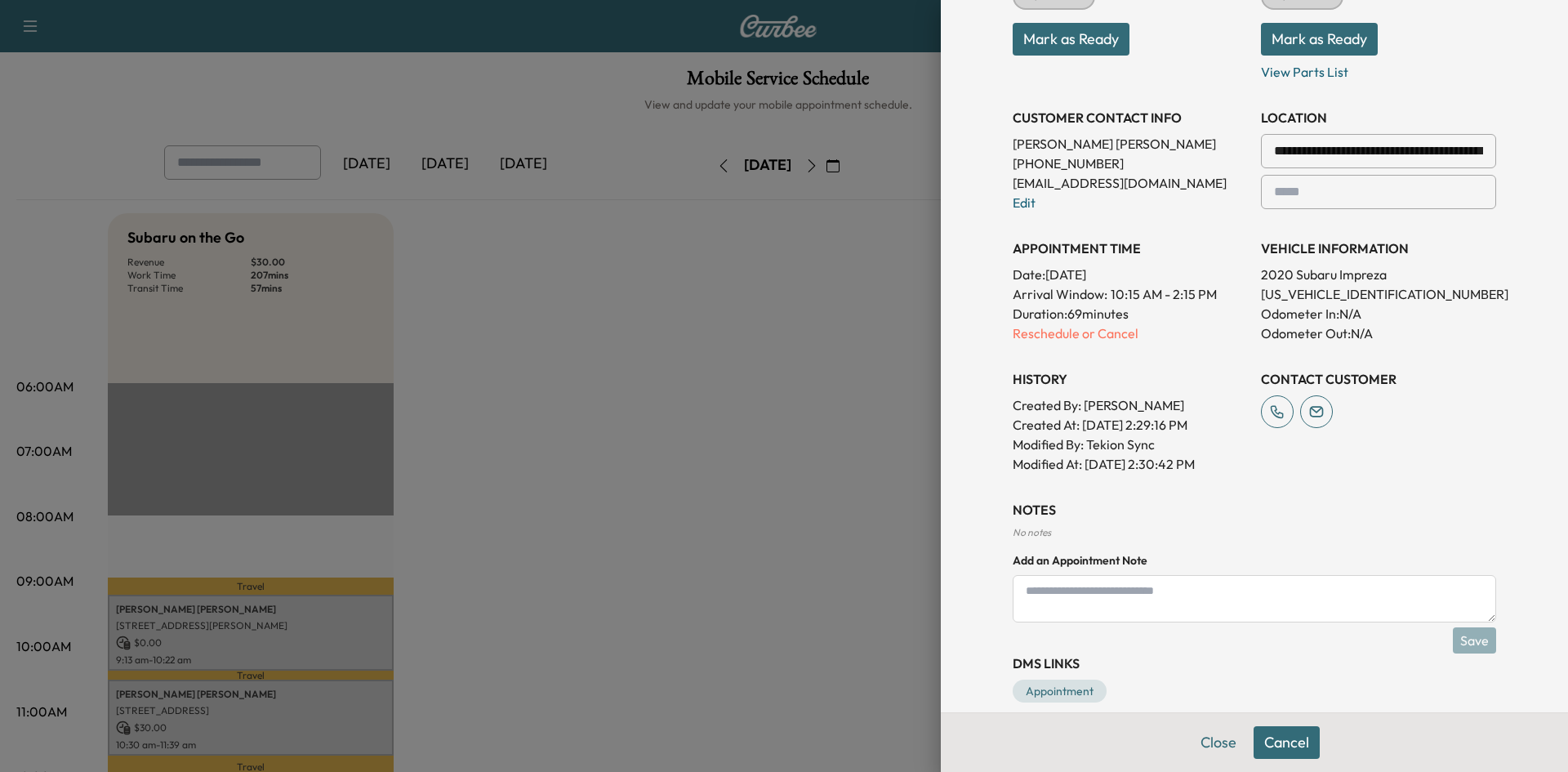
click at [1113, 592] on textarea at bounding box center [1254, 598] width 483 height 48
type textarea "**********"
click at [1453, 640] on button "Save" at bounding box center [1474, 640] width 43 height 26
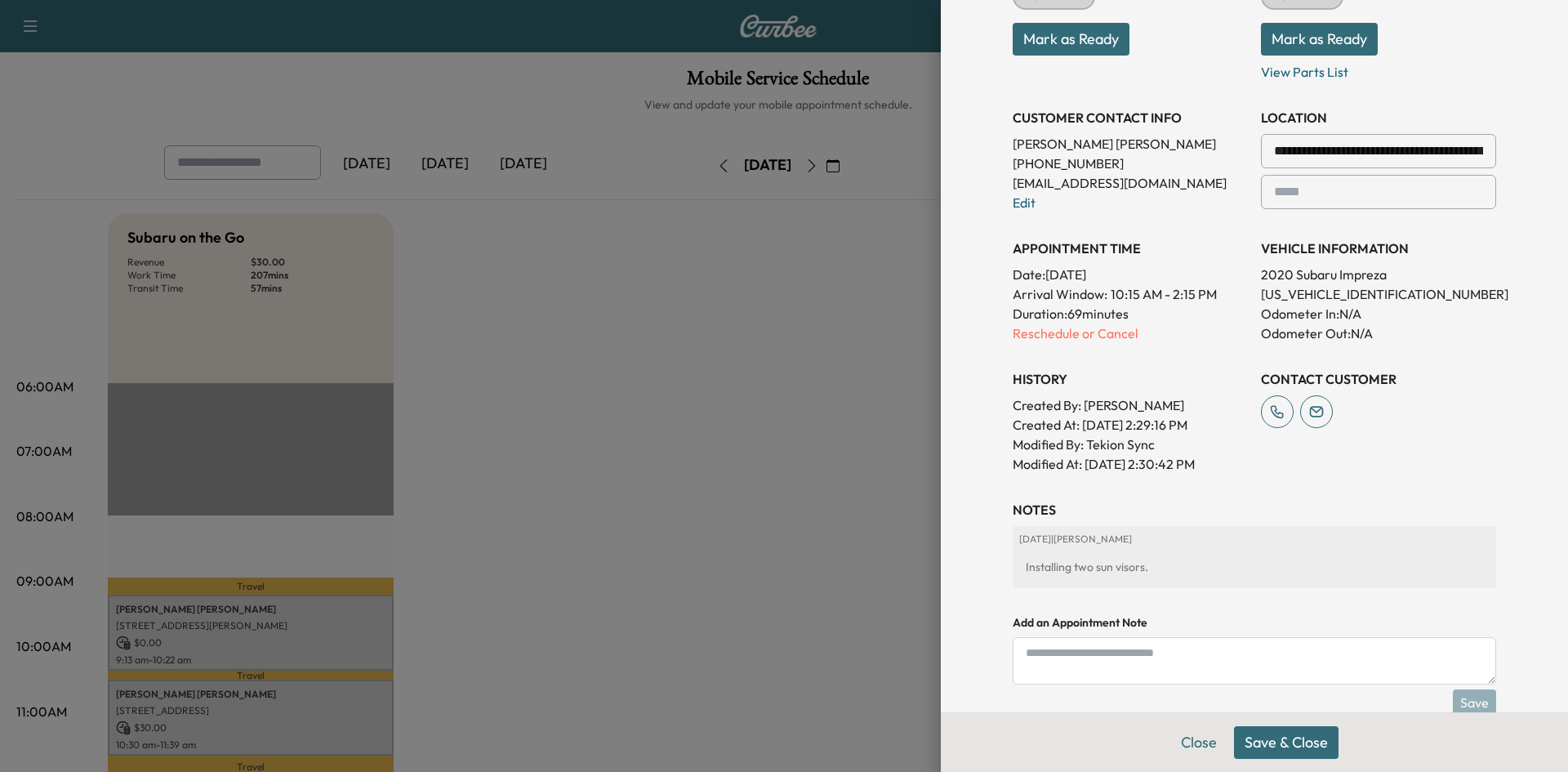
drag, startPoint x: 1259, startPoint y: 747, endPoint x: 1258, endPoint y: 739, distance: 8.1
click at [1260, 746] on button "Save & Close" at bounding box center [1286, 742] width 104 height 32
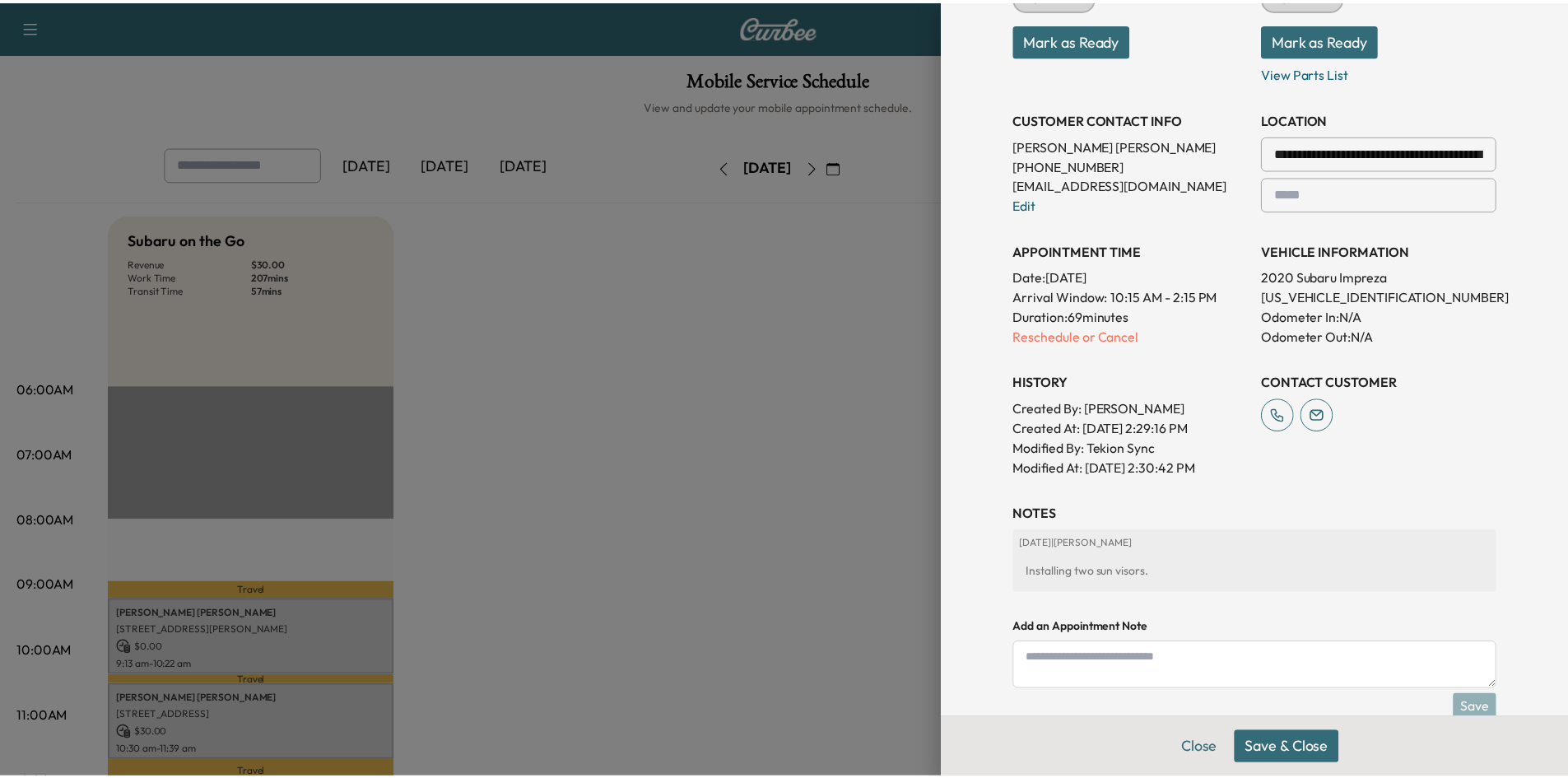
scroll to position [269, 0]
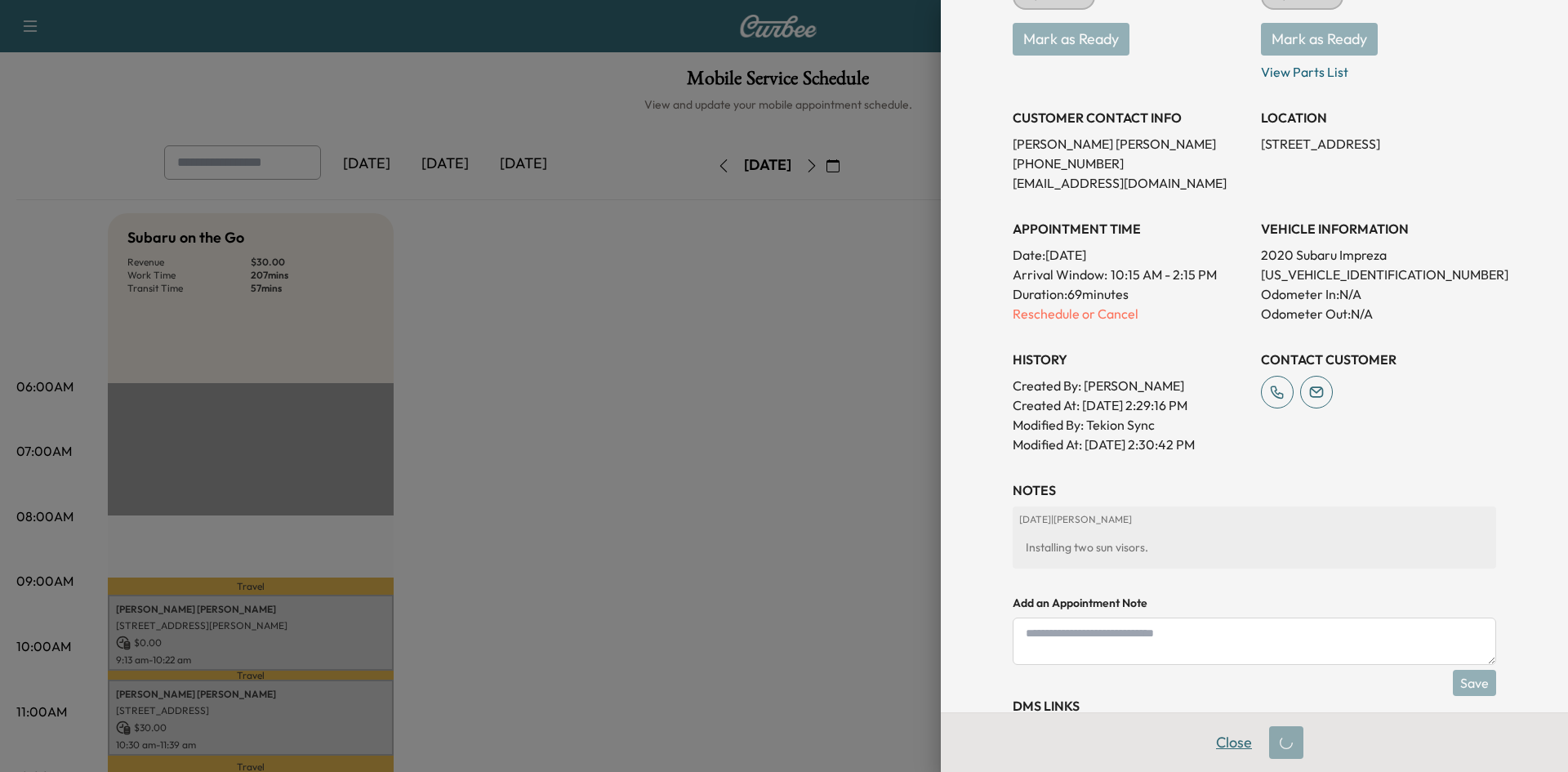
click at [1212, 740] on button "Close" at bounding box center [1234, 742] width 58 height 32
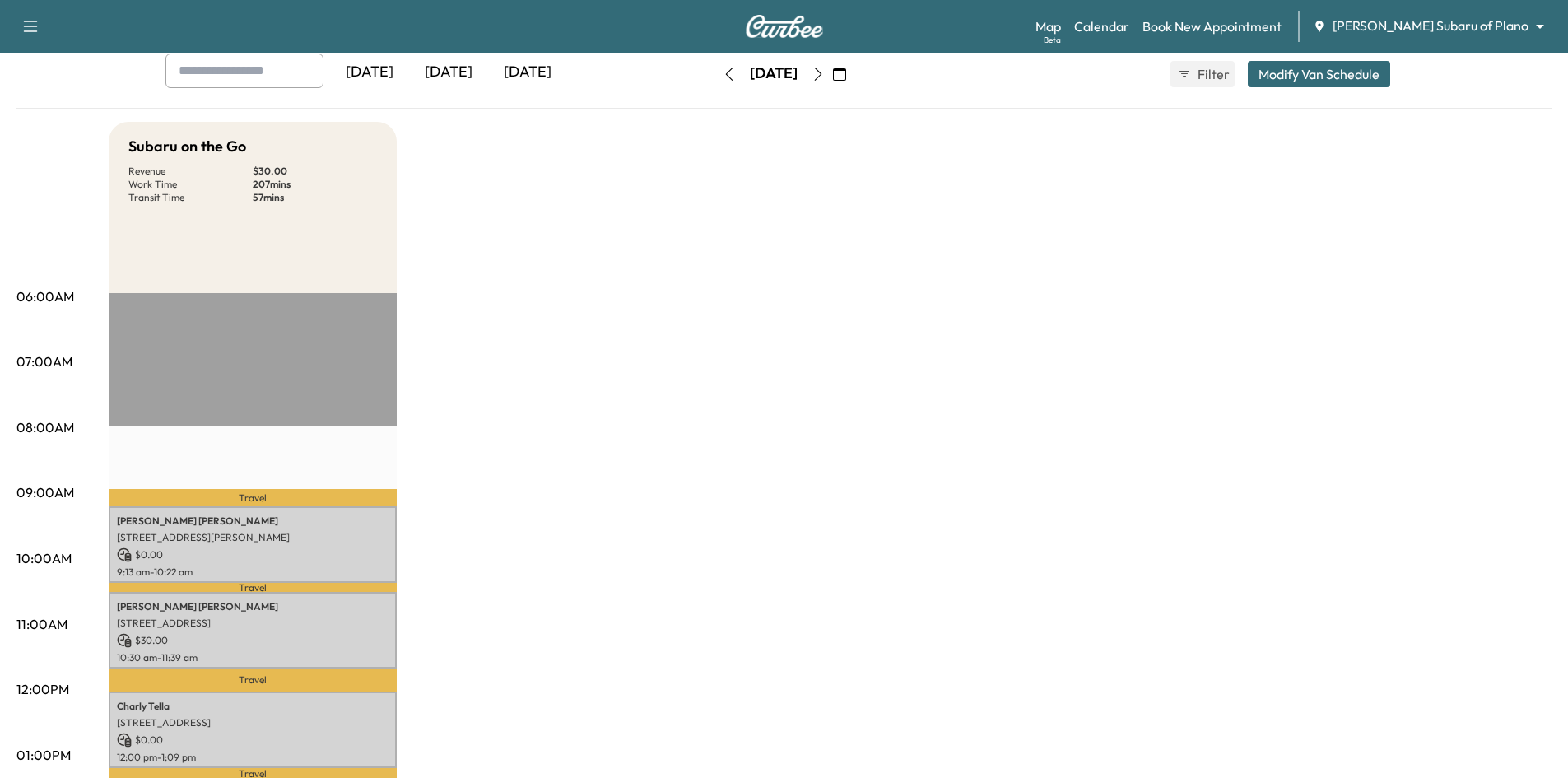
scroll to position [0, 0]
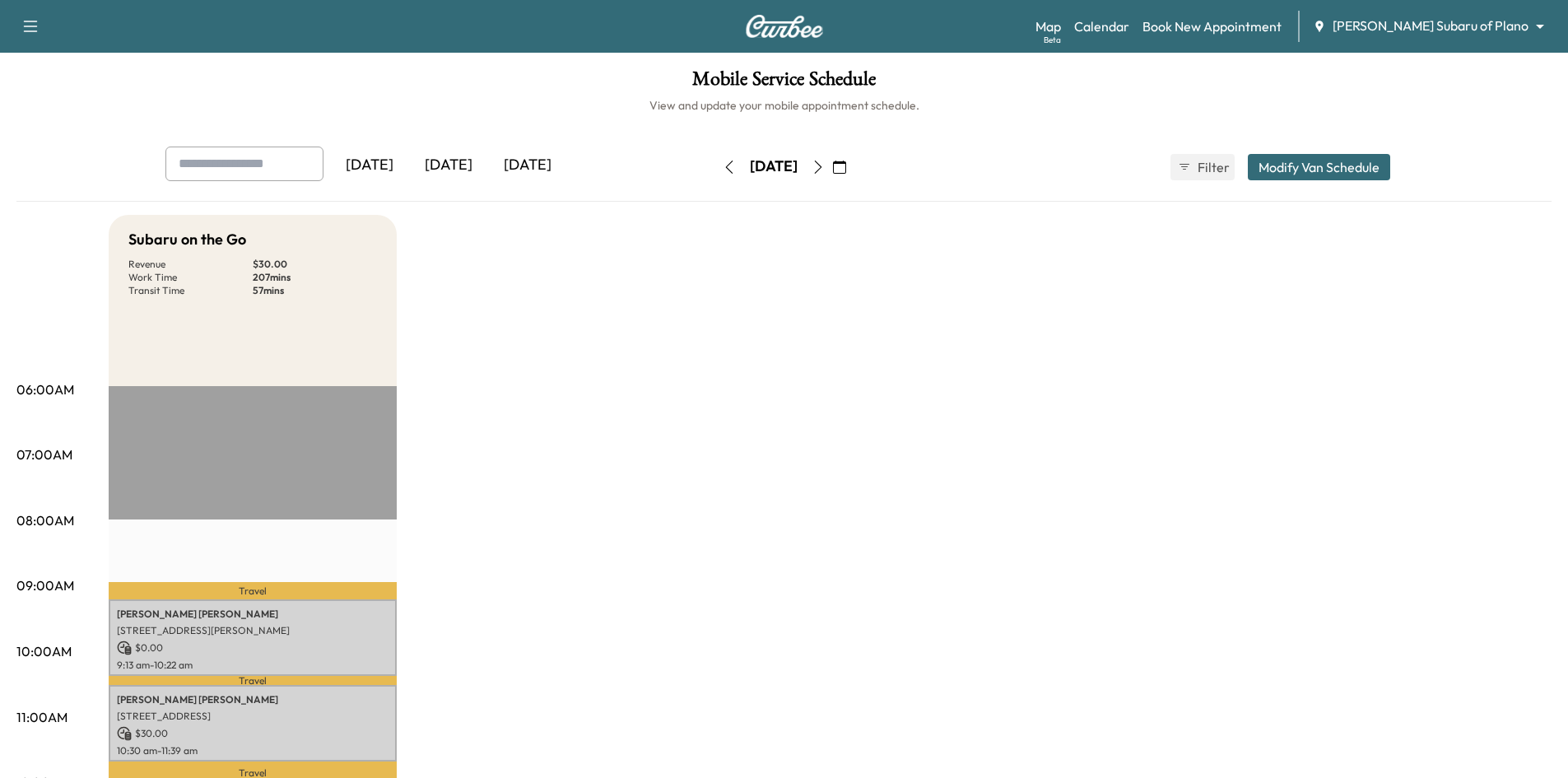
click at [465, 161] on div "[DATE]" at bounding box center [448, 166] width 79 height 38
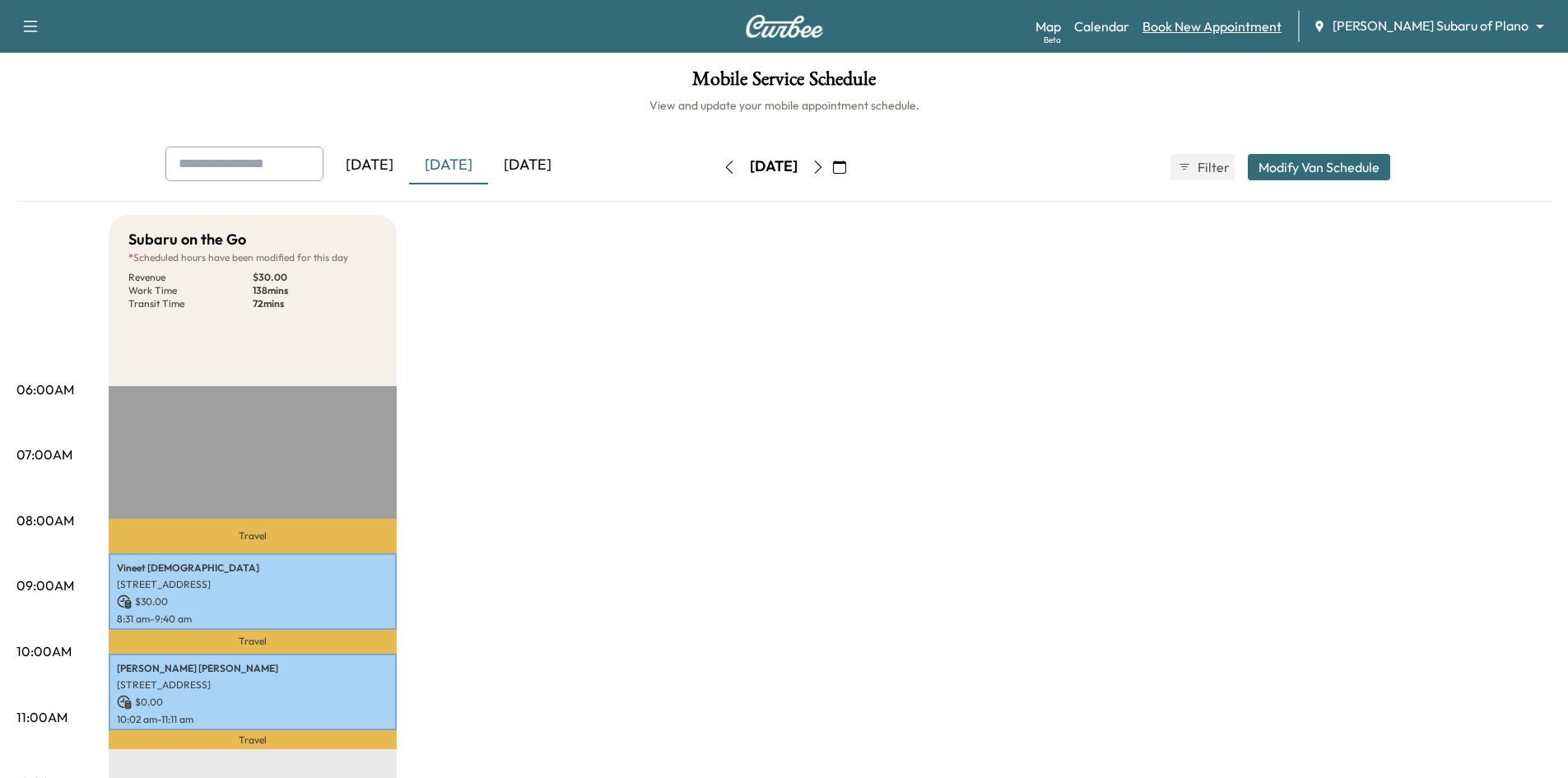
click at [1247, 34] on link "Book New Appointment" at bounding box center [1212, 26] width 139 height 20
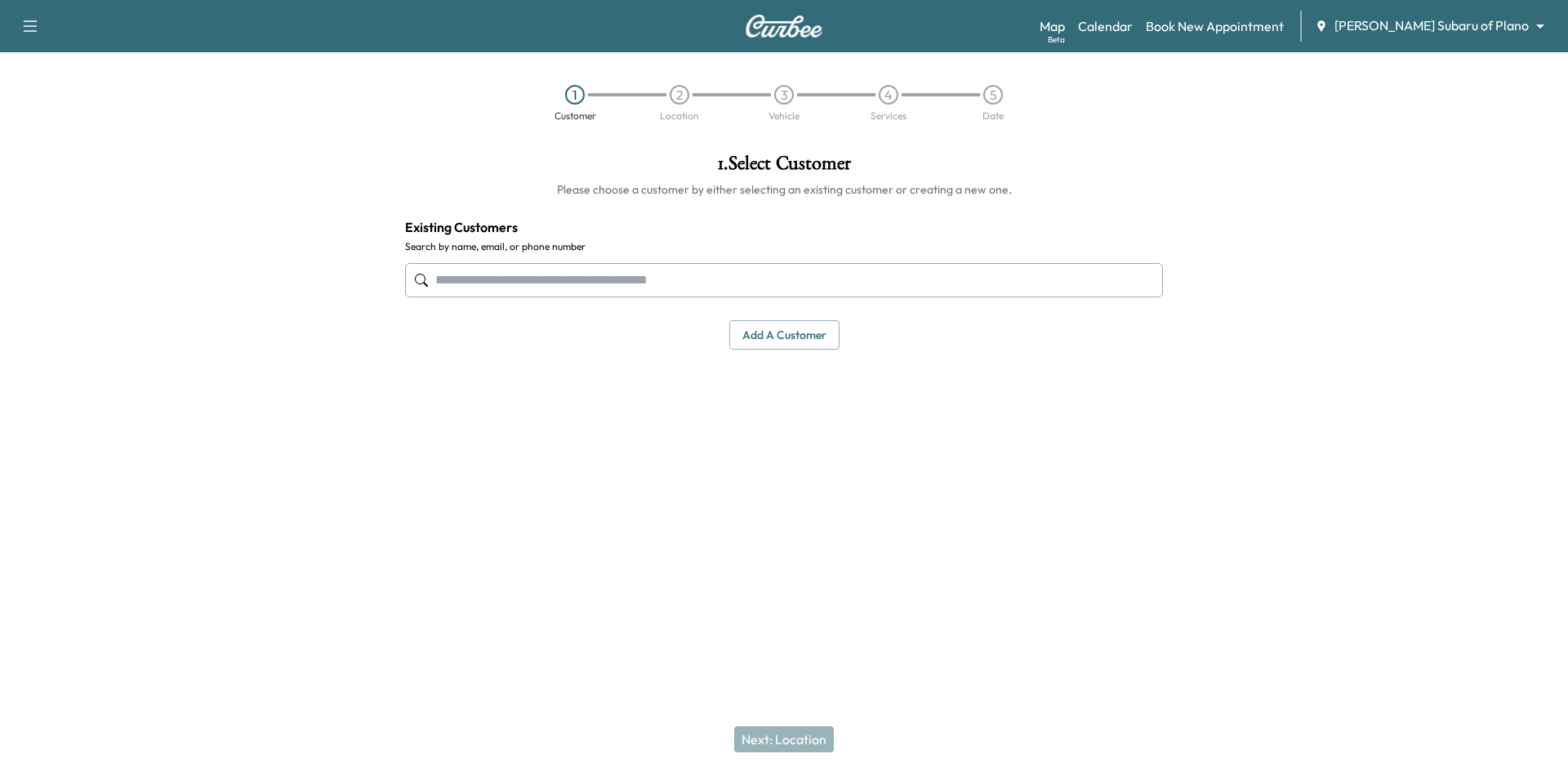
click at [924, 276] on input "text" at bounding box center [784, 280] width 758 height 34
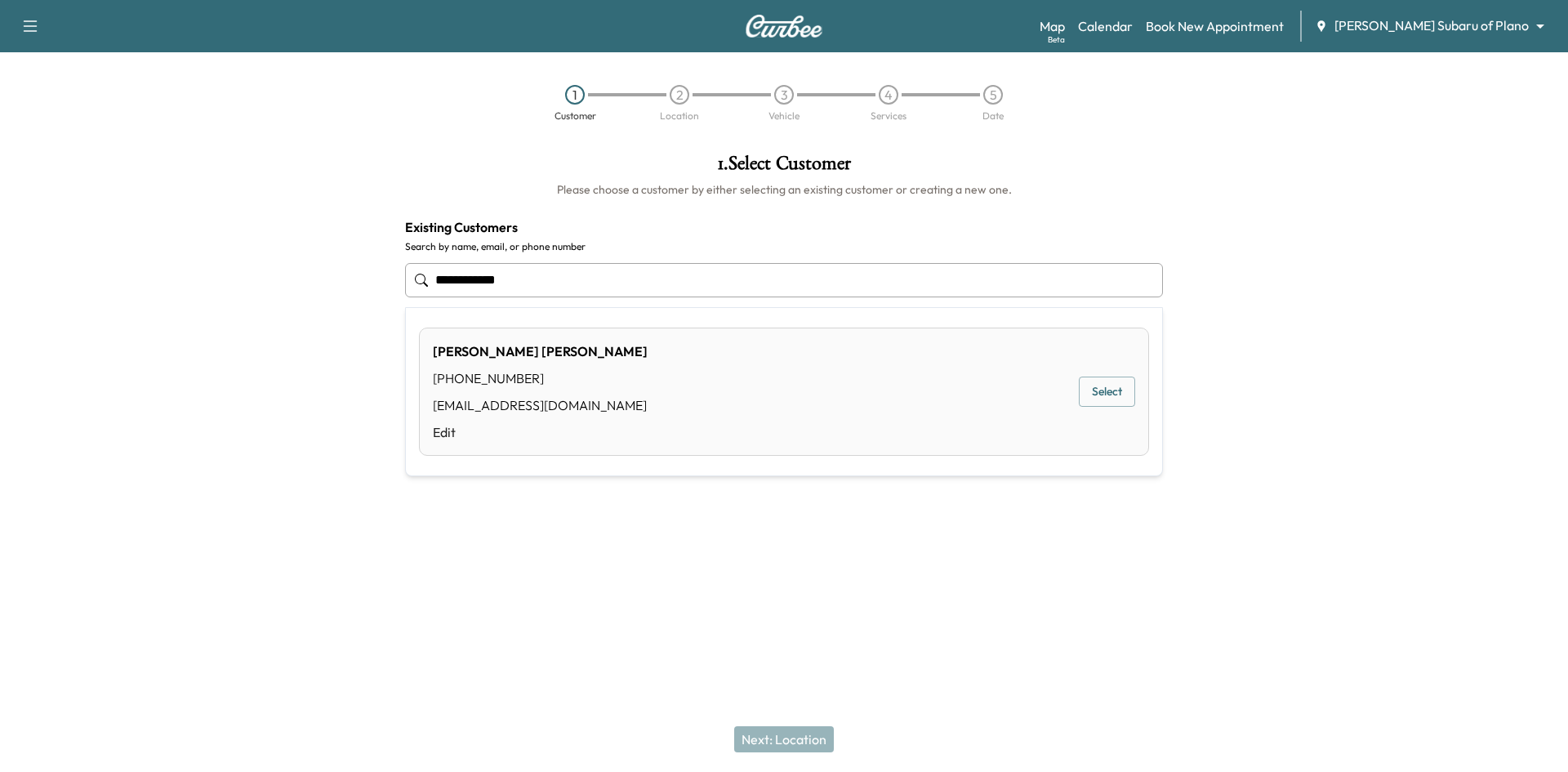
click at [1099, 396] on button "Select" at bounding box center [1107, 391] width 57 height 31
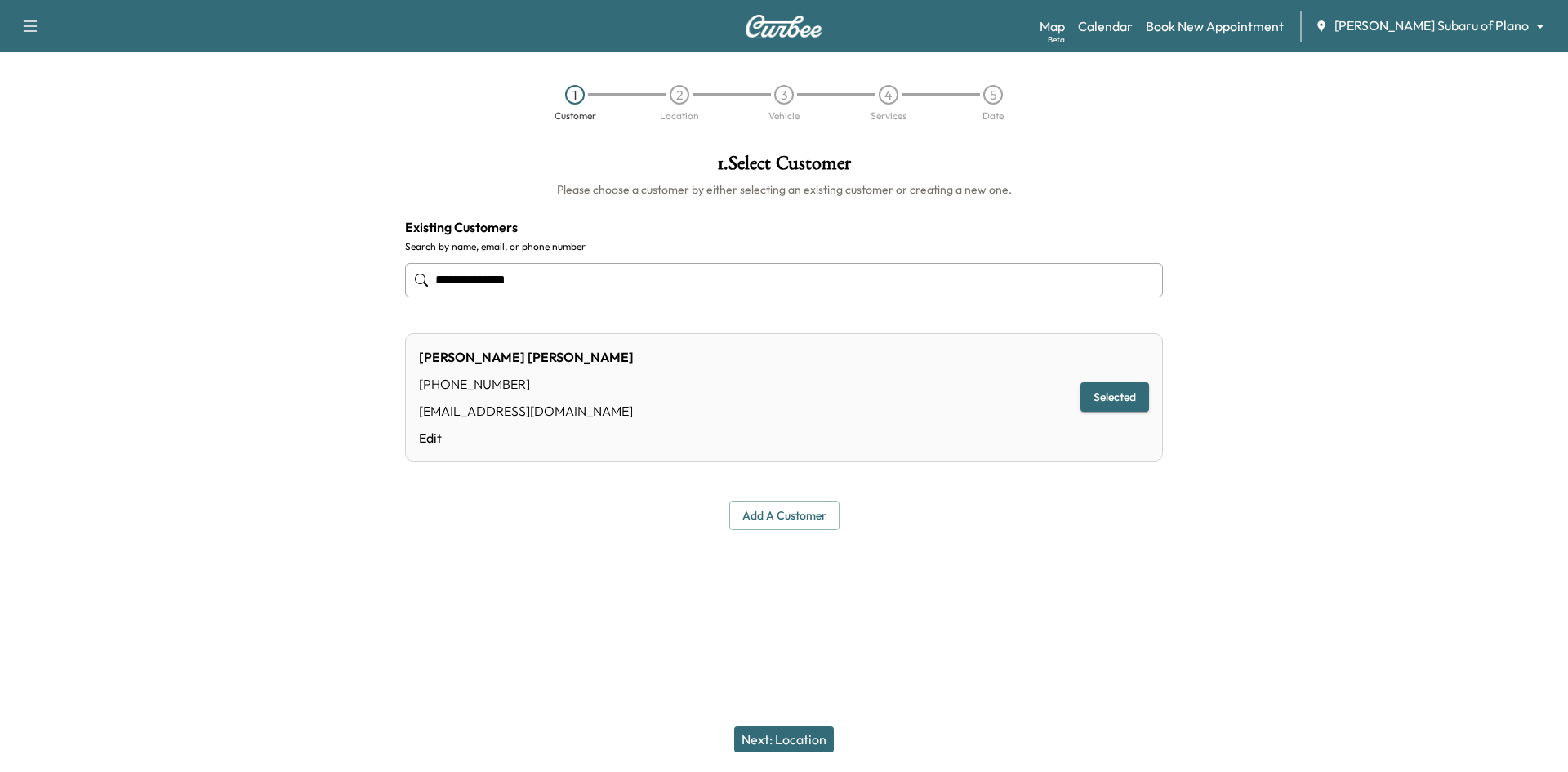
type input "**********"
click at [786, 749] on button "Next: Location" at bounding box center [784, 739] width 100 height 26
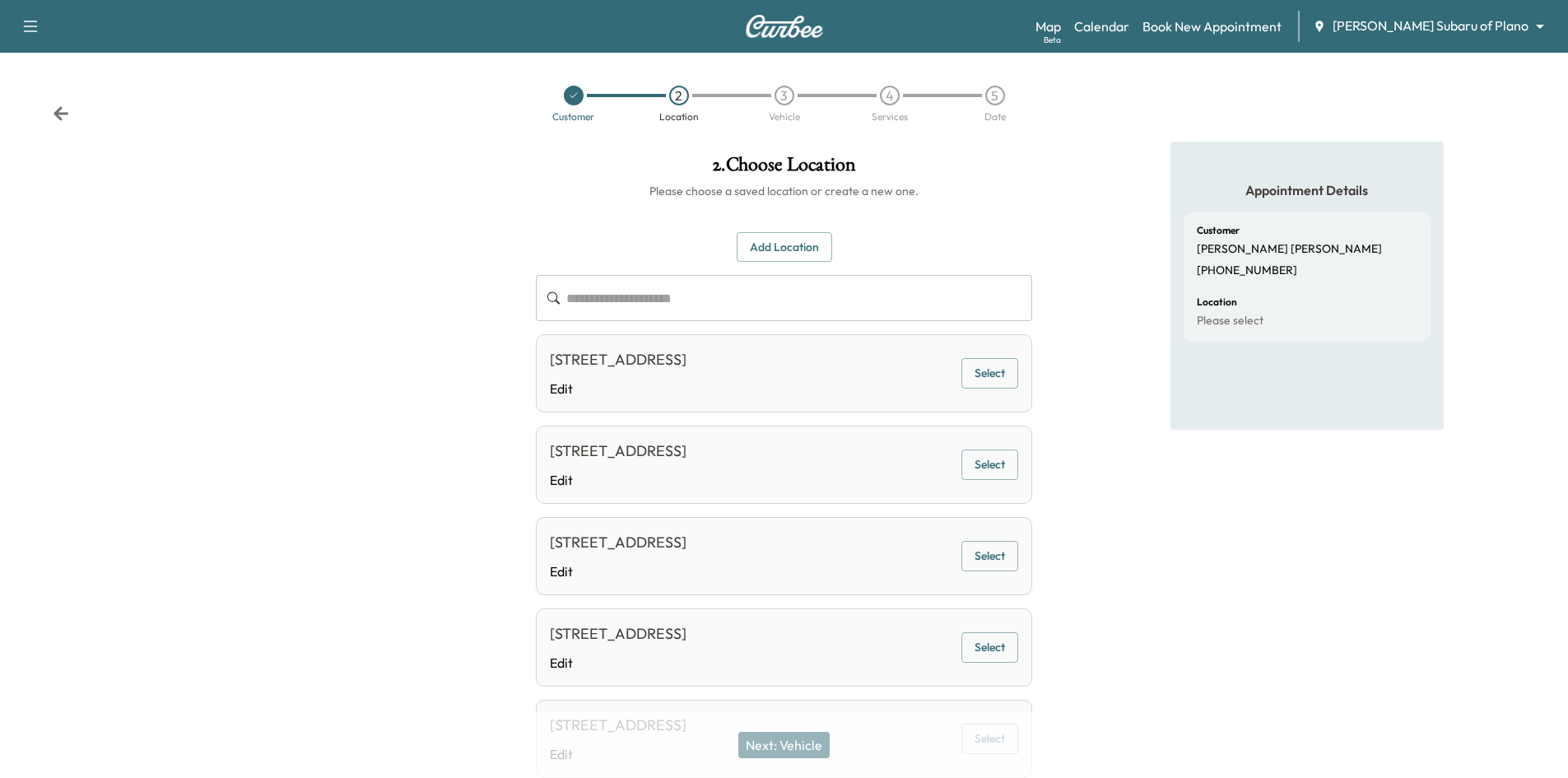
click at [578, 102] on div at bounding box center [574, 95] width 20 height 20
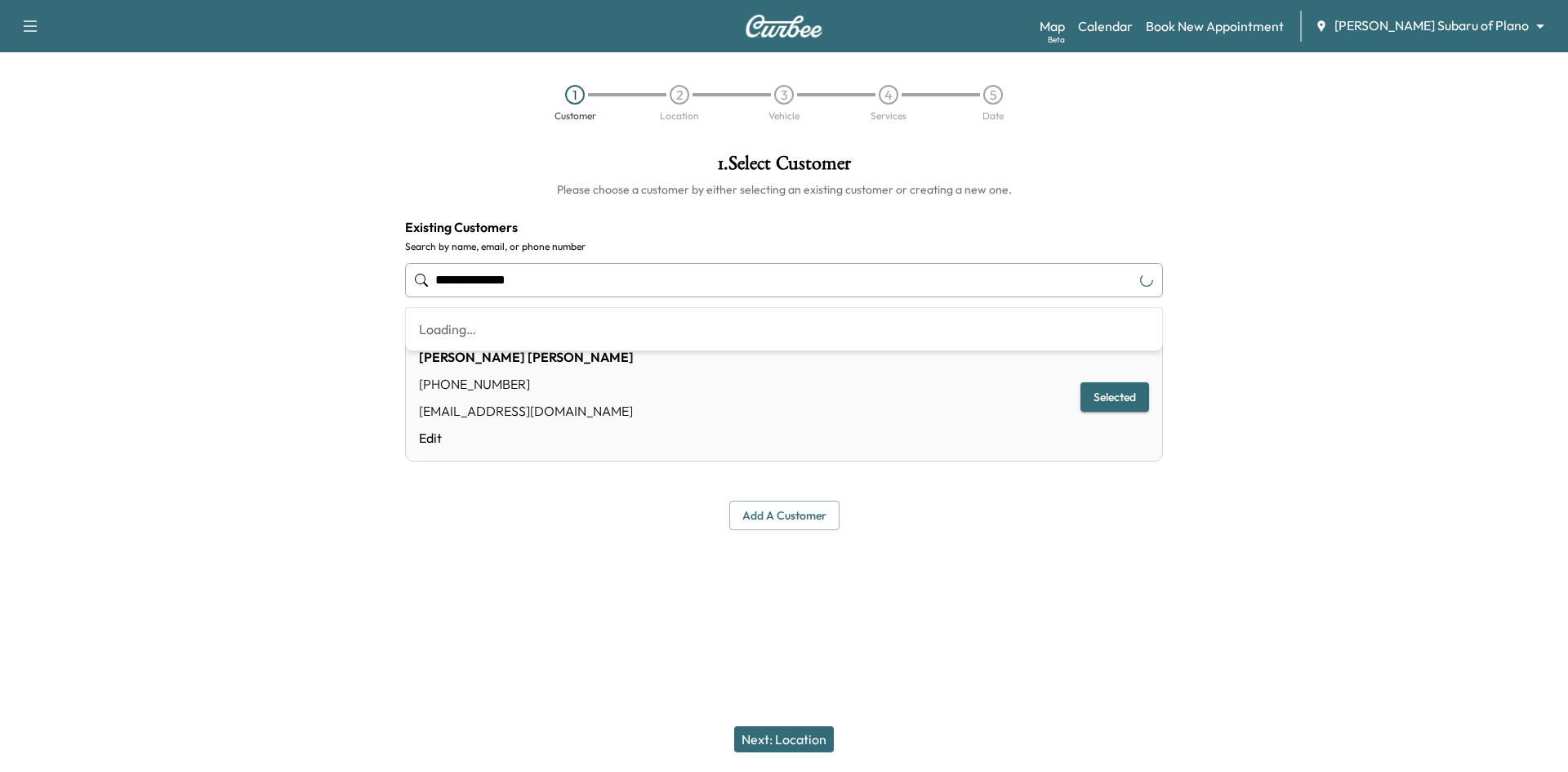
drag, startPoint x: 573, startPoint y: 293, endPoint x: 212, endPoint y: 296, distance: 361.0
click at [166, 297] on div "**********" at bounding box center [784, 341] width 1568 height 402
type input "**********"
click at [1116, 400] on button "Selected" at bounding box center [1115, 398] width 68 height 31
drag, startPoint x: 835, startPoint y: 292, endPoint x: 268, endPoint y: 286, distance: 567.0
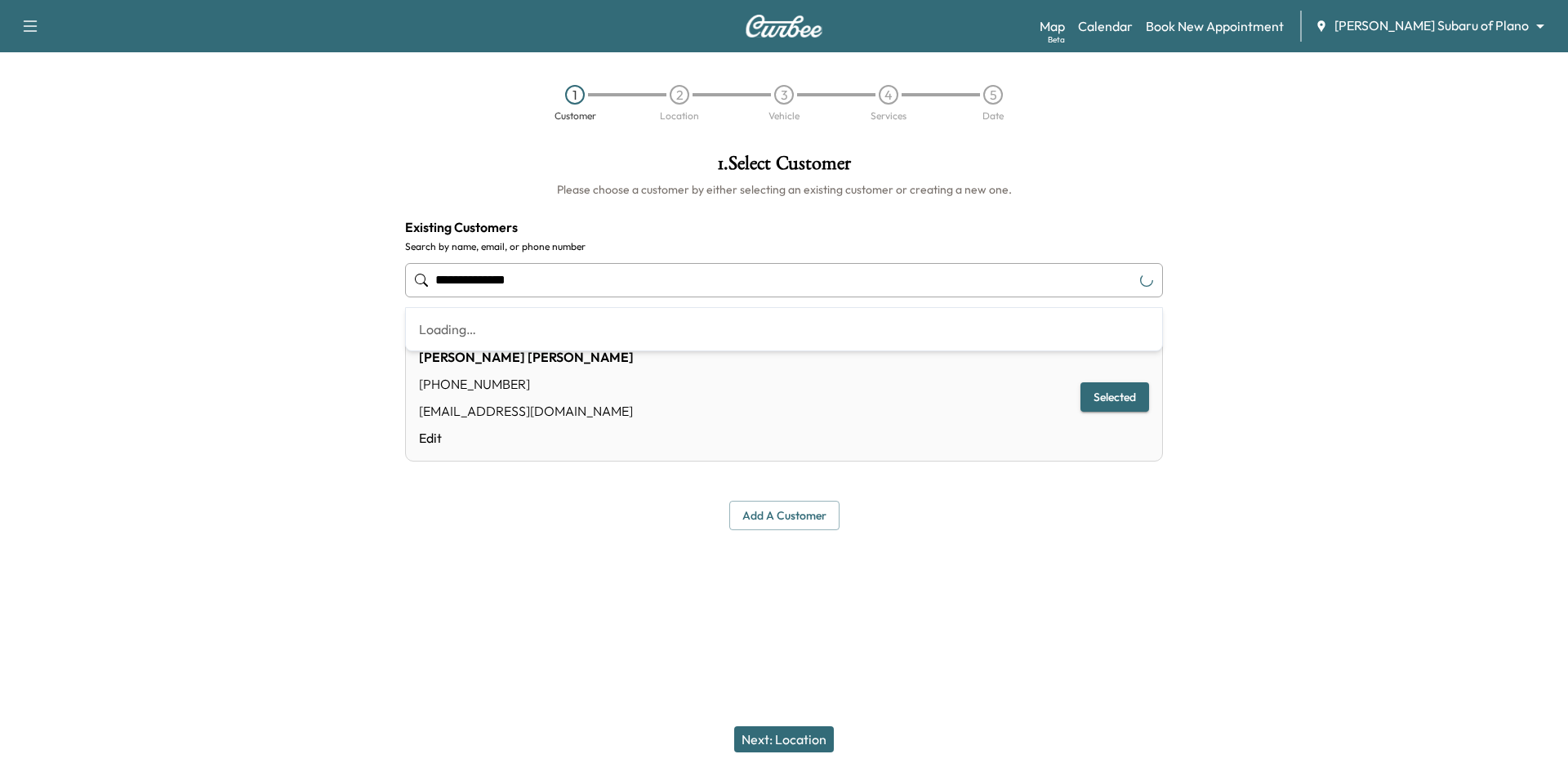
click at [259, 292] on div "**********" at bounding box center [784, 341] width 1568 height 402
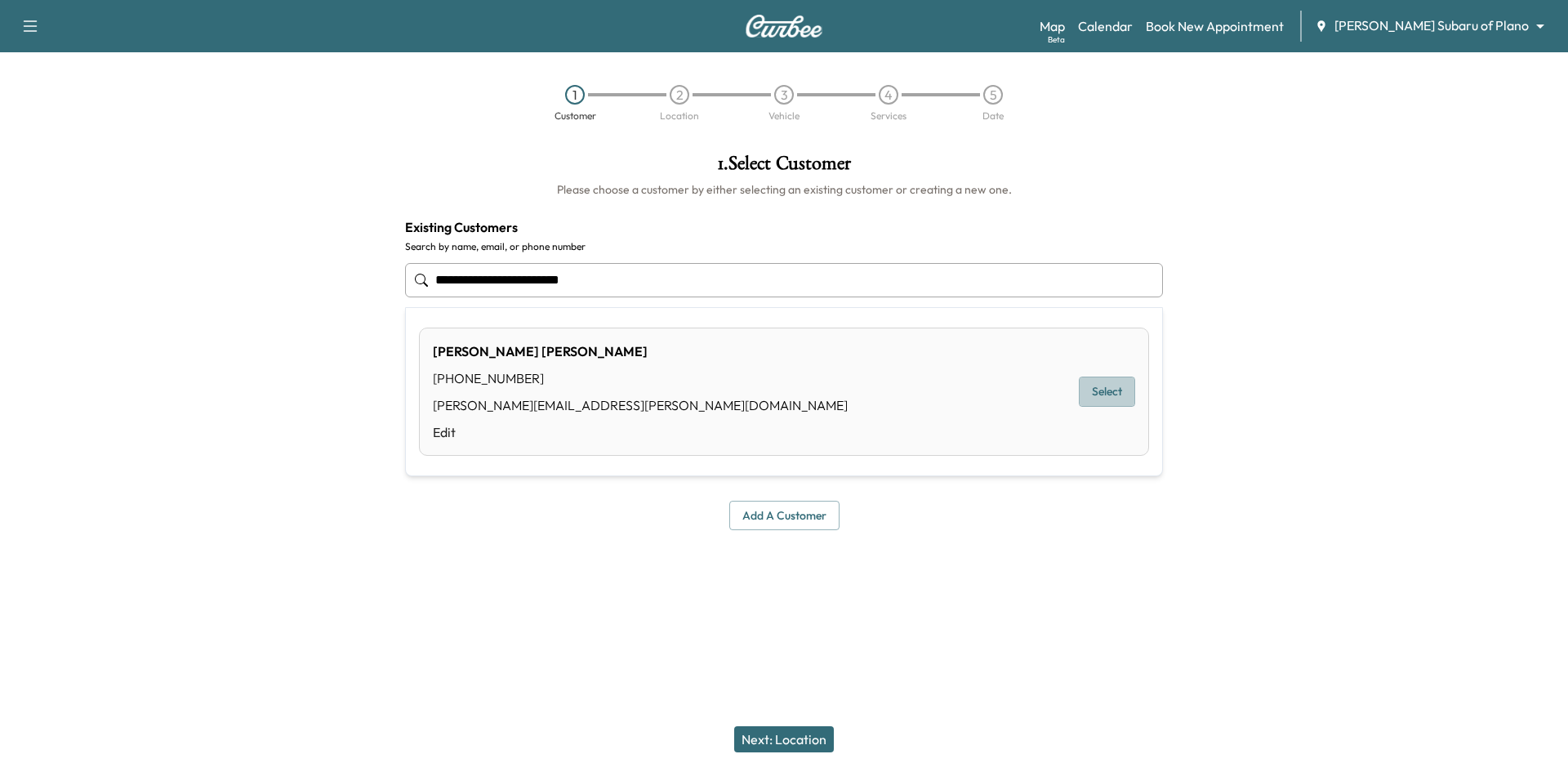
click at [1122, 394] on button "Select" at bounding box center [1107, 391] width 57 height 31
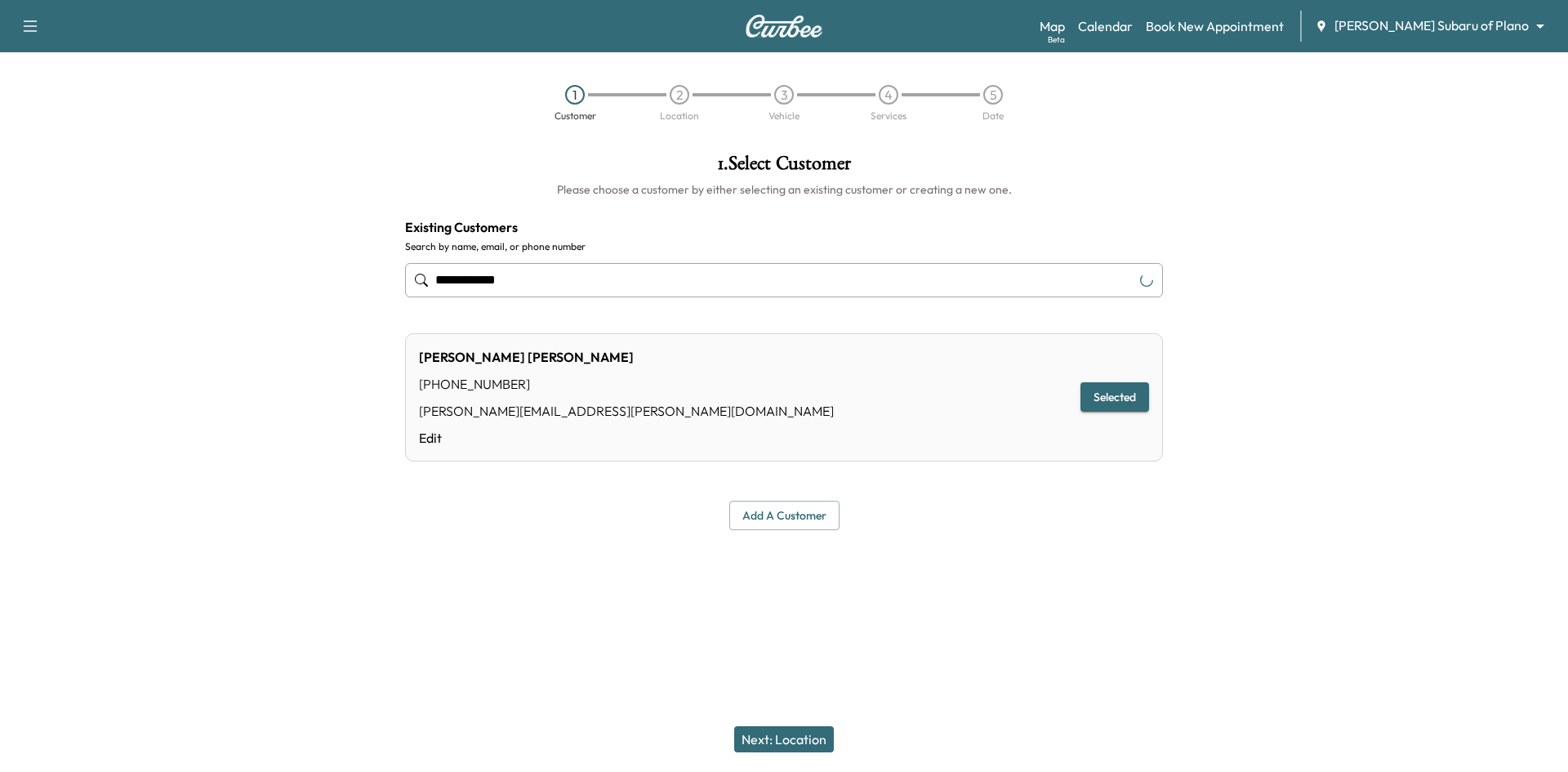
type input "**********"
click at [765, 735] on button "Next: Location" at bounding box center [784, 739] width 100 height 26
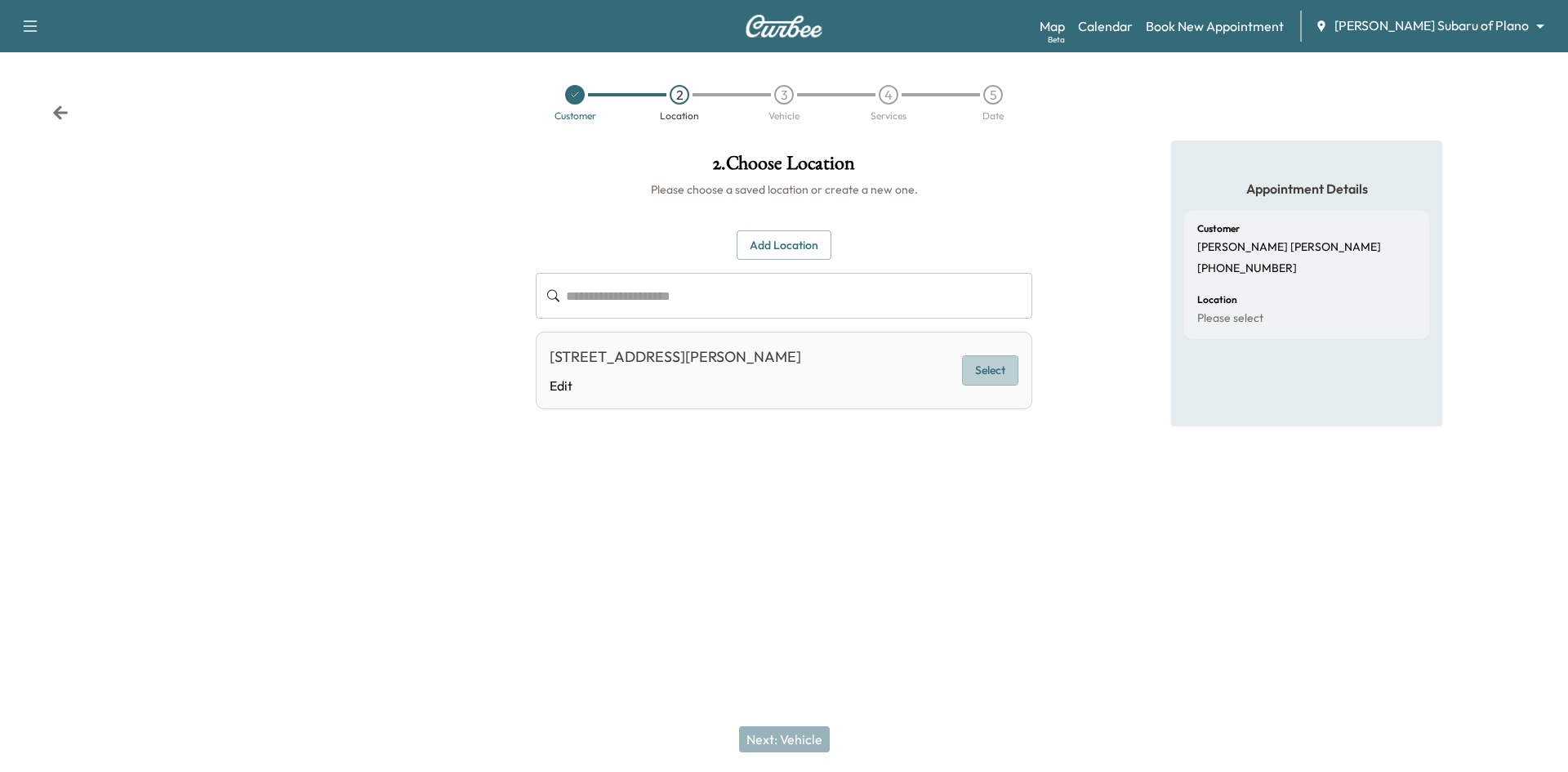
click at [985, 372] on button "Select" at bounding box center [990, 371] width 57 height 31
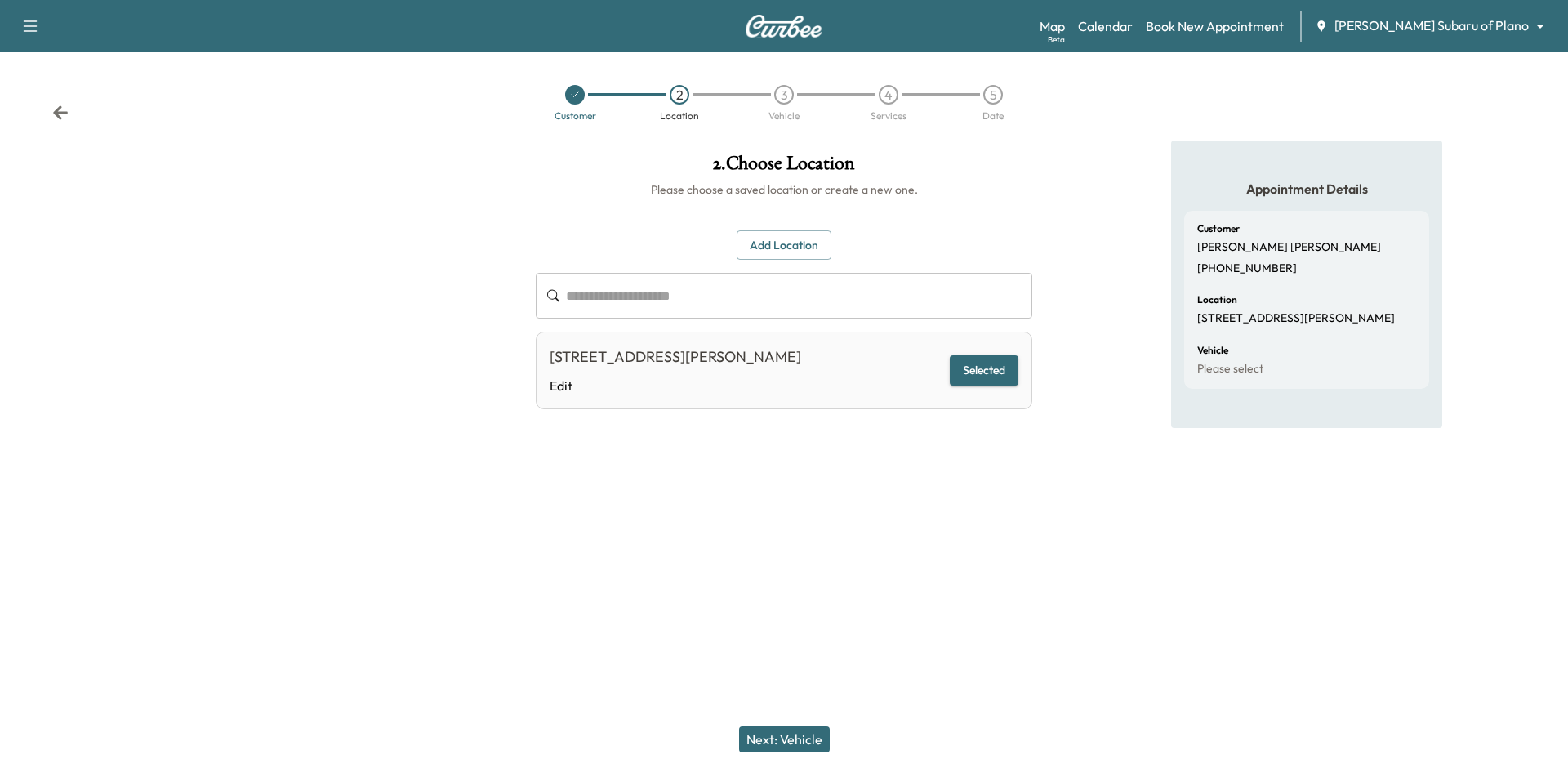
click at [789, 746] on button "Next: Vehicle" at bounding box center [784, 739] width 91 height 26
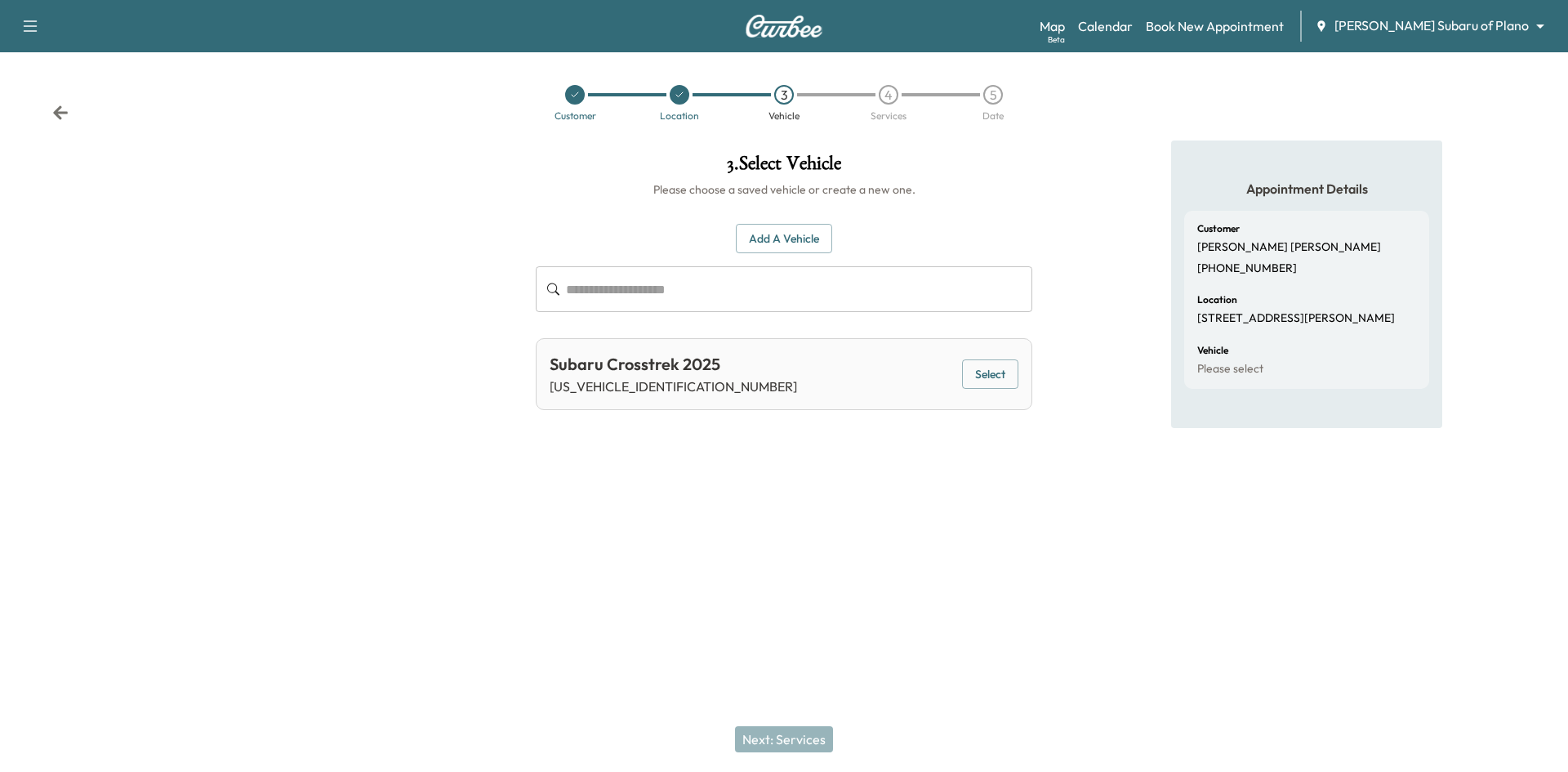
click at [968, 377] on button "Select" at bounding box center [990, 374] width 57 height 31
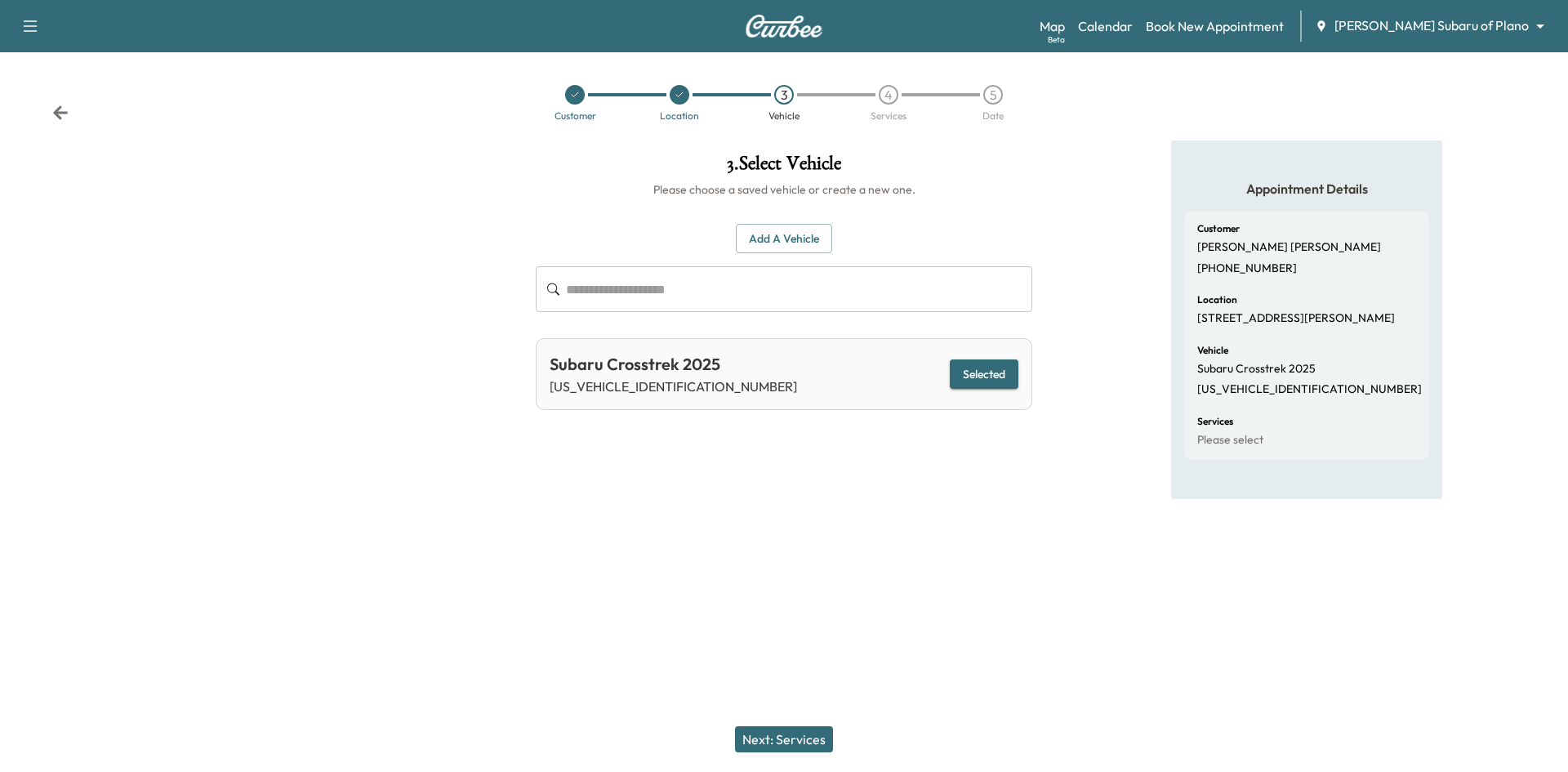
click at [801, 742] on button "Next: Services" at bounding box center [784, 739] width 98 height 26
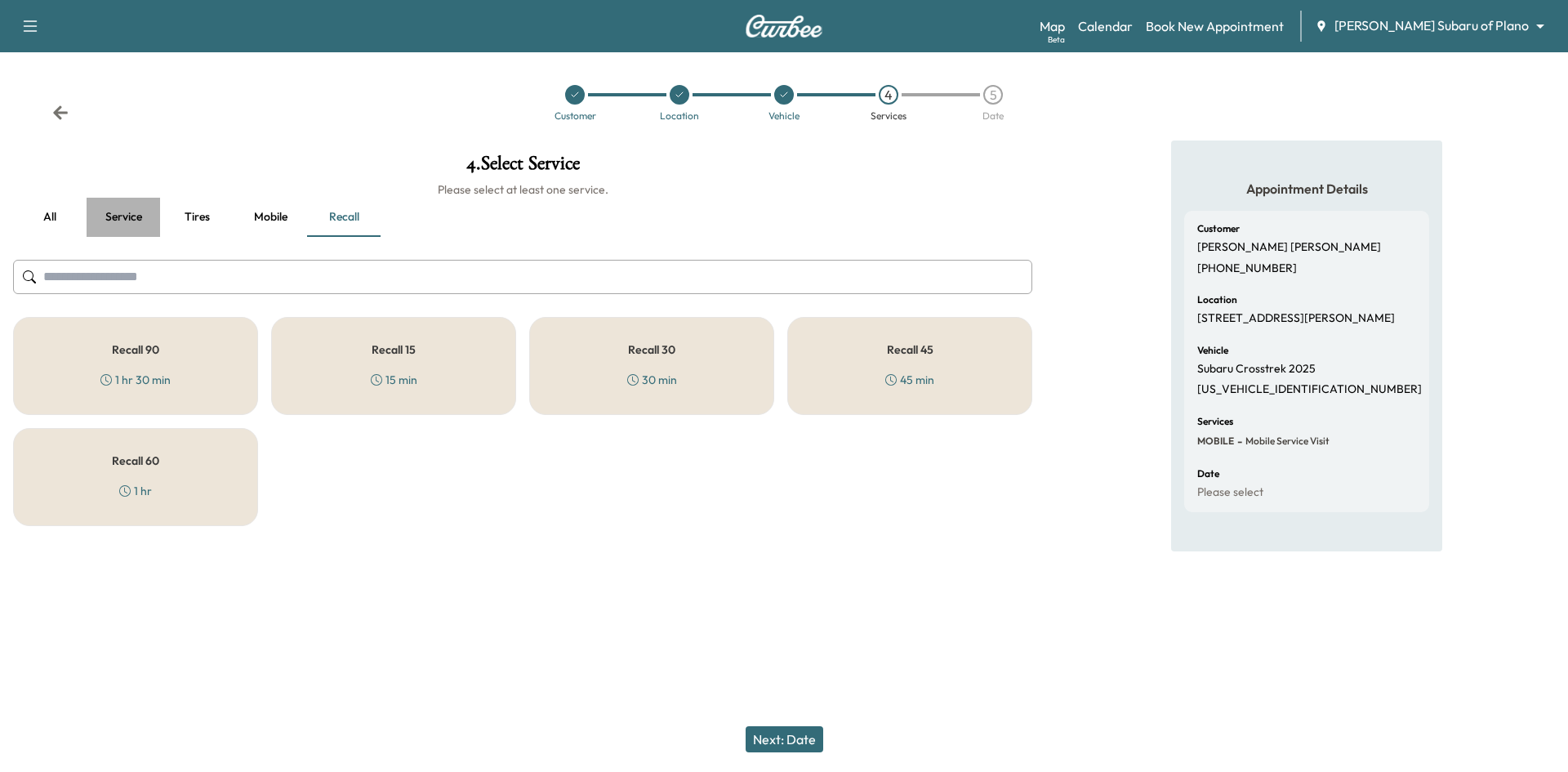
click at [129, 216] on button "Service" at bounding box center [123, 218] width 74 height 40
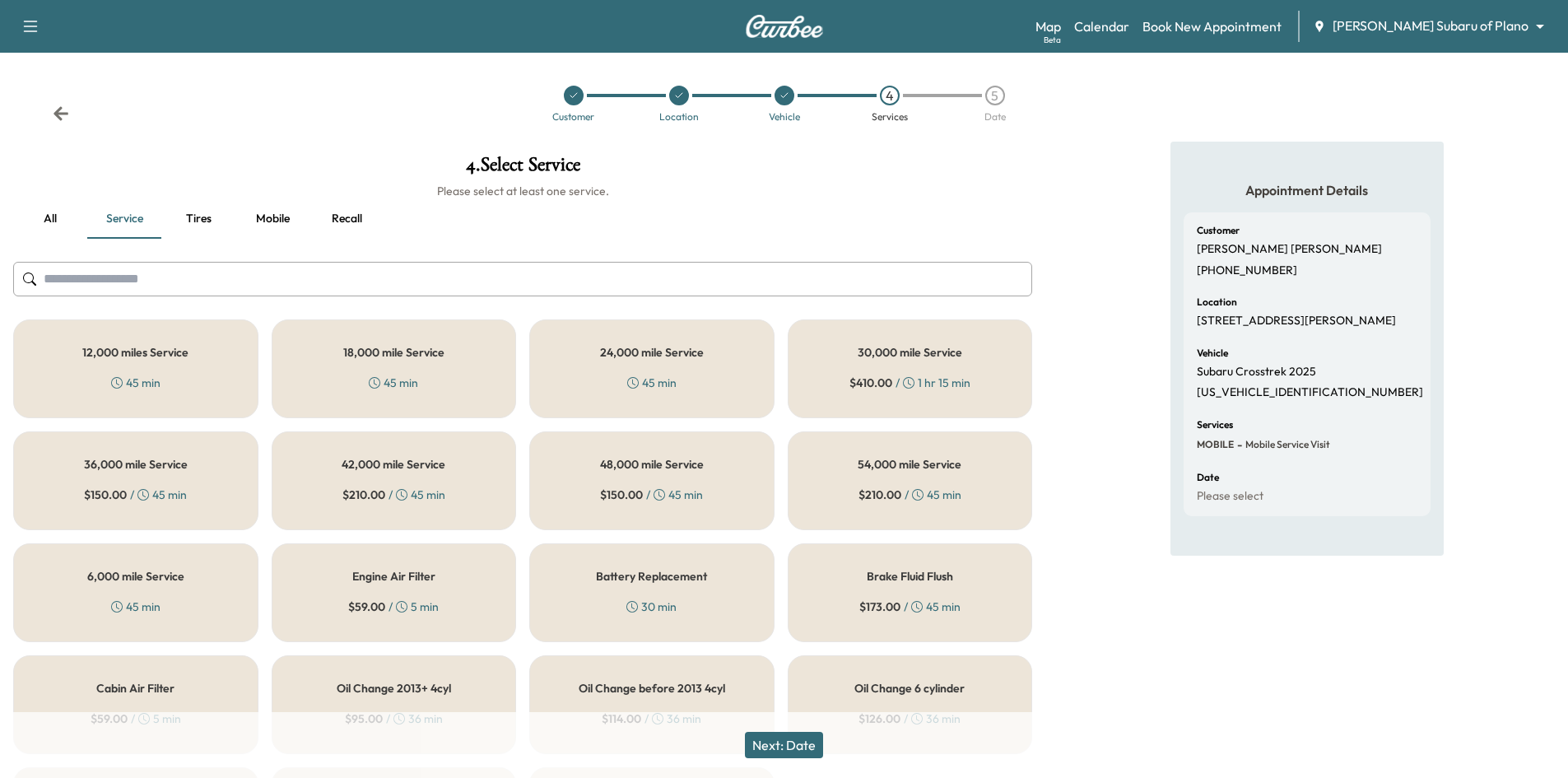
click at [173, 609] on div "6,000 mile Service 45 min" at bounding box center [136, 592] width 245 height 99
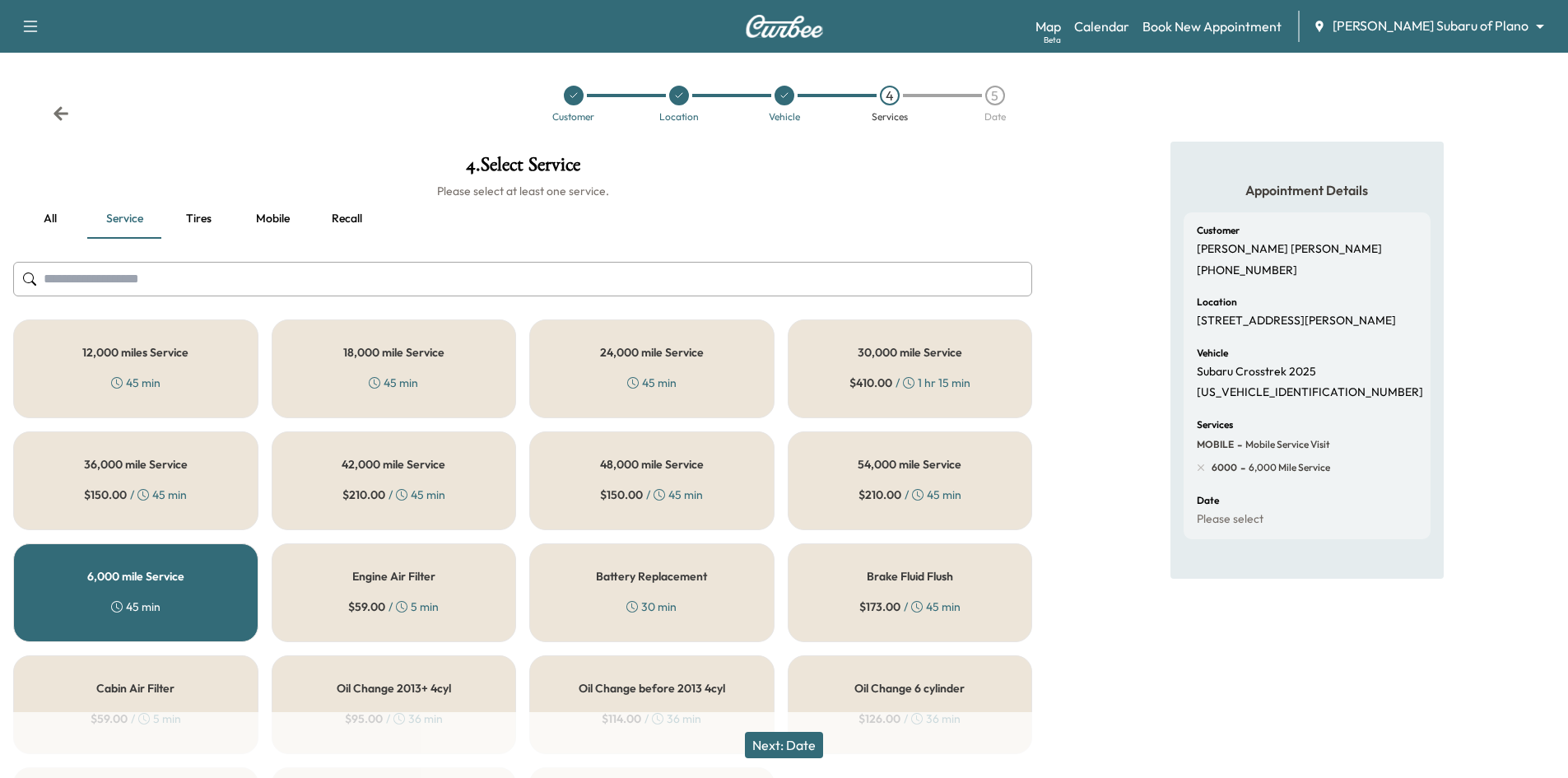
click at [790, 749] on button "Next: Date" at bounding box center [784, 744] width 78 height 26
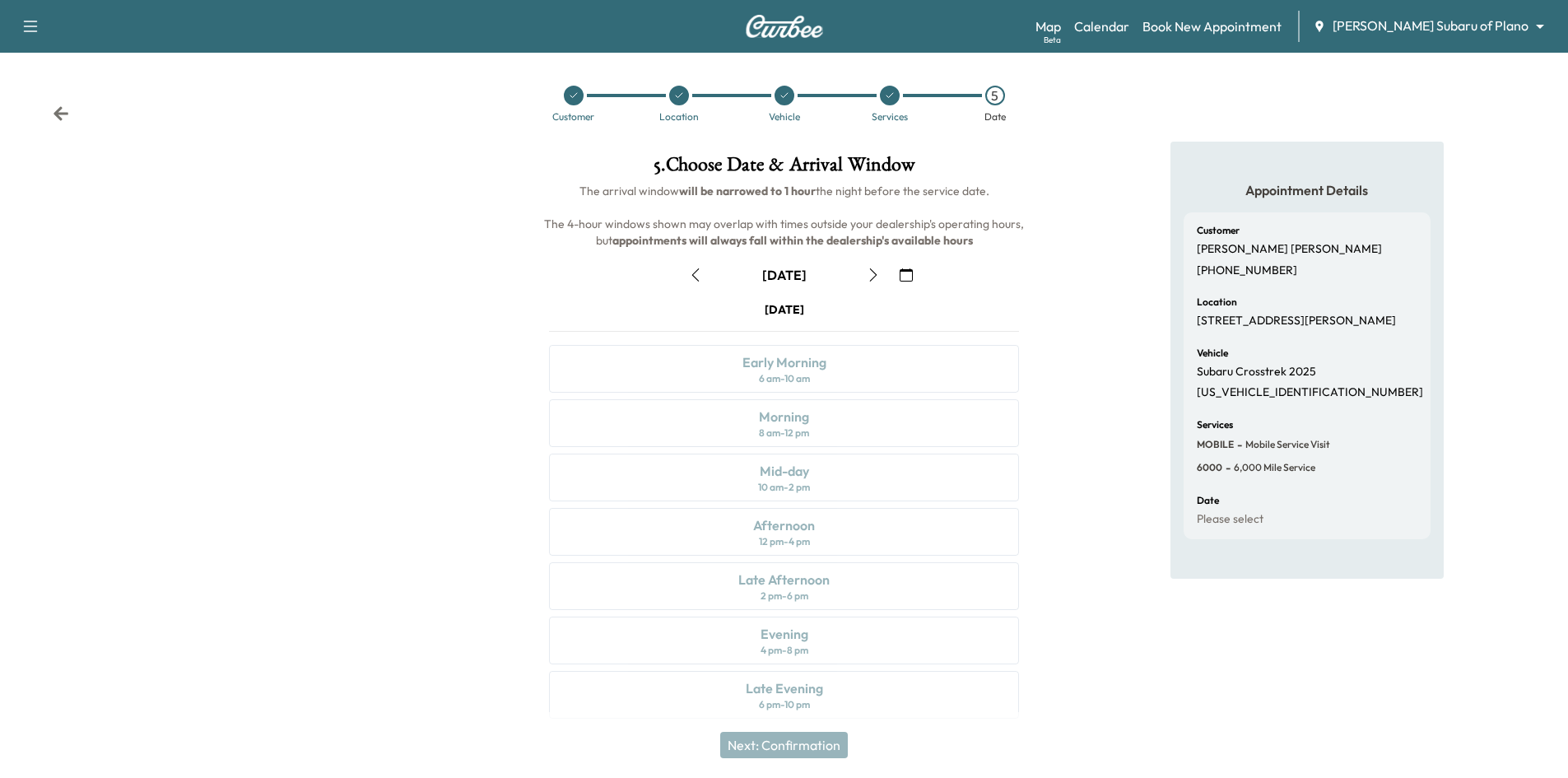
click at [903, 279] on icon "button" at bounding box center [906, 275] width 14 height 14
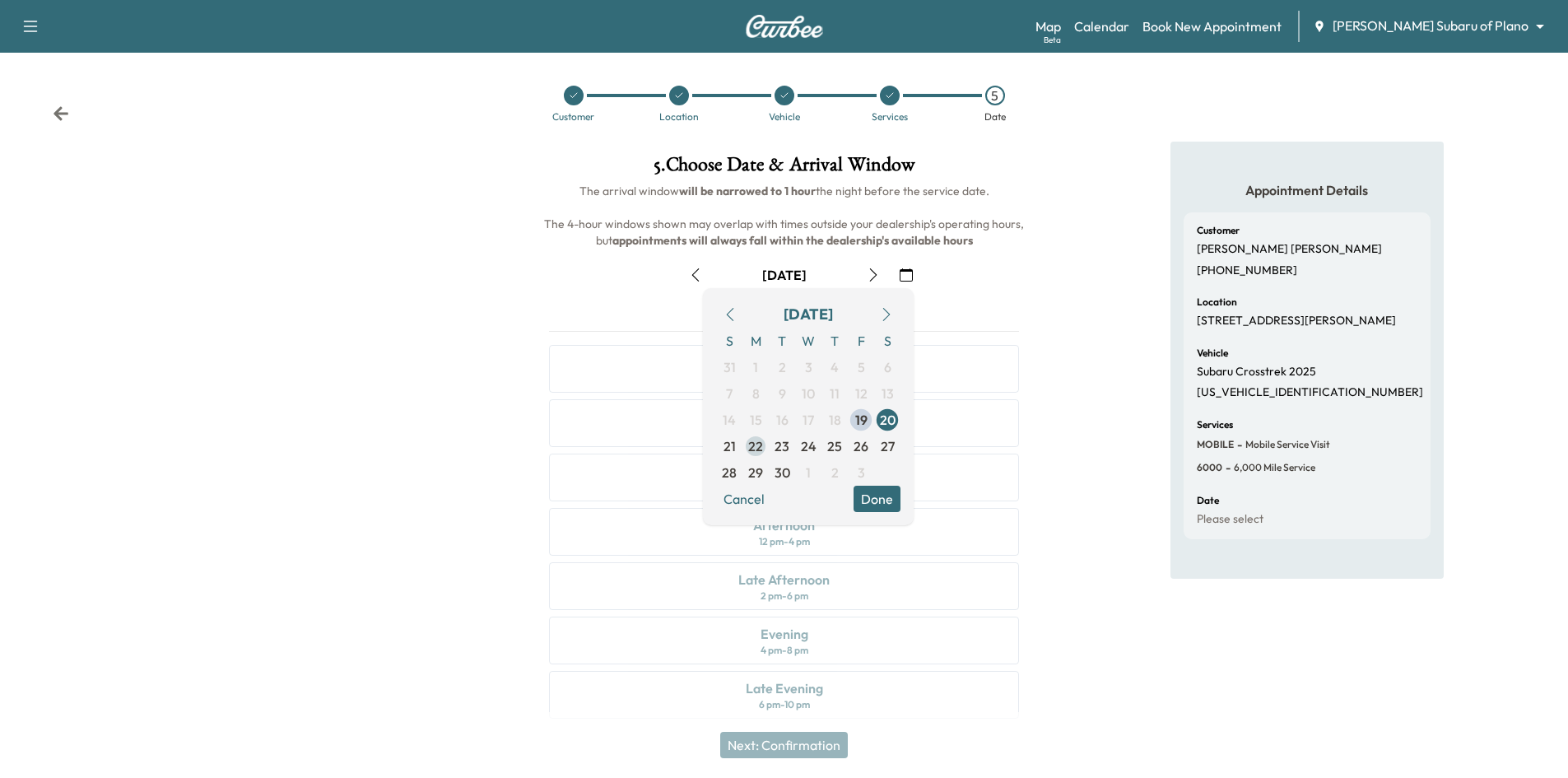
click at [756, 450] on span "22" at bounding box center [755, 446] width 15 height 20
click at [784, 446] on span "23" at bounding box center [782, 446] width 15 height 20
click at [885, 498] on button "Done" at bounding box center [877, 498] width 47 height 26
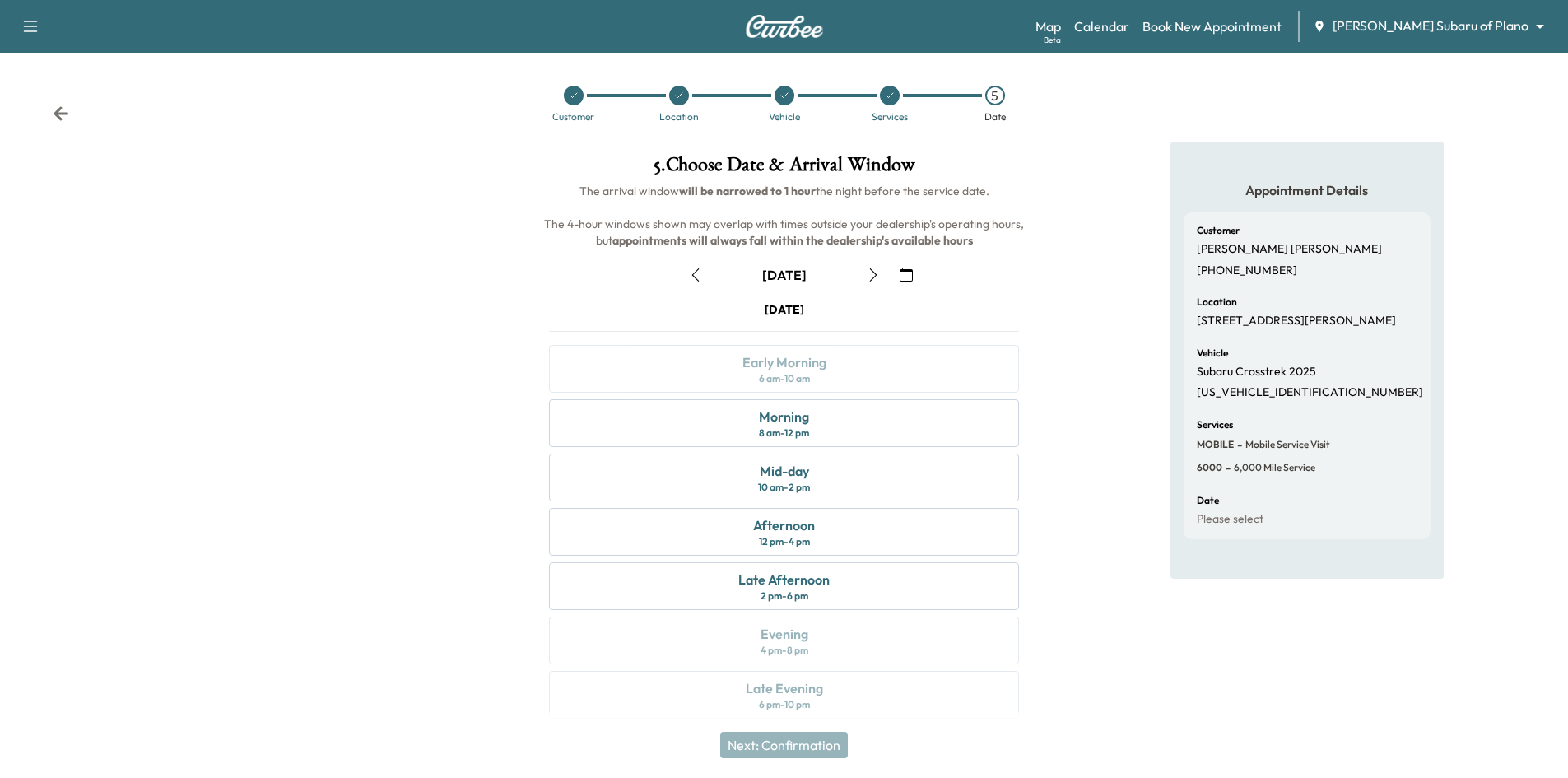
click at [579, 100] on div at bounding box center [574, 95] width 20 height 20
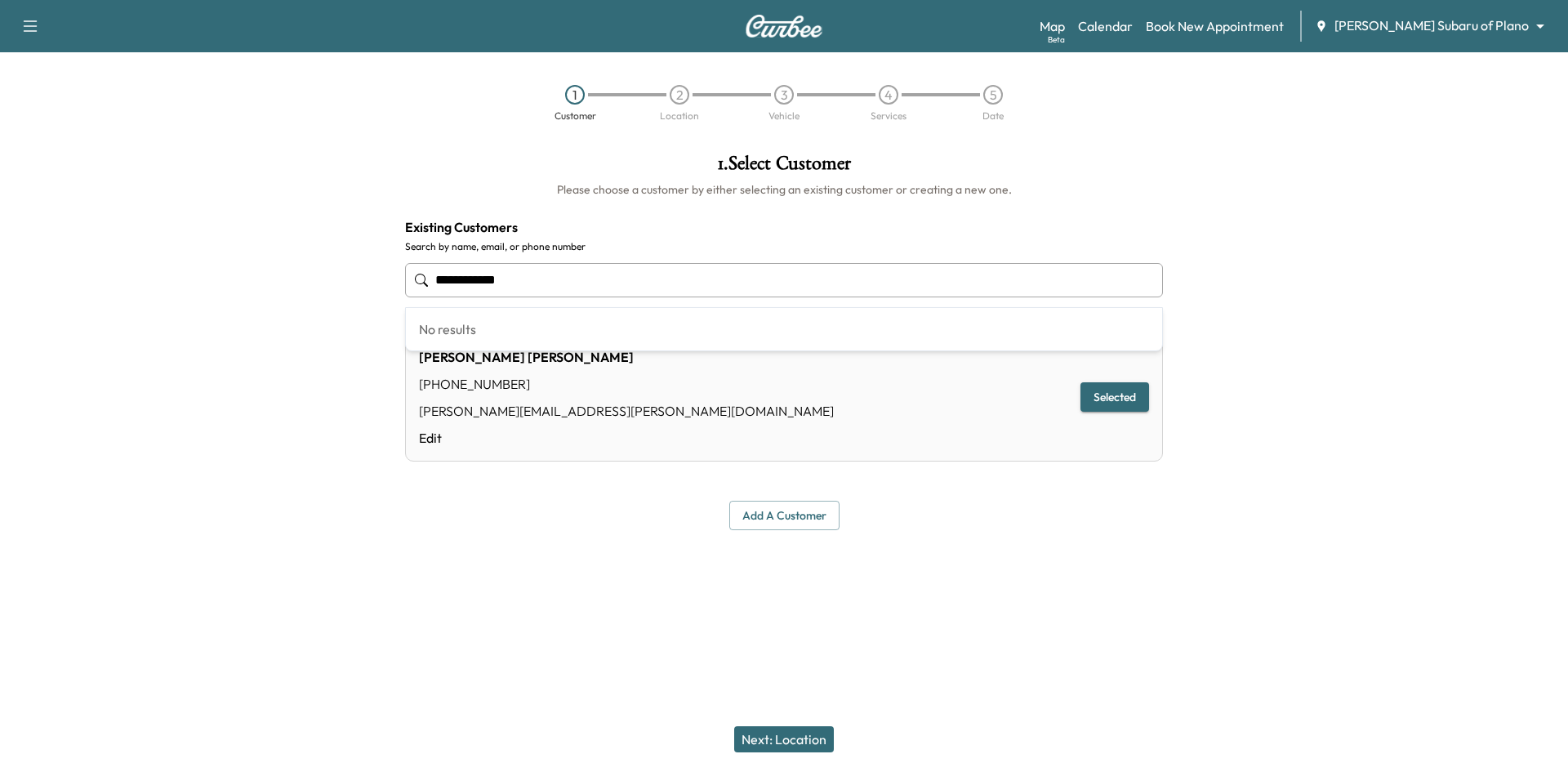
drag, startPoint x: 567, startPoint y: 281, endPoint x: 273, endPoint y: 308, distance: 295.2
click at [273, 308] on div "**********" at bounding box center [784, 341] width 1568 height 402
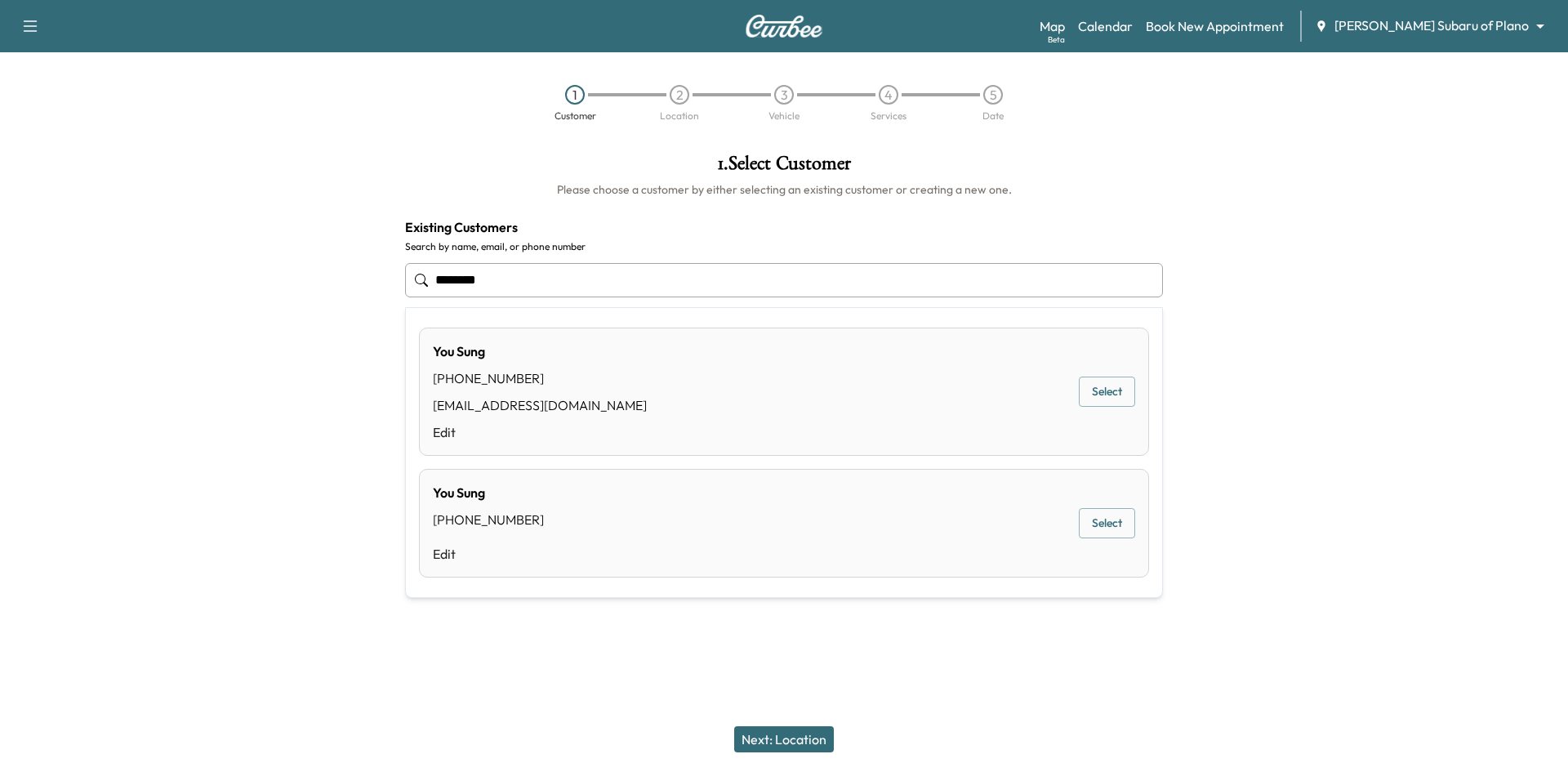
click at [1114, 390] on button "Select" at bounding box center [1107, 391] width 57 height 31
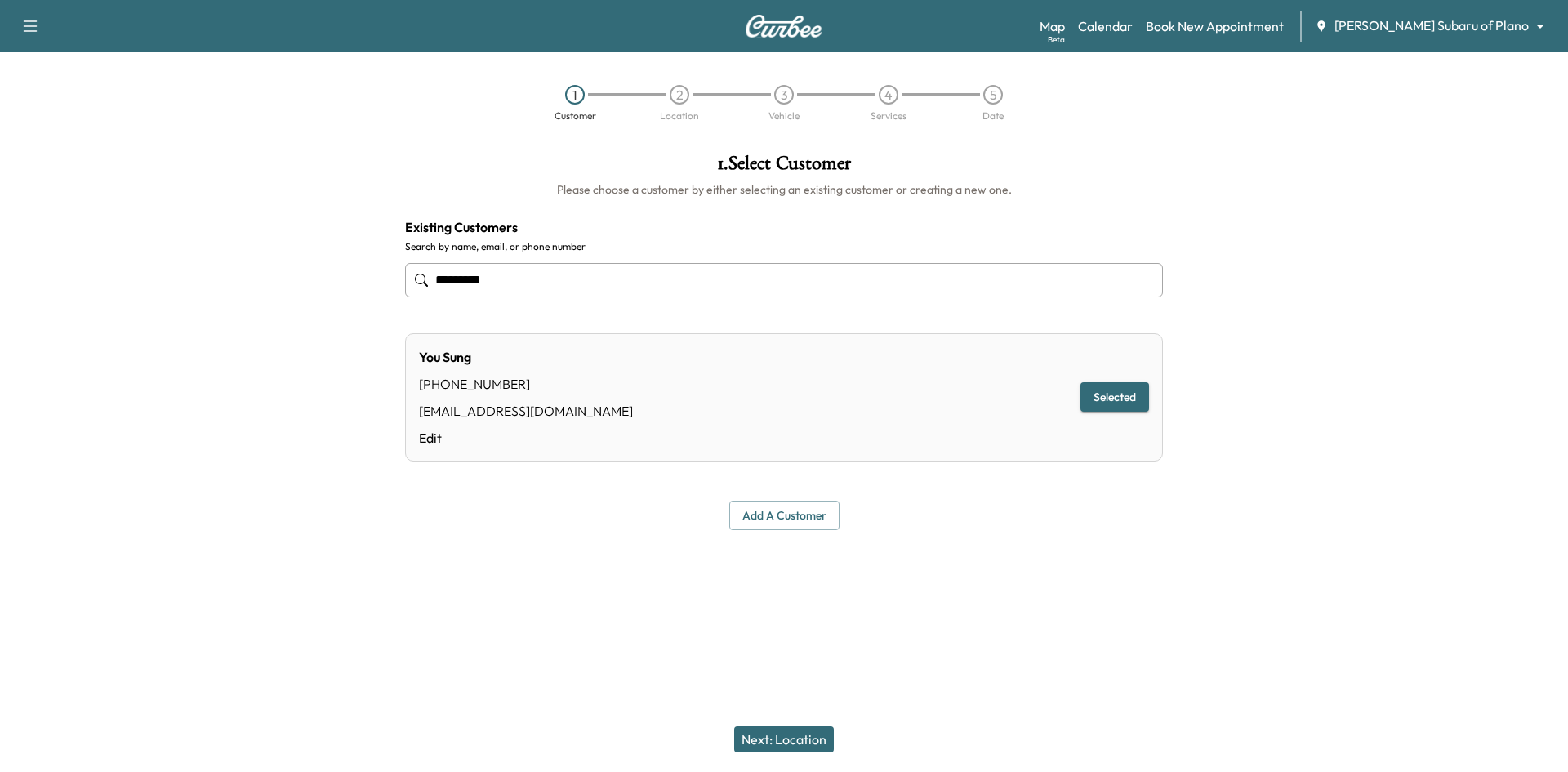
type input "*********"
click at [793, 732] on button "Next: Location" at bounding box center [784, 739] width 100 height 26
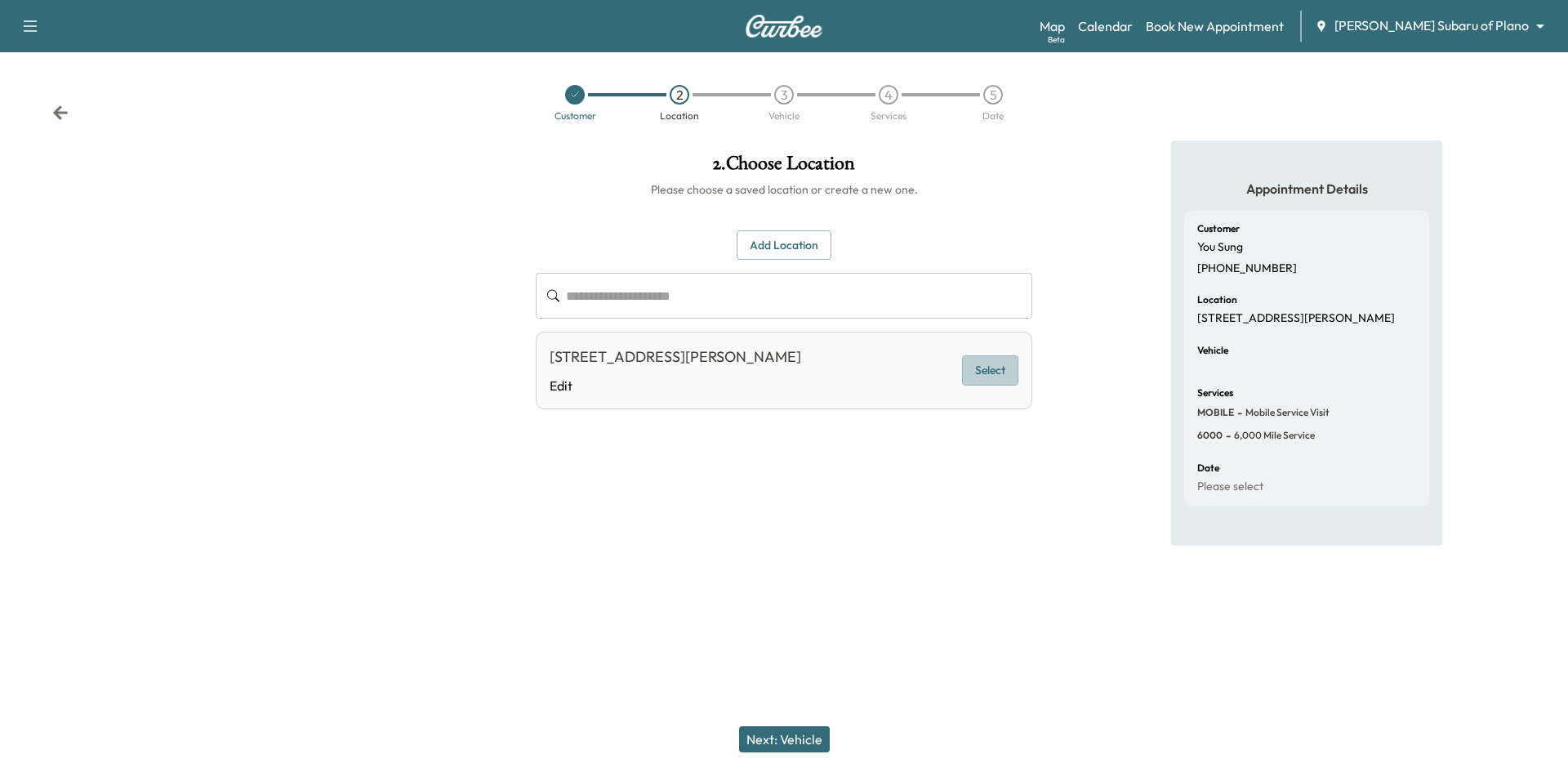
click at [977, 369] on button "Select" at bounding box center [990, 371] width 57 height 31
click at [786, 730] on button "Next: Vehicle" at bounding box center [784, 739] width 91 height 26
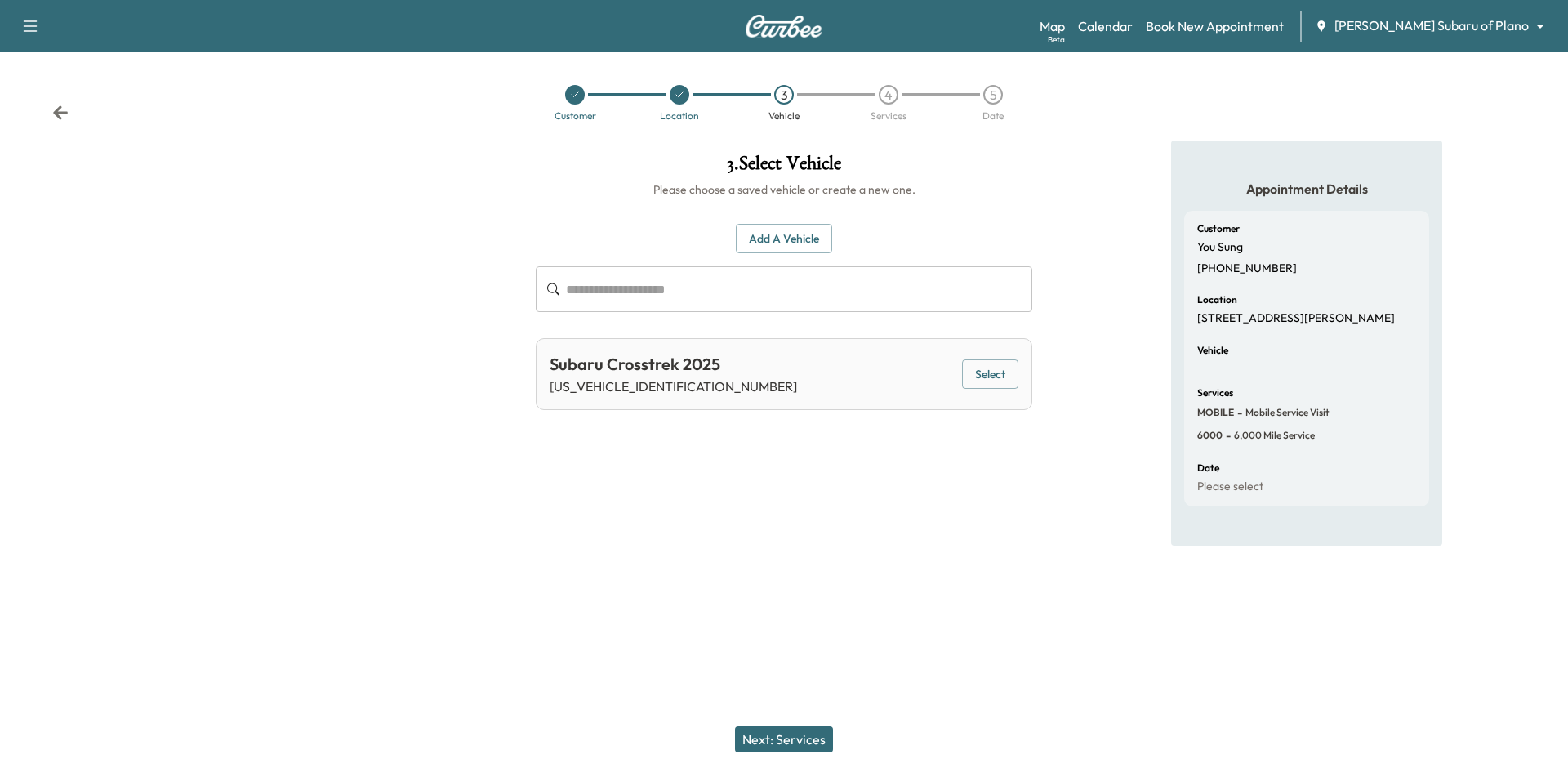
click at [980, 379] on button "Select" at bounding box center [990, 374] width 57 height 31
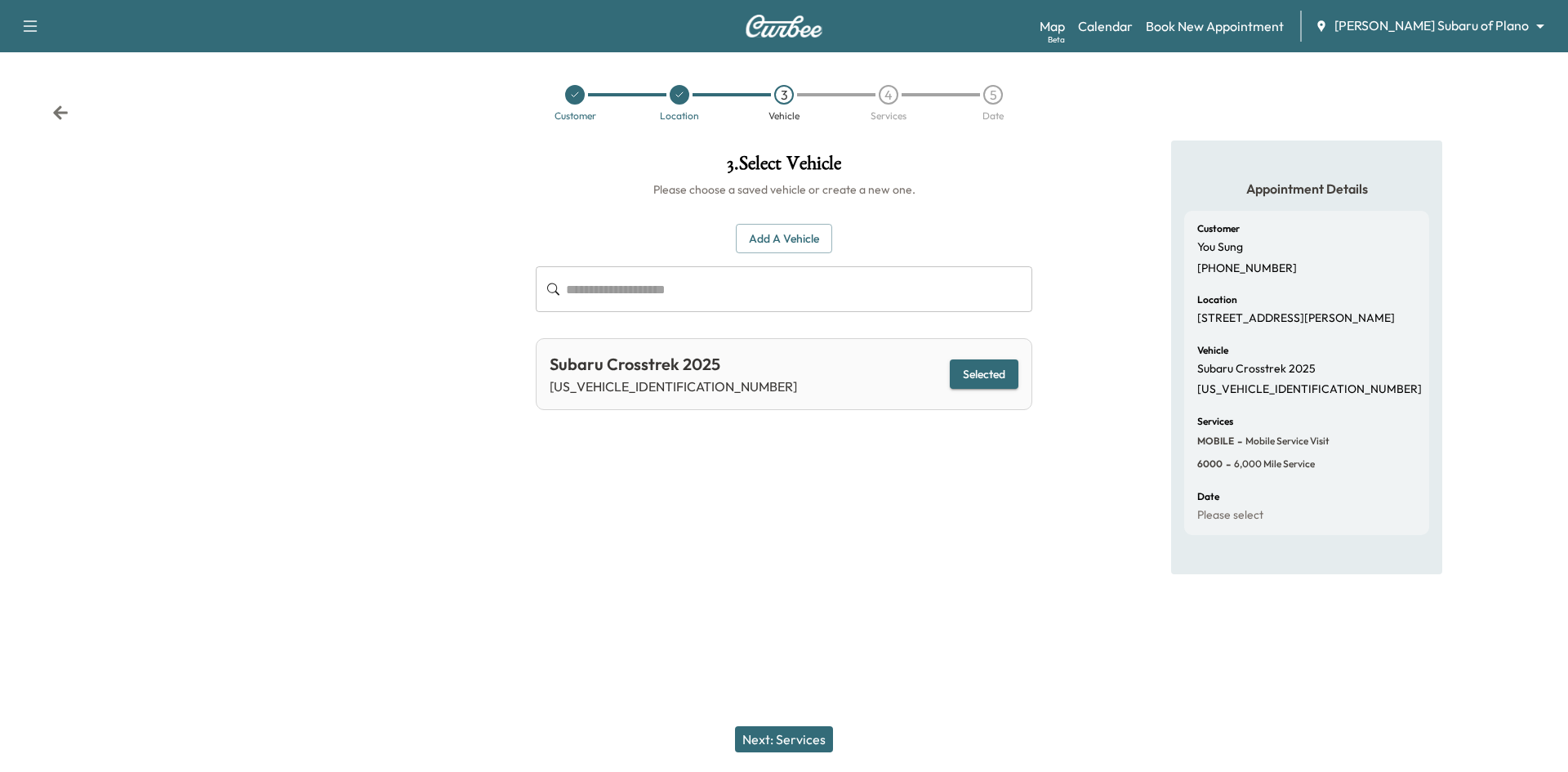
click at [796, 729] on button "Next: Services" at bounding box center [784, 739] width 98 height 26
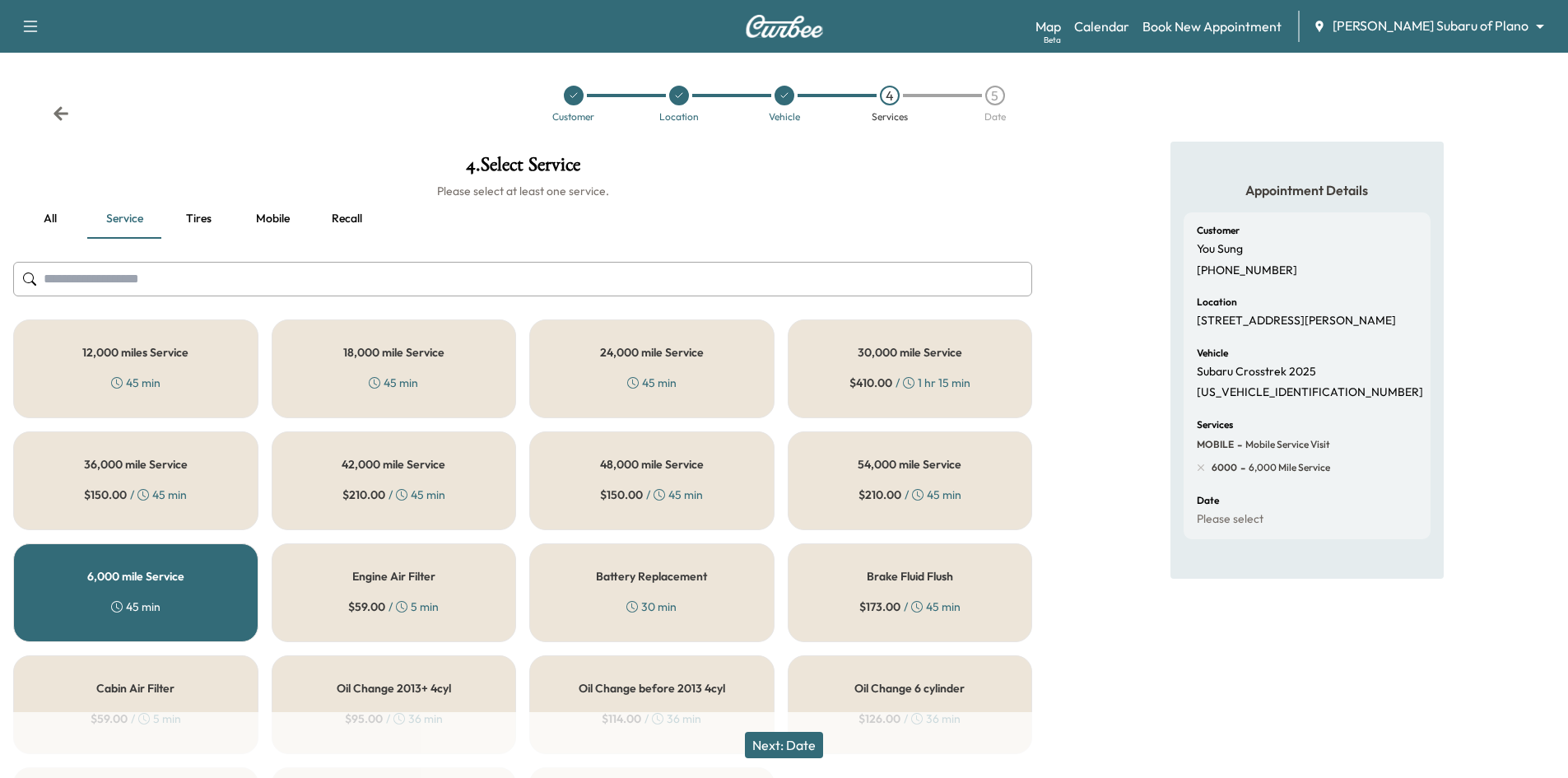
drag, startPoint x: 814, startPoint y: 743, endPoint x: 868, endPoint y: 653, distance: 105.0
click at [816, 744] on button "Next: Date" at bounding box center [784, 744] width 78 height 26
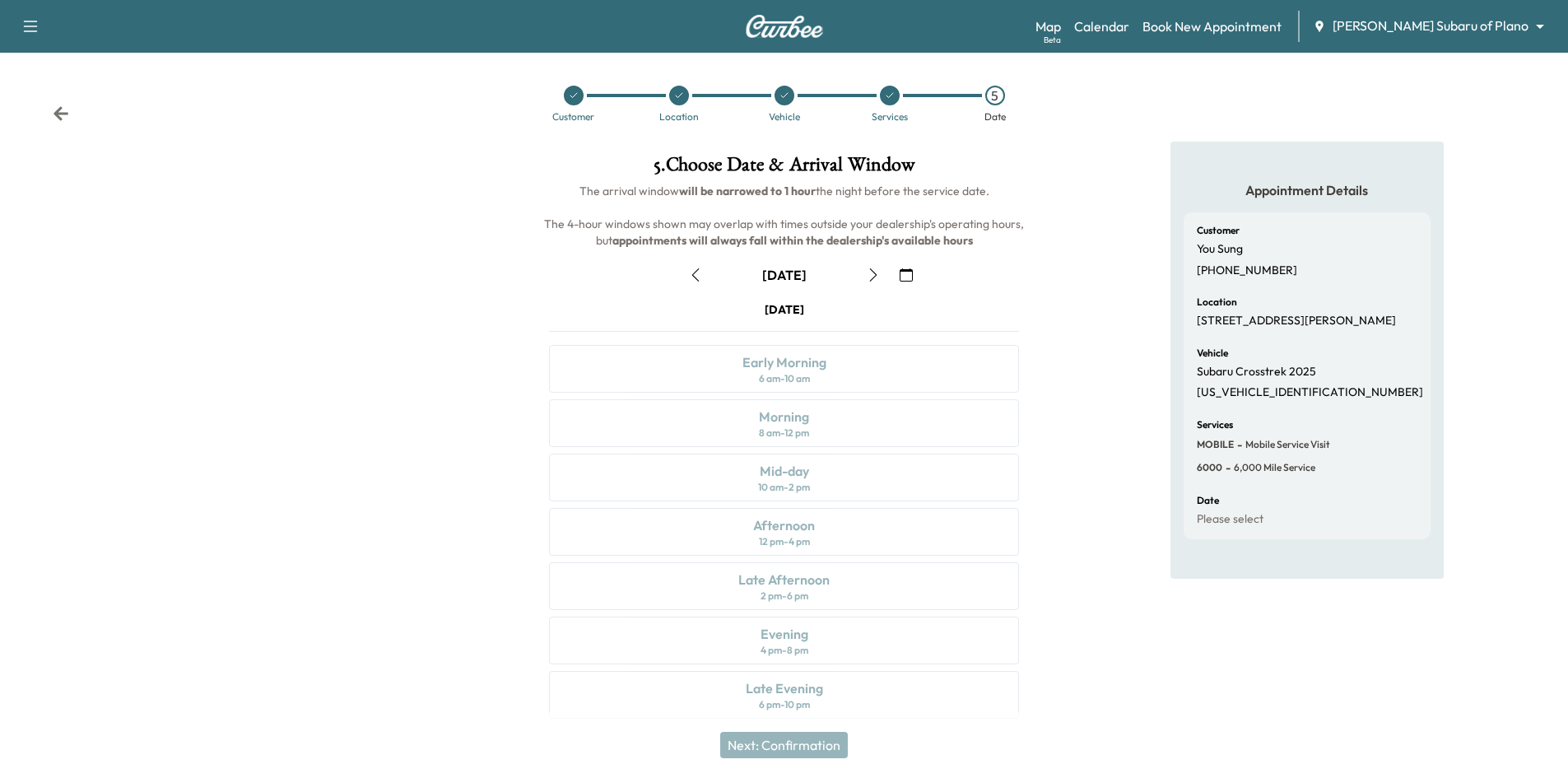
click at [904, 271] on icon "button" at bounding box center [906, 275] width 14 height 14
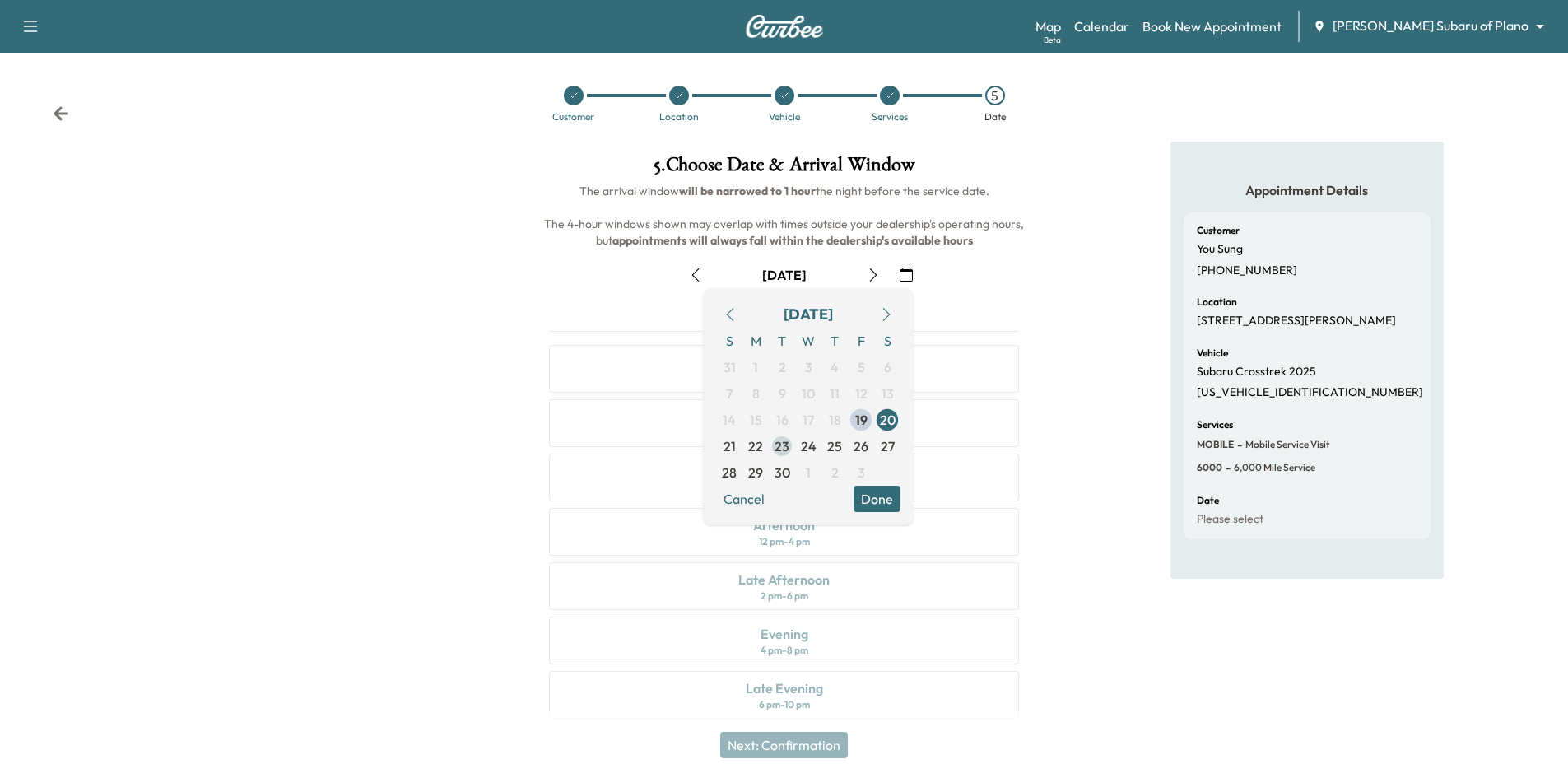
click at [786, 448] on span "23" at bounding box center [782, 446] width 15 height 20
click at [891, 504] on button "Done" at bounding box center [877, 498] width 47 height 26
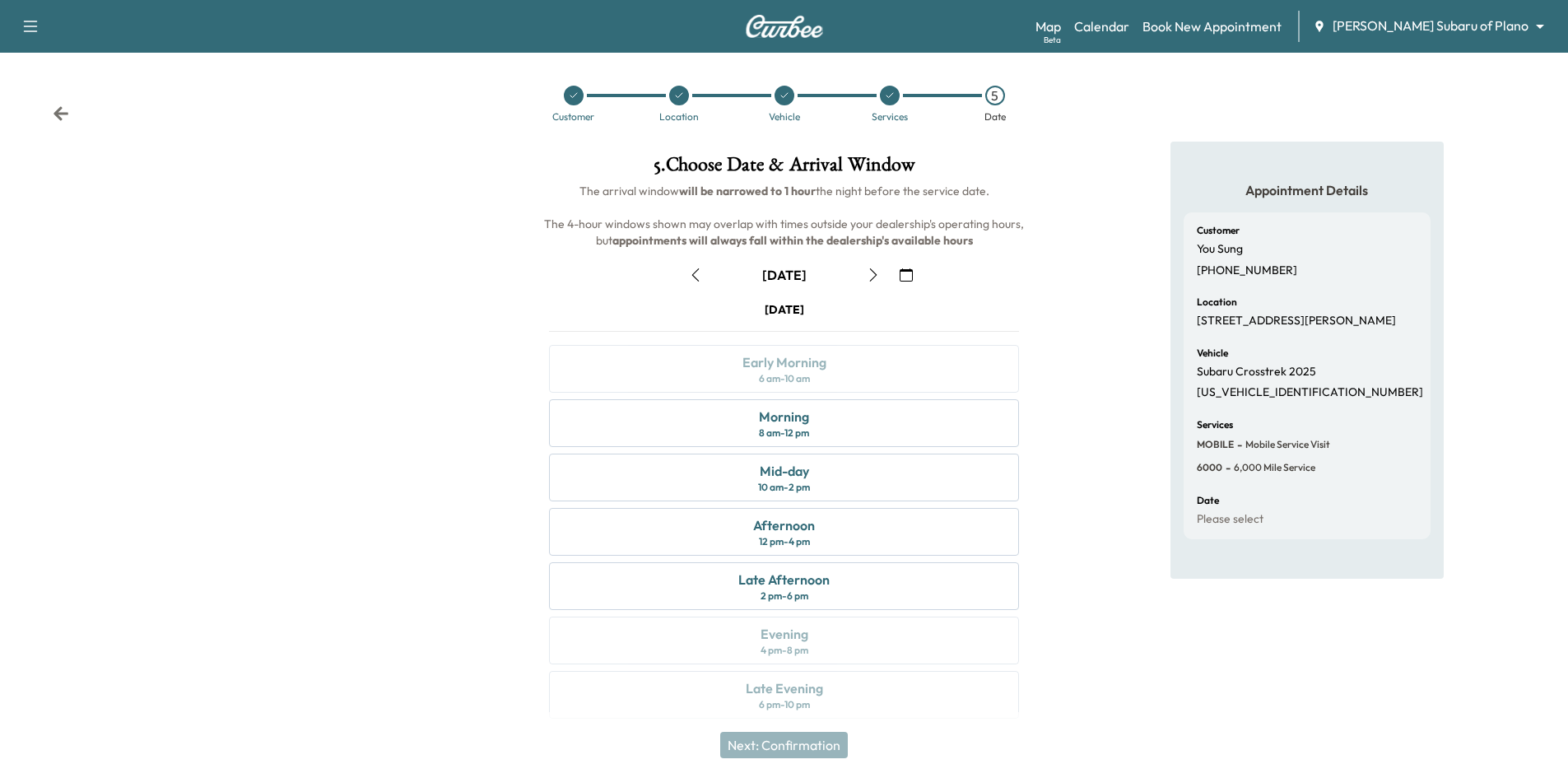
click at [573, 102] on div at bounding box center [574, 95] width 20 height 20
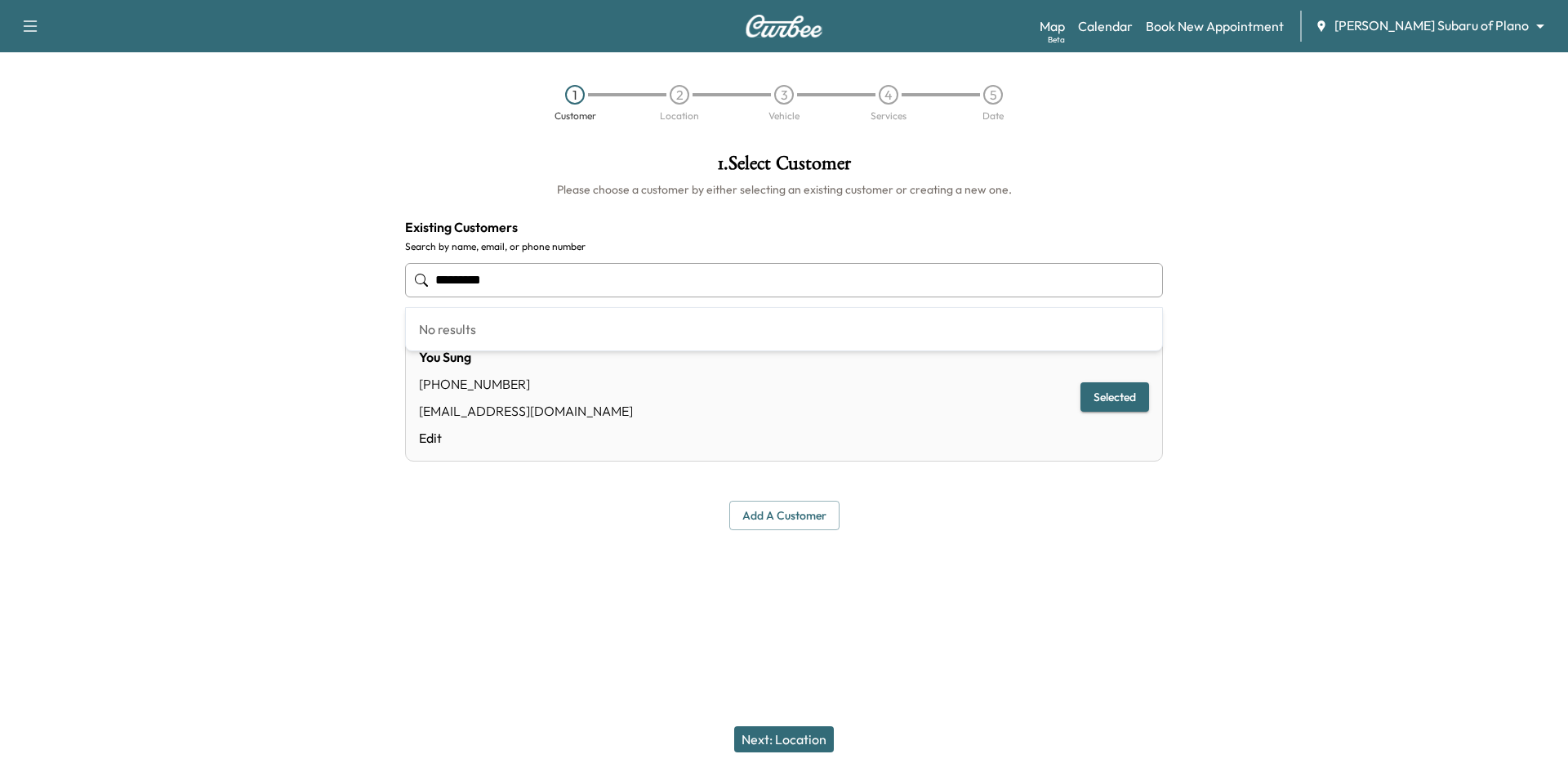
drag, startPoint x: 599, startPoint y: 283, endPoint x: 383, endPoint y: 288, distance: 216.1
click at [383, 288] on div "**********" at bounding box center [784, 341] width 1568 height 402
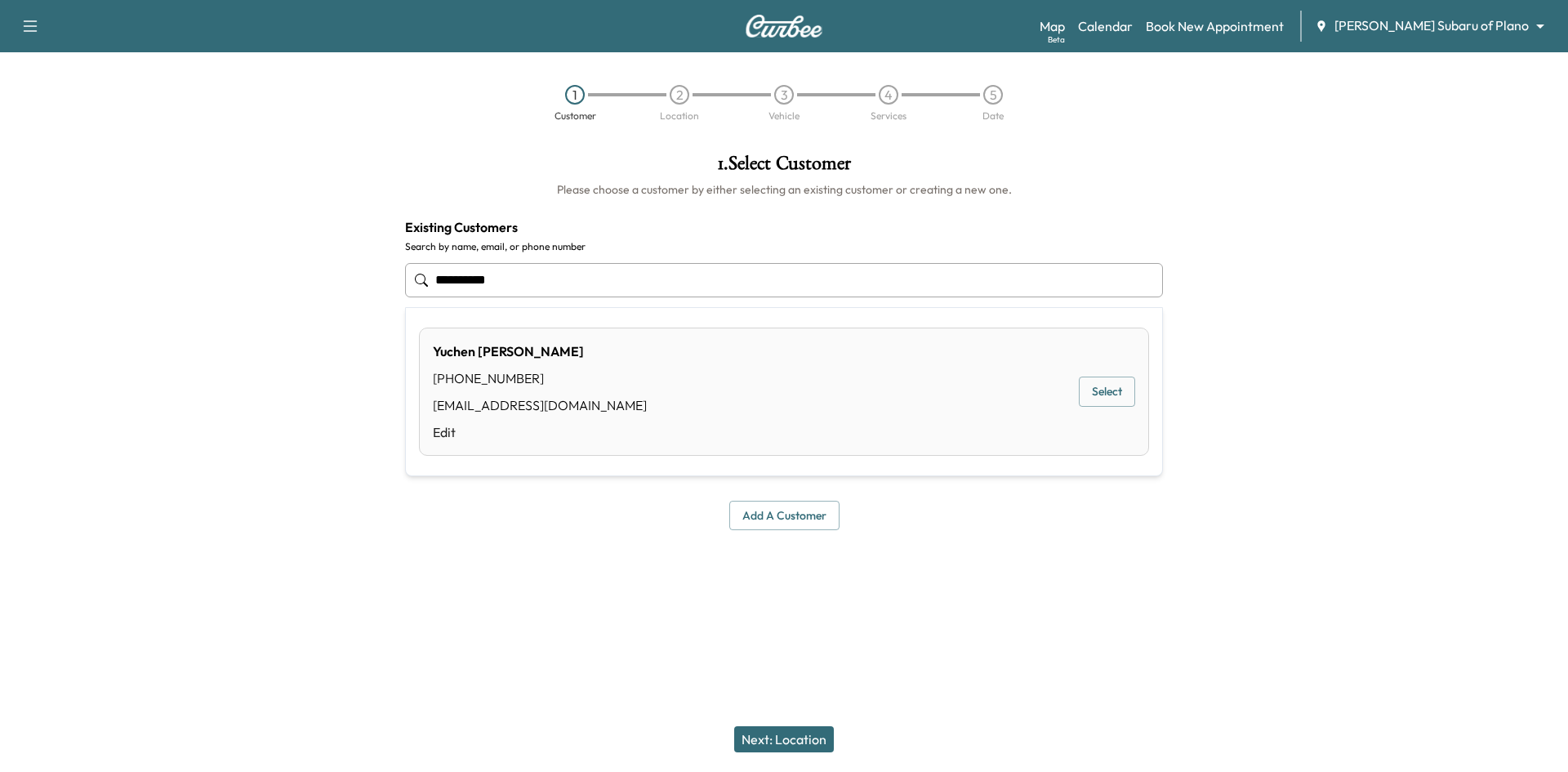
click at [1102, 400] on button "Select" at bounding box center [1107, 391] width 57 height 31
type input "**********"
click at [792, 740] on button "Next: Location" at bounding box center [784, 739] width 100 height 26
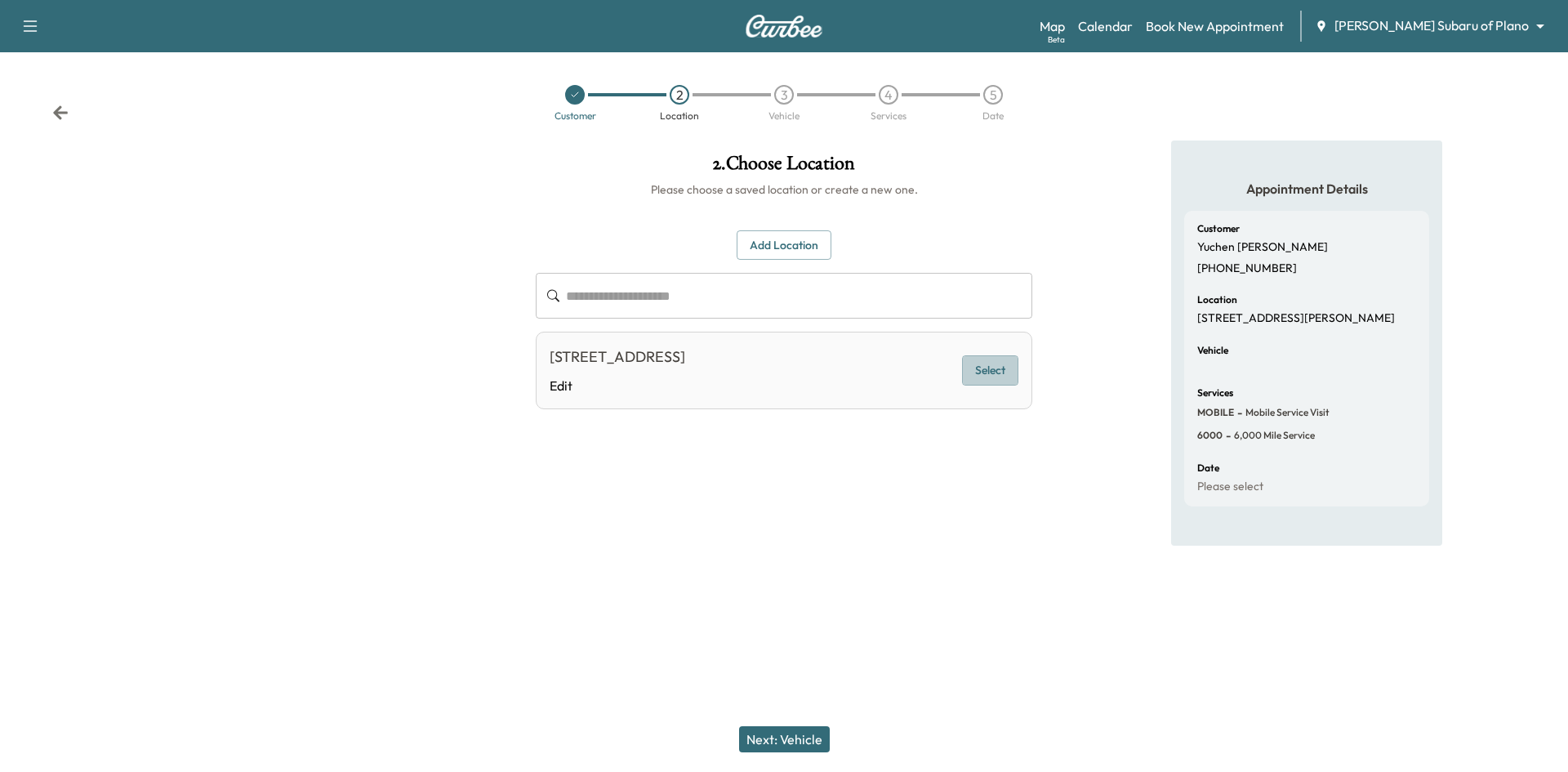
click at [1008, 376] on button "Select" at bounding box center [990, 371] width 57 height 31
drag, startPoint x: 793, startPoint y: 737, endPoint x: 807, endPoint y: 652, distance: 86.1
click at [793, 738] on button "Next: Vehicle" at bounding box center [784, 739] width 91 height 26
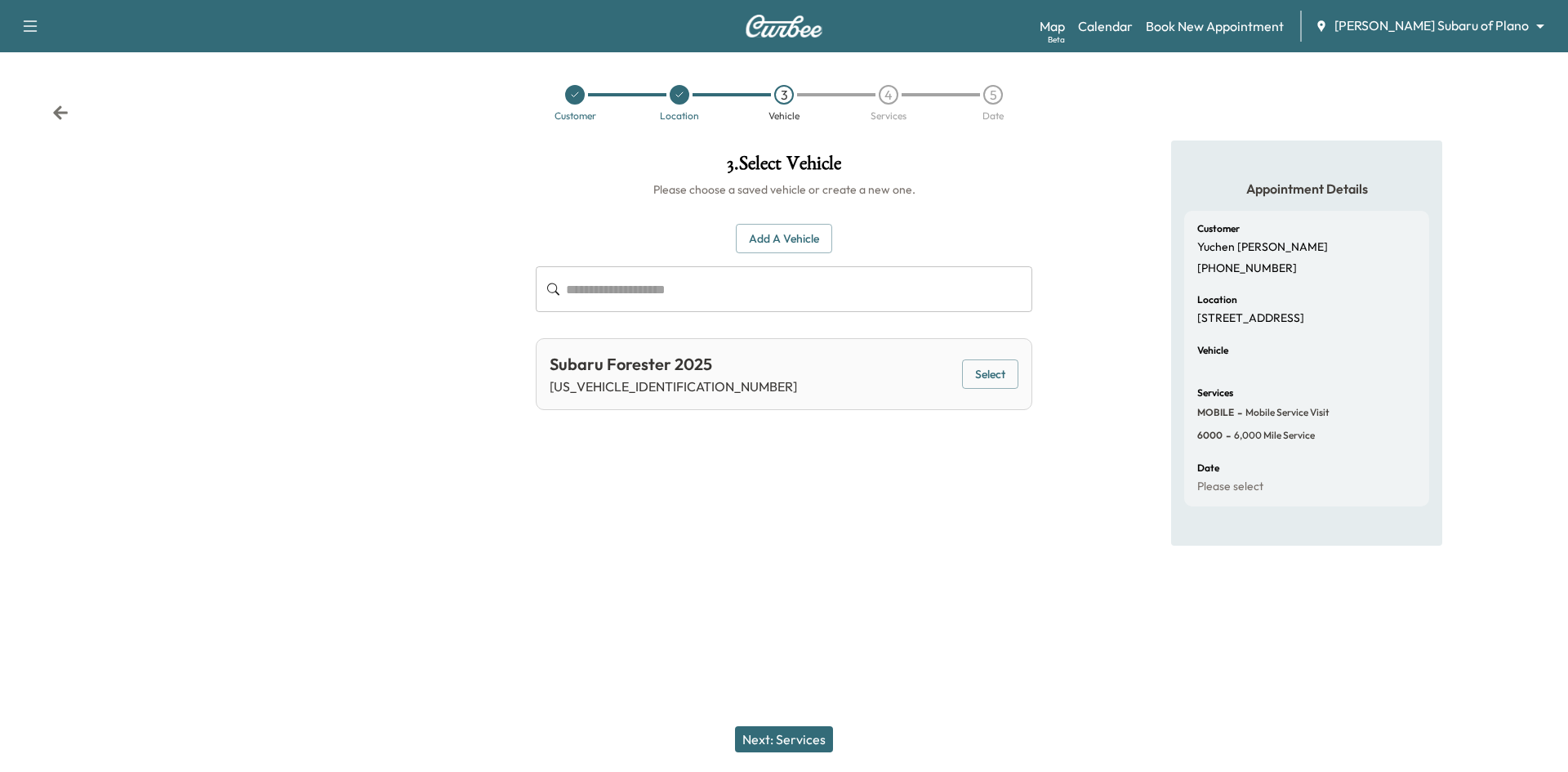
click at [987, 372] on button "Select" at bounding box center [990, 374] width 57 height 31
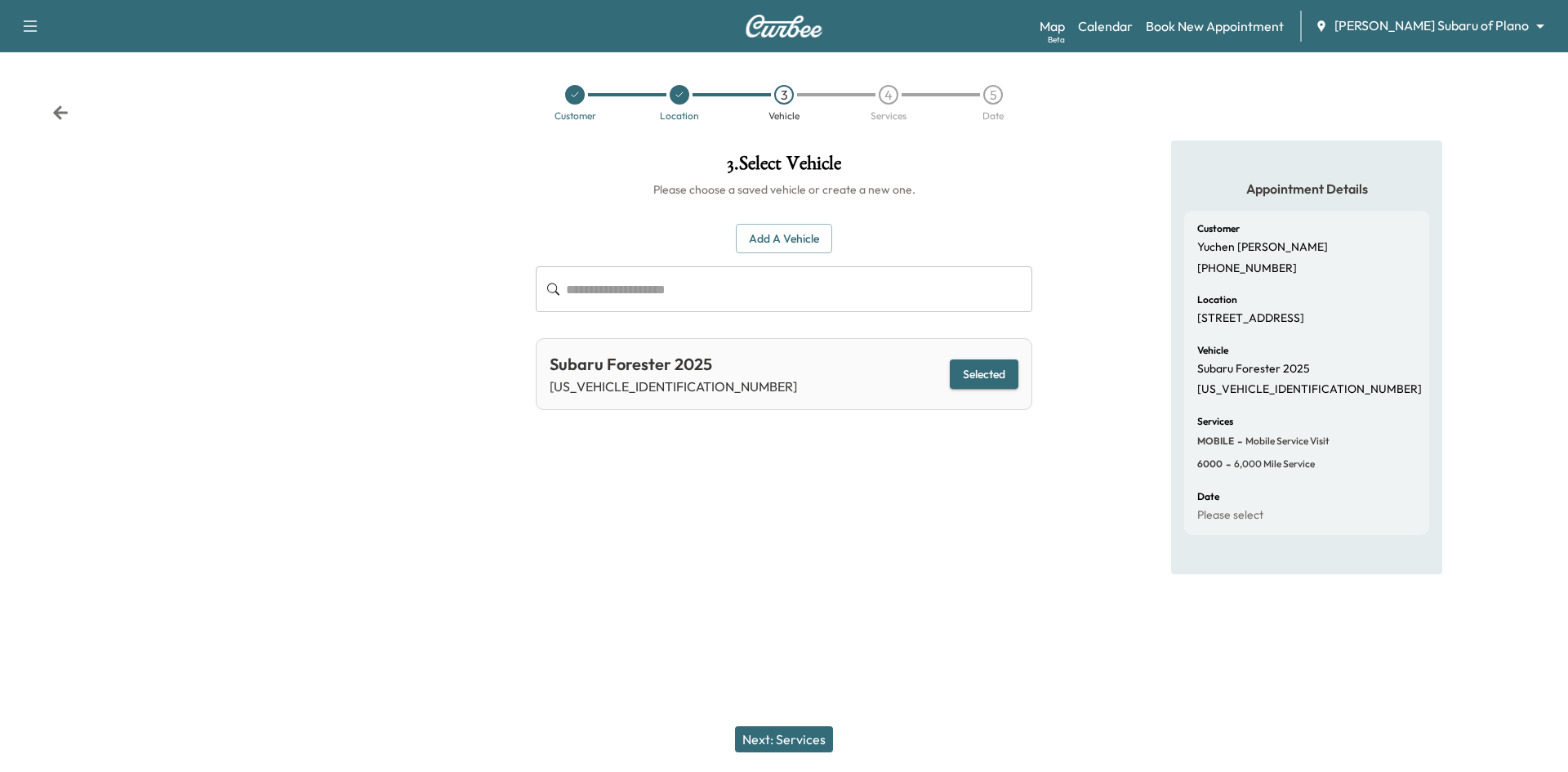
click at [768, 732] on button "Next: Services" at bounding box center [784, 739] width 98 height 26
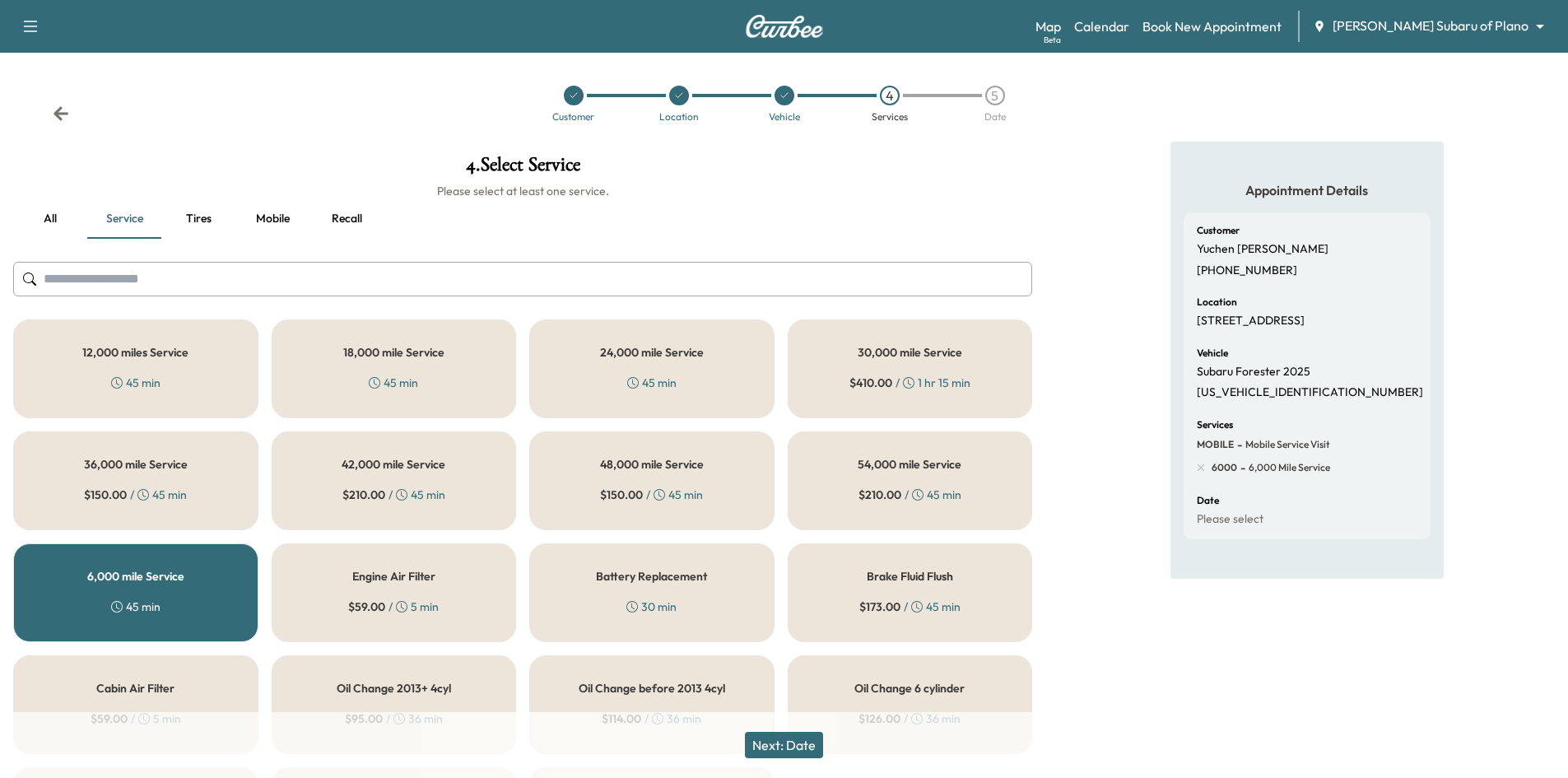
click at [817, 744] on button "Next: Date" at bounding box center [784, 744] width 78 height 26
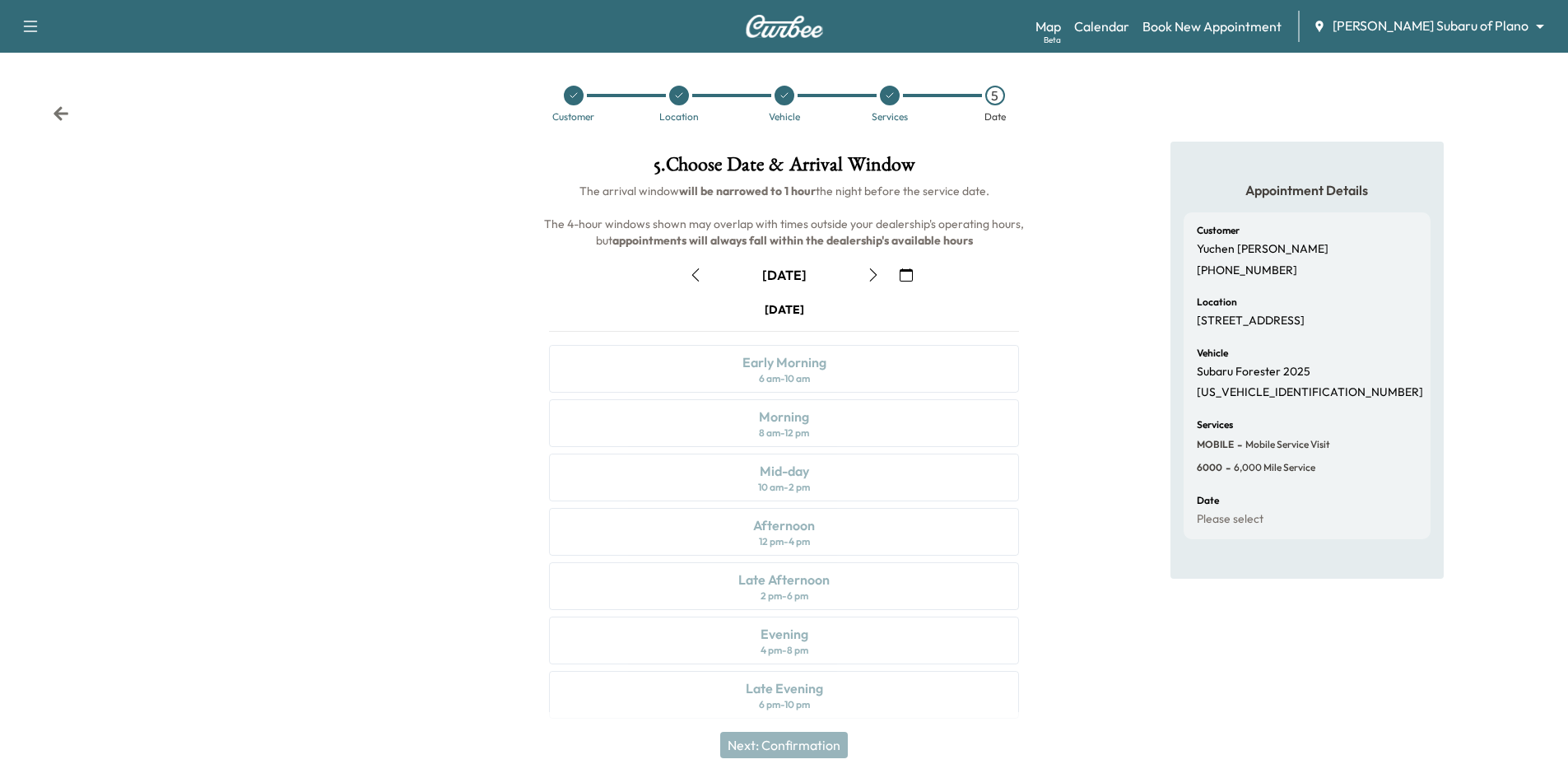
click at [912, 268] on icon "button" at bounding box center [906, 275] width 14 height 14
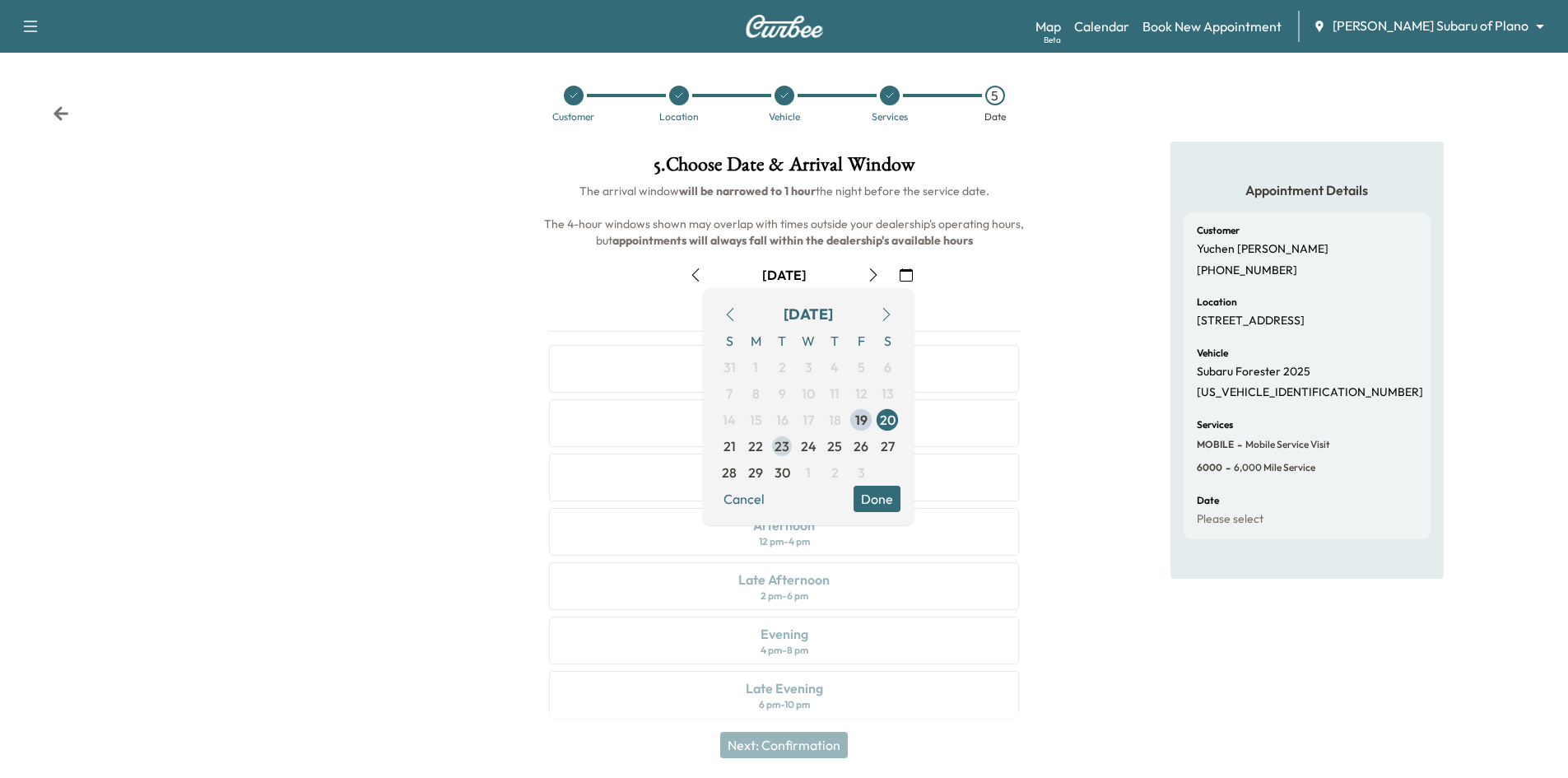
click at [784, 451] on span "23" at bounding box center [782, 446] width 15 height 20
click at [898, 505] on button "Done" at bounding box center [877, 498] width 47 height 26
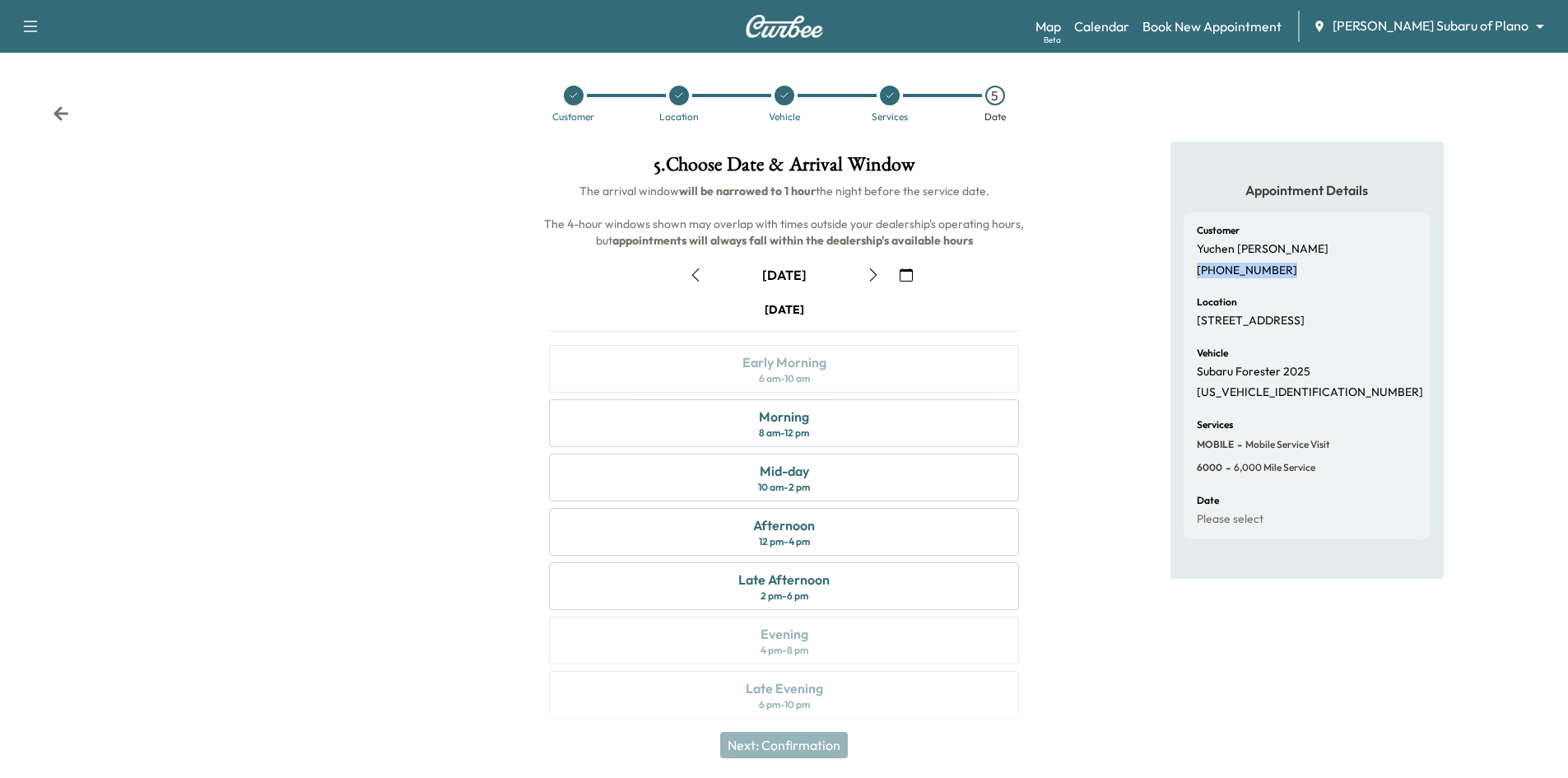
drag, startPoint x: 1289, startPoint y: 271, endPoint x: 1193, endPoint y: 271, distance: 96.0
click at [1193, 271] on div "Customer Yuchen Liang (469) 237-9897 Location 3504 Monmouth Ct, Richardson, TX …" at bounding box center [1307, 375] width 247 height 326
copy p "(469) 237-9897"
click at [574, 94] on icon at bounding box center [573, 95] width 10 height 10
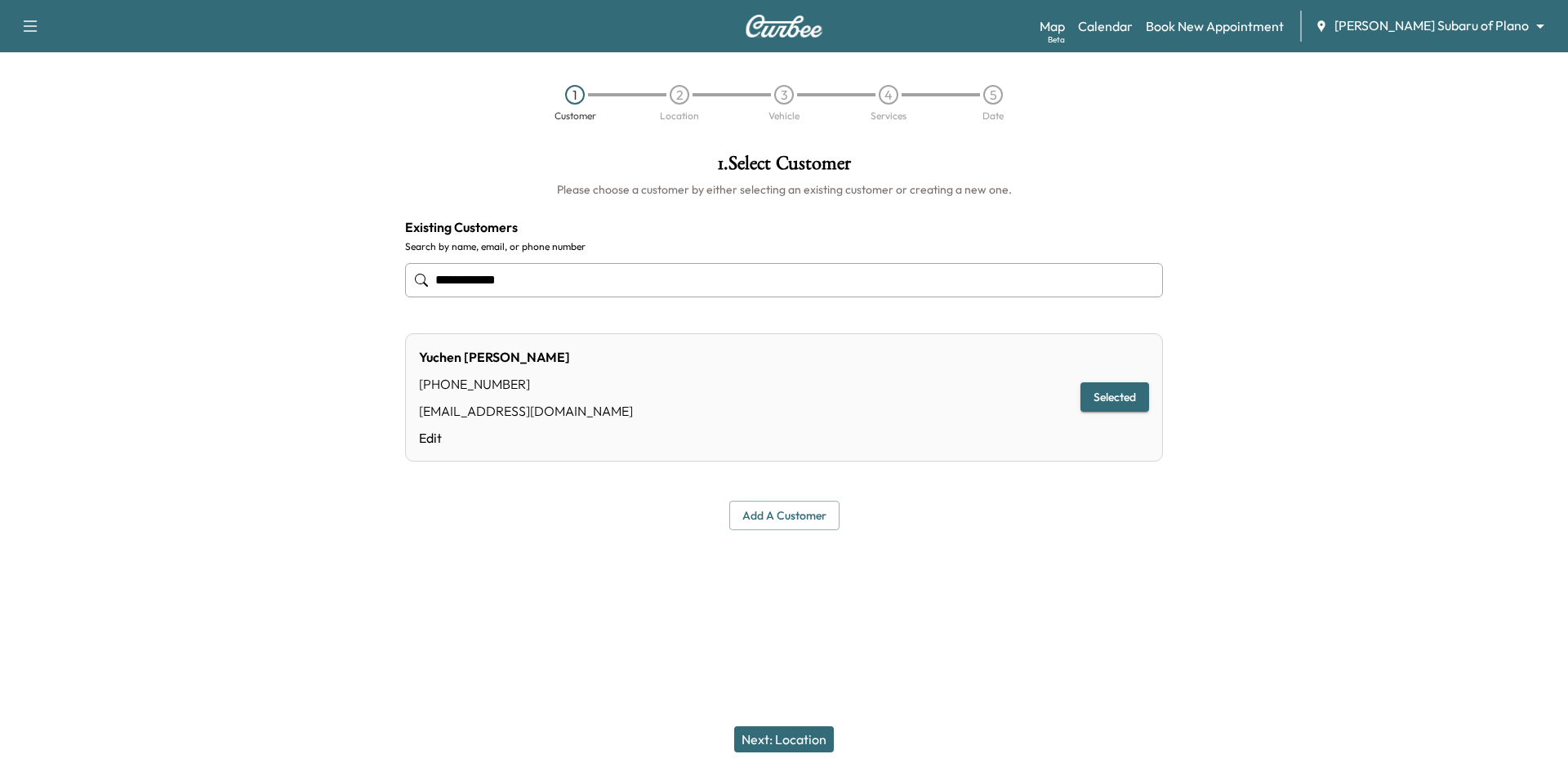
click at [580, 91] on div "1" at bounding box center [575, 94] width 20 height 20
click at [577, 95] on div "1" at bounding box center [575, 94] width 20 height 20
click at [572, 94] on div "1" at bounding box center [575, 94] width 20 height 20
click at [1133, 28] on link "Calendar" at bounding box center [1105, 26] width 55 height 20
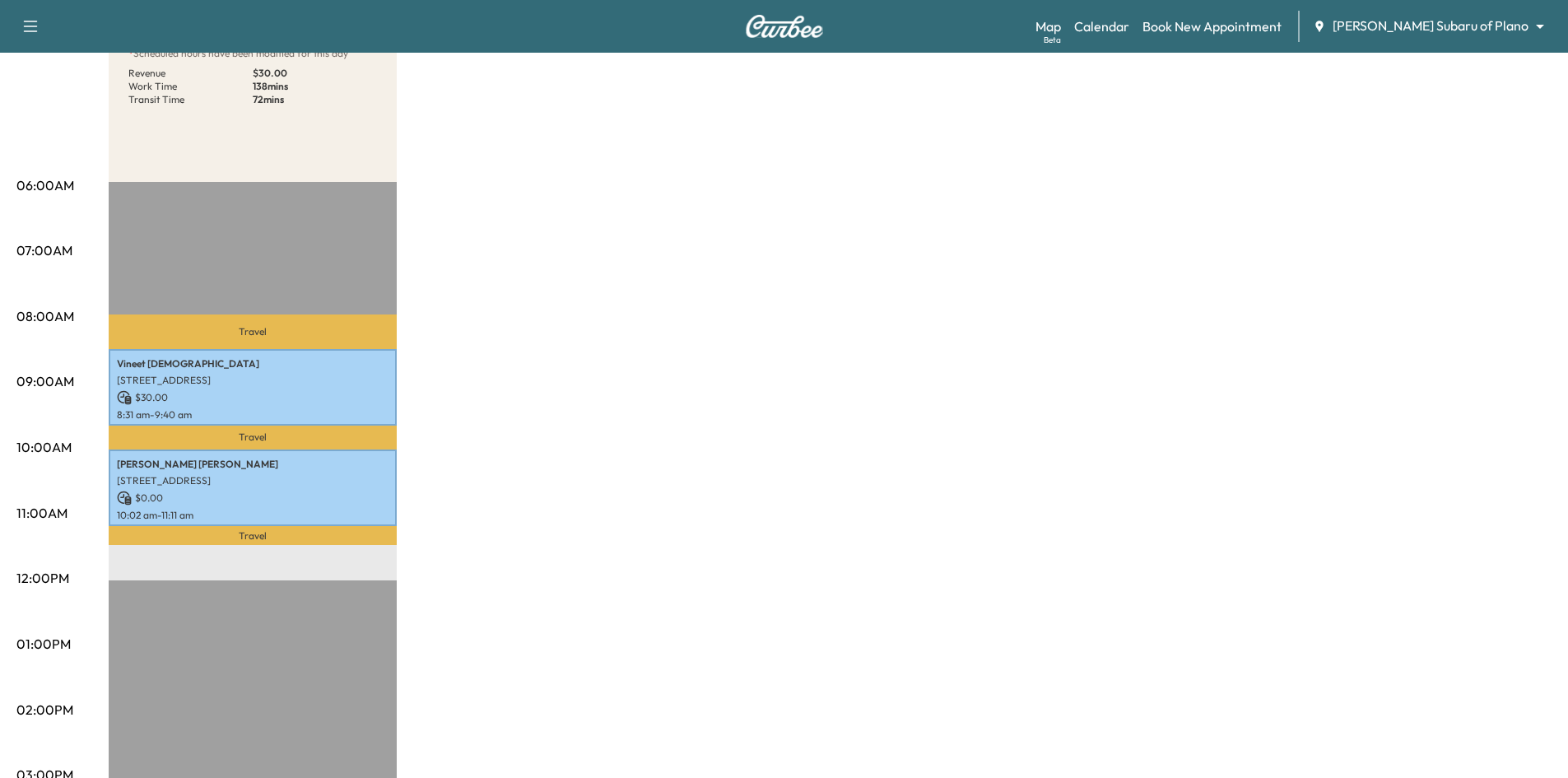
scroll to position [165, 0]
